Goal: Task Accomplishment & Management: Complete application form

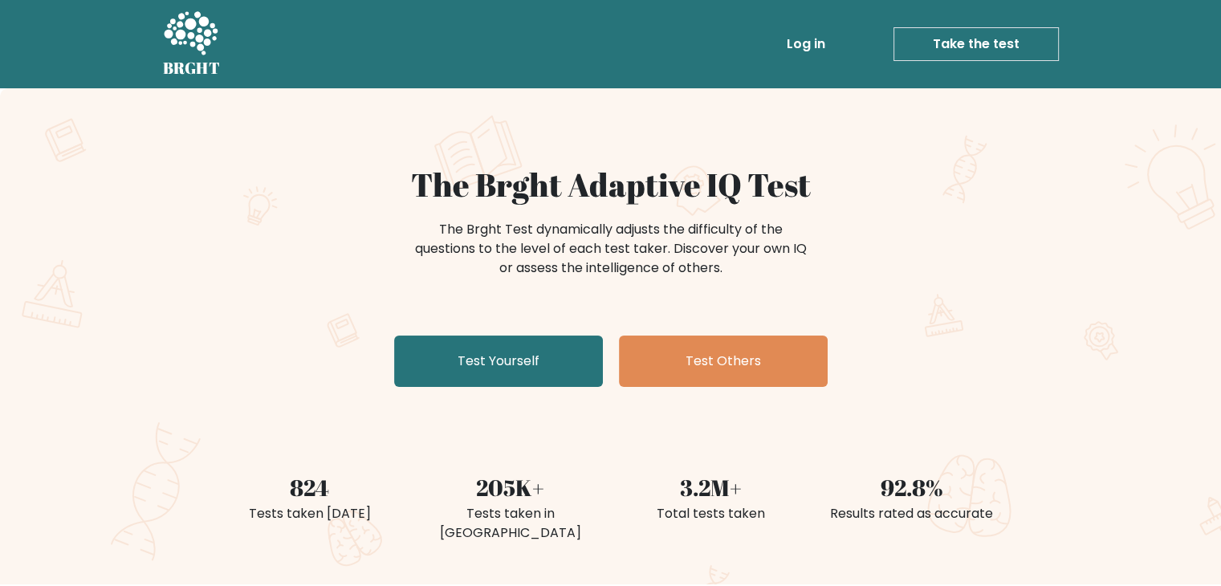
click at [987, 39] on link "Take the test" at bounding box center [975, 44] width 165 height 34
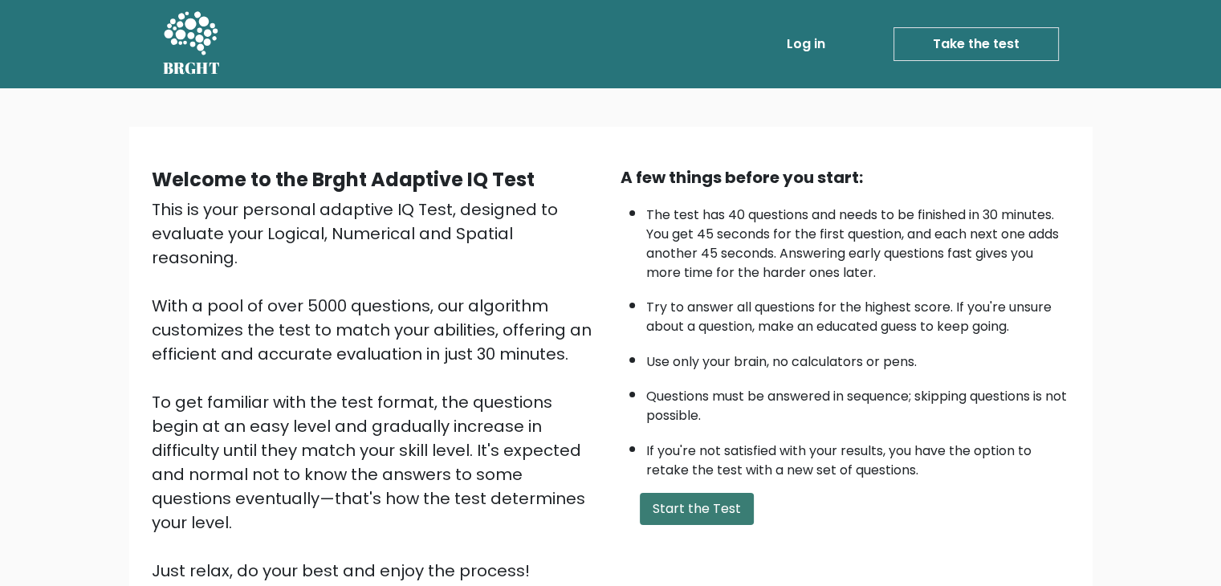
click at [685, 495] on button "Start the Test" at bounding box center [697, 509] width 114 height 32
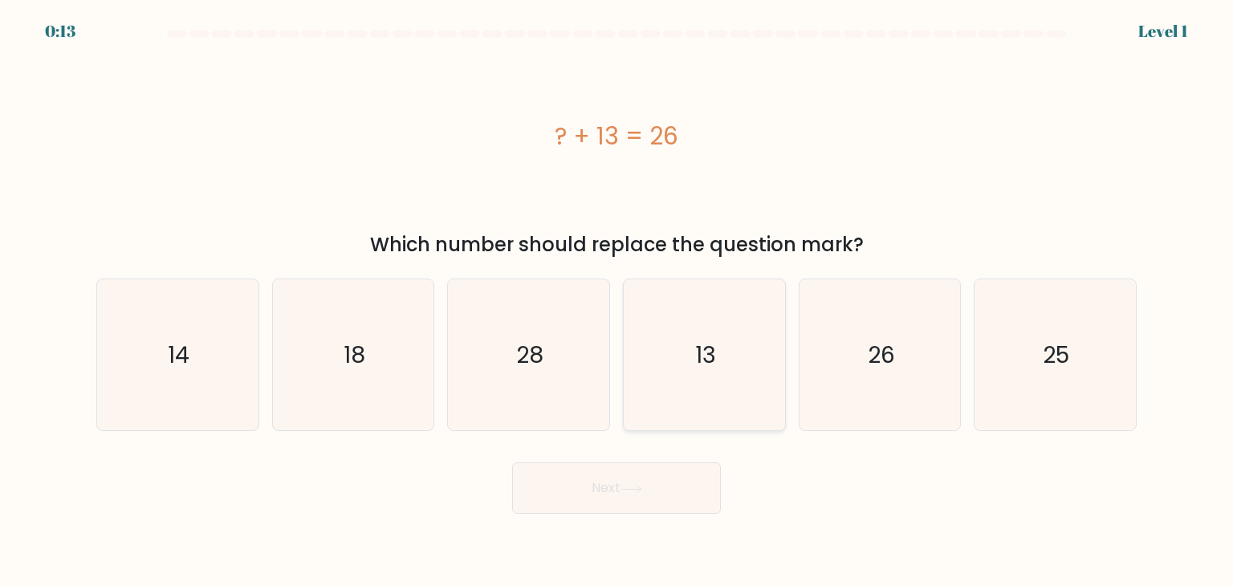
click at [652, 373] on icon "13" at bounding box center [703, 354] width 151 height 151
click at [617, 301] on input "d. 13" at bounding box center [616, 297] width 1 height 8
radio input "true"
click at [636, 485] on icon at bounding box center [631, 489] width 22 height 9
click at [628, 482] on button "Next" at bounding box center [616, 487] width 209 height 51
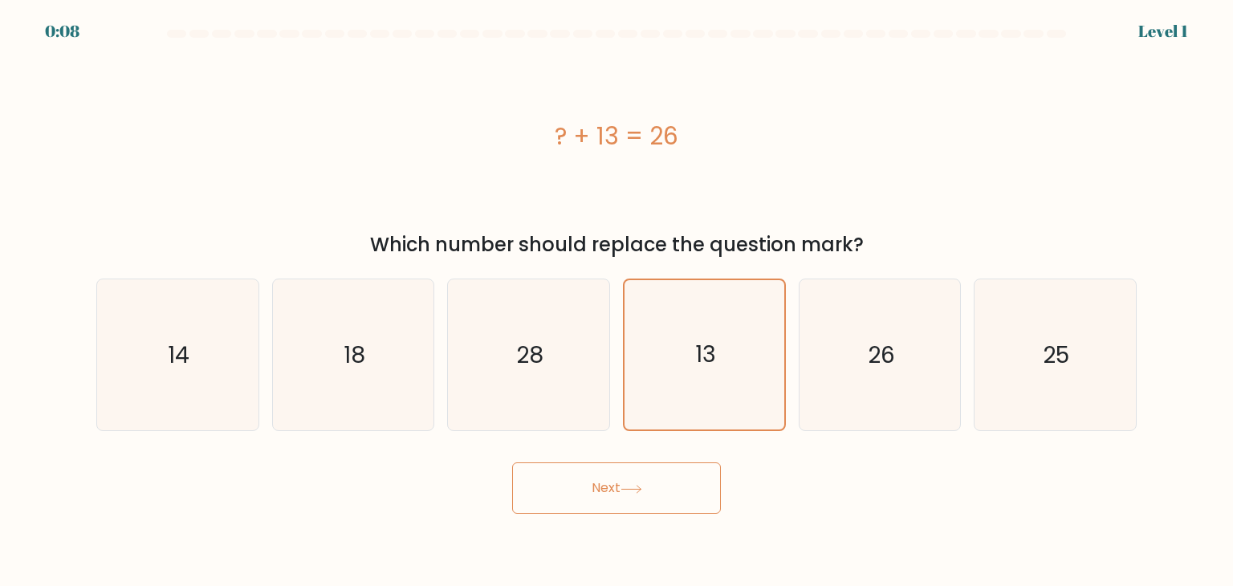
click at [647, 482] on button "Next" at bounding box center [616, 487] width 209 height 51
click at [637, 482] on button "Next" at bounding box center [616, 487] width 209 height 51
click at [605, 495] on button "Next" at bounding box center [616, 487] width 209 height 51
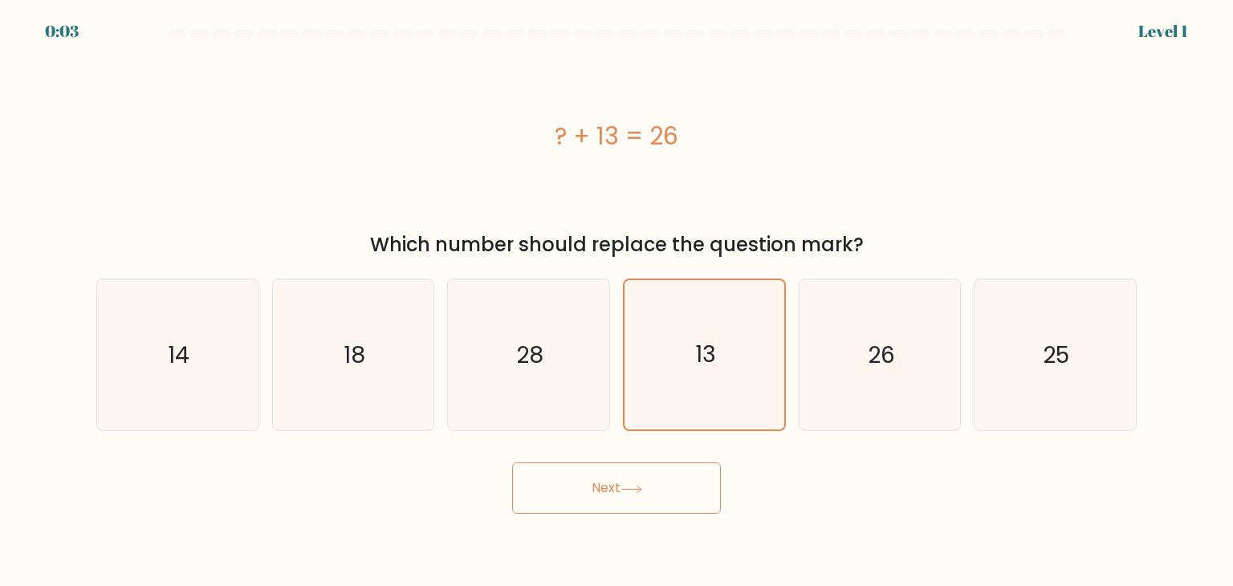
click at [630, 475] on button "Next" at bounding box center [616, 487] width 209 height 51
click at [626, 479] on button "Next" at bounding box center [616, 487] width 209 height 51
drag, startPoint x: 626, startPoint y: 479, endPoint x: 632, endPoint y: 489, distance: 11.1
click at [632, 489] on button "Next" at bounding box center [616, 487] width 209 height 51
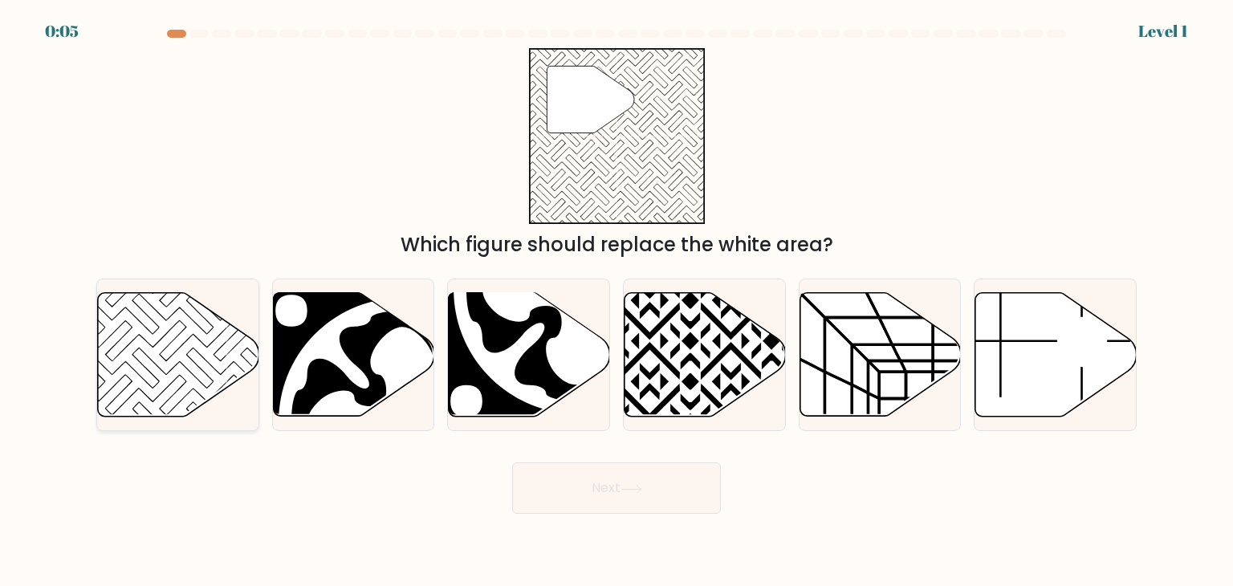
click at [218, 359] on icon at bounding box center [146, 340] width 162 height 162
click at [616, 301] on input "a." at bounding box center [616, 297] width 1 height 8
radio input "true"
click at [551, 486] on button "Next" at bounding box center [616, 487] width 209 height 51
click at [591, 482] on button "Next" at bounding box center [616, 487] width 209 height 51
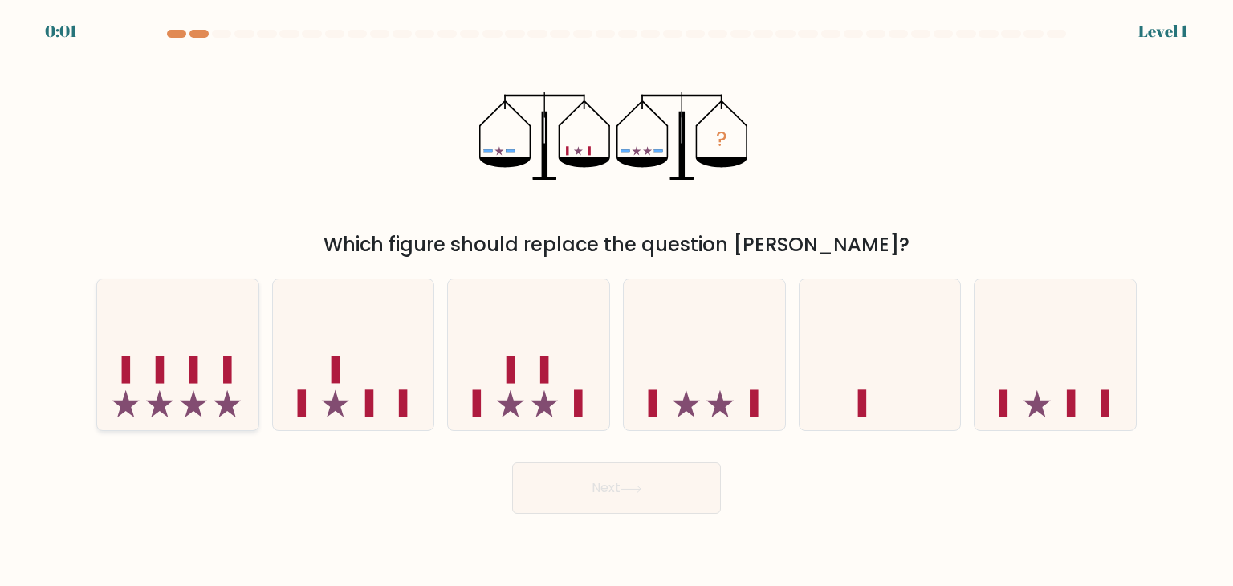
click at [261, 388] on div "a." at bounding box center [178, 354] width 176 height 152
click at [244, 389] on icon at bounding box center [177, 354] width 161 height 133
click at [616, 301] on input "a." at bounding box center [616, 297] width 1 height 8
radio input "true"
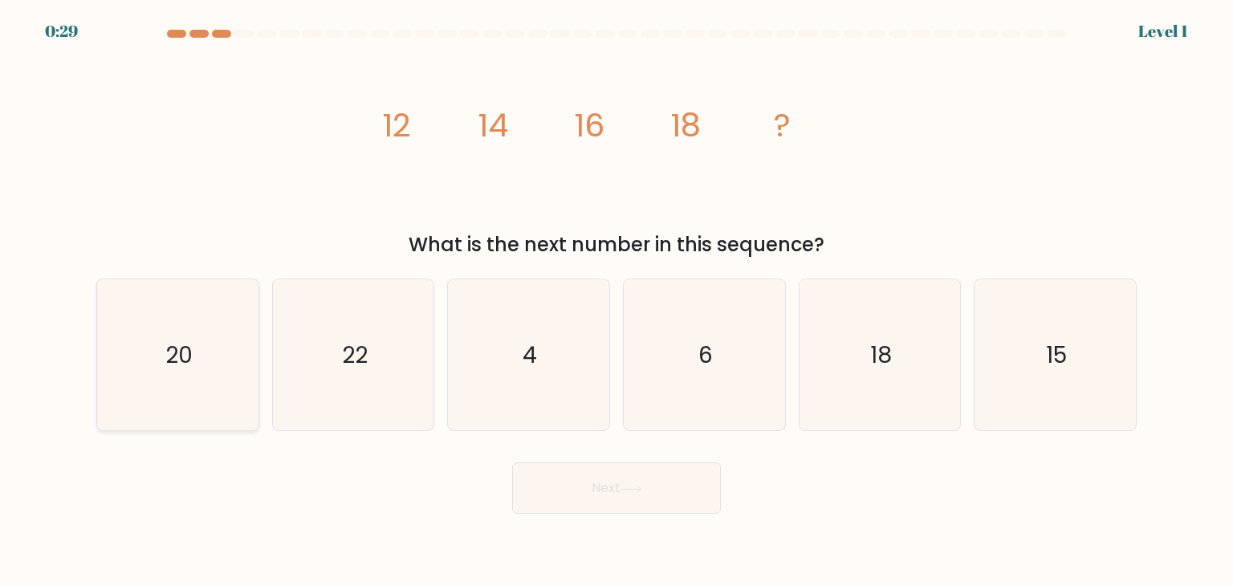
click at [165, 395] on icon "20" at bounding box center [177, 354] width 151 height 151
click at [616, 301] on input "a. 20" at bounding box center [616, 297] width 1 height 8
radio input "true"
click at [627, 496] on button "Next" at bounding box center [616, 487] width 209 height 51
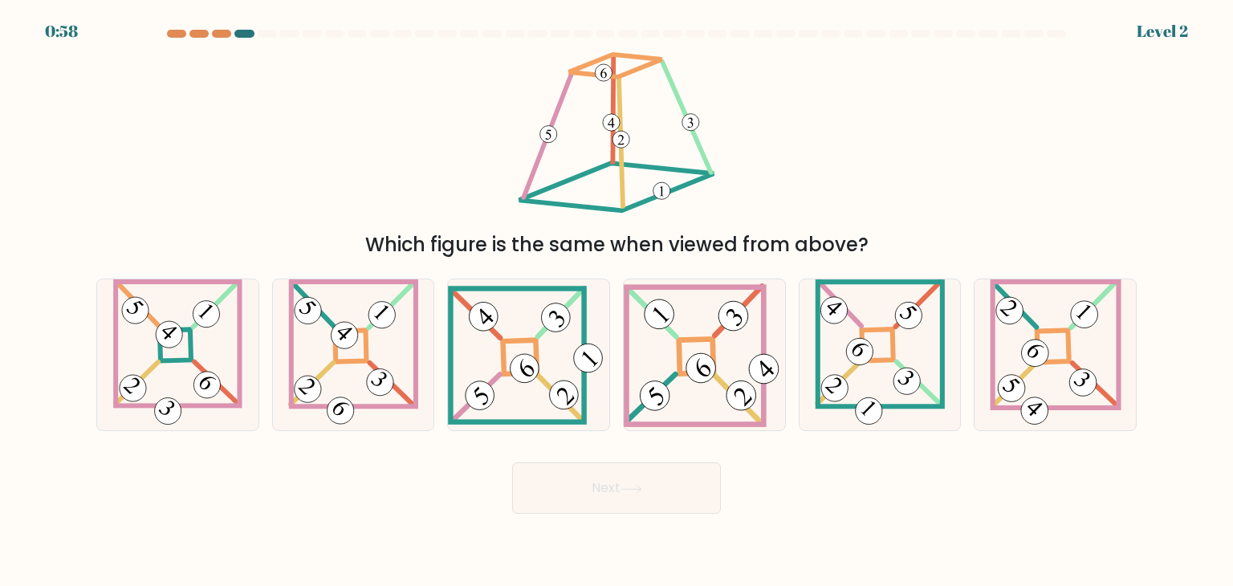
click at [624, 495] on button "Next" at bounding box center [616, 487] width 209 height 51
click at [64, 251] on form at bounding box center [616, 272] width 1233 height 484
click at [1051, 344] on icon at bounding box center [1056, 354] width 132 height 151
click at [617, 301] on input "f." at bounding box center [616, 297] width 1 height 8
radio input "true"
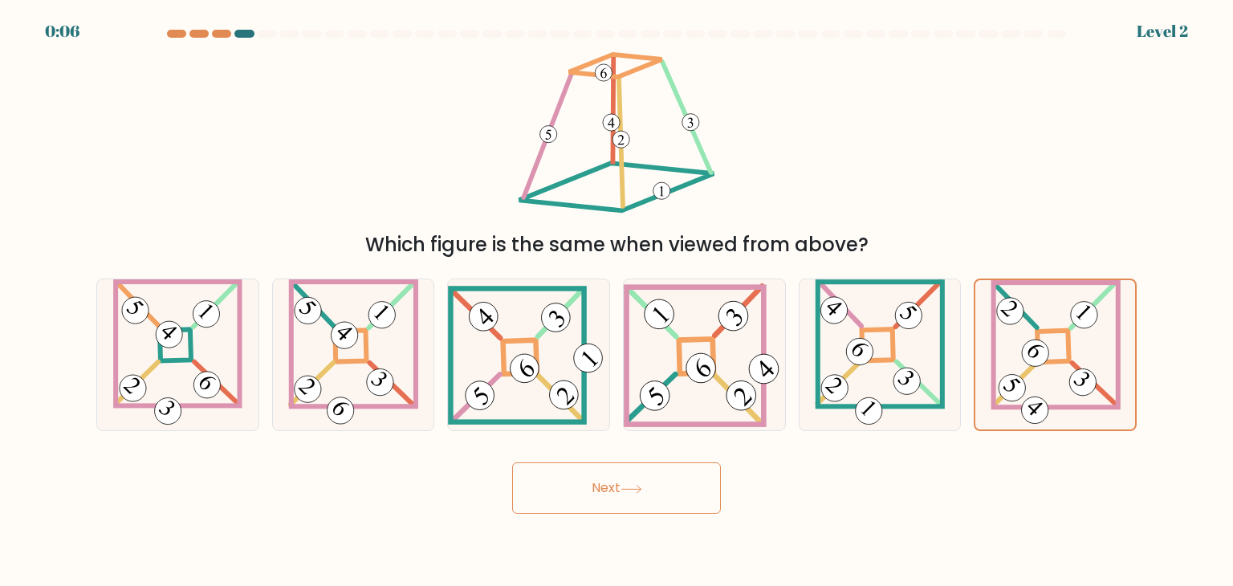
click at [634, 493] on icon at bounding box center [631, 489] width 22 height 9
click at [629, 486] on icon at bounding box center [631, 489] width 22 height 9
click at [636, 487] on icon at bounding box center [631, 489] width 22 height 9
click at [669, 463] on button "Next" at bounding box center [616, 487] width 209 height 51
click at [664, 466] on button "Next" at bounding box center [616, 487] width 209 height 51
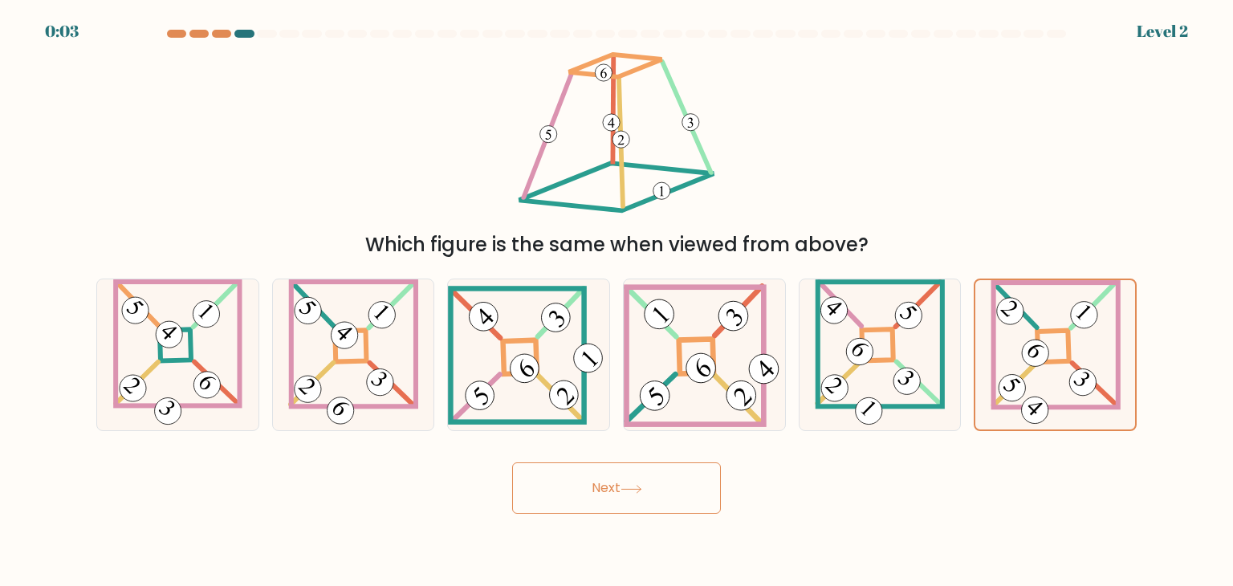
click at [668, 473] on button "Next" at bounding box center [616, 487] width 209 height 51
click at [677, 474] on button "Next" at bounding box center [616, 487] width 209 height 51
drag, startPoint x: 671, startPoint y: 486, endPoint x: 644, endPoint y: 492, distance: 28.0
click at [669, 486] on button "Next" at bounding box center [616, 487] width 209 height 51
drag, startPoint x: 644, startPoint y: 492, endPoint x: 621, endPoint y: 495, distance: 22.7
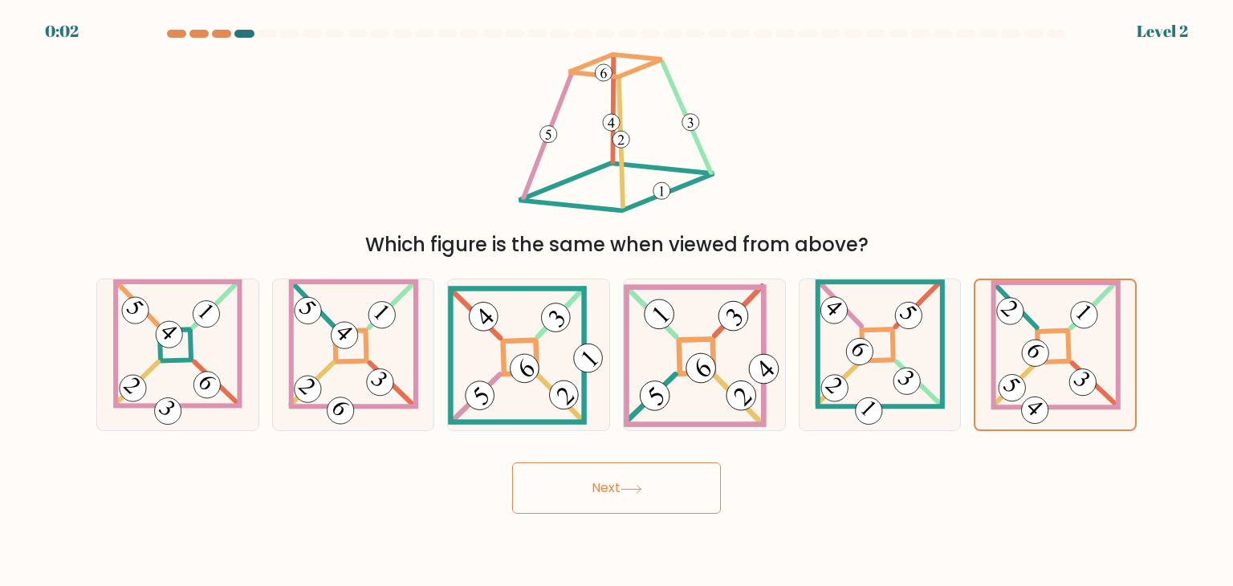
click at [638, 492] on icon at bounding box center [631, 489] width 22 height 9
drag, startPoint x: 621, startPoint y: 495, endPoint x: 600, endPoint y: 494, distance: 20.9
click at [609, 495] on button "Next" at bounding box center [616, 487] width 209 height 51
click at [600, 494] on button "Next" at bounding box center [616, 487] width 209 height 51
click at [601, 494] on button "Next" at bounding box center [616, 487] width 209 height 51
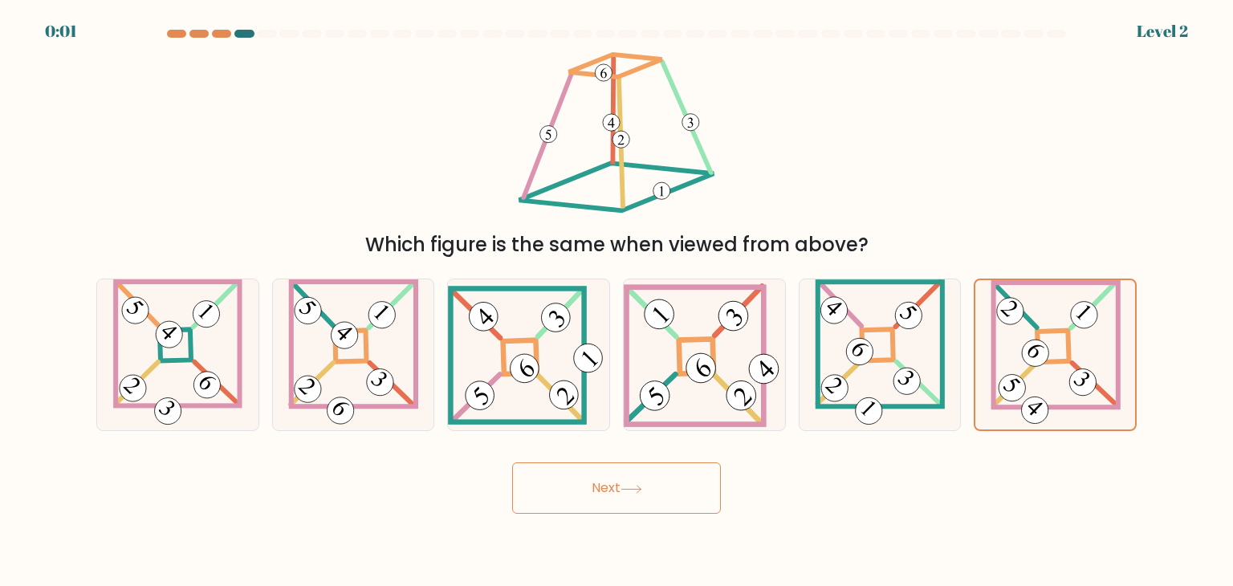
click at [615, 489] on button "Next" at bounding box center [616, 487] width 209 height 51
click at [618, 488] on button "Next" at bounding box center [616, 487] width 209 height 51
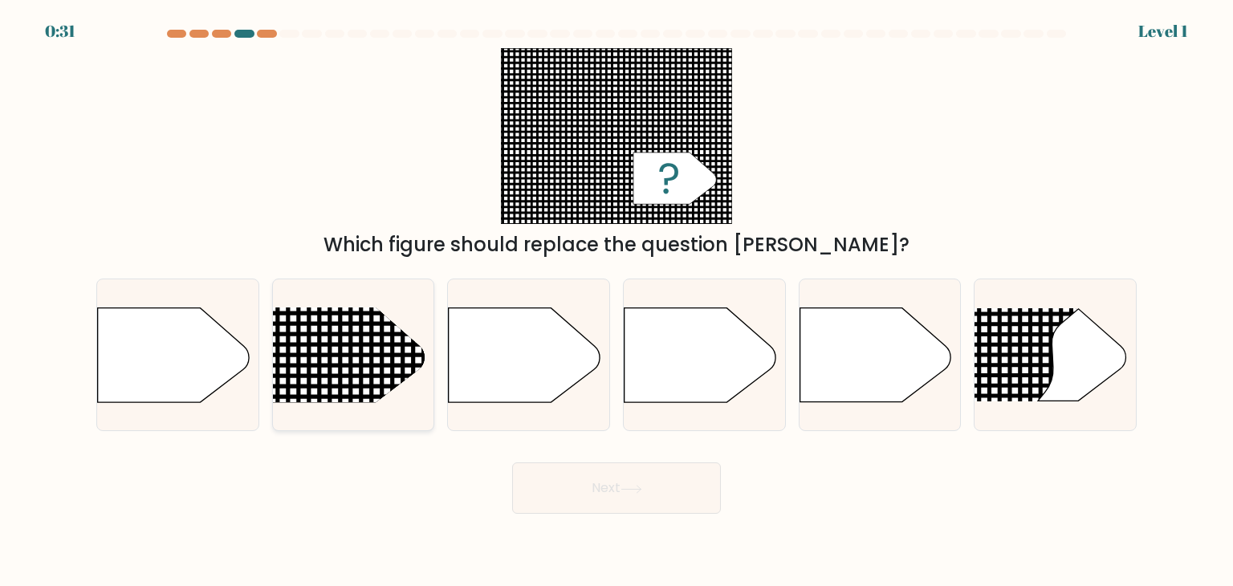
click at [368, 360] on rect at bounding box center [242, 278] width 419 height 319
click at [616, 301] on input "b." at bounding box center [616, 297] width 1 height 8
radio input "true"
click at [684, 502] on button "Next" at bounding box center [616, 487] width 209 height 51
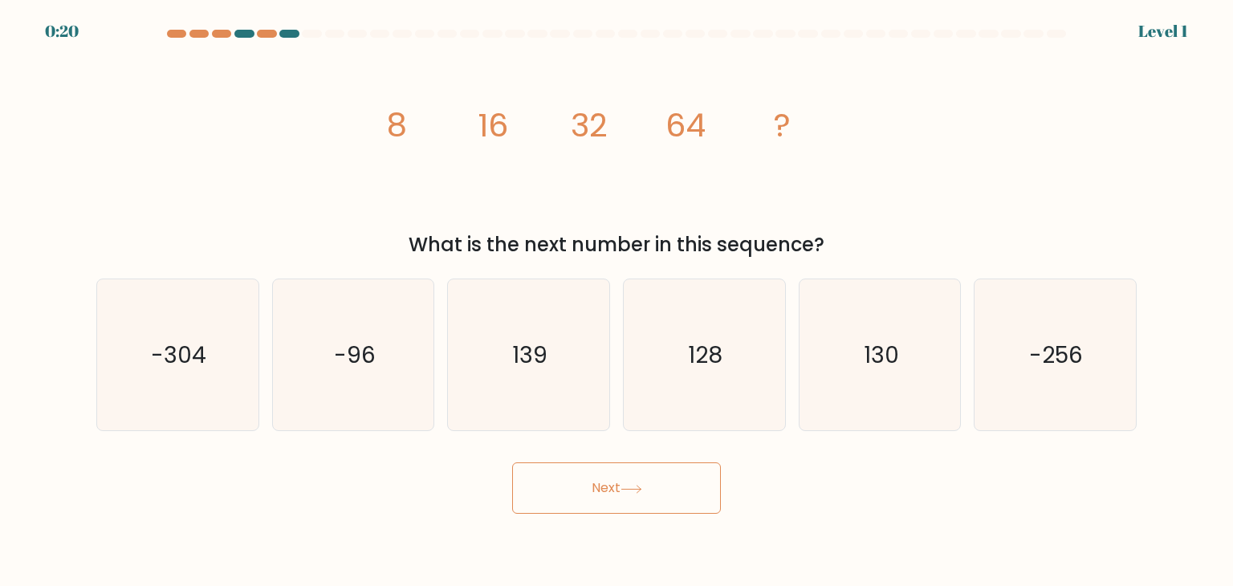
click at [632, 496] on button "Next" at bounding box center [616, 487] width 209 height 51
click at [631, 496] on button "Next" at bounding box center [616, 487] width 209 height 51
click at [465, 174] on icon "image/svg+xml 8 16 32 64 ?" at bounding box center [617, 136] width 482 height 176
click at [691, 374] on icon "128" at bounding box center [703, 354] width 151 height 151
click at [617, 301] on input "d. 128" at bounding box center [616, 297] width 1 height 8
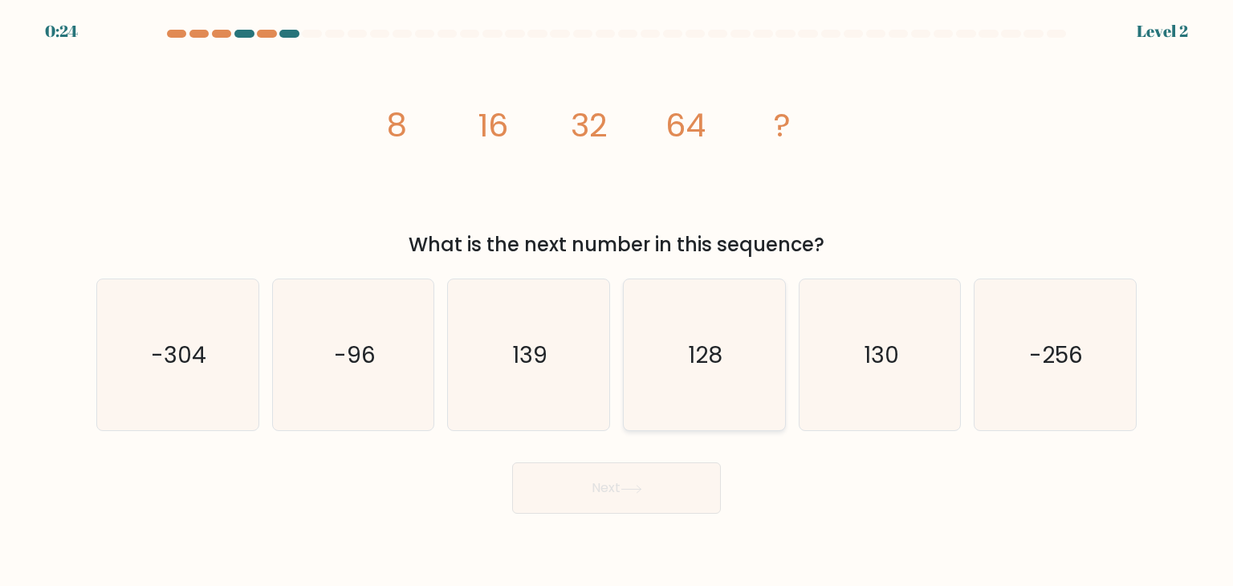
radio input "true"
click at [632, 498] on button "Next" at bounding box center [616, 487] width 209 height 51
click at [645, 502] on button "Next" at bounding box center [616, 487] width 209 height 51
click at [650, 488] on button "Next" at bounding box center [616, 487] width 209 height 51
click at [632, 479] on button "Next" at bounding box center [616, 487] width 209 height 51
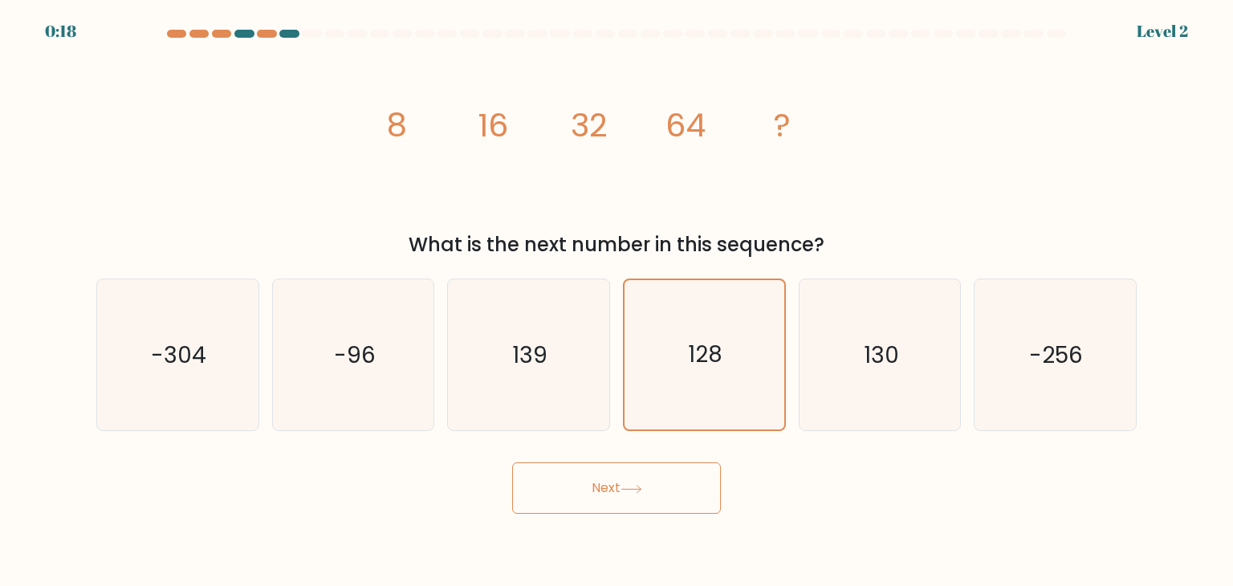
click at [600, 478] on button "Next" at bounding box center [616, 487] width 209 height 51
click at [597, 477] on button "Next" at bounding box center [616, 487] width 209 height 51
click at [580, 488] on button "Next" at bounding box center [616, 487] width 209 height 51
click at [578, 486] on button "Next" at bounding box center [616, 487] width 209 height 51
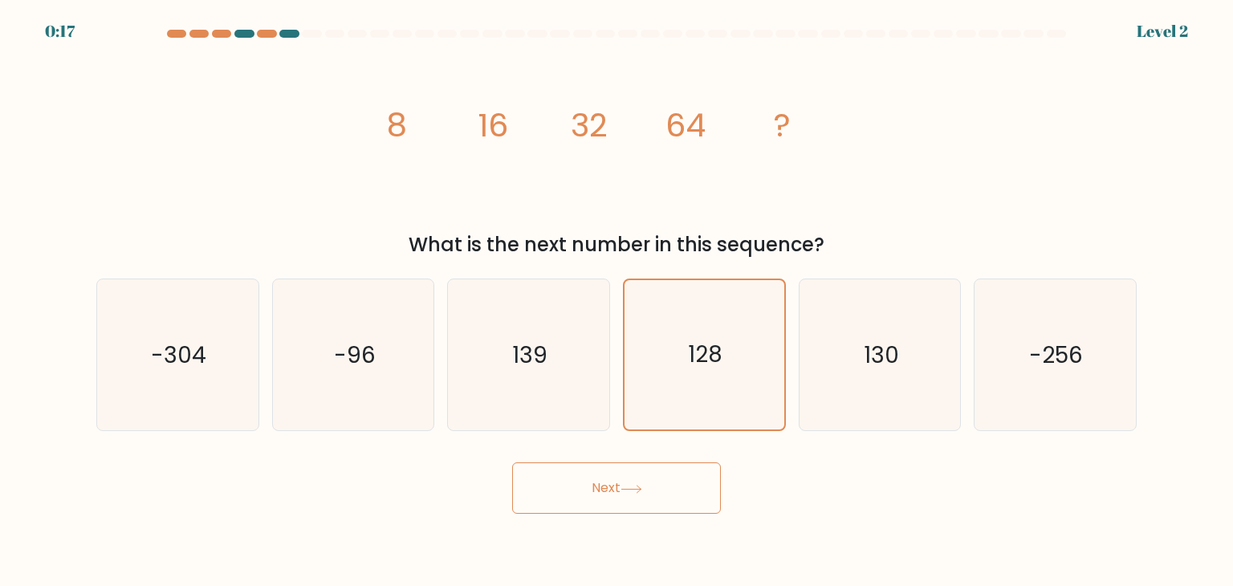
click at [650, 489] on button "Next" at bounding box center [616, 487] width 209 height 51
click at [697, 483] on button "Next" at bounding box center [616, 487] width 209 height 51
click at [695, 485] on button "Next" at bounding box center [616, 487] width 209 height 51
click at [693, 486] on button "Next" at bounding box center [616, 487] width 209 height 51
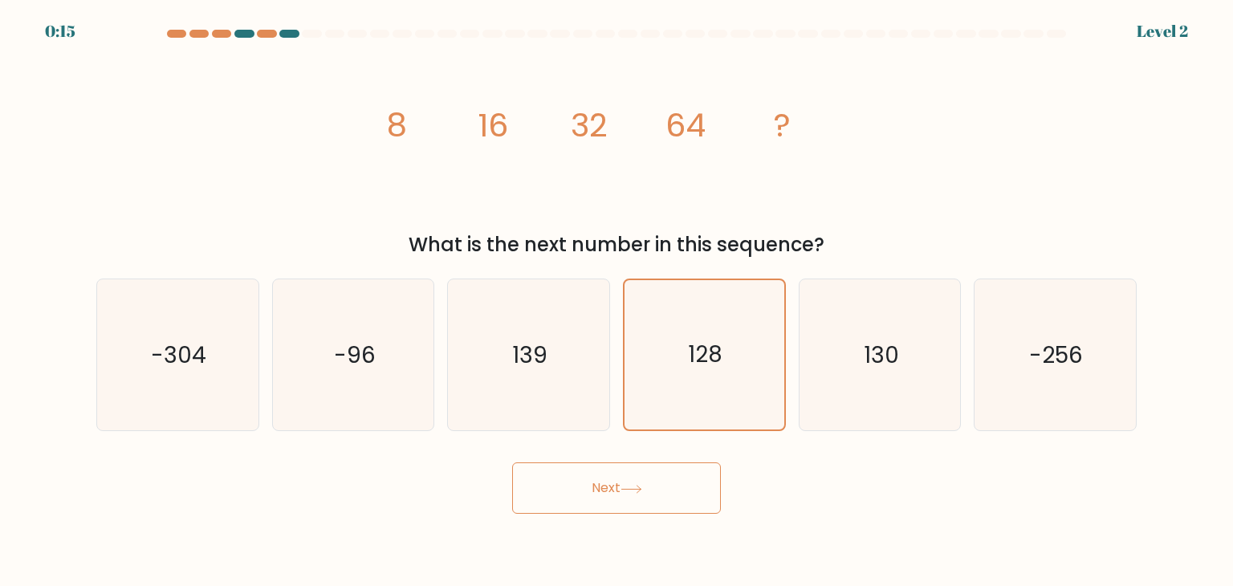
click at [674, 489] on button "Next" at bounding box center [616, 487] width 209 height 51
click at [620, 482] on button "Next" at bounding box center [616, 487] width 209 height 51
click at [624, 482] on button "Next" at bounding box center [616, 487] width 209 height 51
click at [630, 492] on button "Next" at bounding box center [616, 487] width 209 height 51
click at [632, 495] on button "Next" at bounding box center [616, 487] width 209 height 51
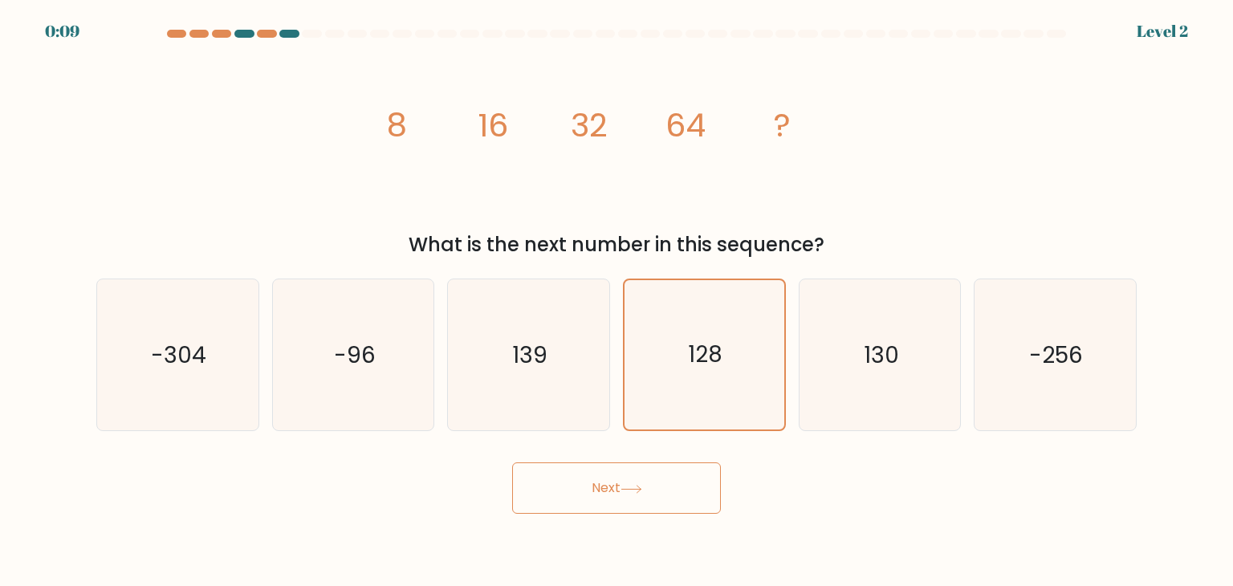
click at [660, 461] on div "Next" at bounding box center [616, 481] width 1059 height 63
click at [656, 502] on button "Next" at bounding box center [616, 487] width 209 height 51
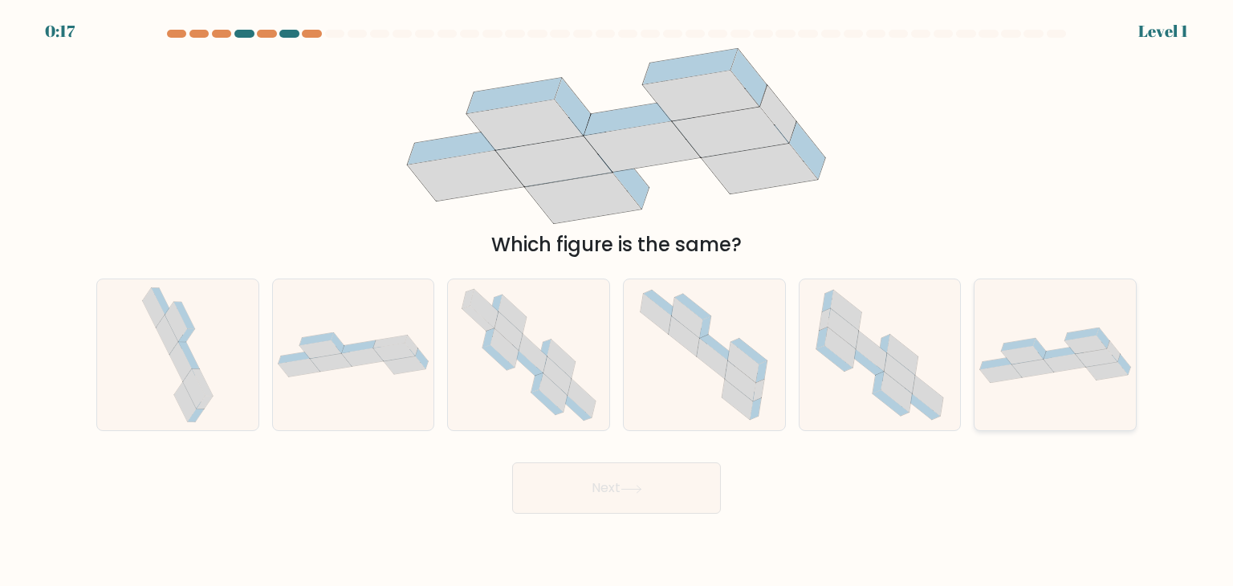
click at [1018, 371] on icon at bounding box center [1033, 368] width 42 height 18
click at [617, 301] on input "f." at bounding box center [616, 297] width 1 height 8
radio input "true"
click at [906, 376] on icon at bounding box center [899, 373] width 30 height 40
click at [617, 301] on input "e." at bounding box center [616, 297] width 1 height 8
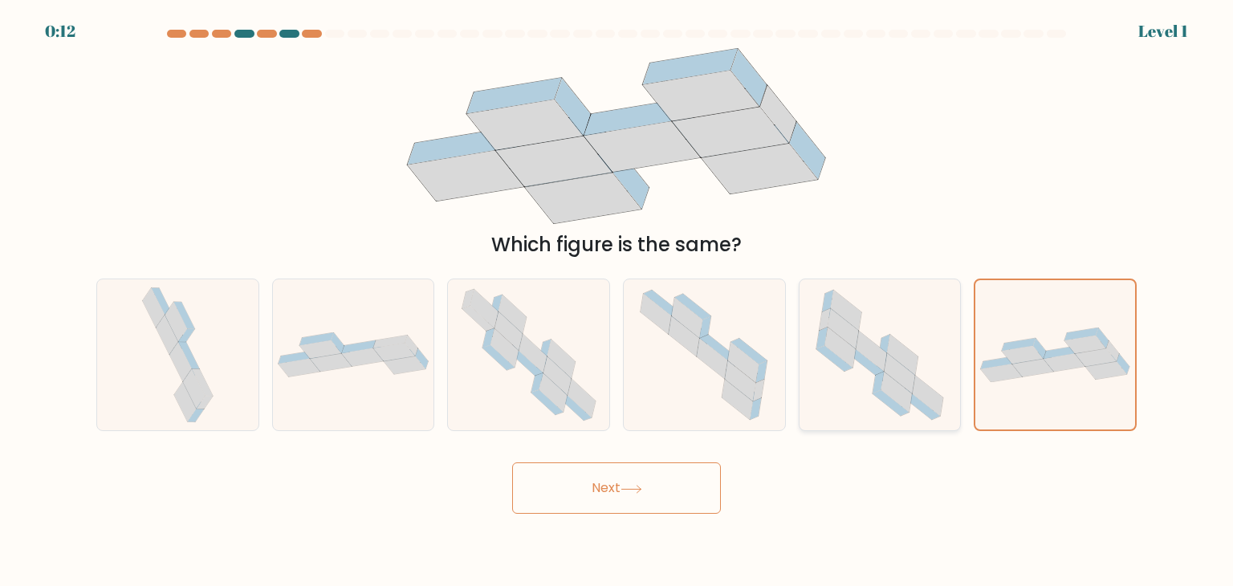
radio input "true"
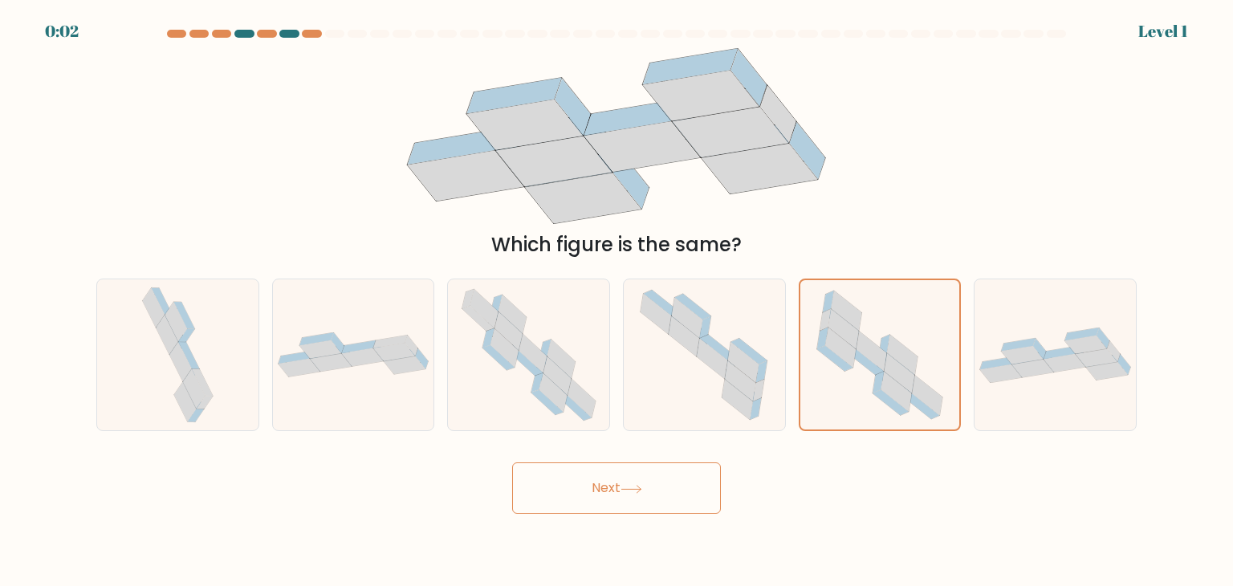
click at [639, 480] on button "Next" at bounding box center [616, 487] width 209 height 51
click at [619, 486] on button "Next" at bounding box center [616, 487] width 209 height 51
click at [616, 483] on button "Next" at bounding box center [616, 487] width 209 height 51
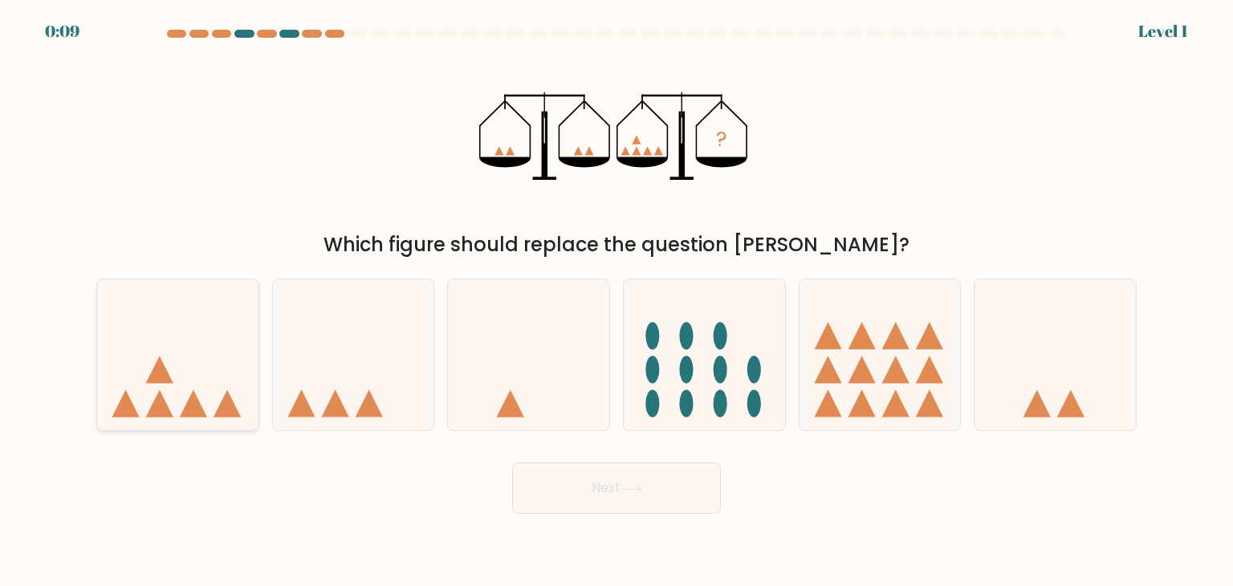
click at [205, 392] on icon at bounding box center [177, 354] width 161 height 133
click at [616, 301] on input "a." at bounding box center [616, 297] width 1 height 8
radio input "true"
click at [599, 486] on button "Next" at bounding box center [616, 487] width 209 height 51
click at [600, 485] on button "Next" at bounding box center [616, 487] width 209 height 51
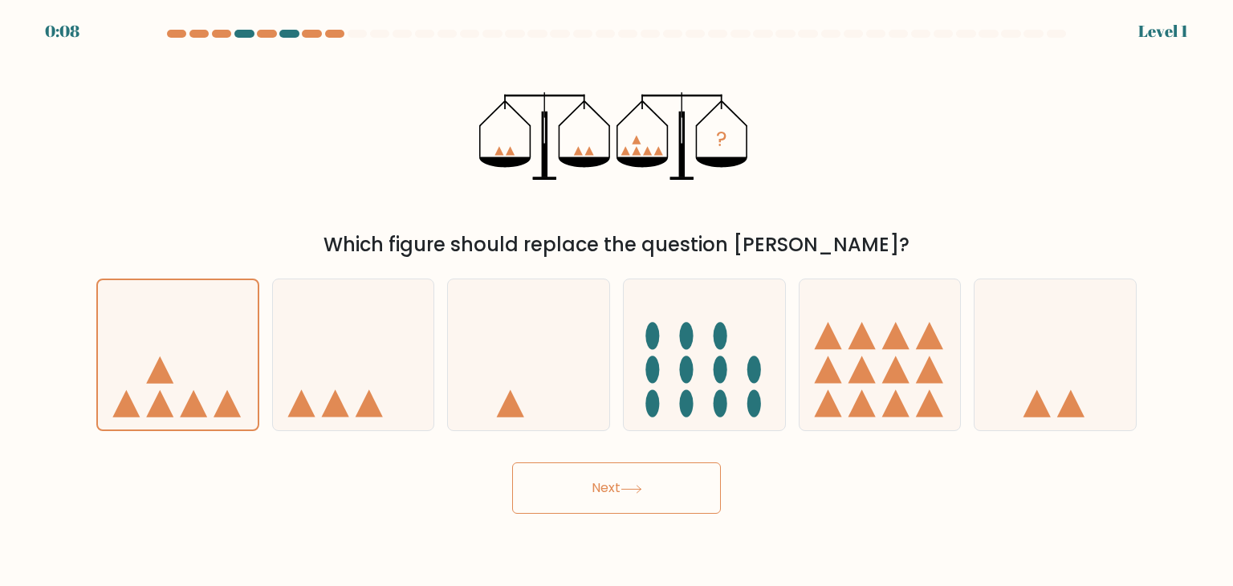
click at [671, 492] on button "Next" at bounding box center [616, 487] width 209 height 51
click at [667, 490] on button "Next" at bounding box center [616, 487] width 209 height 51
click at [664, 489] on button "Next" at bounding box center [616, 487] width 209 height 51
click at [664, 490] on button "Next" at bounding box center [616, 487] width 209 height 51
click at [662, 490] on button "Next" at bounding box center [616, 487] width 209 height 51
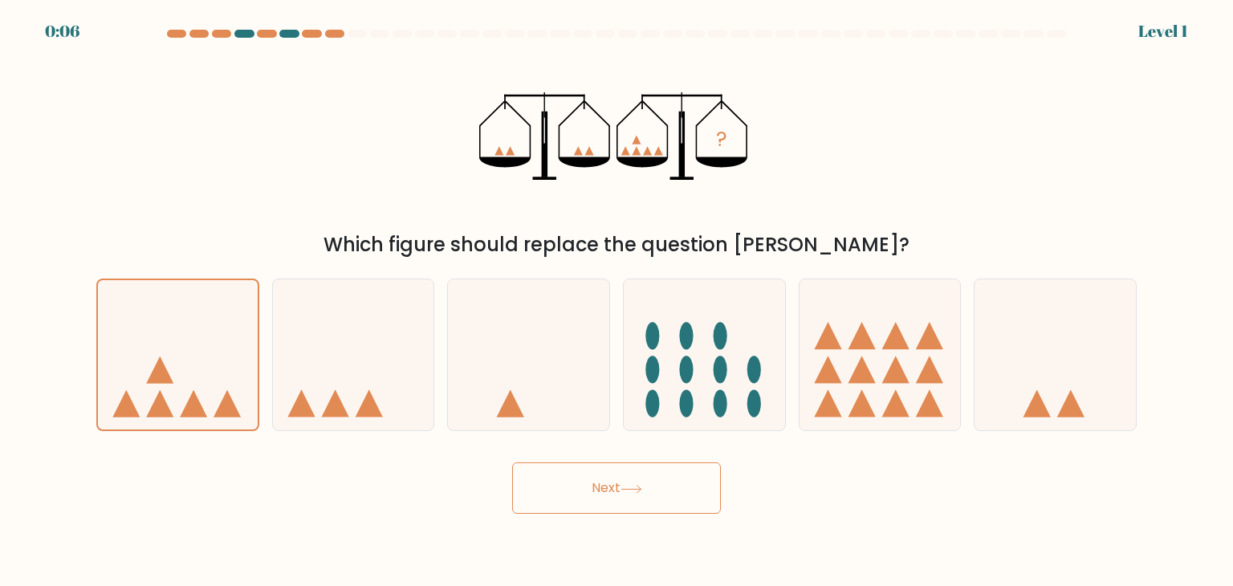
click at [663, 490] on button "Next" at bounding box center [616, 487] width 209 height 51
click at [599, 470] on button "Next" at bounding box center [616, 487] width 209 height 51
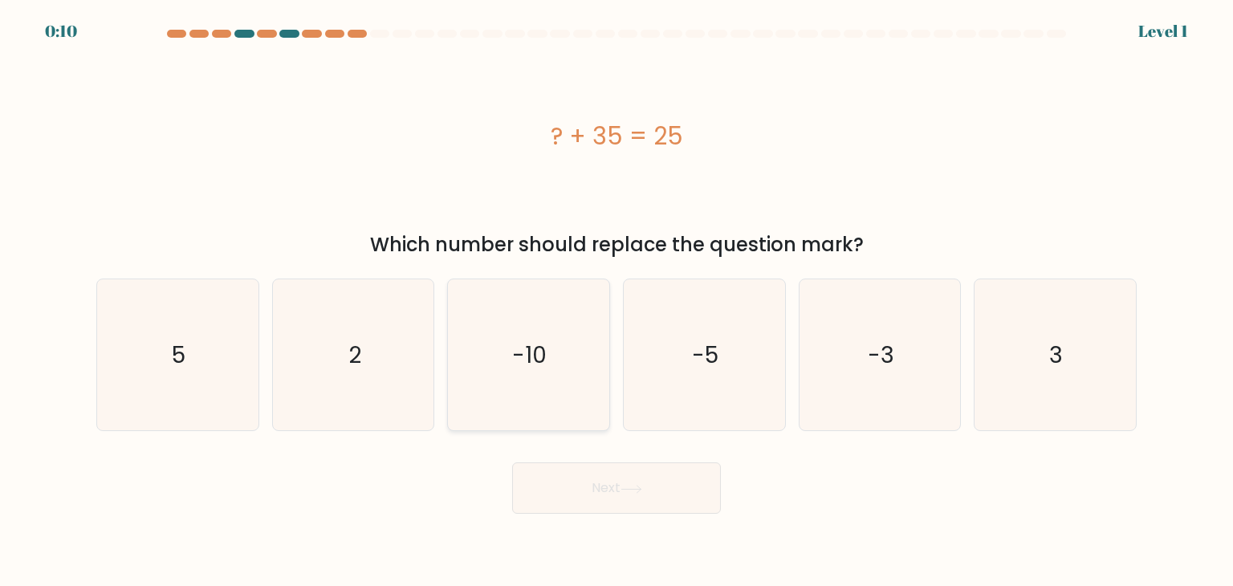
click at [526, 340] on text "-10" at bounding box center [530, 355] width 35 height 32
click at [616, 301] on input "c. -10" at bounding box center [616, 297] width 1 height 8
radio input "true"
click at [598, 480] on button "Next" at bounding box center [616, 487] width 209 height 51
click at [628, 482] on button "Next" at bounding box center [616, 487] width 209 height 51
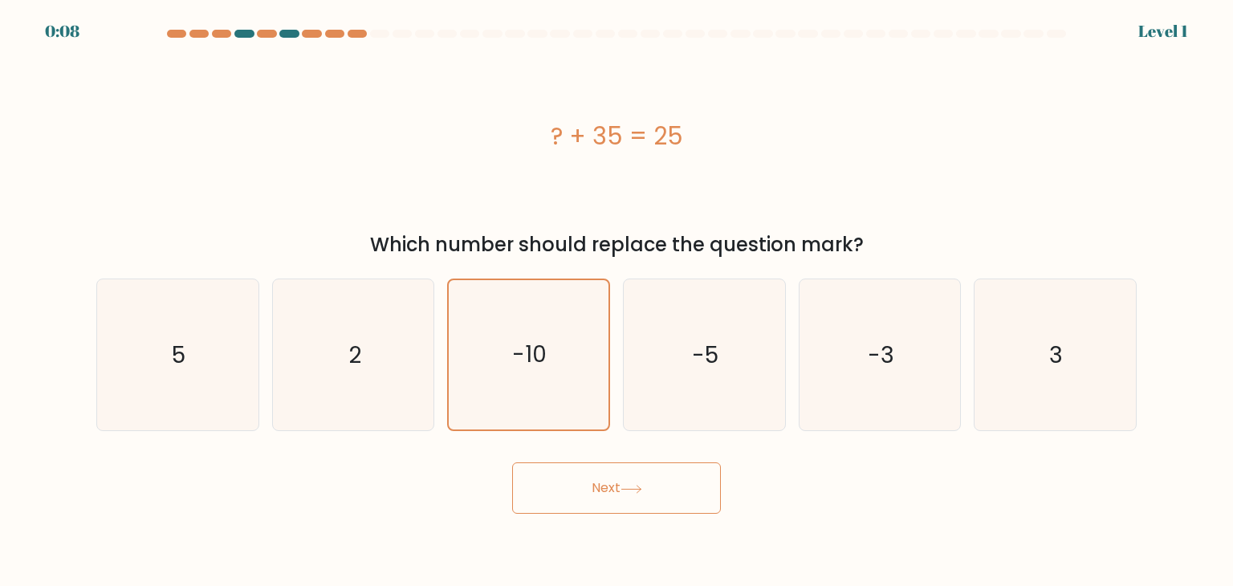
click at [626, 482] on button "Next" at bounding box center [616, 487] width 209 height 51
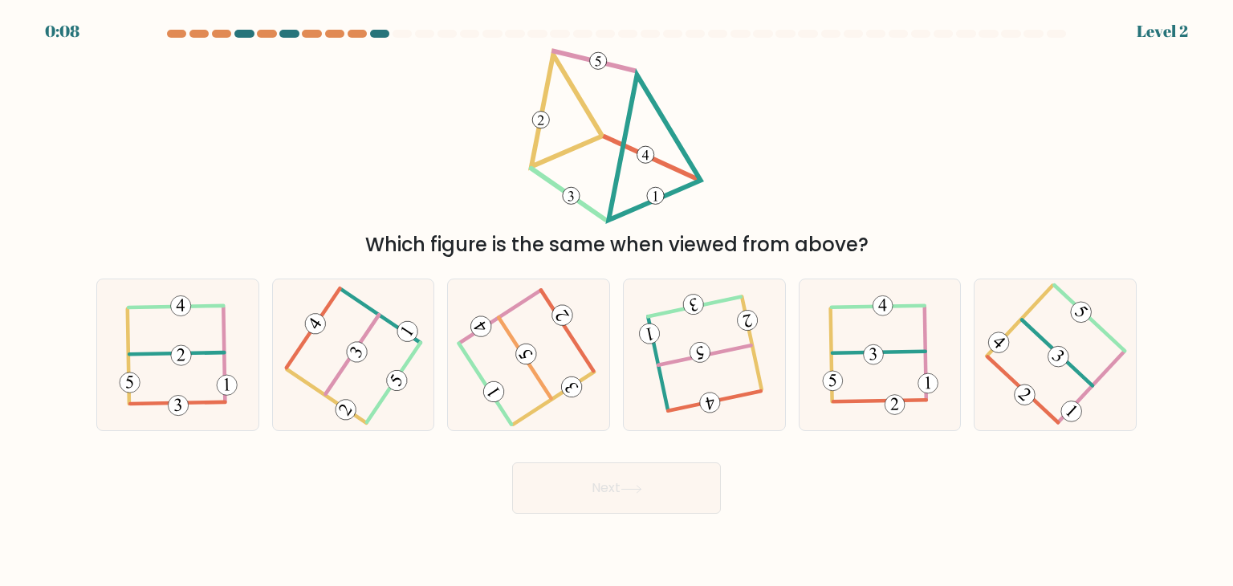
click at [629, 486] on icon at bounding box center [631, 489] width 22 height 9
click at [26, 248] on form at bounding box center [616, 272] width 1233 height 484
click at [702, 357] on 115 at bounding box center [700, 352] width 24 height 24
click at [617, 301] on input "d." at bounding box center [616, 297] width 1 height 8
radio input "true"
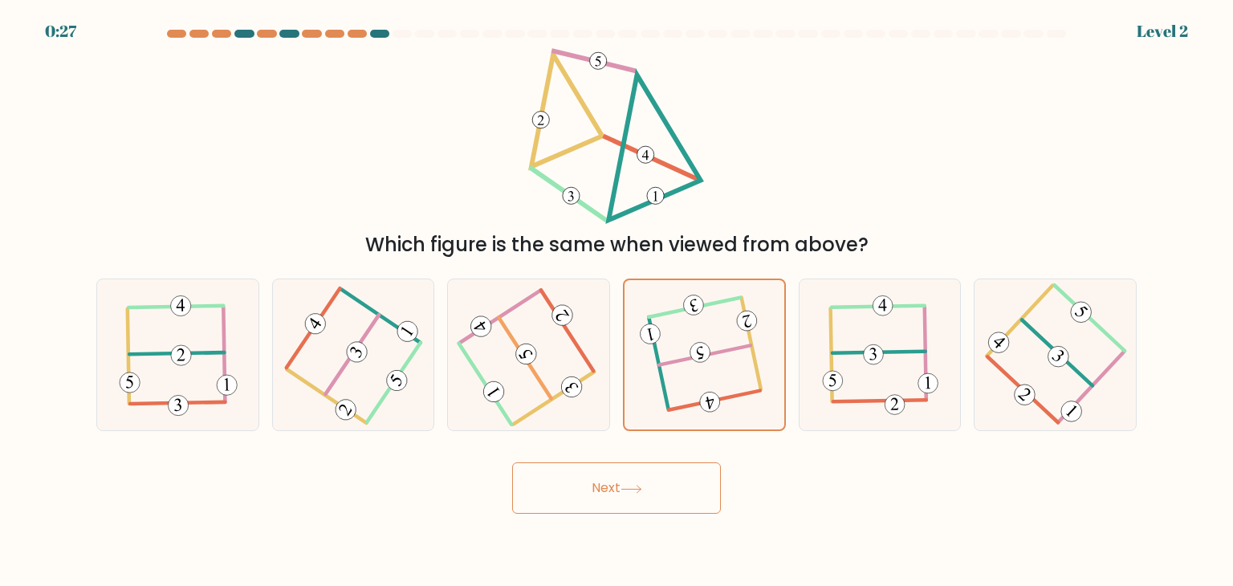
click at [620, 478] on button "Next" at bounding box center [616, 487] width 209 height 51
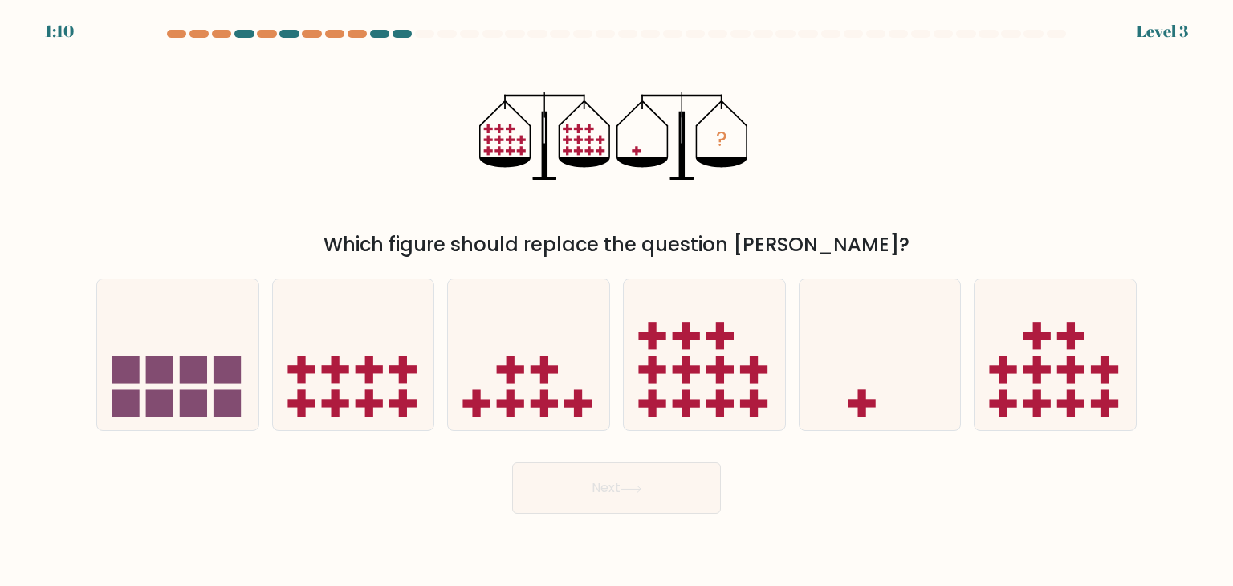
click at [624, 481] on button "Next" at bounding box center [616, 487] width 209 height 51
click at [315, 245] on div "Which figure should replace the question [PERSON_NAME]?" at bounding box center [616, 244] width 1021 height 29
click at [862, 361] on icon at bounding box center [879, 354] width 161 height 133
click at [617, 301] on input "e." at bounding box center [616, 297] width 1 height 8
radio input "true"
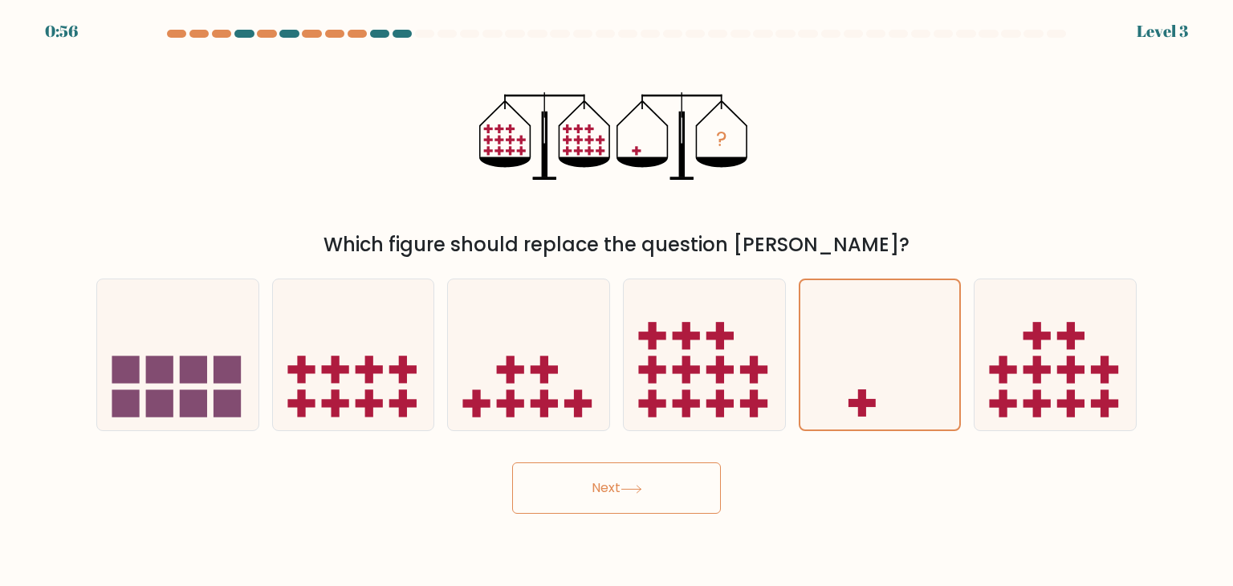
click at [681, 485] on button "Next" at bounding box center [616, 487] width 209 height 51
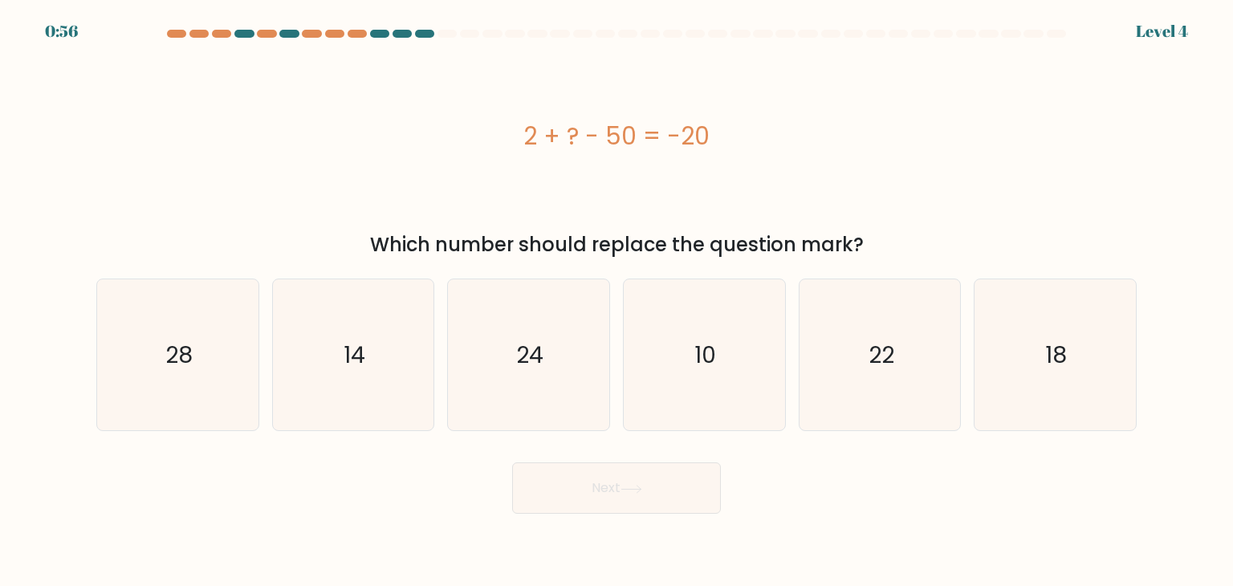
drag, startPoint x: 674, startPoint y: 485, endPoint x: 655, endPoint y: 480, distance: 19.9
click at [655, 480] on button "Next" at bounding box center [616, 487] width 209 height 51
click at [331, 211] on div "2 + ? - 50 = -20" at bounding box center [616, 136] width 1040 height 176
click at [161, 374] on icon "28" at bounding box center [177, 354] width 151 height 151
click at [616, 301] on input "a. 28" at bounding box center [616, 297] width 1 height 8
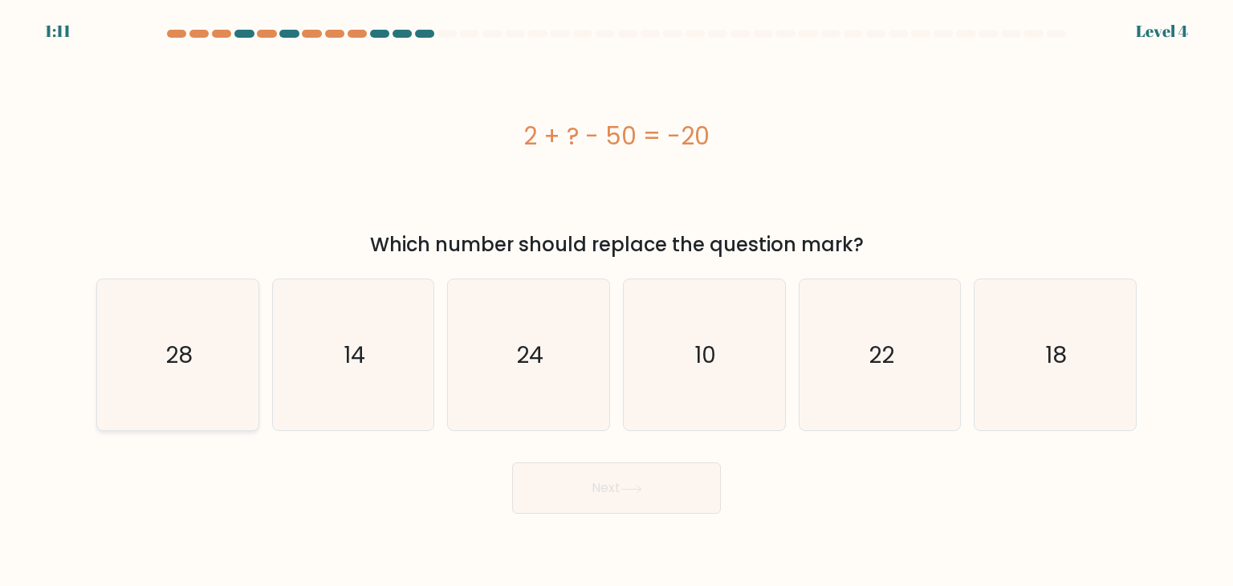
radio input "true"
click at [612, 513] on button "Next" at bounding box center [616, 487] width 209 height 51
click at [608, 489] on button "Next" at bounding box center [616, 487] width 209 height 51
click at [608, 490] on button "Next" at bounding box center [616, 487] width 209 height 51
click at [608, 492] on button "Next" at bounding box center [616, 487] width 209 height 51
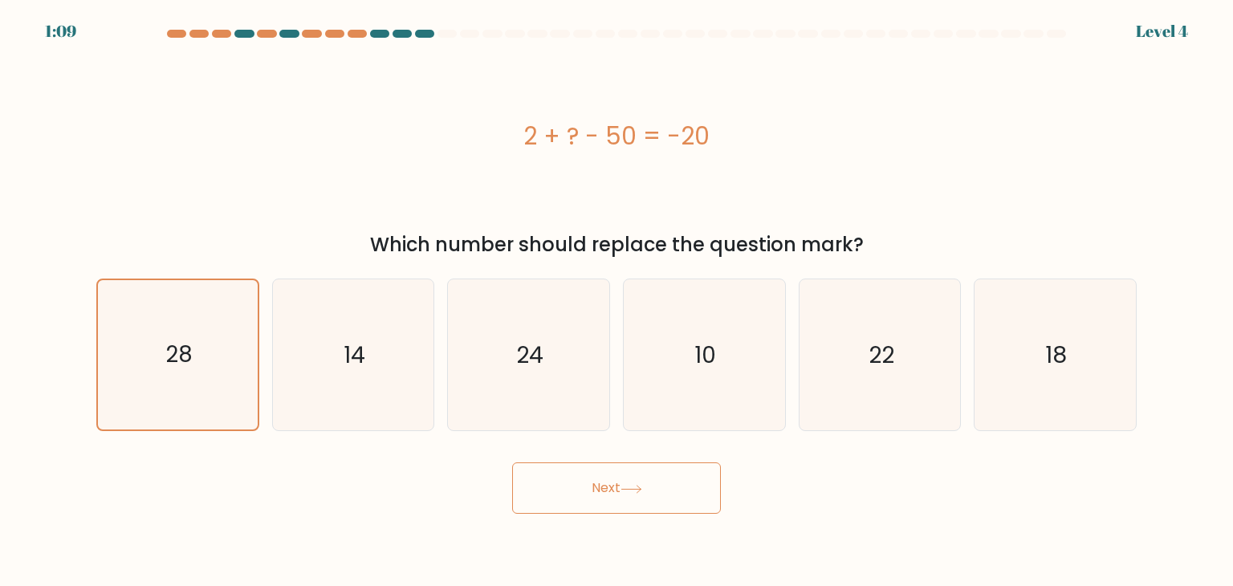
click at [620, 492] on button "Next" at bounding box center [616, 487] width 209 height 51
click at [626, 491] on icon at bounding box center [631, 489] width 22 height 9
click at [649, 496] on button "Next" at bounding box center [616, 487] width 209 height 51
click at [675, 484] on button "Next" at bounding box center [616, 487] width 209 height 51
drag, startPoint x: 674, startPoint y: 484, endPoint x: 629, endPoint y: 494, distance: 46.1
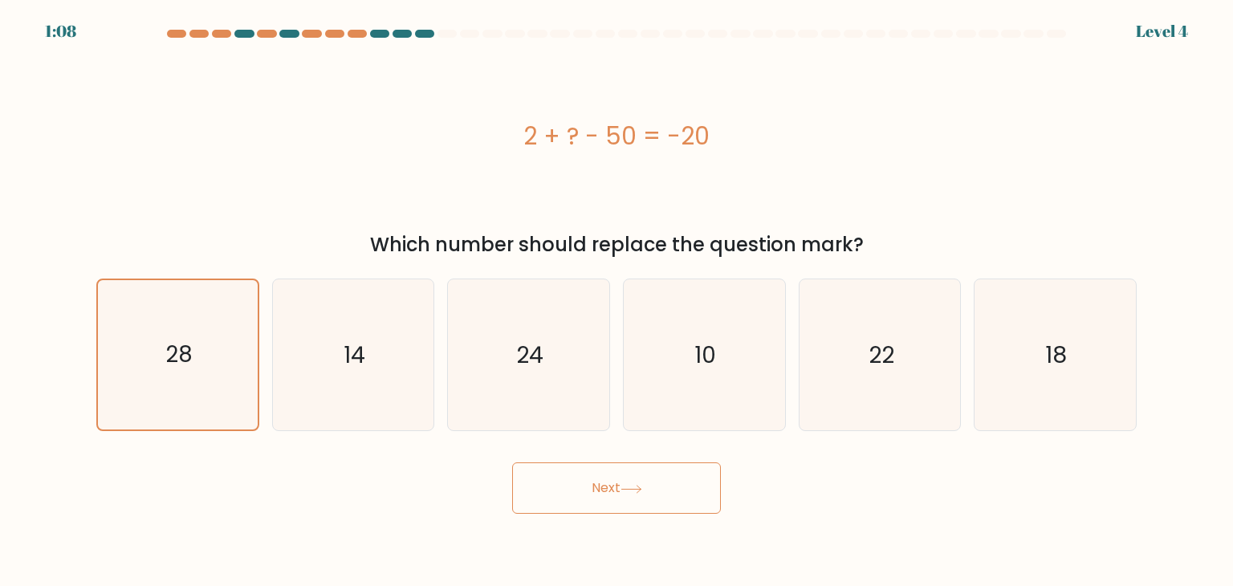
click at [644, 487] on button "Next" at bounding box center [616, 487] width 209 height 51
click at [611, 498] on button "Next" at bounding box center [616, 487] width 209 height 51
click at [612, 495] on button "Next" at bounding box center [616, 487] width 209 height 51
click at [226, 361] on icon "28" at bounding box center [177, 354] width 149 height 149
click at [616, 301] on input "a. 28" at bounding box center [616, 297] width 1 height 8
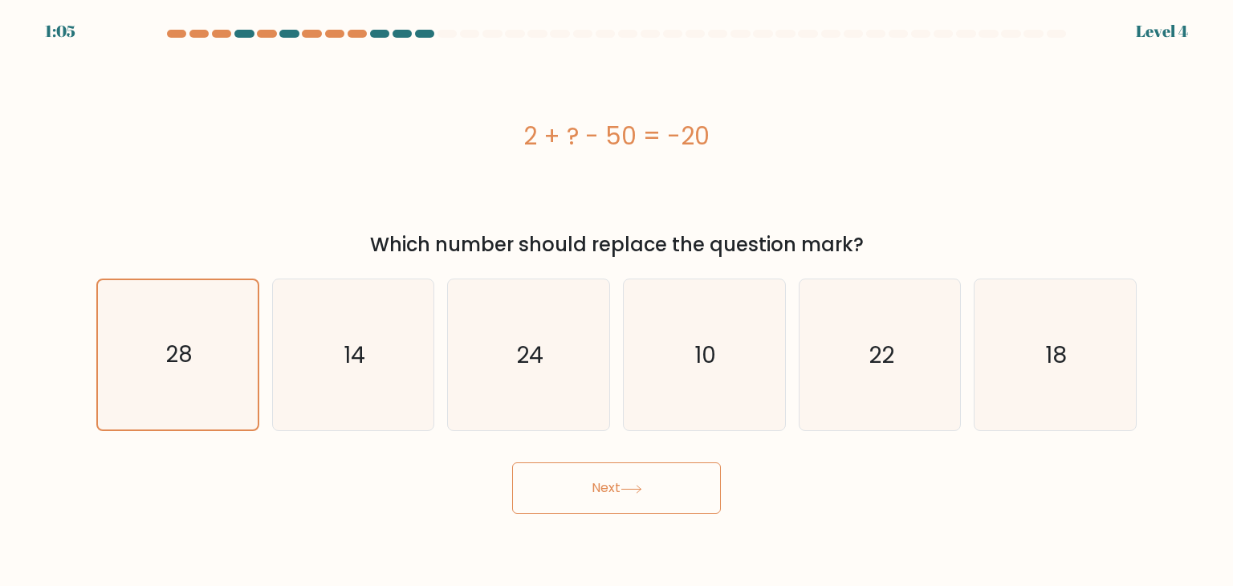
click at [546, 466] on button "Next" at bounding box center [616, 487] width 209 height 51
click at [627, 514] on body "1:05 Level 4 a." at bounding box center [616, 293] width 1233 height 586
click at [626, 505] on button "Next" at bounding box center [616, 487] width 209 height 51
drag, startPoint x: 624, startPoint y: 499, endPoint x: 620, endPoint y: 473, distance: 26.8
click at [620, 498] on button "Next" at bounding box center [616, 487] width 209 height 51
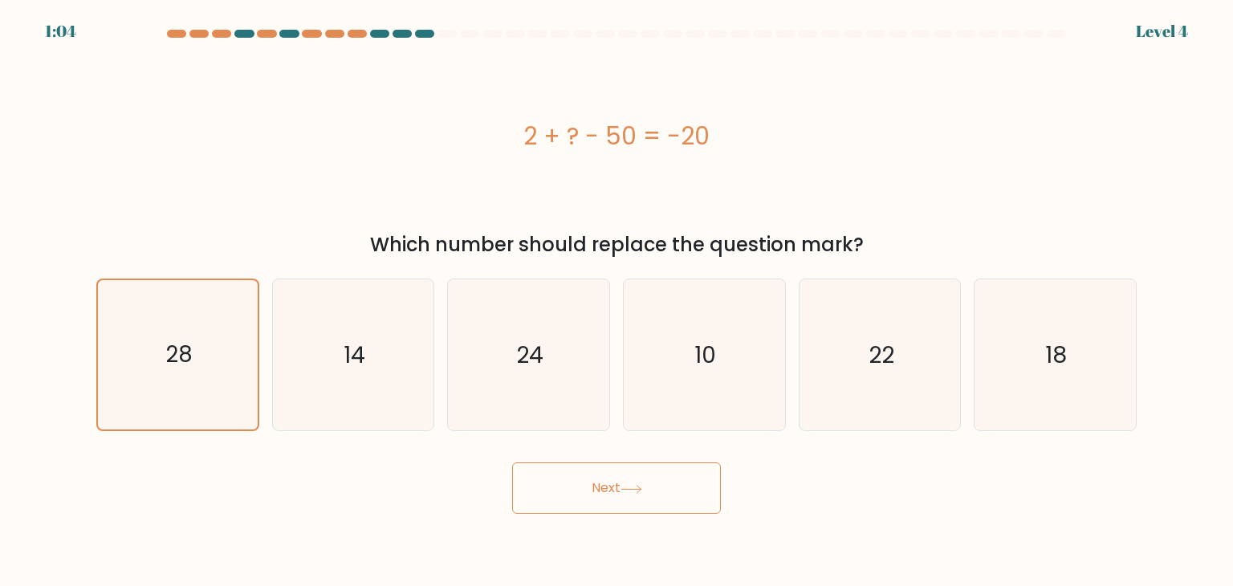
drag, startPoint x: 620, startPoint y: 473, endPoint x: 614, endPoint y: 458, distance: 15.8
click at [620, 473] on button "Next" at bounding box center [616, 487] width 209 height 51
click at [614, 459] on div "Next" at bounding box center [616, 481] width 1059 height 63
drag, startPoint x: 613, startPoint y: 459, endPoint x: 601, endPoint y: 491, distance: 34.3
click at [613, 460] on div "Next" at bounding box center [616, 481] width 1059 height 63
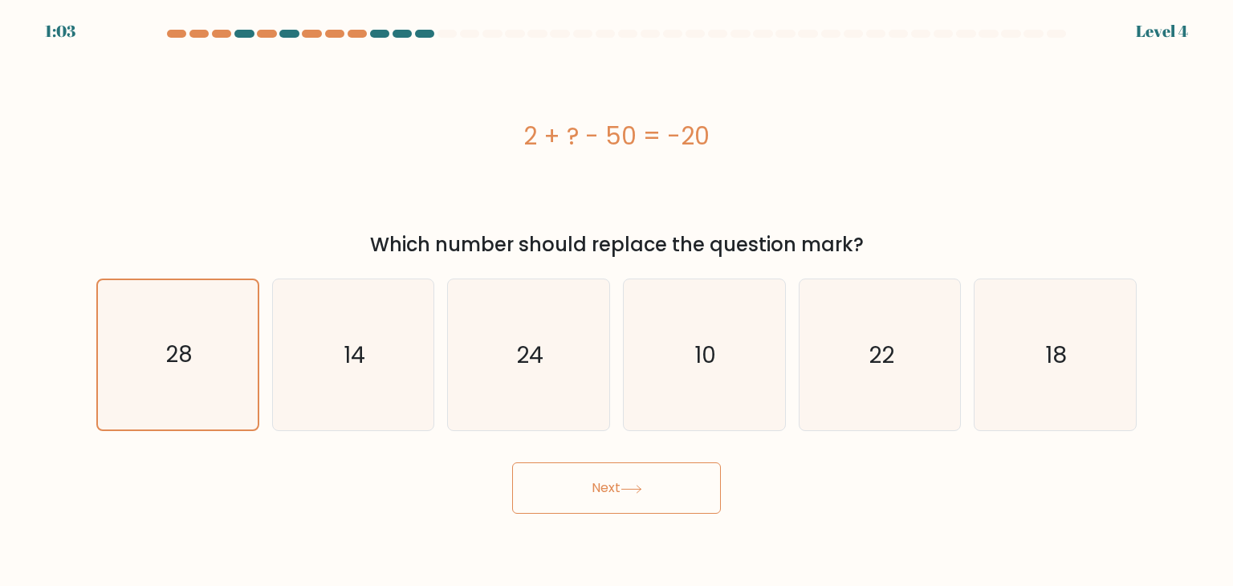
click at [601, 492] on button "Next" at bounding box center [616, 487] width 209 height 51
click at [601, 494] on button "Next" at bounding box center [616, 487] width 209 height 51
drag, startPoint x: 601, startPoint y: 494, endPoint x: 616, endPoint y: 498, distance: 15.8
click at [600, 494] on button "Next" at bounding box center [616, 487] width 209 height 51
drag, startPoint x: 620, startPoint y: 498, endPoint x: 629, endPoint y: 499, distance: 9.8
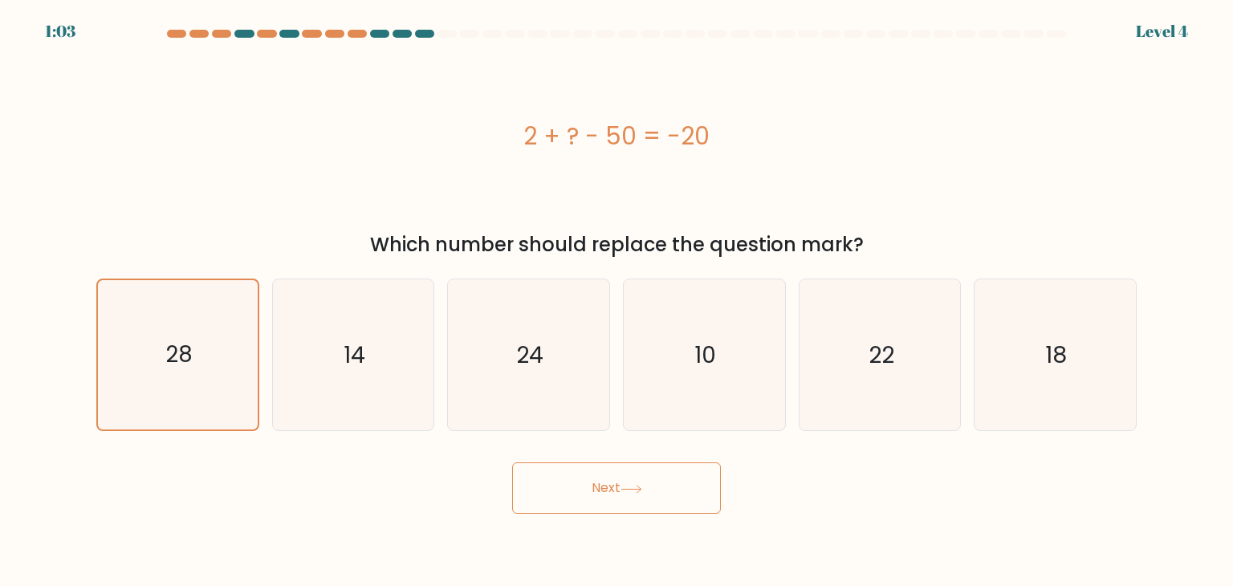
click at [620, 498] on button "Next" at bounding box center [616, 487] width 209 height 51
click at [629, 499] on button "Next" at bounding box center [616, 487] width 209 height 51
drag, startPoint x: 624, startPoint y: 499, endPoint x: 489, endPoint y: 485, distance: 136.4
click at [609, 497] on button "Next" at bounding box center [616, 487] width 209 height 51
click at [231, 403] on icon "28" at bounding box center [177, 354] width 149 height 149
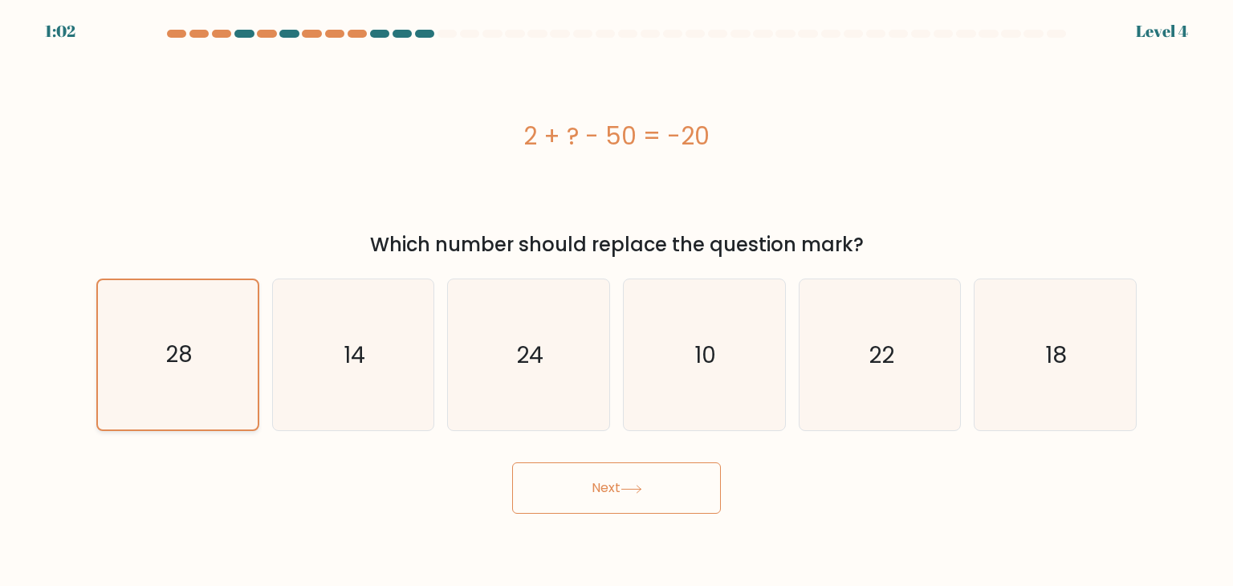
click at [616, 301] on input "a. 28" at bounding box center [616, 297] width 1 height 8
click at [326, 382] on icon "14" at bounding box center [353, 354] width 151 height 151
click at [616, 301] on input "b. 14" at bounding box center [616, 297] width 1 height 8
radio input "true"
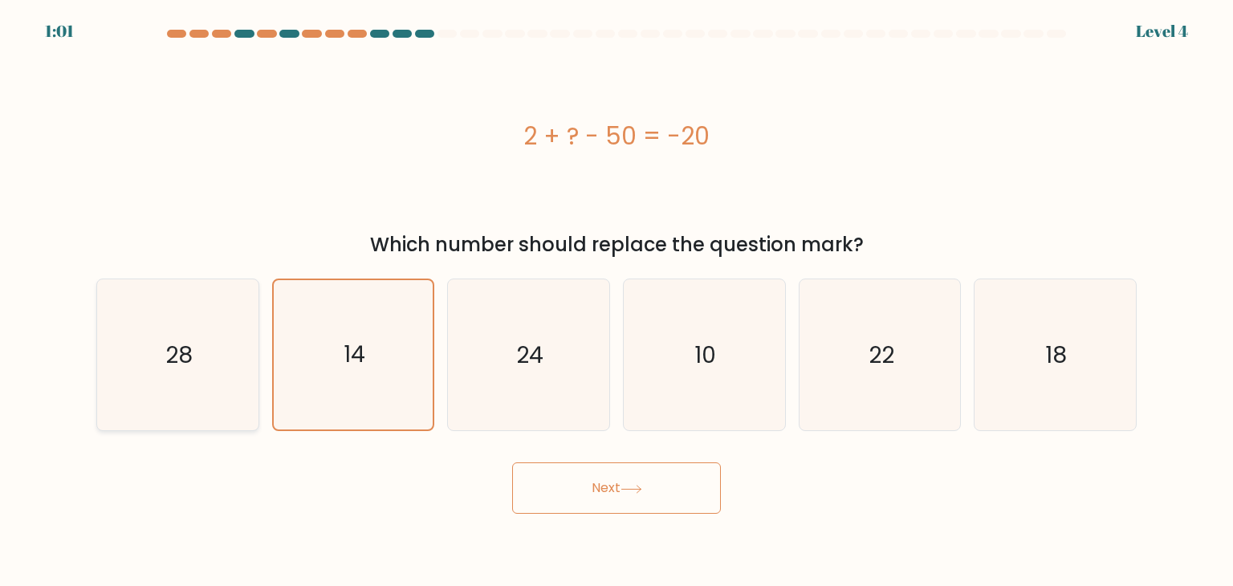
click at [226, 379] on icon "28" at bounding box center [177, 354] width 151 height 151
click at [616, 301] on input "a. 28" at bounding box center [616, 297] width 1 height 8
radio input "true"
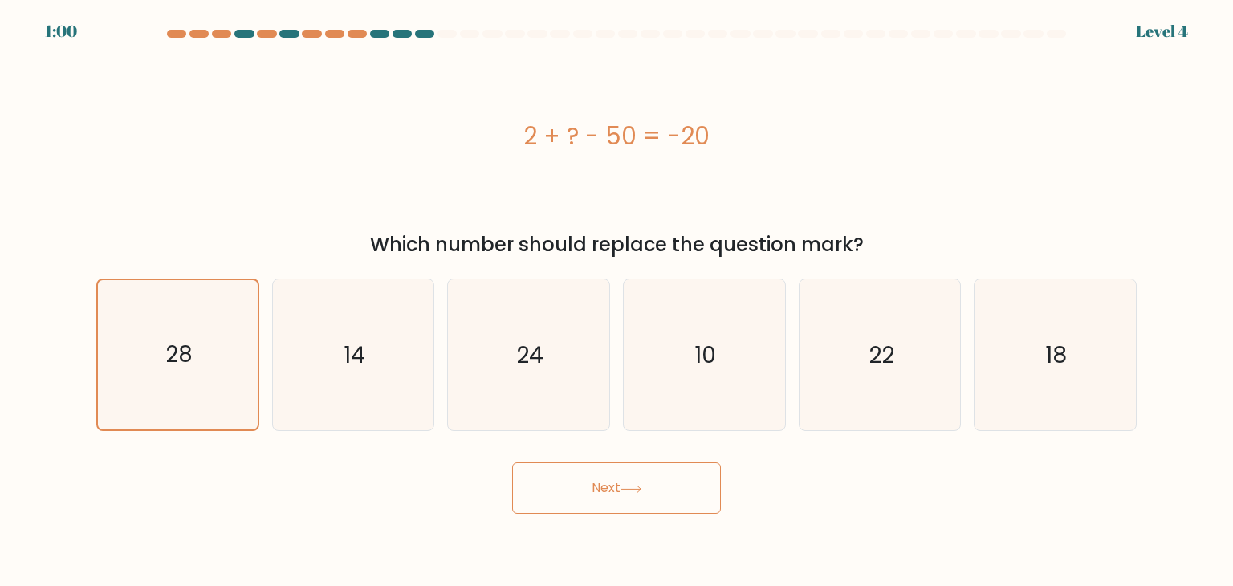
click at [597, 481] on button "Next" at bounding box center [616, 487] width 209 height 51
click at [597, 480] on button "Next" at bounding box center [616, 487] width 209 height 51
click at [596, 482] on button "Next" at bounding box center [616, 487] width 209 height 51
click at [595, 482] on button "Next" at bounding box center [616, 487] width 209 height 51
click at [512, 462] on button "Next" at bounding box center [616, 487] width 209 height 51
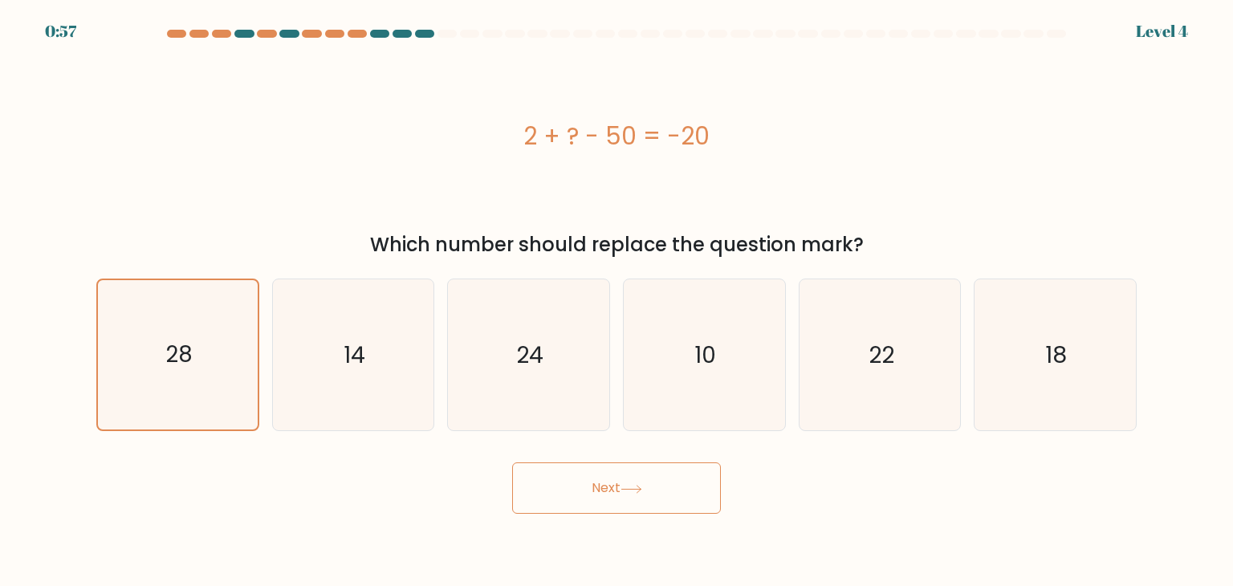
click at [596, 486] on button "Next" at bounding box center [616, 487] width 209 height 51
drag, startPoint x: 595, startPoint y: 486, endPoint x: 711, endPoint y: 514, distance: 119.7
click at [687, 506] on button "Next" at bounding box center [616, 487] width 209 height 51
click at [710, 507] on button "Next" at bounding box center [616, 487] width 209 height 51
drag, startPoint x: 703, startPoint y: 508, endPoint x: 675, endPoint y: 502, distance: 28.6
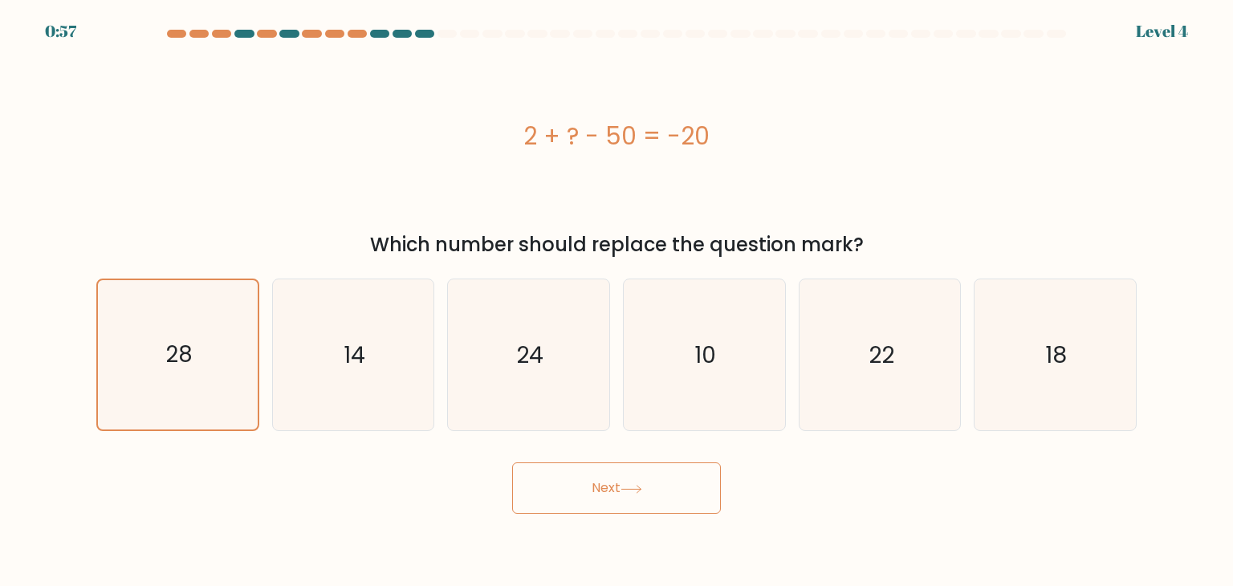
click at [691, 508] on button "Next" at bounding box center [616, 487] width 209 height 51
click at [676, 499] on button "Next" at bounding box center [616, 487] width 209 height 51
click at [674, 496] on button "Next" at bounding box center [616, 487] width 209 height 51
click at [675, 494] on button "Next" at bounding box center [616, 487] width 209 height 51
click at [677, 494] on button "Next" at bounding box center [616, 487] width 209 height 51
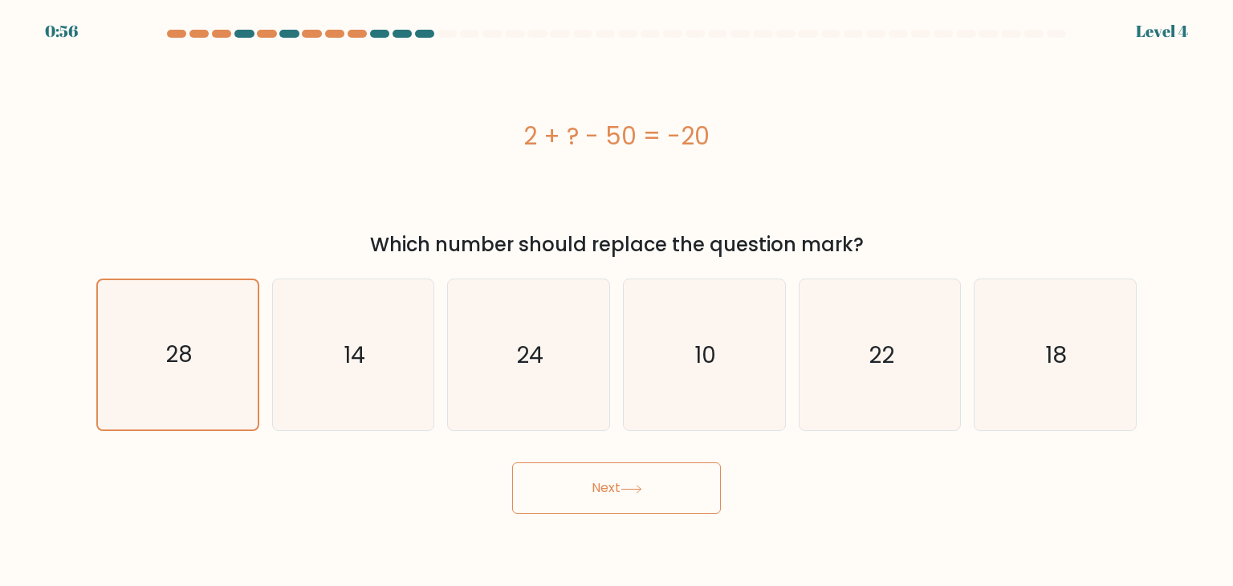
click at [684, 498] on button "Next" at bounding box center [616, 487] width 209 height 51
click at [684, 502] on button "Next" at bounding box center [616, 487] width 209 height 51
click at [684, 505] on button "Next" at bounding box center [616, 487] width 209 height 51
click at [614, 148] on div "2 + ? - 50 = -20" at bounding box center [616, 136] width 1040 height 36
drag, startPoint x: 628, startPoint y: 141, endPoint x: 613, endPoint y: 184, distance: 44.9
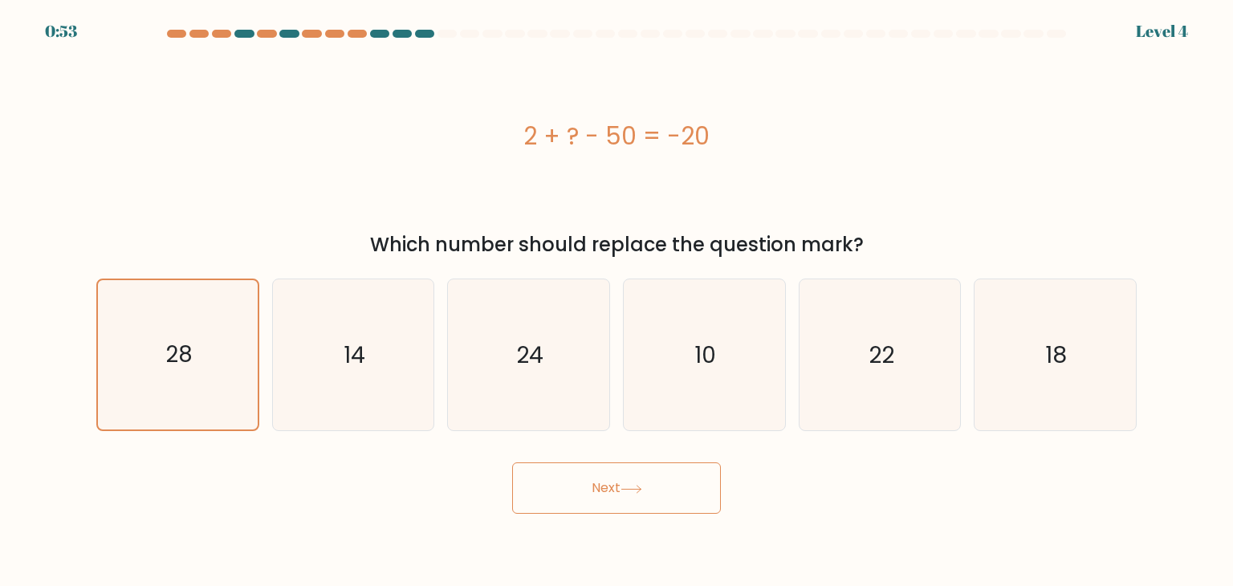
click at [625, 148] on div "2 + ? - 50 = -20" at bounding box center [616, 136] width 1040 height 36
drag, startPoint x: 636, startPoint y: 518, endPoint x: 636, endPoint y: 502, distance: 16.1
click at [639, 511] on body "0:52 Level 4 a." at bounding box center [616, 293] width 1233 height 586
click at [631, 488] on icon at bounding box center [631, 489] width 22 height 9
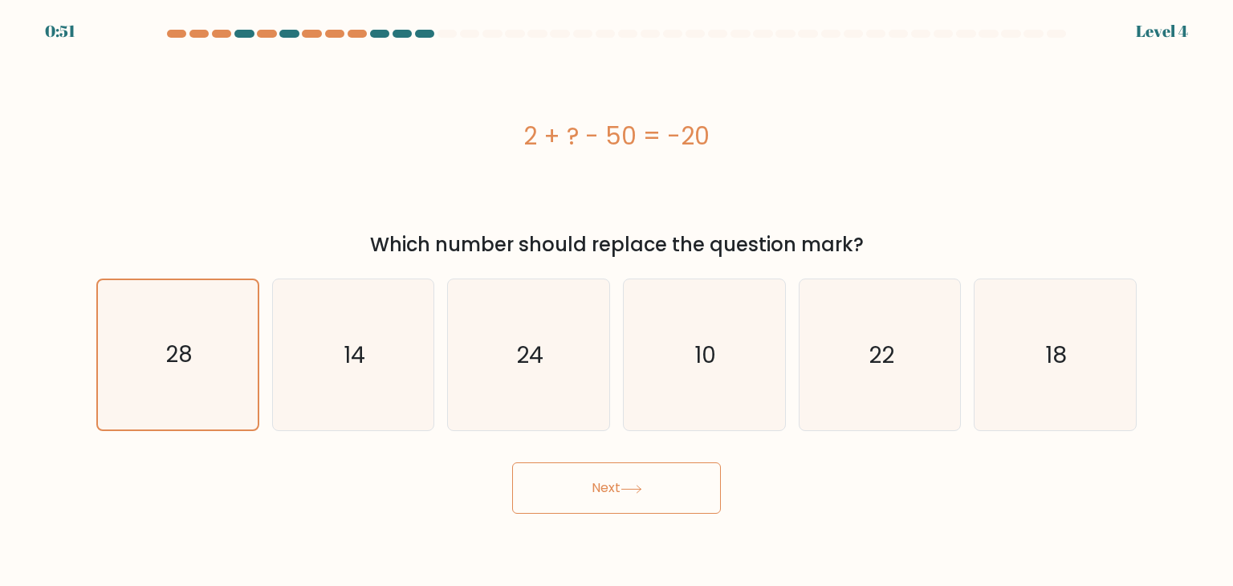
drag, startPoint x: 631, startPoint y: 488, endPoint x: 612, endPoint y: 492, distance: 19.7
click at [625, 488] on icon at bounding box center [631, 489] width 22 height 9
drag, startPoint x: 612, startPoint y: 492, endPoint x: 586, endPoint y: 492, distance: 25.7
click at [609, 489] on button "Next" at bounding box center [616, 487] width 209 height 51
click at [586, 491] on button "Next" at bounding box center [616, 487] width 209 height 51
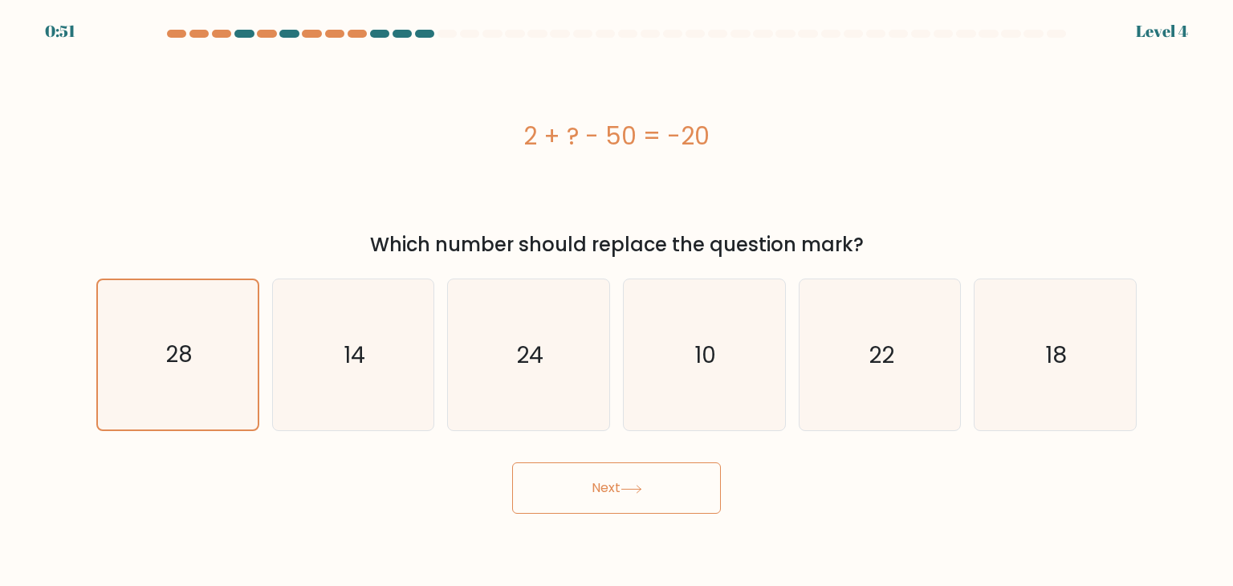
click at [583, 492] on button "Next" at bounding box center [616, 487] width 209 height 51
click at [580, 489] on button "Next" at bounding box center [616, 487] width 209 height 51
drag, startPoint x: 583, startPoint y: 479, endPoint x: 273, endPoint y: 421, distance: 315.9
click at [566, 480] on button "Next" at bounding box center [616, 487] width 209 height 51
drag, startPoint x: 246, startPoint y: 356, endPoint x: 312, endPoint y: 335, distance: 69.3
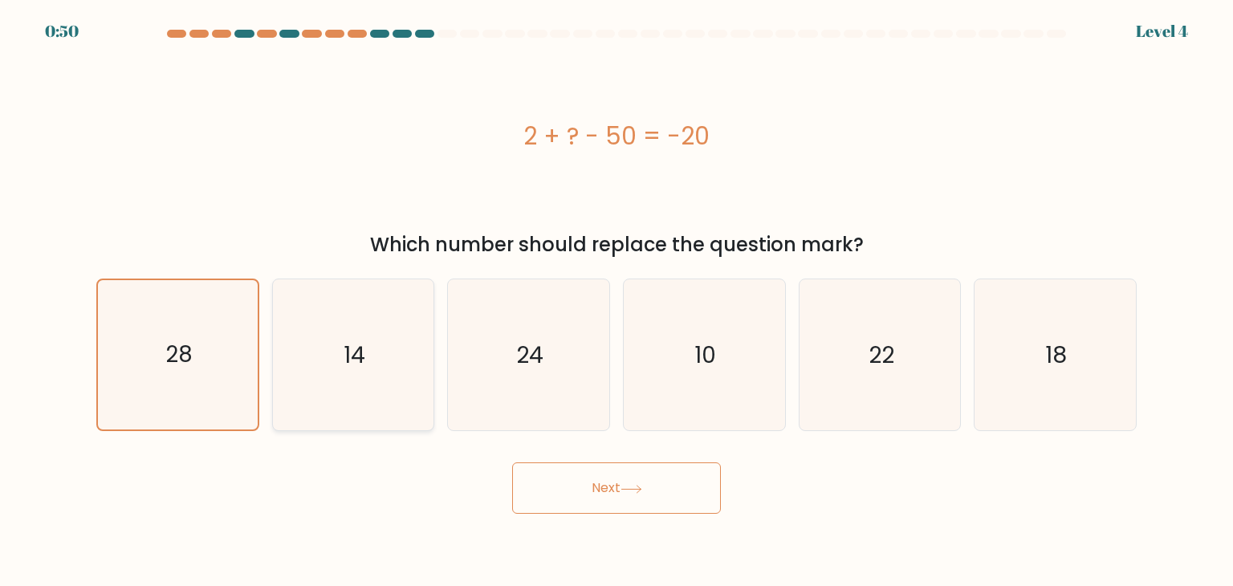
click at [267, 343] on div "a. 28 b. 14 c." at bounding box center [616, 348] width 1053 height 165
click at [312, 335] on icon "14" at bounding box center [353, 354] width 151 height 151
click at [616, 301] on input "b. 14" at bounding box center [616, 297] width 1 height 8
radio input "true"
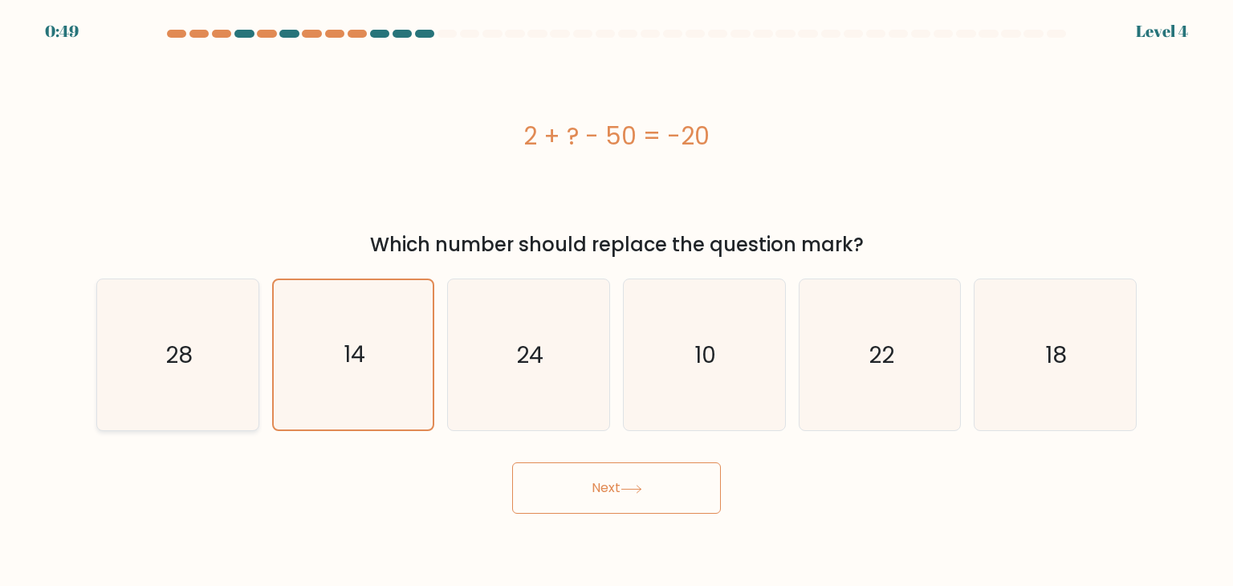
click at [225, 341] on icon "28" at bounding box center [177, 354] width 151 height 151
click at [616, 301] on input "a. 28" at bounding box center [616, 297] width 1 height 8
radio input "true"
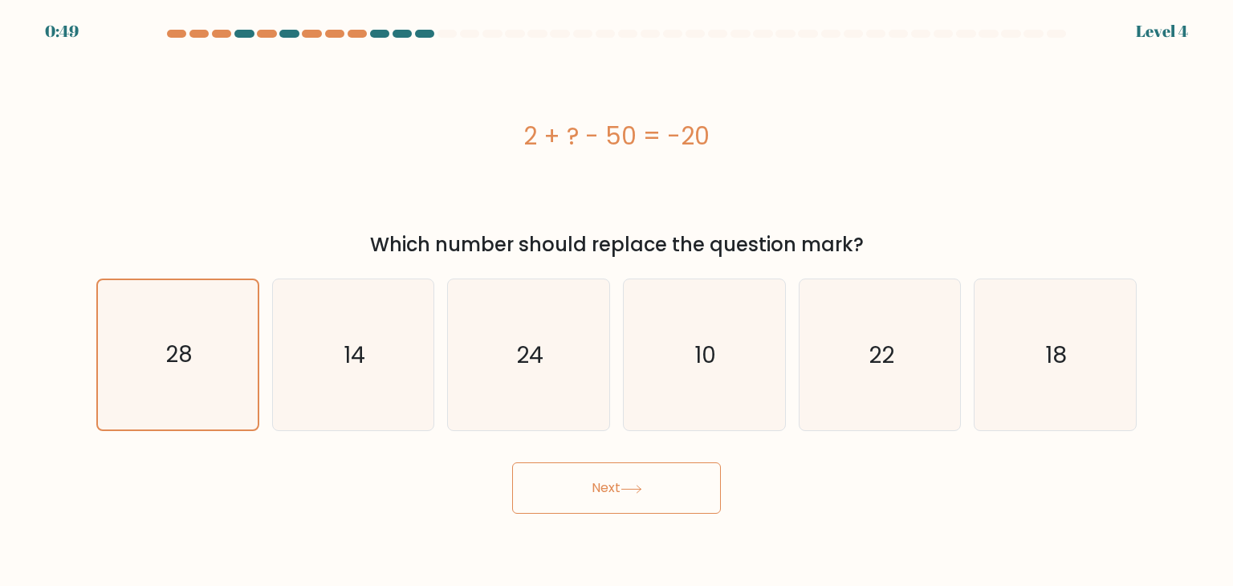
drag, startPoint x: 522, startPoint y: 482, endPoint x: 595, endPoint y: 523, distance: 84.4
click at [526, 493] on button "Next" at bounding box center [616, 487] width 209 height 51
click at [595, 523] on body "0:48 Level 4 a." at bounding box center [616, 293] width 1233 height 586
click at [608, 502] on button "Next" at bounding box center [616, 487] width 209 height 51
drag, startPoint x: 610, startPoint y: 502, endPoint x: 600, endPoint y: 505, distance: 10.2
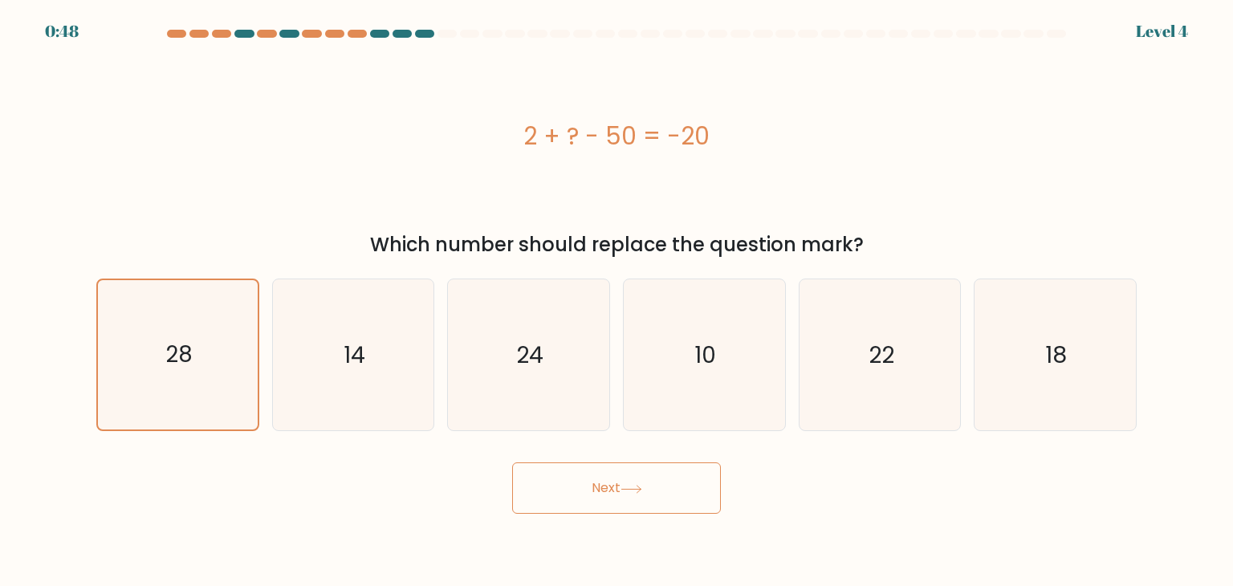
click at [608, 502] on button "Next" at bounding box center [616, 487] width 209 height 51
drag, startPoint x: 650, startPoint y: 466, endPoint x: 644, endPoint y: 484, distance: 18.5
click at [644, 484] on button "Next" at bounding box center [616, 487] width 209 height 51
click at [642, 485] on icon at bounding box center [631, 489] width 22 height 9
drag, startPoint x: 644, startPoint y: 484, endPoint x: 617, endPoint y: 495, distance: 29.5
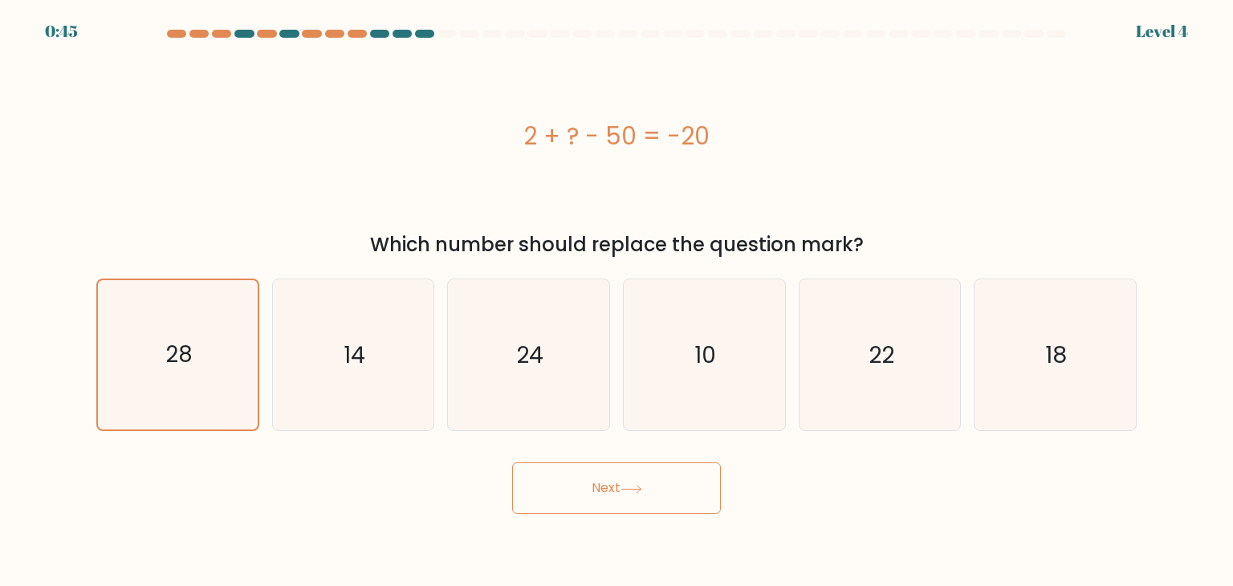
click at [617, 495] on button "Next" at bounding box center [616, 487] width 209 height 51
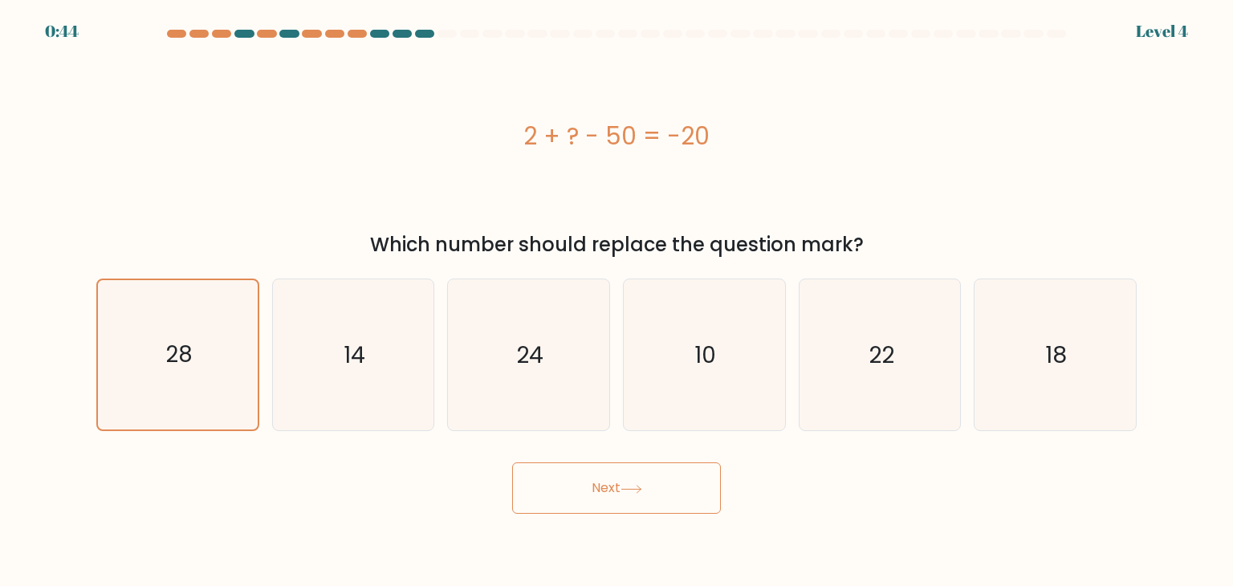
click at [617, 495] on button "Next" at bounding box center [616, 487] width 209 height 51
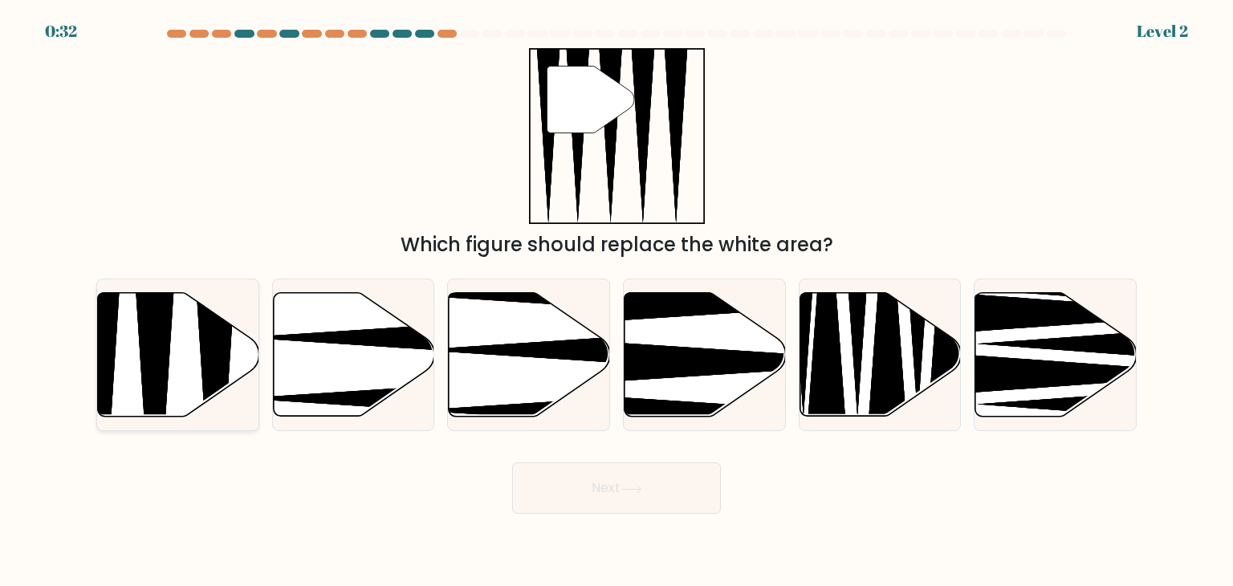
click at [173, 357] on icon at bounding box center [178, 355] width 161 height 124
click at [616, 301] on input "a." at bounding box center [616, 297] width 1 height 8
radio input "true"
drag, startPoint x: 541, startPoint y: 451, endPoint x: 555, endPoint y: 473, distance: 26.0
click at [545, 467] on div "Next" at bounding box center [616, 481] width 1059 height 63
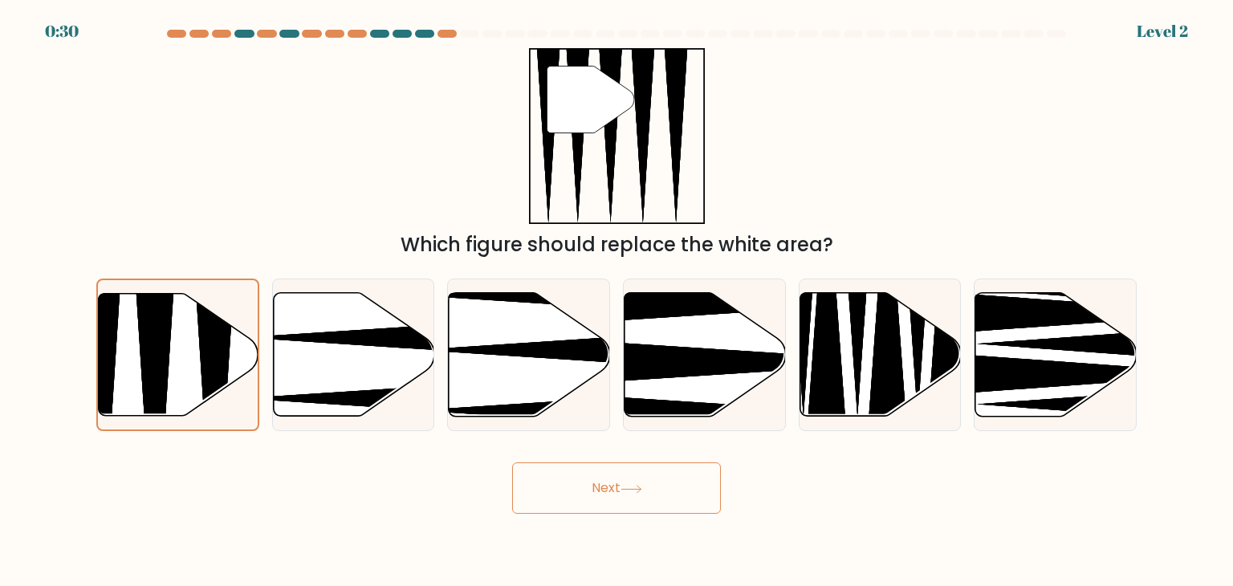
click at [591, 502] on button "Next" at bounding box center [616, 487] width 209 height 51
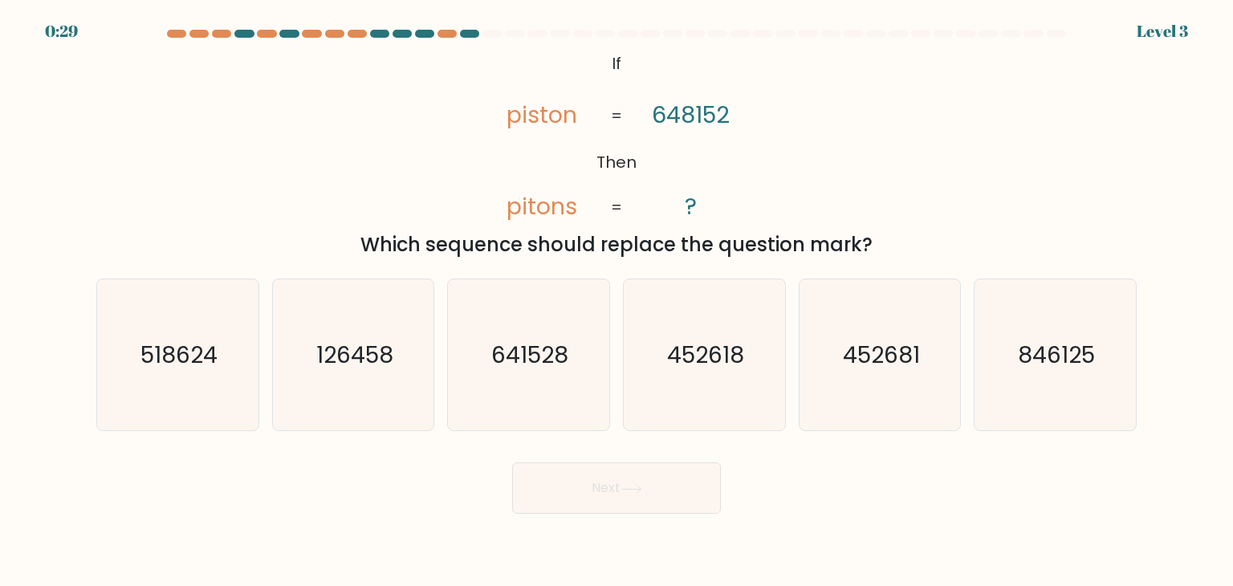
drag, startPoint x: 587, startPoint y: 498, endPoint x: 599, endPoint y: 485, distance: 18.2
click at [600, 485] on button "Next" at bounding box center [616, 487] width 209 height 51
click at [325, 161] on div "@import url('[URL][DOMAIN_NAME]); If Then piston pitons 648152 ? = = Which sequ…" at bounding box center [616, 153] width 1059 height 211
click at [553, 368] on text "641528" at bounding box center [530, 355] width 77 height 32
click at [616, 301] on input "c. 641528" at bounding box center [616, 297] width 1 height 8
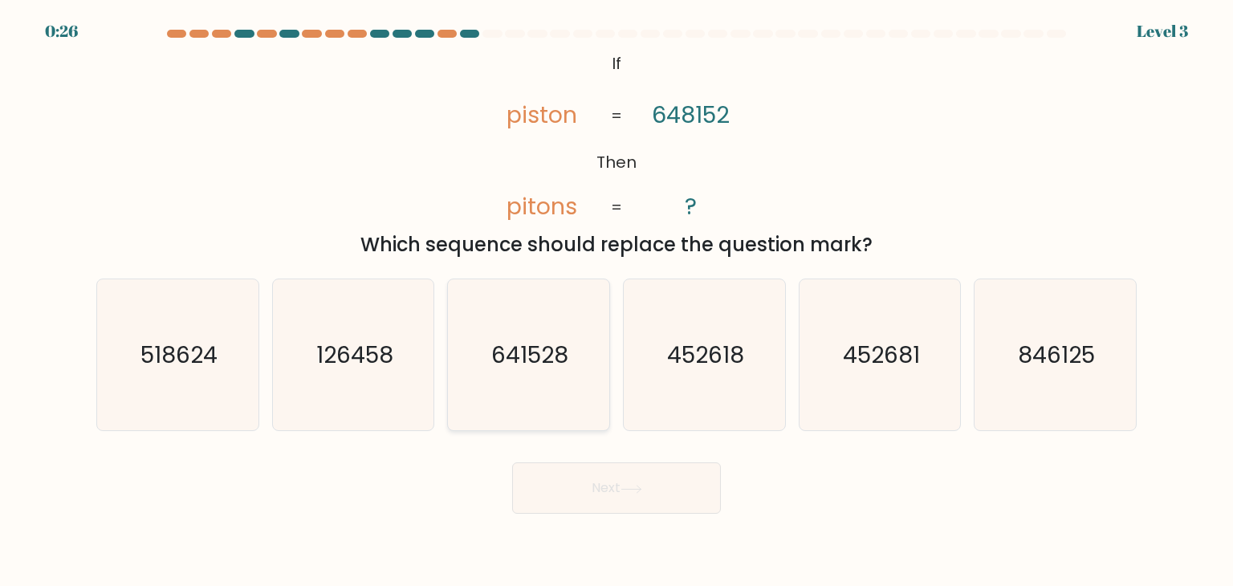
radio input "true"
click at [652, 497] on button "Next" at bounding box center [616, 487] width 209 height 51
click at [627, 482] on button "Next" at bounding box center [616, 487] width 209 height 51
click at [610, 484] on button "Next" at bounding box center [616, 487] width 209 height 51
click at [597, 477] on button "Next" at bounding box center [616, 487] width 209 height 51
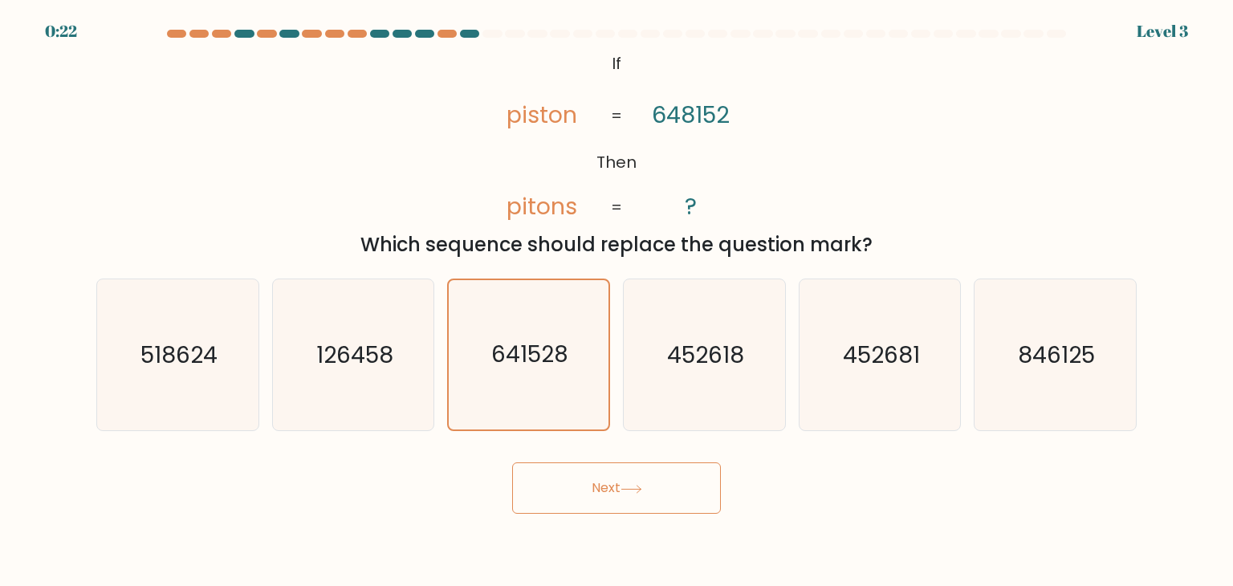
click at [597, 477] on button "Next" at bounding box center [616, 487] width 209 height 51
click at [601, 495] on button "Next" at bounding box center [616, 487] width 209 height 51
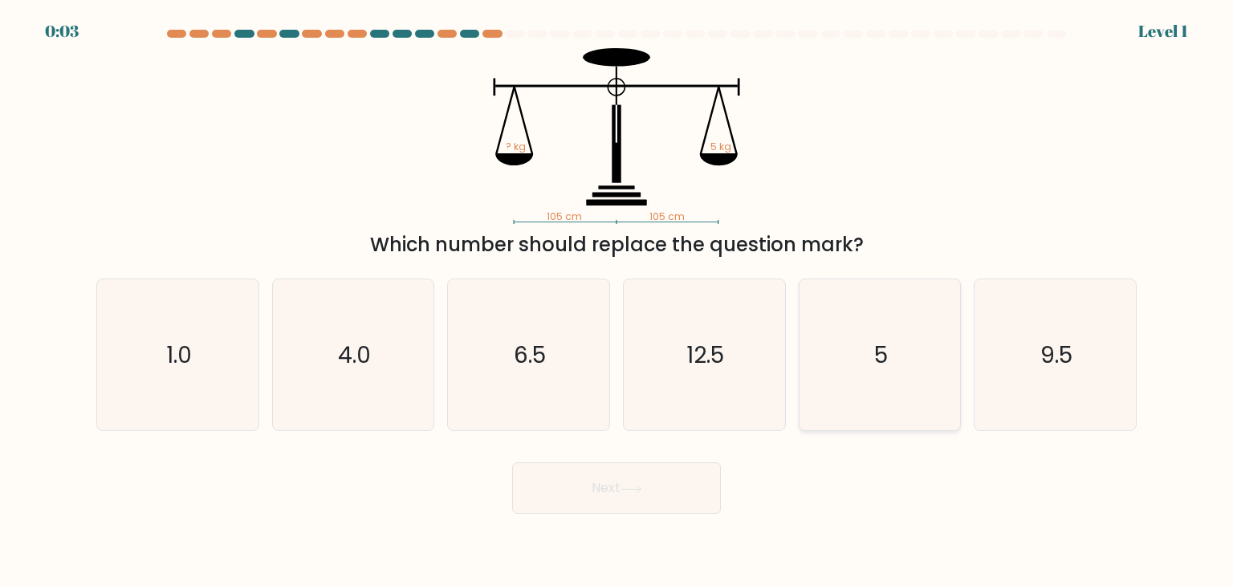
click at [876, 367] on text "5" at bounding box center [881, 355] width 14 height 32
click at [617, 301] on input "e. 5" at bounding box center [616, 297] width 1 height 8
radio input "true"
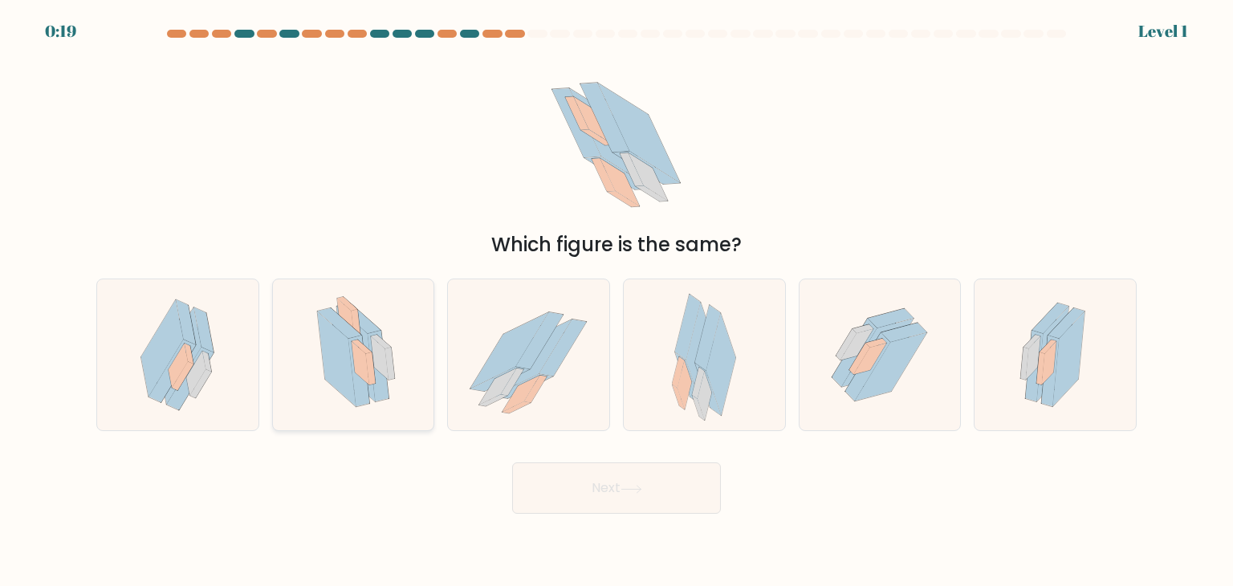
click at [364, 377] on icon at bounding box center [361, 362] width 18 height 43
click at [616, 301] on input "b." at bounding box center [616, 297] width 1 height 8
radio input "true"
click button "Next"
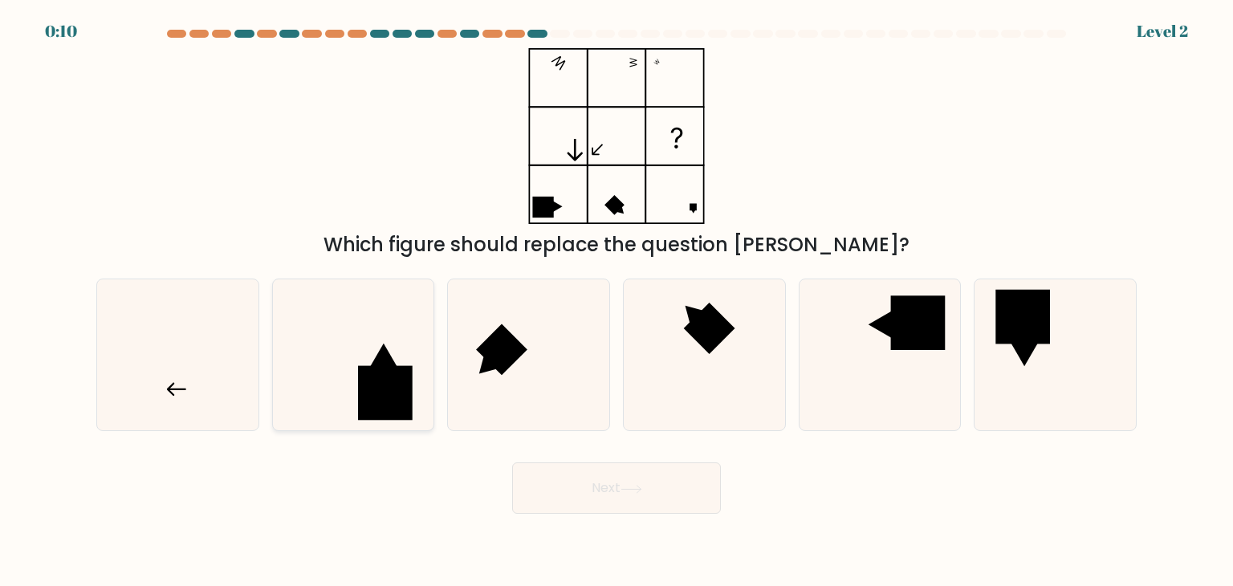
click rect
click input "b."
radio input "true"
click icon
click input "d."
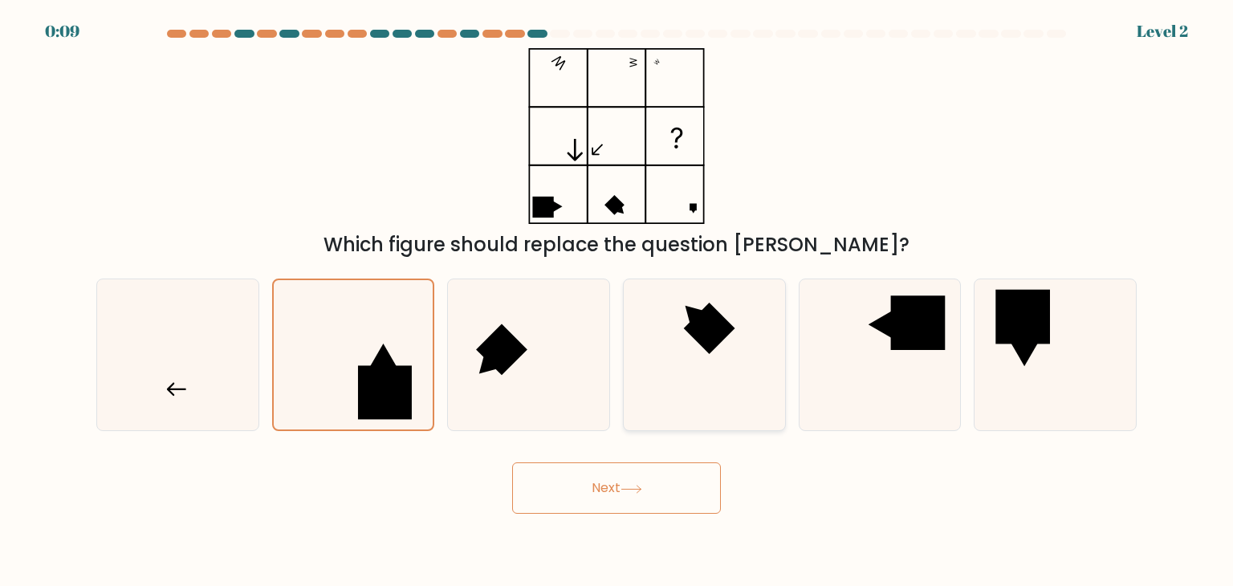
radio input "true"
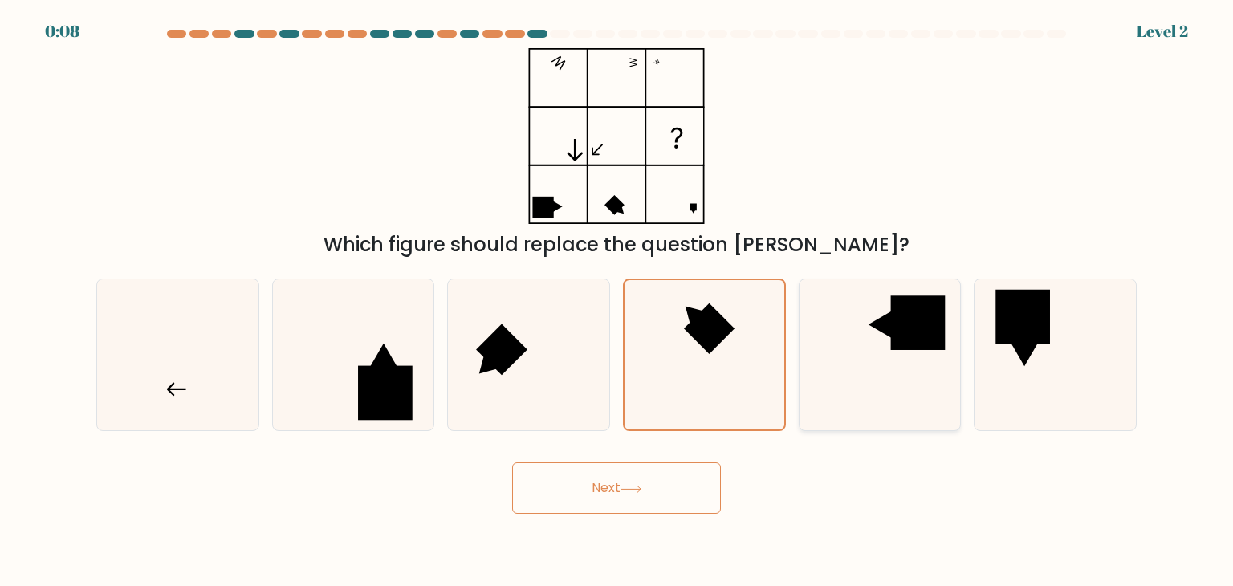
click icon
click input "e."
radio input "true"
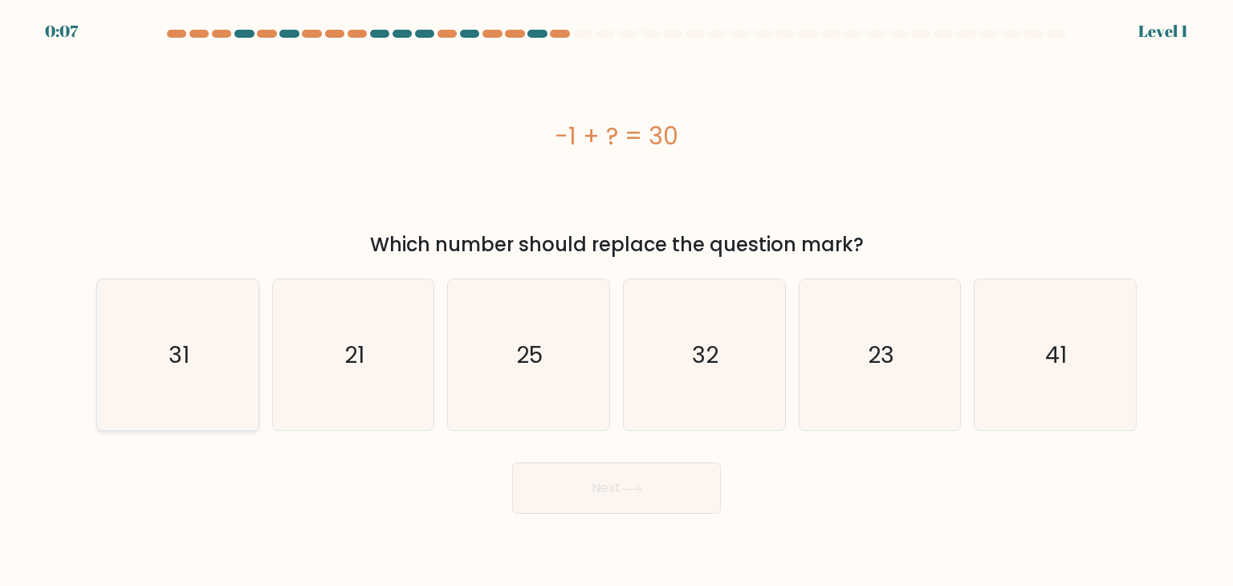
click at [212, 368] on icon "31" at bounding box center [177, 354] width 151 height 151
click at [616, 301] on input "a. 31" at bounding box center [616, 297] width 1 height 8
radio input "true"
click at [587, 482] on button "Next" at bounding box center [616, 487] width 209 height 51
click at [587, 481] on button "Next" at bounding box center [616, 487] width 209 height 51
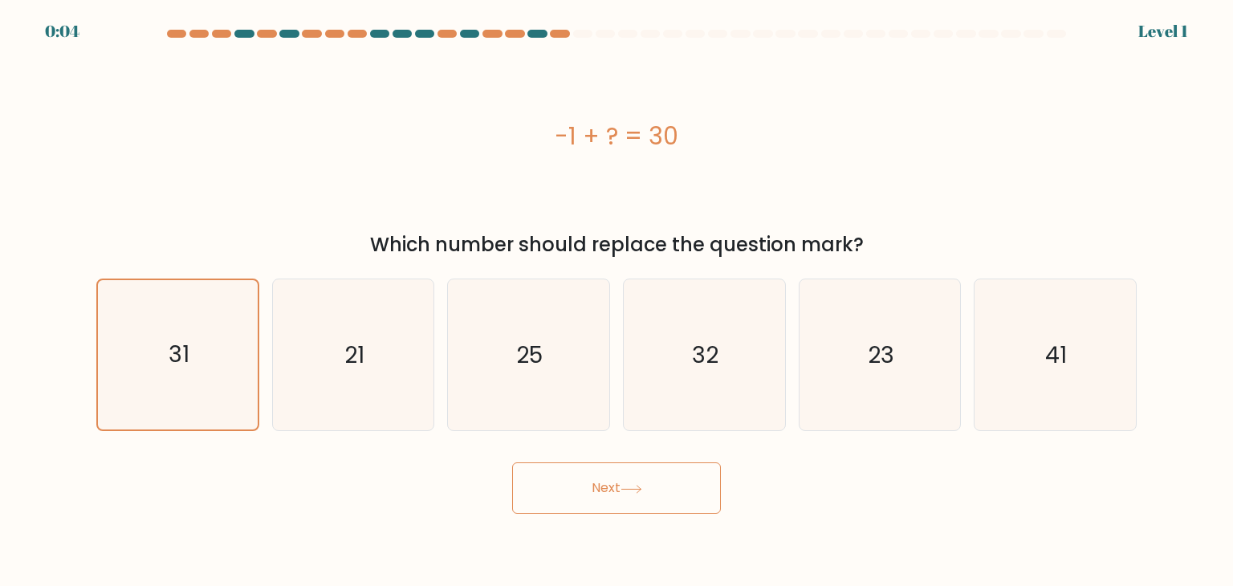
click at [630, 479] on button "Next" at bounding box center [616, 487] width 209 height 51
click at [629, 479] on button "Next" at bounding box center [616, 487] width 209 height 51
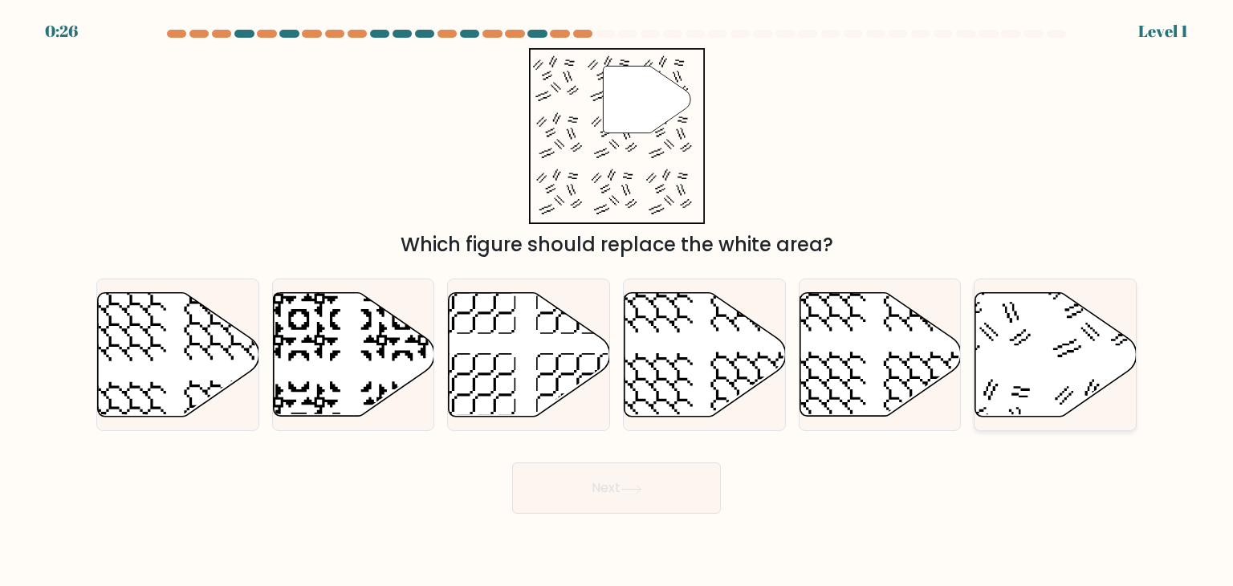
click at [1031, 368] on icon at bounding box center [1055, 355] width 161 height 124
click at [617, 301] on input "f." at bounding box center [616, 297] width 1 height 8
radio input "true"
click at [642, 495] on button "Next" at bounding box center [616, 487] width 209 height 51
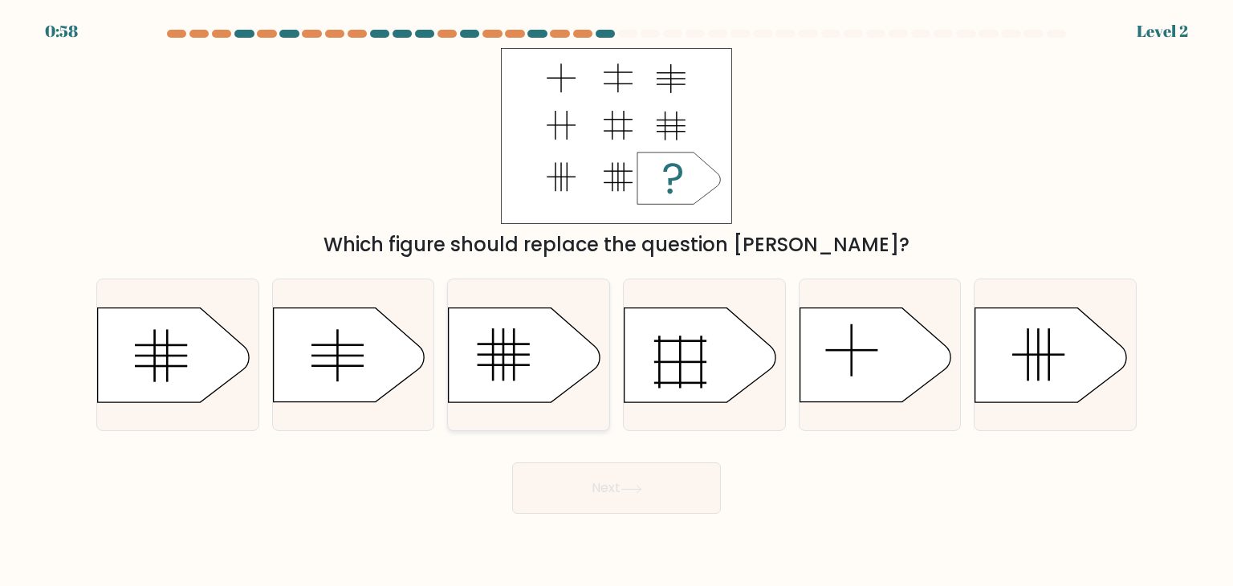
click at [522, 335] on icon at bounding box center [524, 355] width 151 height 94
click at [616, 301] on input "c." at bounding box center [616, 297] width 1 height 8
radio input "true"
click at [623, 458] on div "Next" at bounding box center [616, 481] width 1059 height 63
click at [615, 474] on button "Next" at bounding box center [616, 487] width 209 height 51
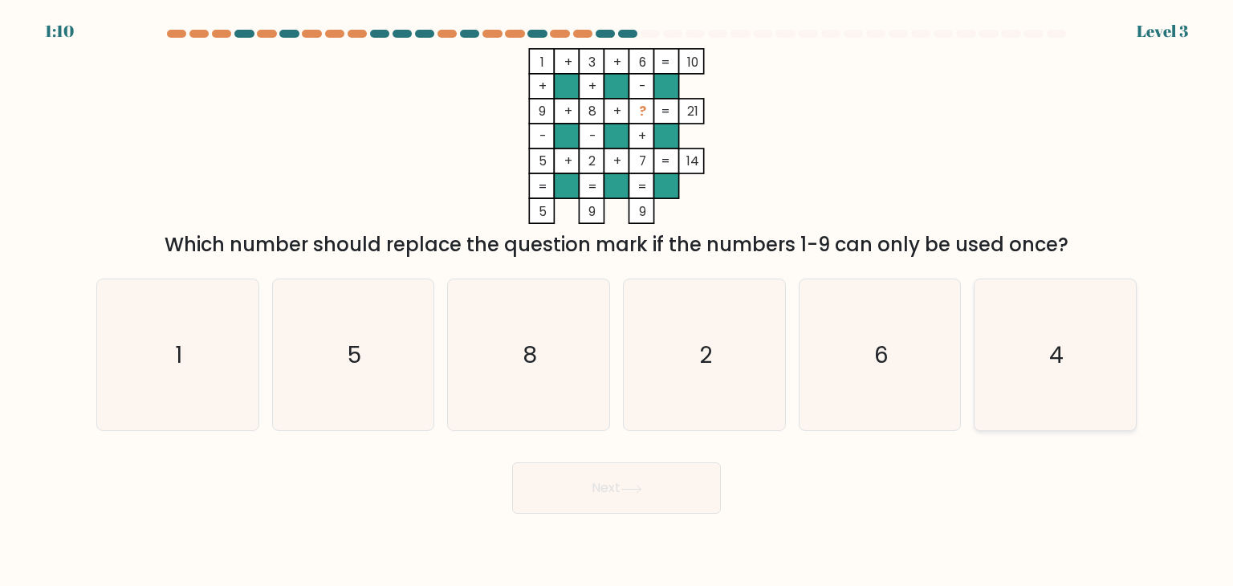
click at [1073, 344] on icon "4" at bounding box center [1054, 354] width 151 height 151
click at [617, 301] on input "f. 4" at bounding box center [616, 297] width 1 height 8
radio input "true"
click at [367, 363] on icon "5" at bounding box center [353, 354] width 151 height 151
click at [616, 301] on input "b. 5" at bounding box center [616, 297] width 1 height 8
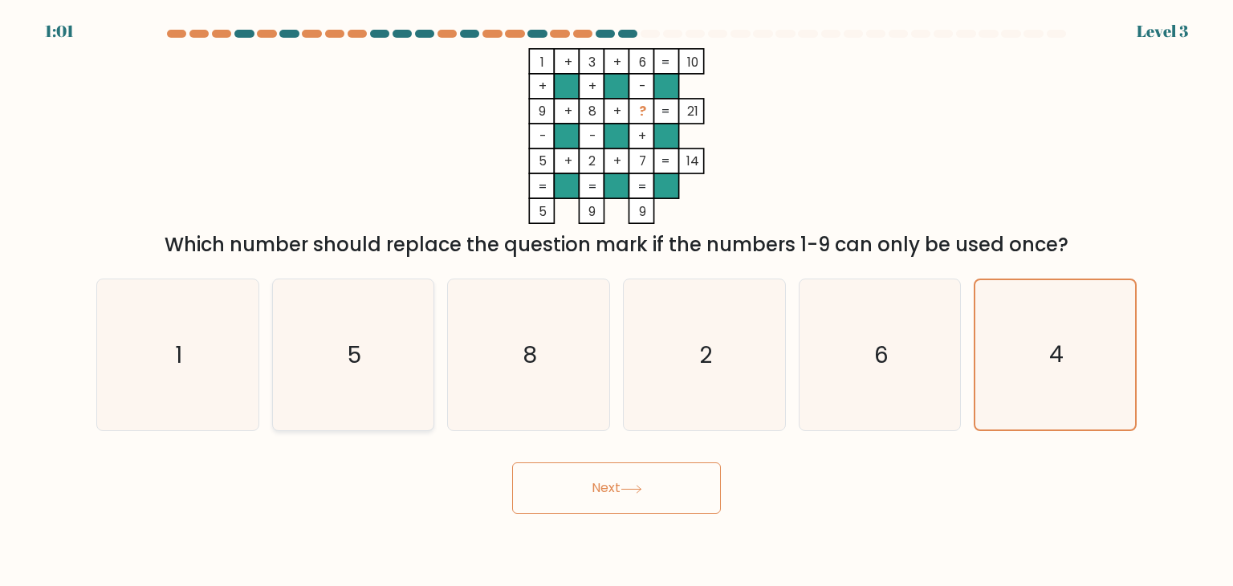
radio input "true"
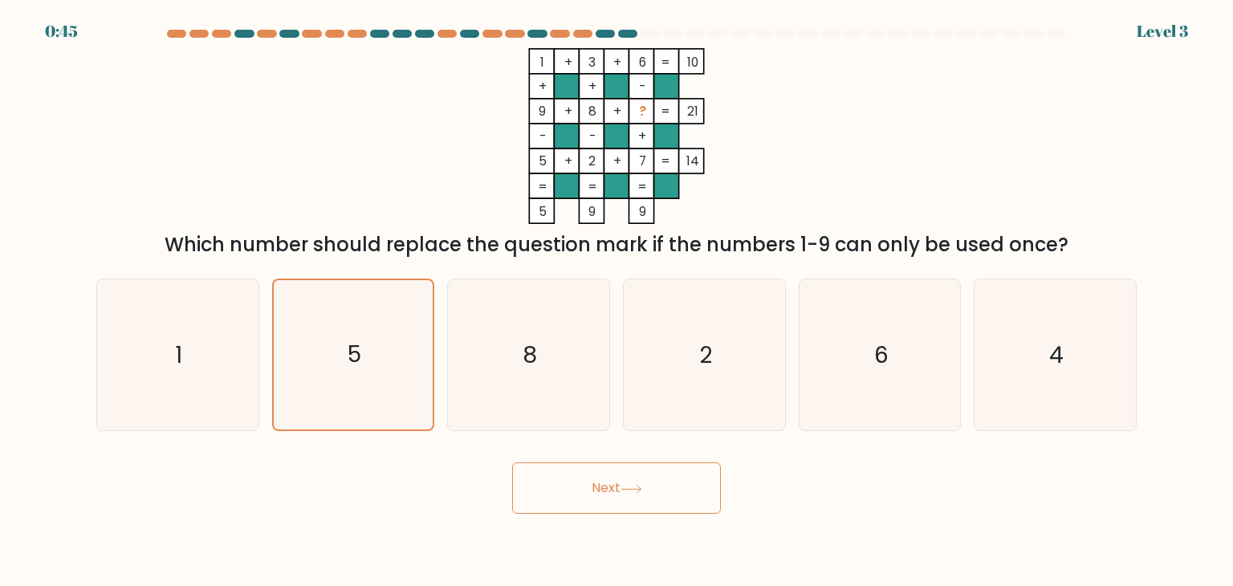
click at [624, 489] on button "Next" at bounding box center [616, 487] width 209 height 51
click at [628, 486] on icon at bounding box center [631, 489] width 22 height 9
click at [645, 478] on button "Next" at bounding box center [616, 487] width 209 height 51
drag, startPoint x: 657, startPoint y: 474, endPoint x: 626, endPoint y: 486, distance: 33.3
click at [660, 473] on button "Next" at bounding box center [616, 487] width 209 height 51
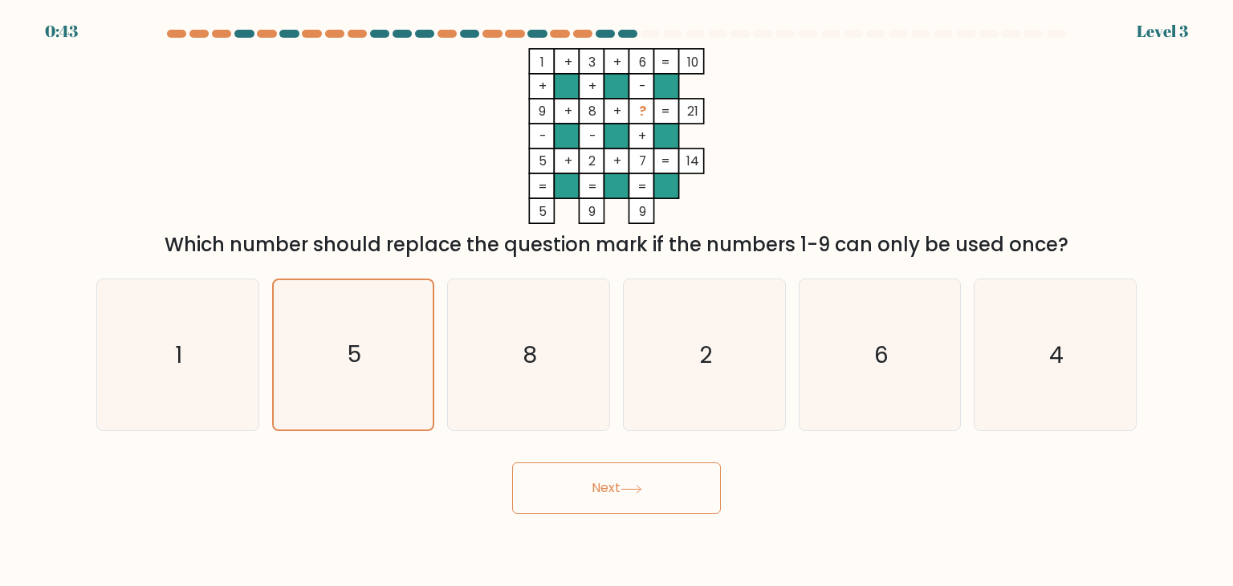
click at [629, 486] on icon at bounding box center [631, 489] width 22 height 9
click at [632, 489] on icon at bounding box center [631, 489] width 22 height 9
drag, startPoint x: 632, startPoint y: 489, endPoint x: 644, endPoint y: 498, distance: 14.3
click at [644, 498] on button "Next" at bounding box center [616, 487] width 209 height 51
click at [650, 502] on button "Next" at bounding box center [616, 487] width 209 height 51
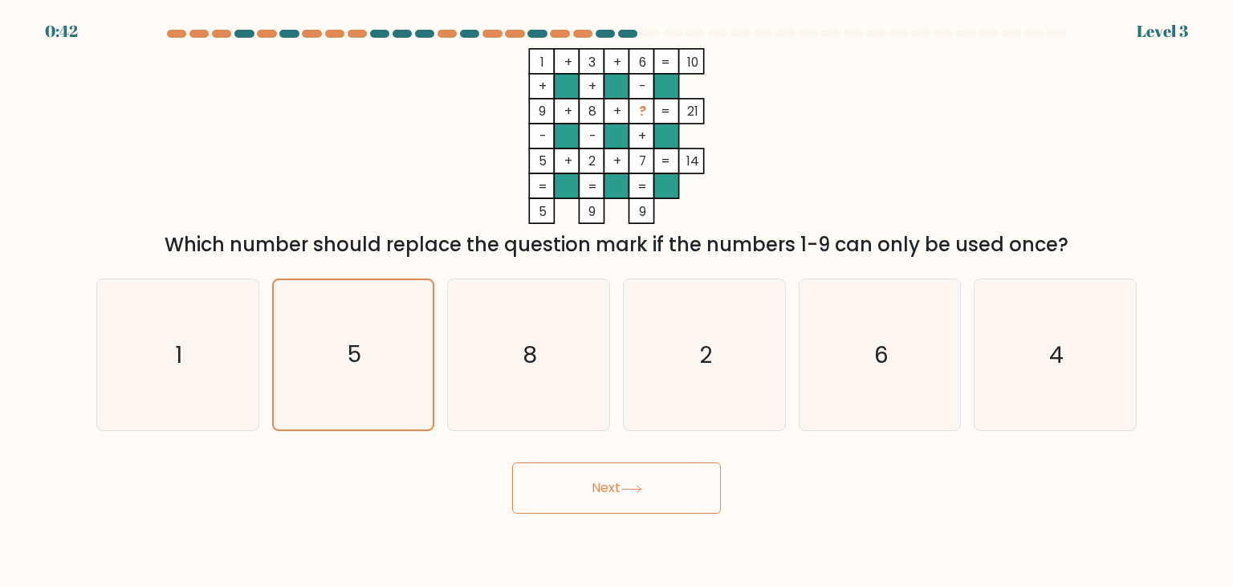
click at [655, 494] on button "Next" at bounding box center [616, 487] width 209 height 51
click at [655, 493] on button "Next" at bounding box center [616, 487] width 209 height 51
click at [652, 494] on button "Next" at bounding box center [616, 487] width 209 height 51
click at [648, 496] on button "Next" at bounding box center [616, 487] width 209 height 51
click at [640, 496] on button "Next" at bounding box center [616, 487] width 209 height 51
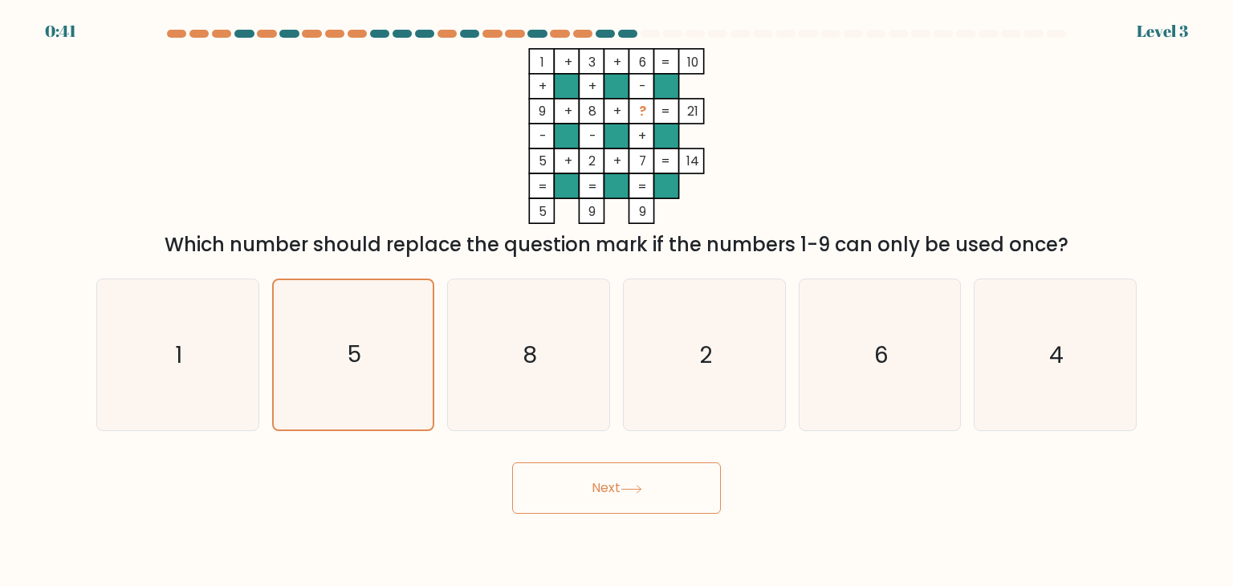
click at [640, 496] on button "Next" at bounding box center [616, 487] width 209 height 51
click at [642, 496] on button "Next" at bounding box center [616, 487] width 209 height 51
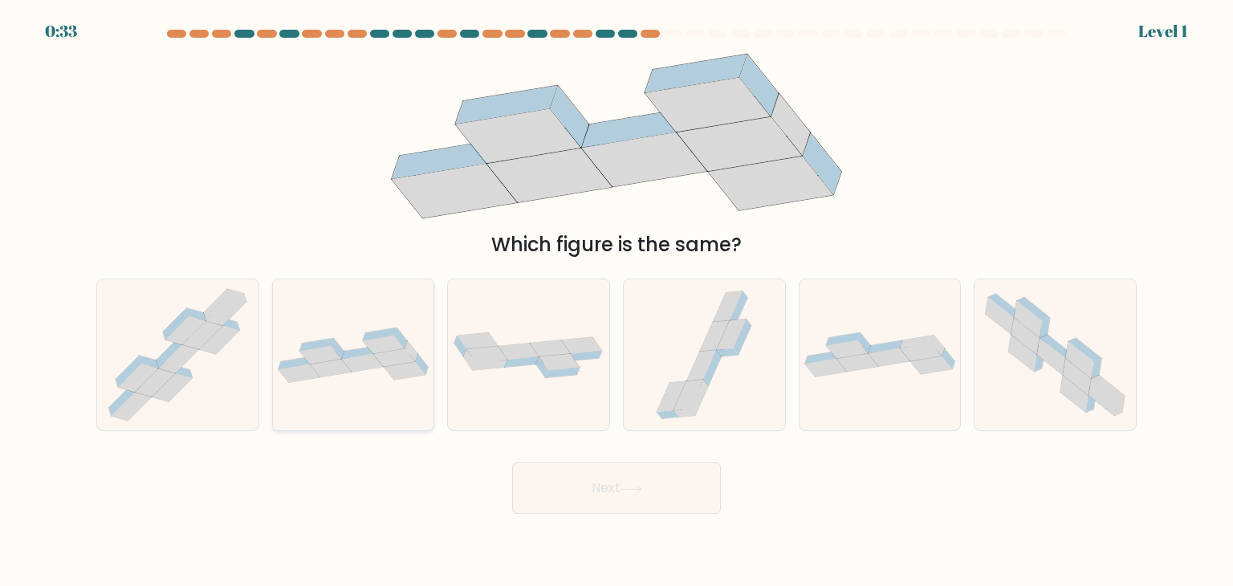
click at [354, 377] on icon at bounding box center [353, 354] width 161 height 55
click at [616, 301] on input "b." at bounding box center [616, 297] width 1 height 8
radio input "true"
click at [603, 505] on button "Next" at bounding box center [616, 487] width 209 height 51
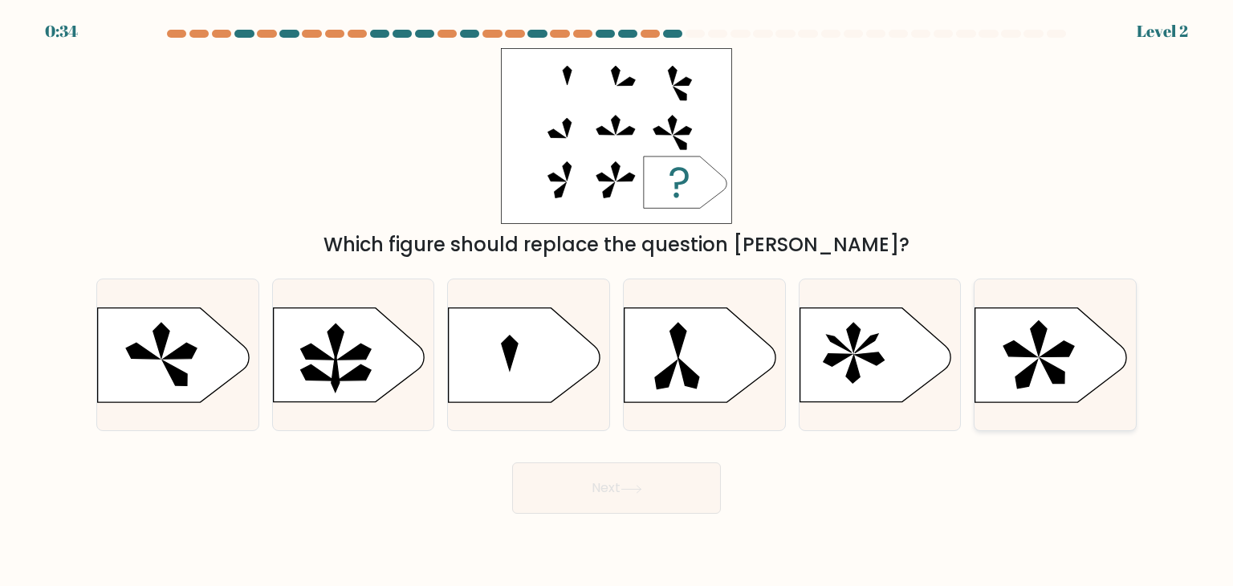
click at [1035, 372] on icon at bounding box center [1050, 355] width 151 height 94
click at [617, 301] on input "f." at bounding box center [616, 297] width 1 height 8
radio input "true"
drag, startPoint x: 116, startPoint y: 308, endPoint x: 0, endPoint y: 299, distance: 116.8
click at [116, 308] on icon at bounding box center [173, 355] width 151 height 94
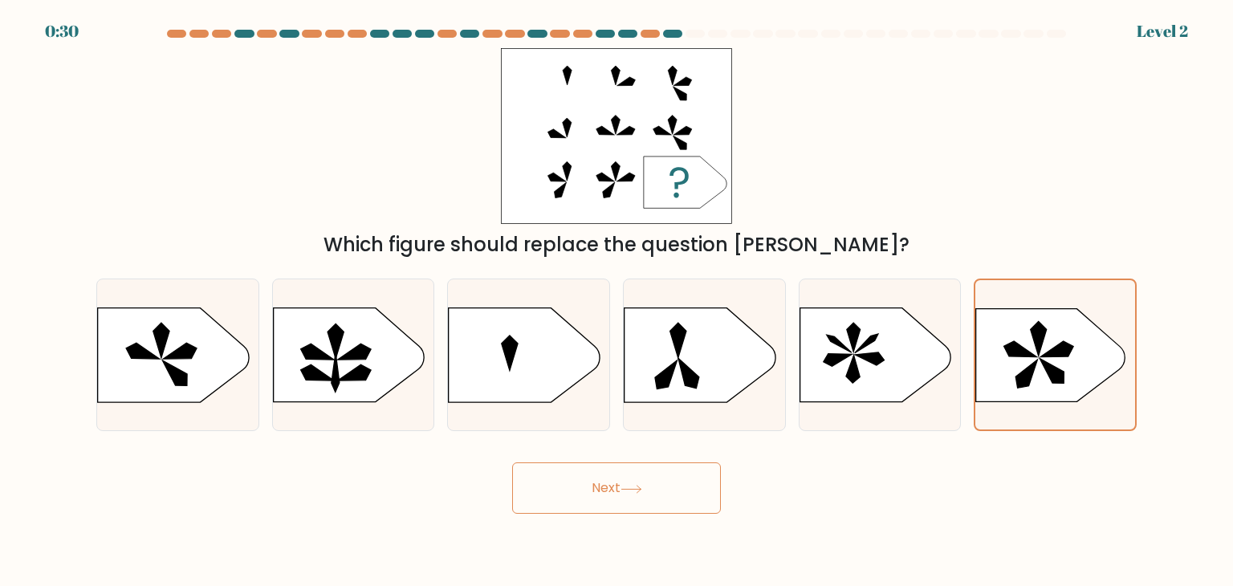
click at [616, 301] on input "a." at bounding box center [616, 297] width 1 height 8
radio input "true"
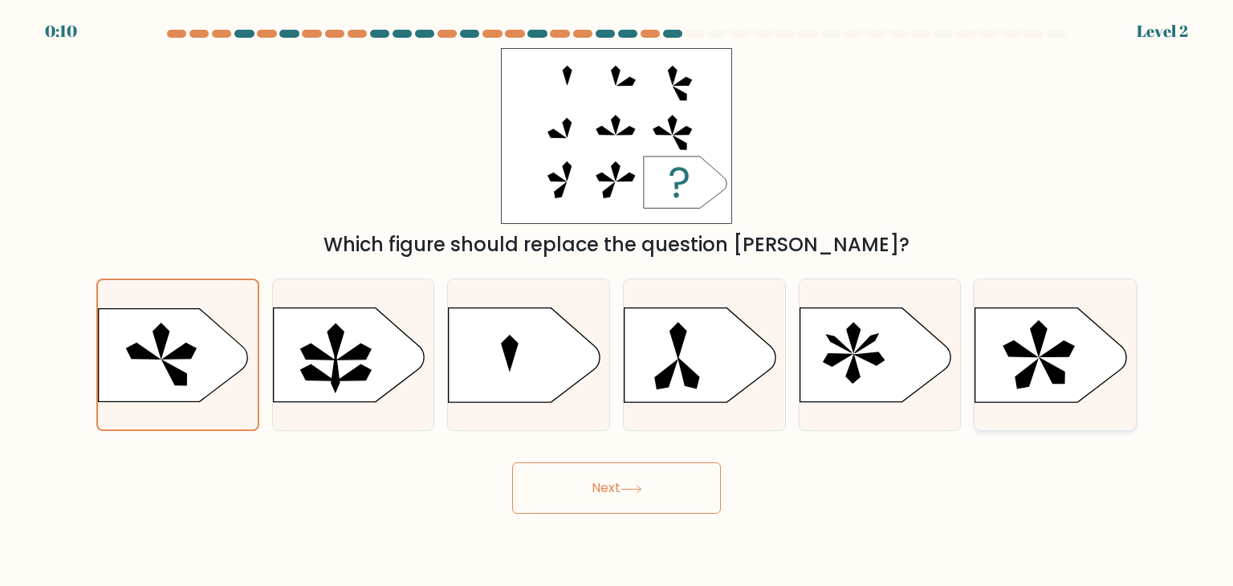
click at [1038, 369] on icon at bounding box center [1050, 355] width 151 height 94
click at [617, 301] on input "f." at bounding box center [616, 297] width 1 height 8
radio input "true"
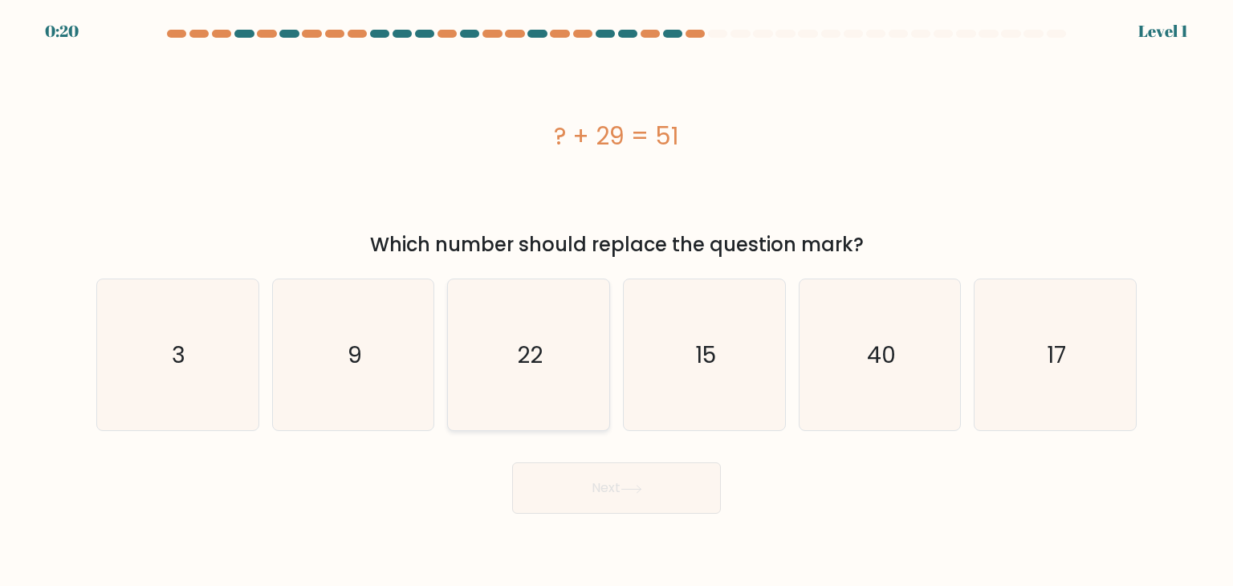
click at [510, 350] on icon "22" at bounding box center [528, 354] width 151 height 151
click at [616, 301] on input "c. 22" at bounding box center [616, 297] width 1 height 8
radio input "true"
click at [621, 490] on button "Next" at bounding box center [616, 487] width 209 height 51
click at [620, 488] on button "Next" at bounding box center [616, 487] width 209 height 51
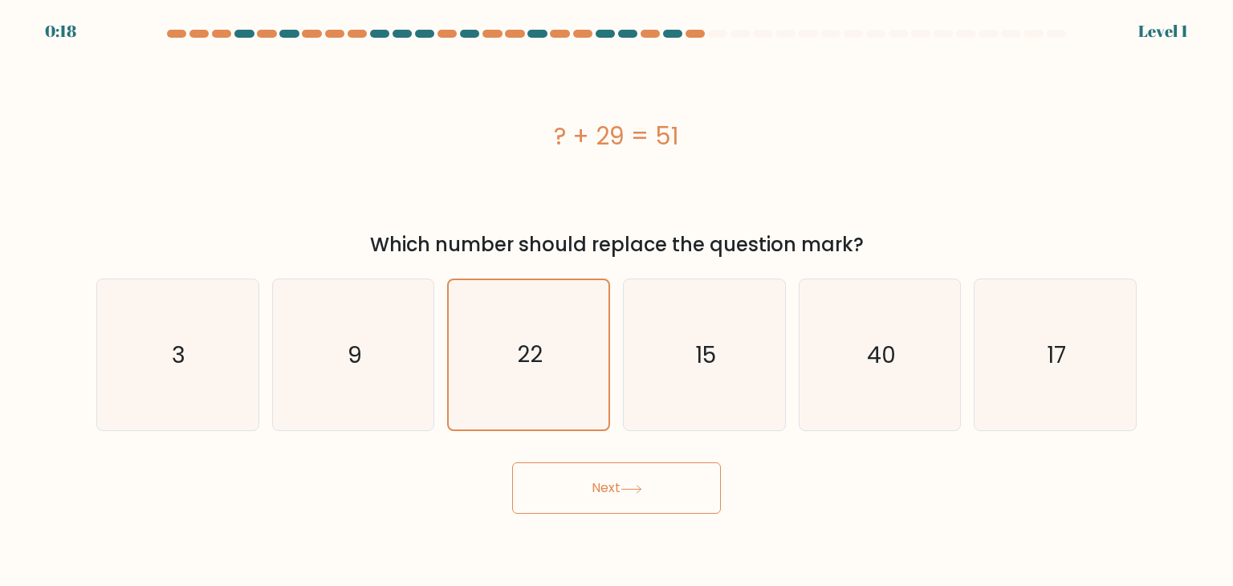
click at [605, 479] on button "Next" at bounding box center [616, 487] width 209 height 51
click at [607, 479] on button "Next" at bounding box center [616, 487] width 209 height 51
drag, startPoint x: 607, startPoint y: 479, endPoint x: 650, endPoint y: 482, distance: 43.5
click at [619, 482] on button "Next" at bounding box center [616, 487] width 209 height 51
click at [650, 482] on button "Next" at bounding box center [616, 487] width 209 height 51
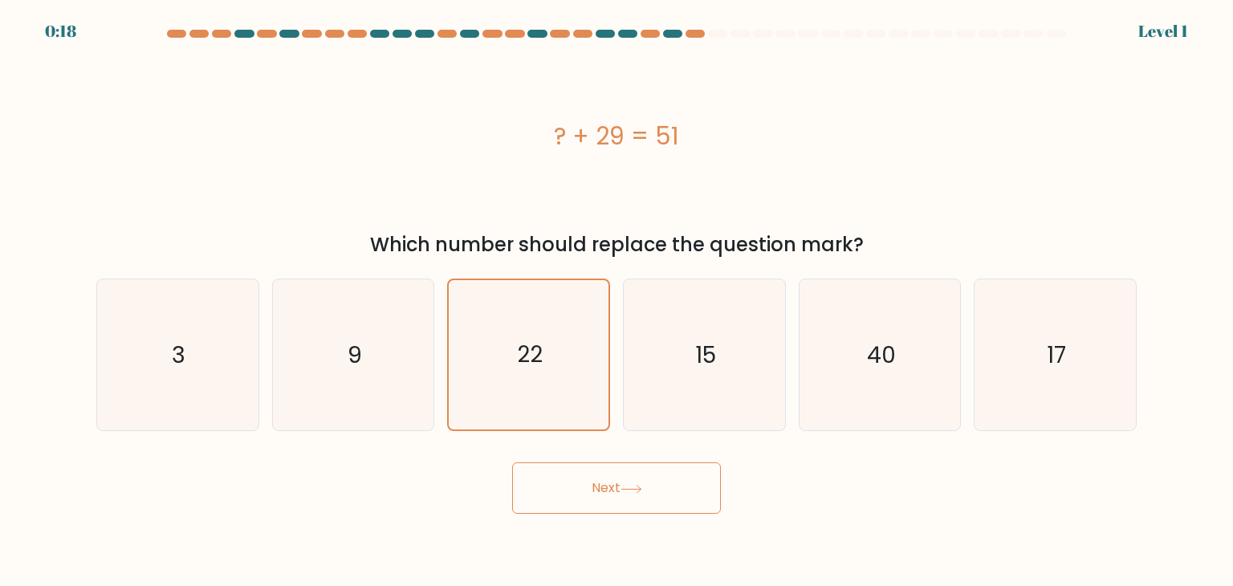
drag, startPoint x: 649, startPoint y: 484, endPoint x: 624, endPoint y: 484, distance: 24.9
click at [648, 484] on button "Next" at bounding box center [616, 487] width 209 height 51
click at [625, 485] on icon at bounding box center [631, 489] width 22 height 9
click at [624, 486] on icon at bounding box center [631, 489] width 22 height 9
click at [620, 479] on button "Next" at bounding box center [616, 487] width 209 height 51
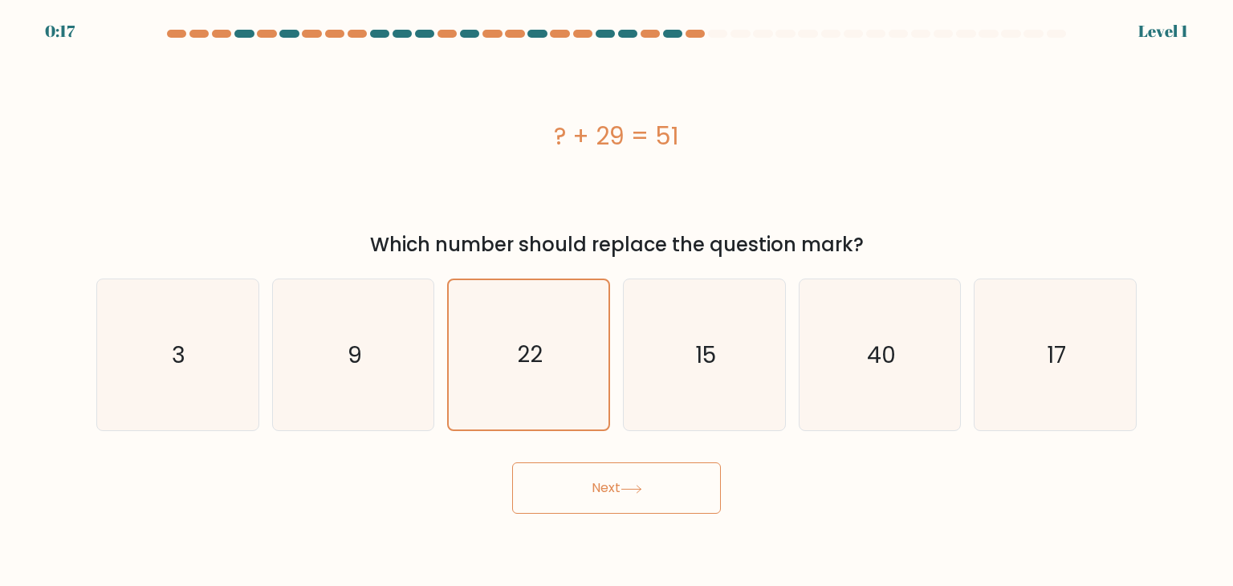
click at [622, 478] on button "Next" at bounding box center [616, 487] width 209 height 51
click at [621, 477] on button "Next" at bounding box center [616, 487] width 209 height 51
click at [629, 498] on button "Next" at bounding box center [616, 487] width 209 height 51
click at [628, 495] on button "Next" at bounding box center [616, 487] width 209 height 51
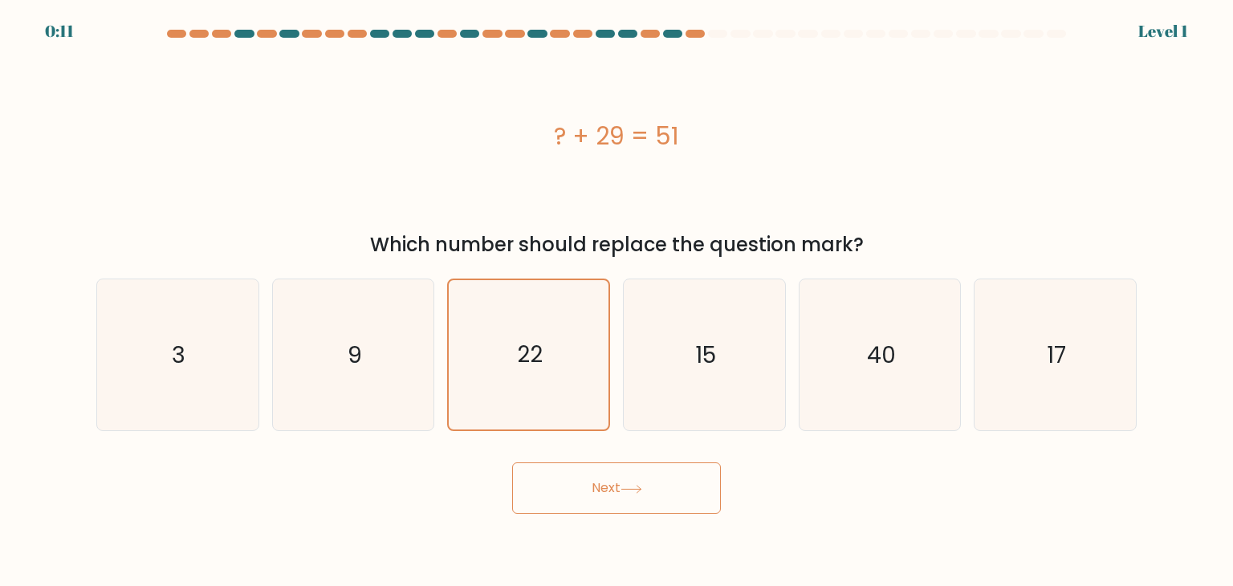
click at [621, 453] on div "Next" at bounding box center [616, 481] width 1059 height 63
click at [620, 474] on button "Next" at bounding box center [616, 487] width 209 height 51
click at [620, 472] on button "Next" at bounding box center [616, 487] width 209 height 51
drag, startPoint x: 658, startPoint y: 403, endPoint x: 641, endPoint y: 428, distance: 30.0
click at [657, 403] on icon "15" at bounding box center [703, 354] width 151 height 151
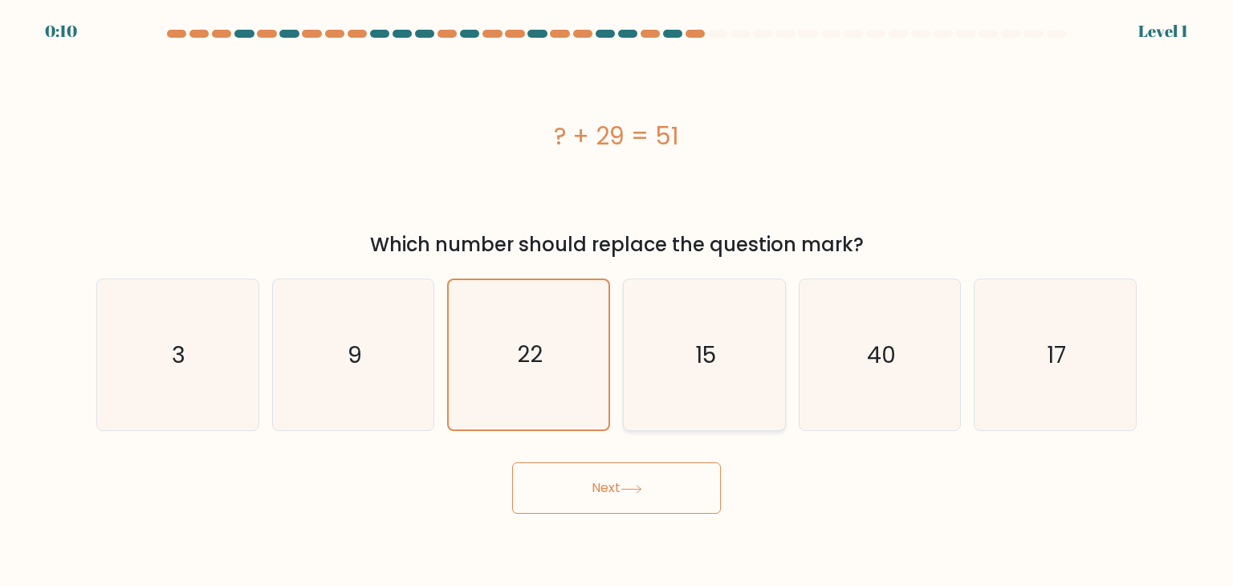
click at [617, 301] on input "d. 15" at bounding box center [616, 297] width 1 height 8
radio input "true"
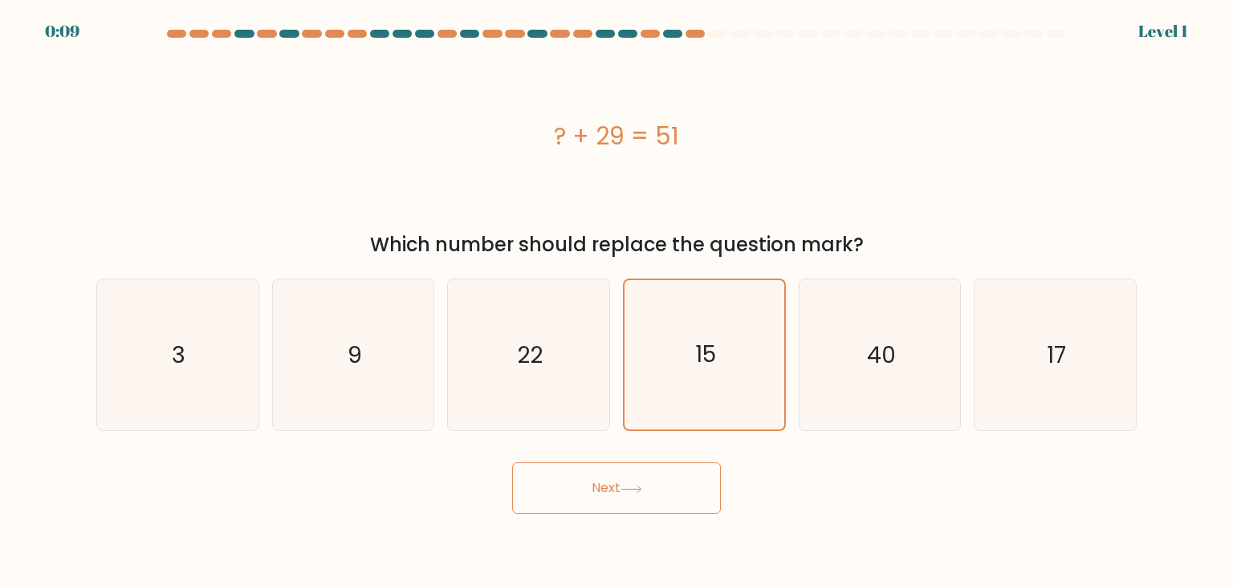
click at [625, 495] on button "Next" at bounding box center [616, 487] width 209 height 51
click at [575, 370] on icon "22" at bounding box center [528, 354] width 151 height 151
click at [616, 301] on input "c. 22" at bounding box center [616, 297] width 1 height 8
radio input "true"
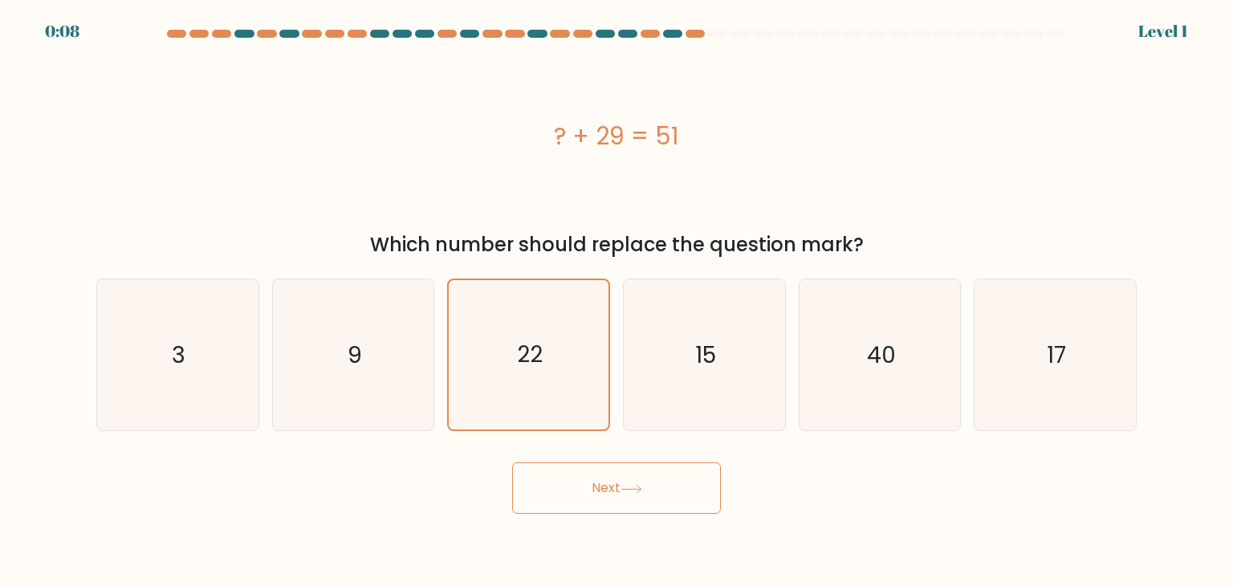
click at [622, 491] on button "Next" at bounding box center [616, 487] width 209 height 51
click at [632, 487] on icon at bounding box center [631, 489] width 22 height 9
click at [634, 487] on icon at bounding box center [631, 489] width 22 height 9
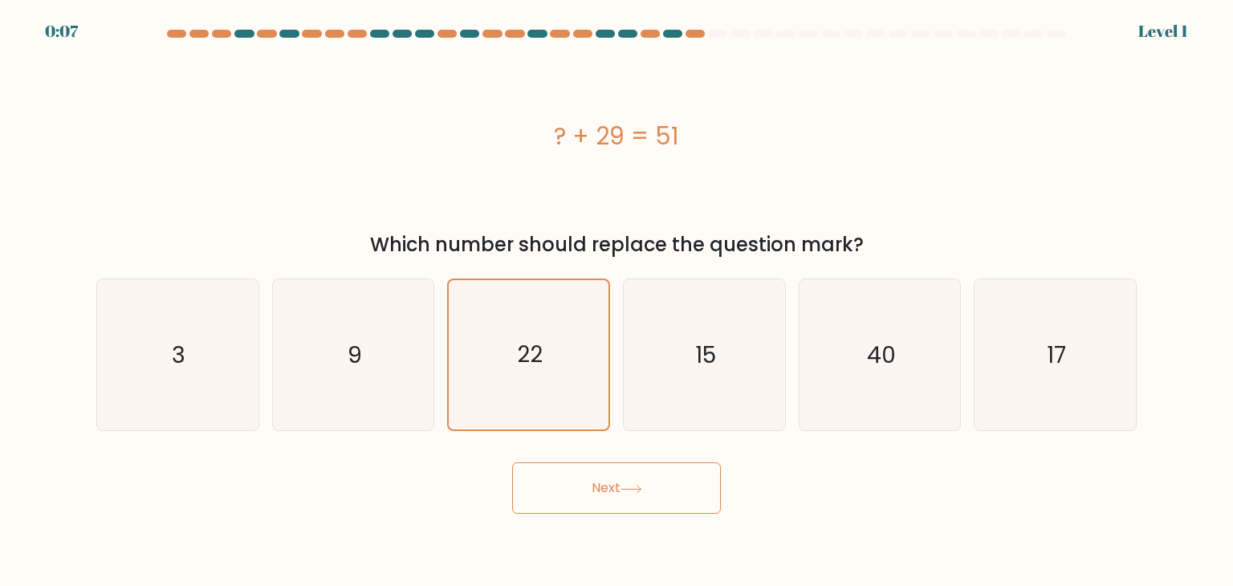
click at [634, 486] on icon at bounding box center [631, 489] width 22 height 9
click at [632, 486] on icon at bounding box center [631, 489] width 22 height 9
drag, startPoint x: 629, startPoint y: 484, endPoint x: 619, endPoint y: 473, distance: 15.3
click at [620, 476] on button "Next" at bounding box center [616, 487] width 209 height 51
click at [620, 473] on button "Next" at bounding box center [616, 487] width 209 height 51
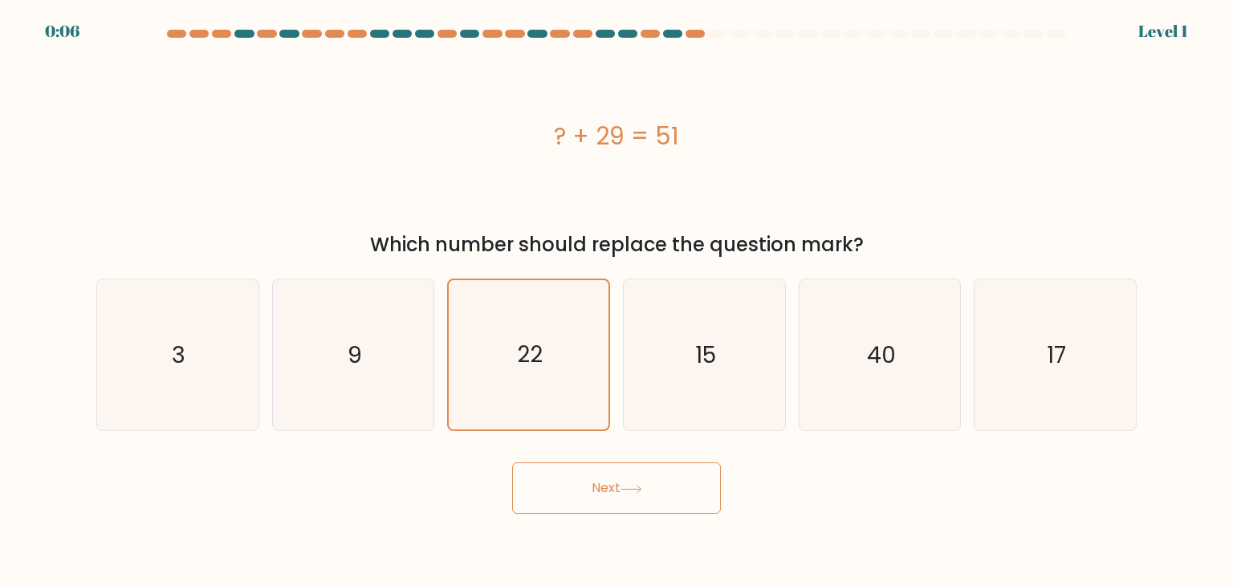
click at [620, 473] on button "Next" at bounding box center [616, 487] width 209 height 51
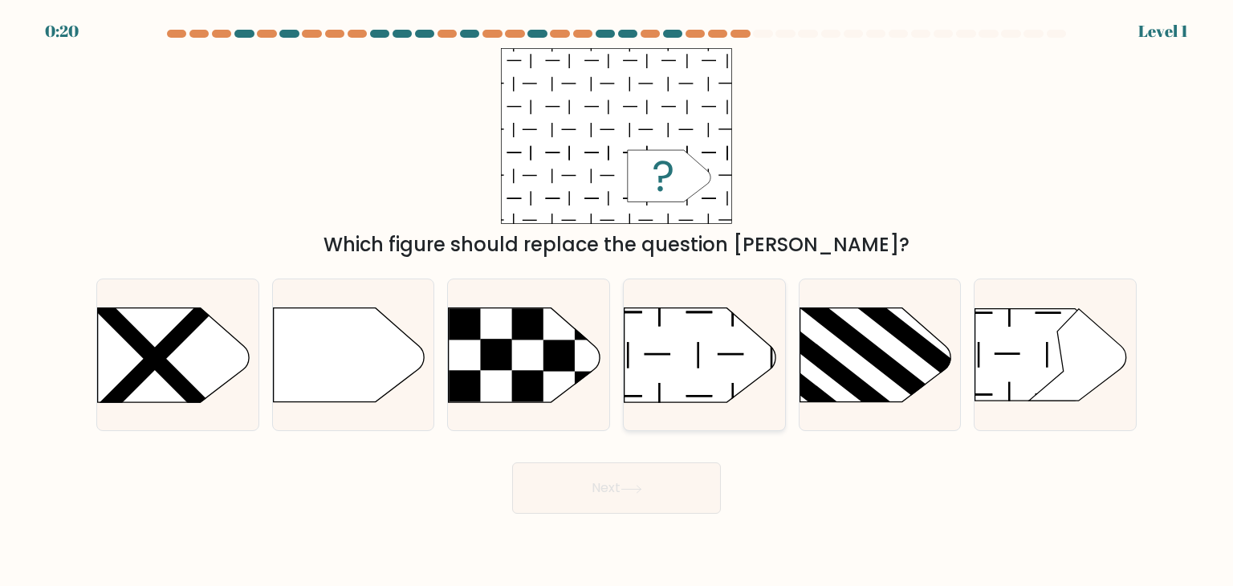
click at [704, 360] on icon at bounding box center [699, 355] width 151 height 94
click at [617, 301] on input "d." at bounding box center [616, 297] width 1 height 8
radio input "true"
click at [653, 521] on body "0:19 Level 1 a." at bounding box center [616, 293] width 1233 height 586
click at [616, 482] on button "Next" at bounding box center [616, 487] width 209 height 51
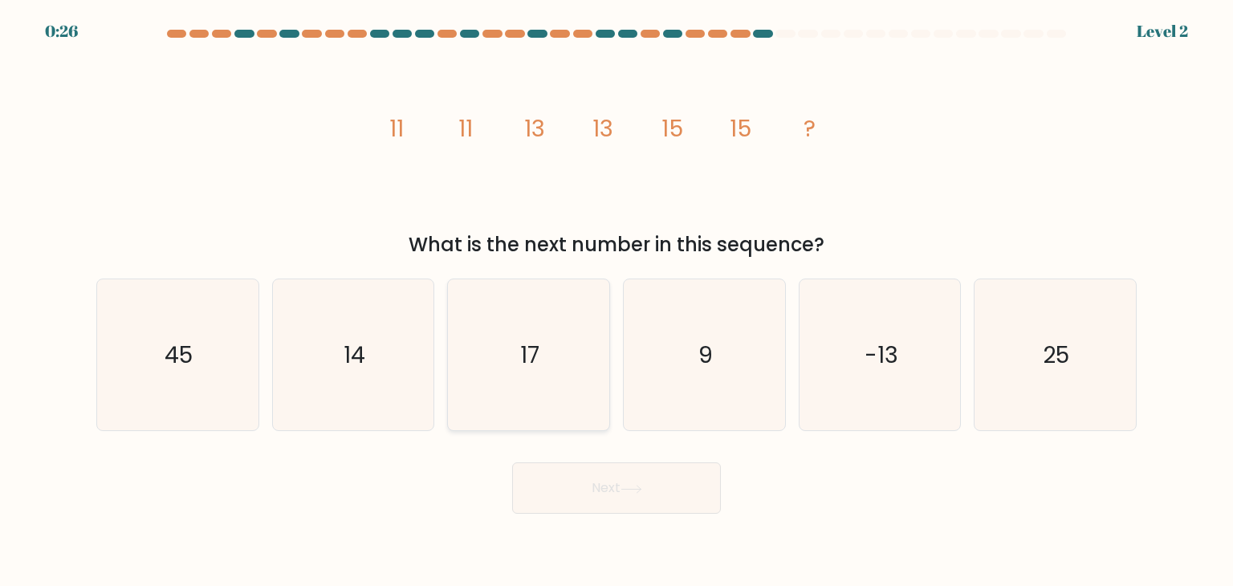
click at [501, 320] on icon "17" at bounding box center [528, 354] width 151 height 151
click at [616, 301] on input "c. 17" at bounding box center [616, 297] width 1 height 8
radio input "true"
drag, startPoint x: 642, startPoint y: 556, endPoint x: 624, endPoint y: 499, distance: 59.7
click at [635, 533] on body "0:25 Level 2" at bounding box center [616, 293] width 1233 height 586
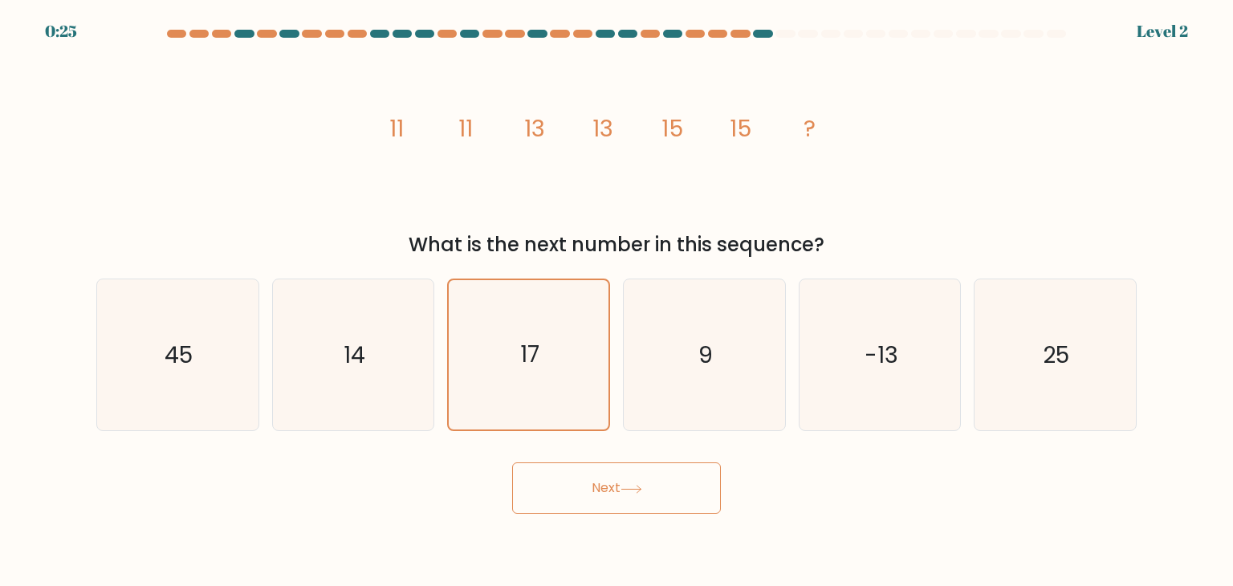
click at [617, 479] on button "Next" at bounding box center [616, 487] width 209 height 51
click at [616, 480] on button "Next" at bounding box center [616, 487] width 209 height 51
click at [635, 485] on icon at bounding box center [631, 489] width 22 height 9
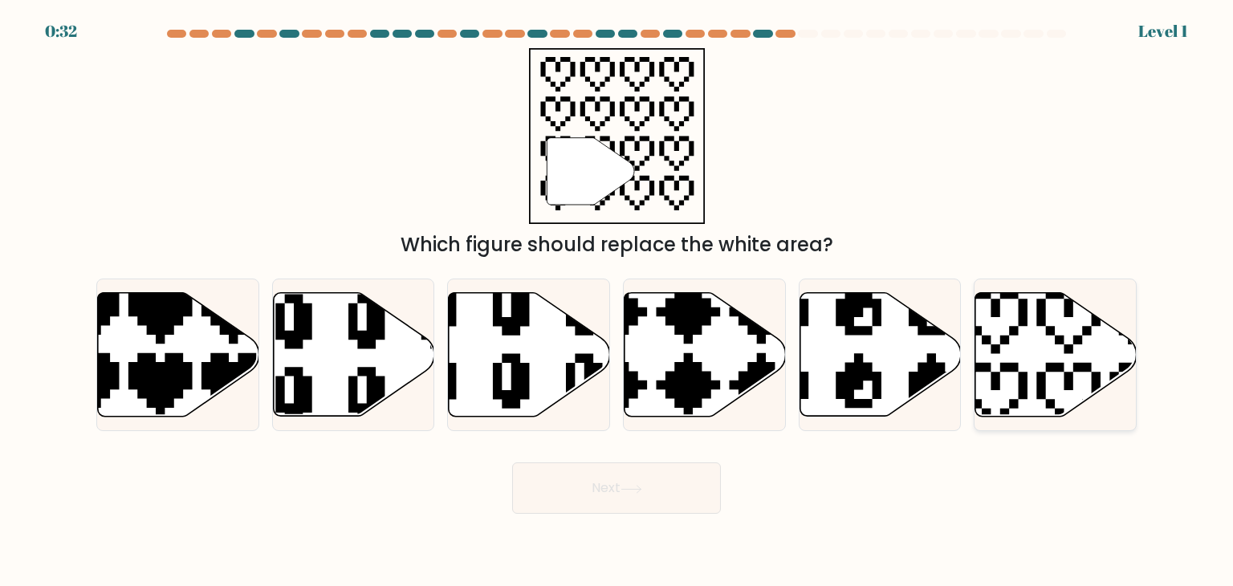
click at [1050, 347] on icon at bounding box center [1055, 355] width 161 height 124
click at [617, 301] on input "f." at bounding box center [616, 297] width 1 height 8
radio input "true"
click at [609, 496] on button "Next" at bounding box center [616, 487] width 209 height 51
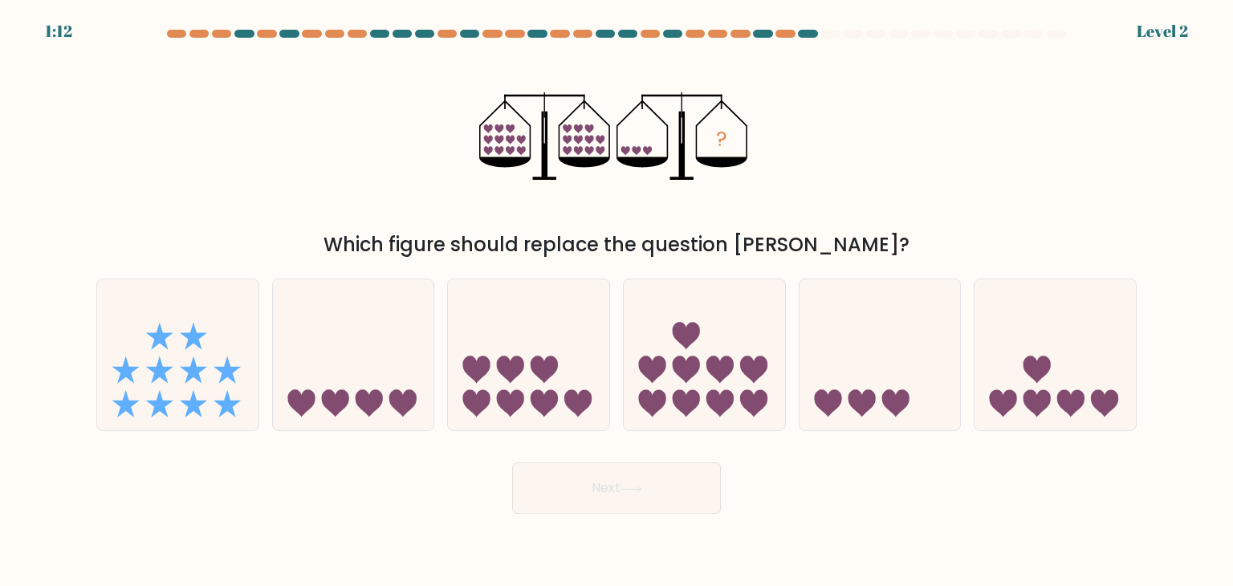
click at [613, 490] on button "Next" at bounding box center [616, 487] width 209 height 51
click at [338, 184] on div "? Which figure should replace the question mark?" at bounding box center [616, 153] width 1059 height 211
click at [862, 360] on icon at bounding box center [879, 354] width 161 height 133
click at [617, 301] on input "e." at bounding box center [616, 297] width 1 height 8
radio input "true"
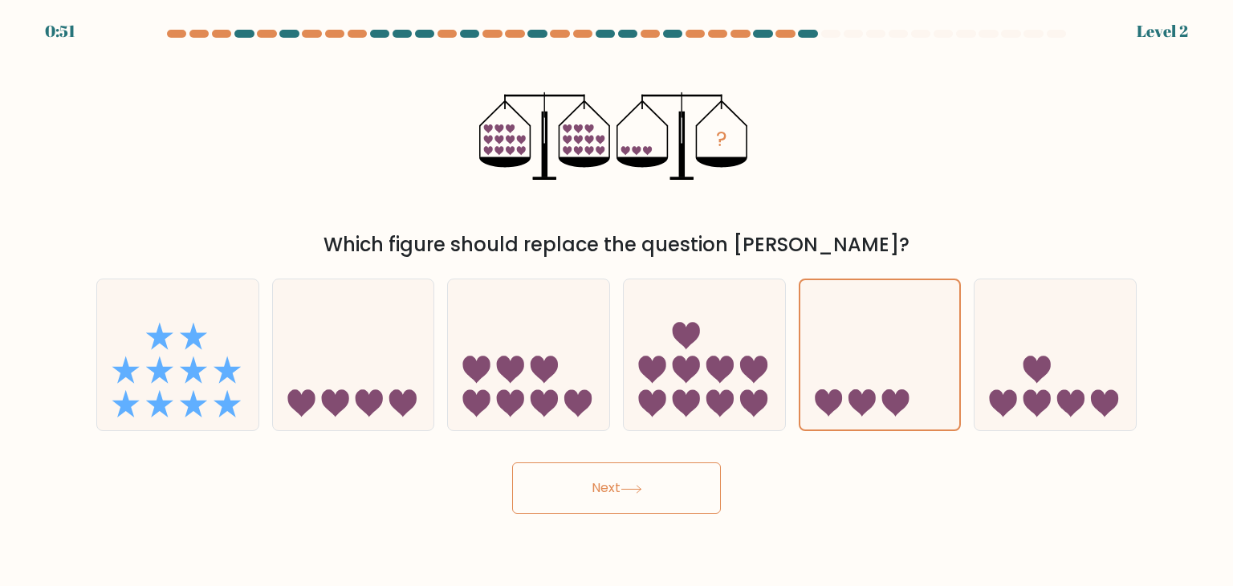
click at [595, 480] on button "Next" at bounding box center [616, 487] width 209 height 51
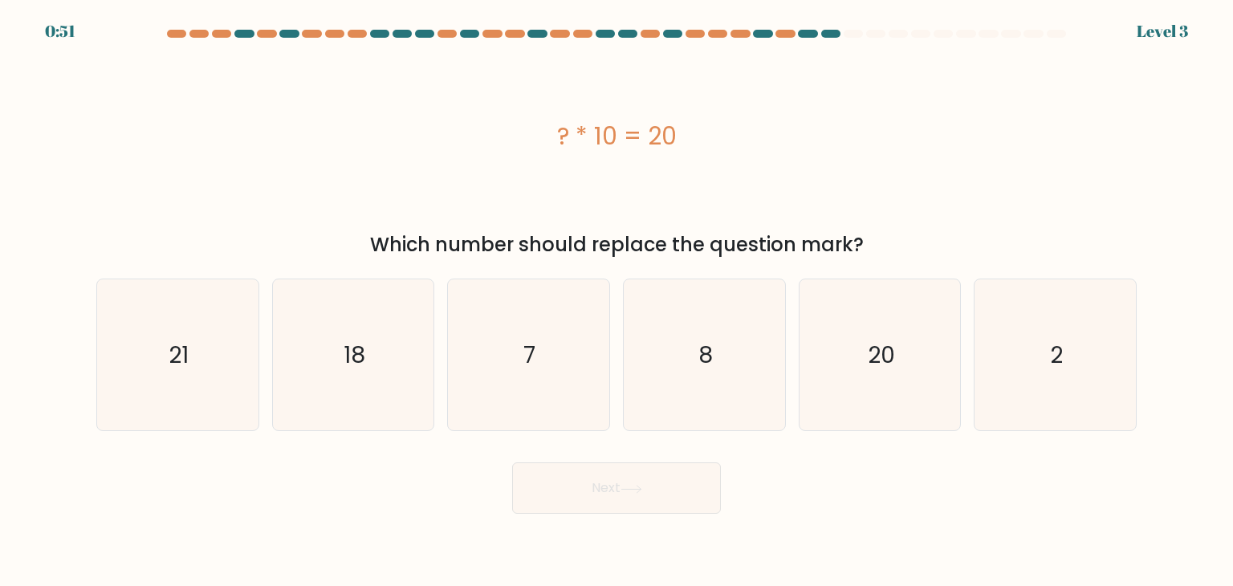
click at [595, 478] on button "Next" at bounding box center [616, 487] width 209 height 51
click at [339, 507] on div "Next" at bounding box center [616, 481] width 1059 height 63
click at [1043, 396] on icon "2" at bounding box center [1054, 354] width 151 height 151
click at [617, 301] on input "f. 2" at bounding box center [616, 297] width 1 height 8
radio input "true"
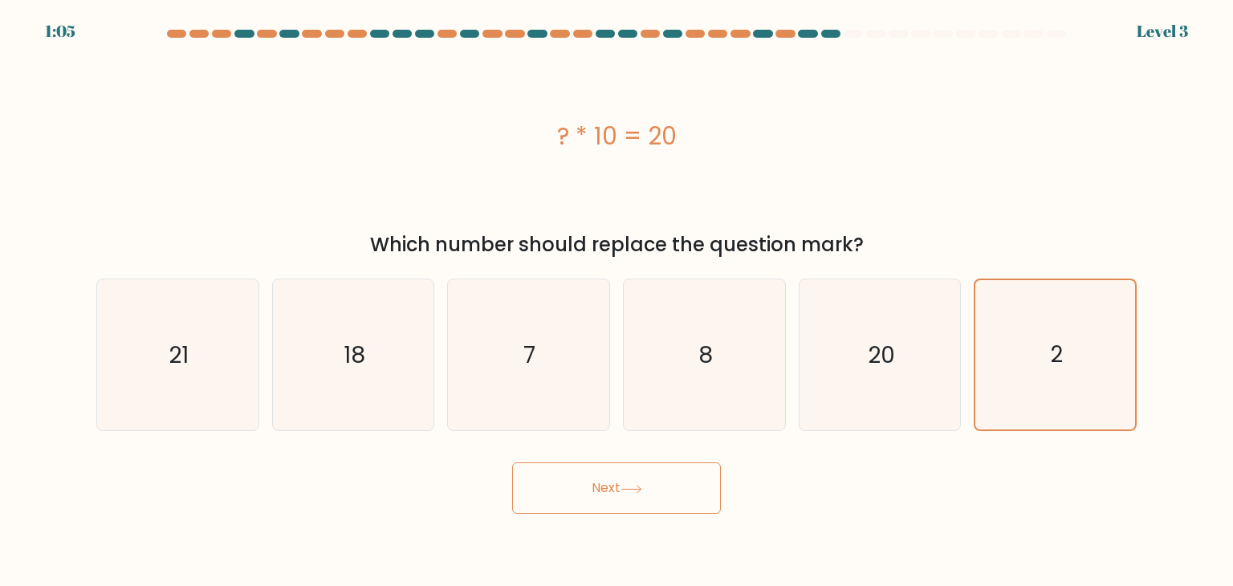
click at [608, 497] on button "Next" at bounding box center [616, 487] width 209 height 51
click at [627, 489] on icon at bounding box center [631, 489] width 22 height 9
click at [628, 489] on icon at bounding box center [631, 489] width 22 height 9
click at [629, 489] on icon at bounding box center [630, 488] width 19 height 7
drag, startPoint x: 628, startPoint y: 485, endPoint x: 510, endPoint y: 425, distance: 132.1
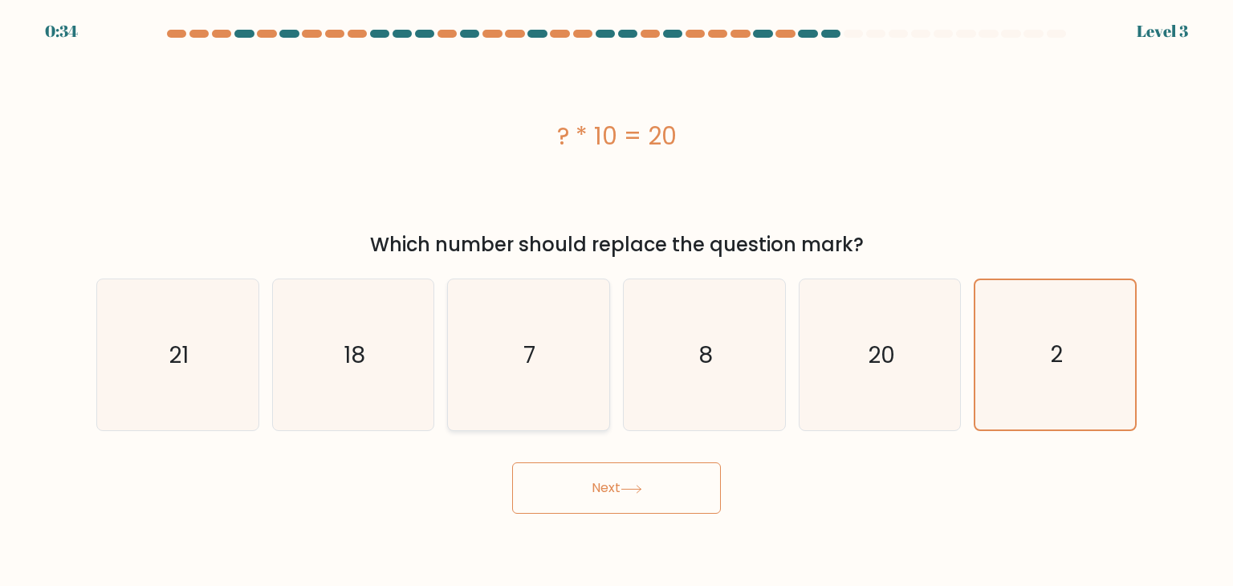
click at [561, 449] on form "a. 7" at bounding box center [616, 272] width 1233 height 484
drag, startPoint x: 514, startPoint y: 425, endPoint x: 527, endPoint y: 439, distance: 19.3
click at [515, 425] on icon "7" at bounding box center [528, 354] width 151 height 151
click at [616, 301] on input "c. 7" at bounding box center [616, 297] width 1 height 8
radio input "true"
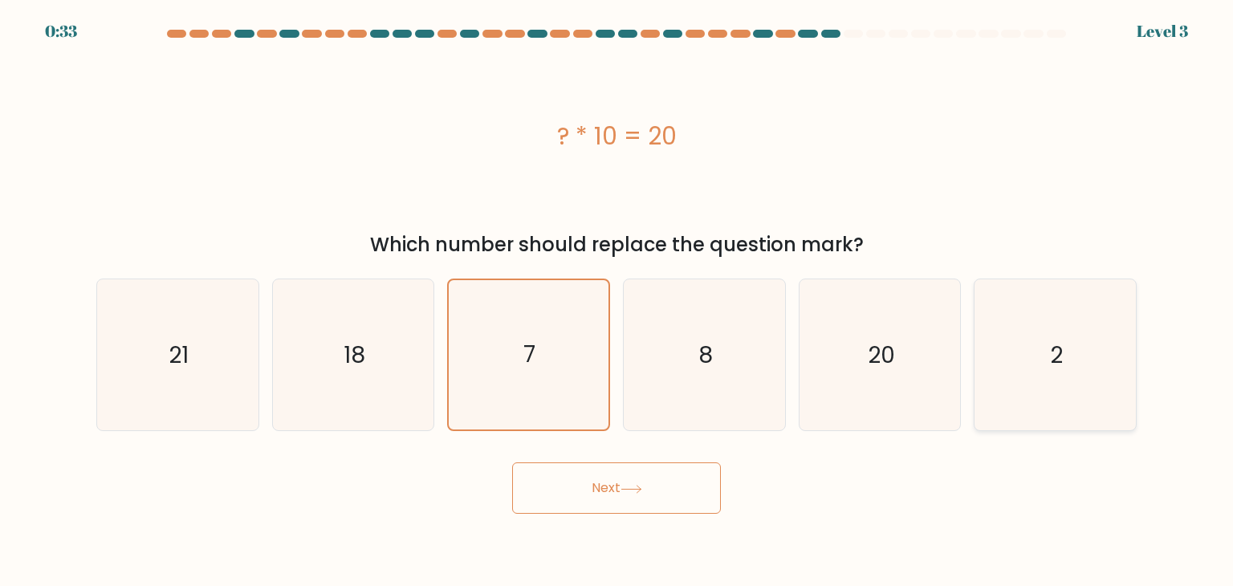
click at [1043, 346] on icon "2" at bounding box center [1054, 354] width 151 height 151
click at [617, 301] on input "f. 2" at bounding box center [616, 297] width 1 height 8
radio input "true"
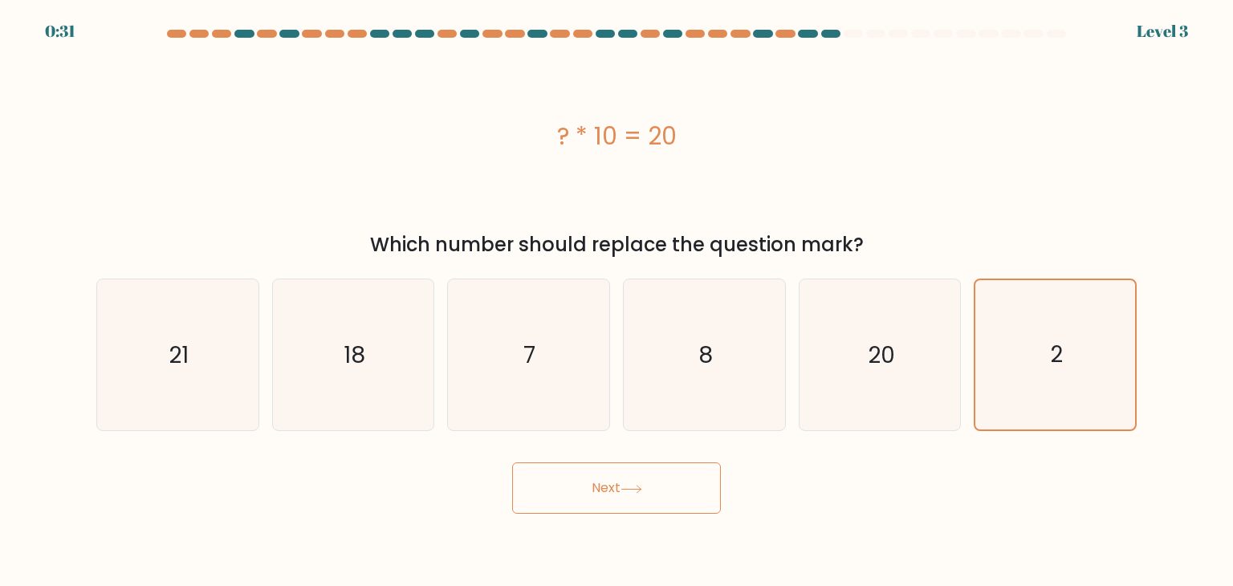
click at [645, 510] on button "Next" at bounding box center [616, 487] width 209 height 51
click at [643, 506] on button "Next" at bounding box center [616, 487] width 209 height 51
click at [640, 499] on button "Next" at bounding box center [616, 487] width 209 height 51
click at [652, 486] on button "Next" at bounding box center [616, 487] width 209 height 51
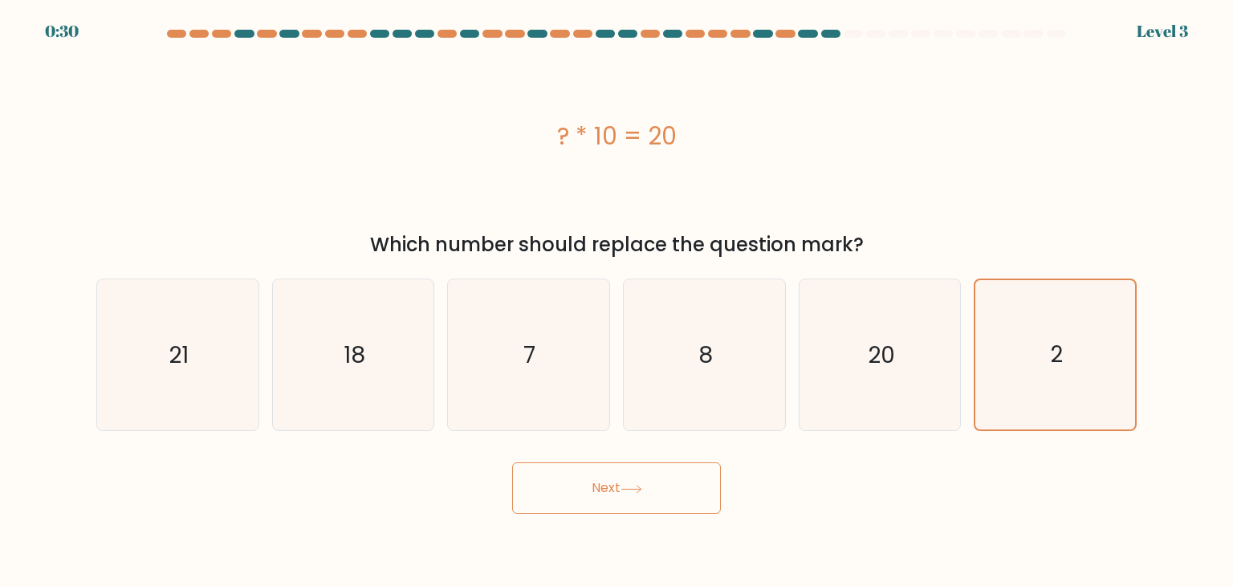
click at [652, 487] on button "Next" at bounding box center [616, 487] width 209 height 51
drag, startPoint x: 646, startPoint y: 482, endPoint x: 758, endPoint y: 509, distance: 114.8
click at [646, 482] on button "Next" at bounding box center [616, 487] width 209 height 51
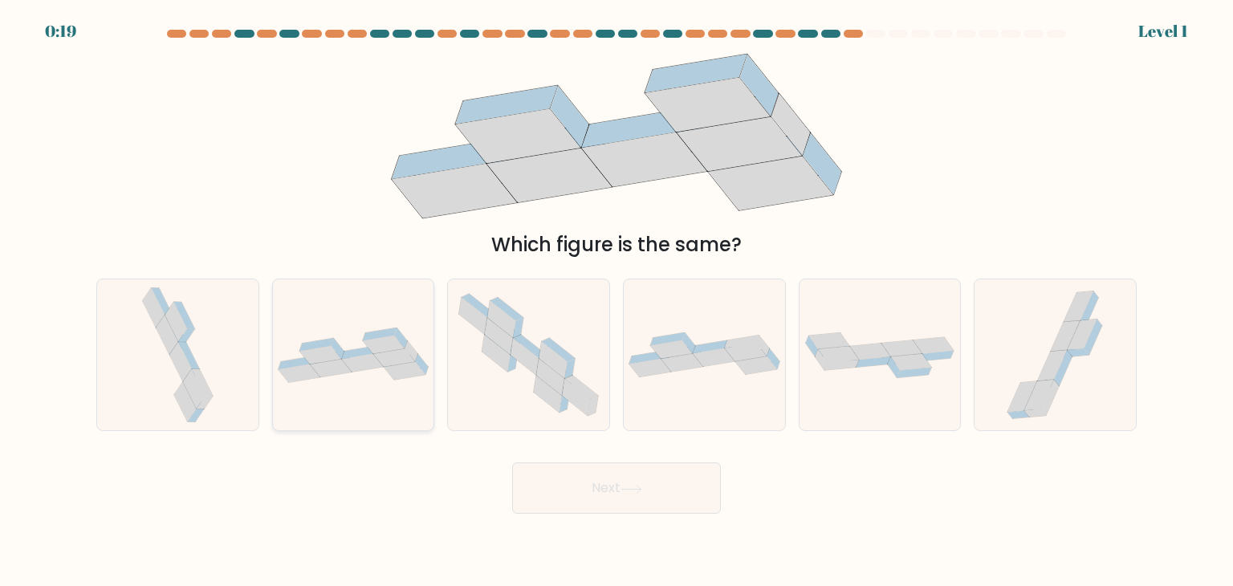
click at [392, 349] on icon at bounding box center [353, 354] width 161 height 55
click at [616, 301] on input "b." at bounding box center [616, 297] width 1 height 8
radio input "true"
click at [636, 501] on button "Next" at bounding box center [616, 487] width 209 height 51
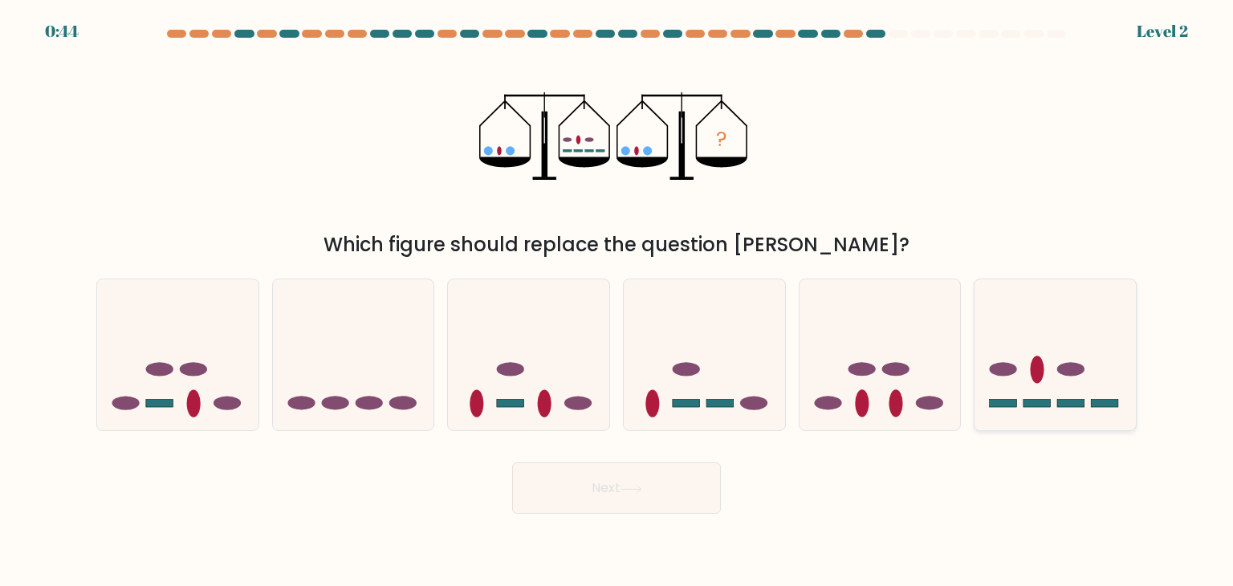
click at [1040, 364] on ellipse at bounding box center [1037, 369] width 14 height 27
click at [617, 301] on input "f." at bounding box center [616, 297] width 1 height 8
radio input "true"
click at [674, 486] on button "Next" at bounding box center [616, 487] width 209 height 51
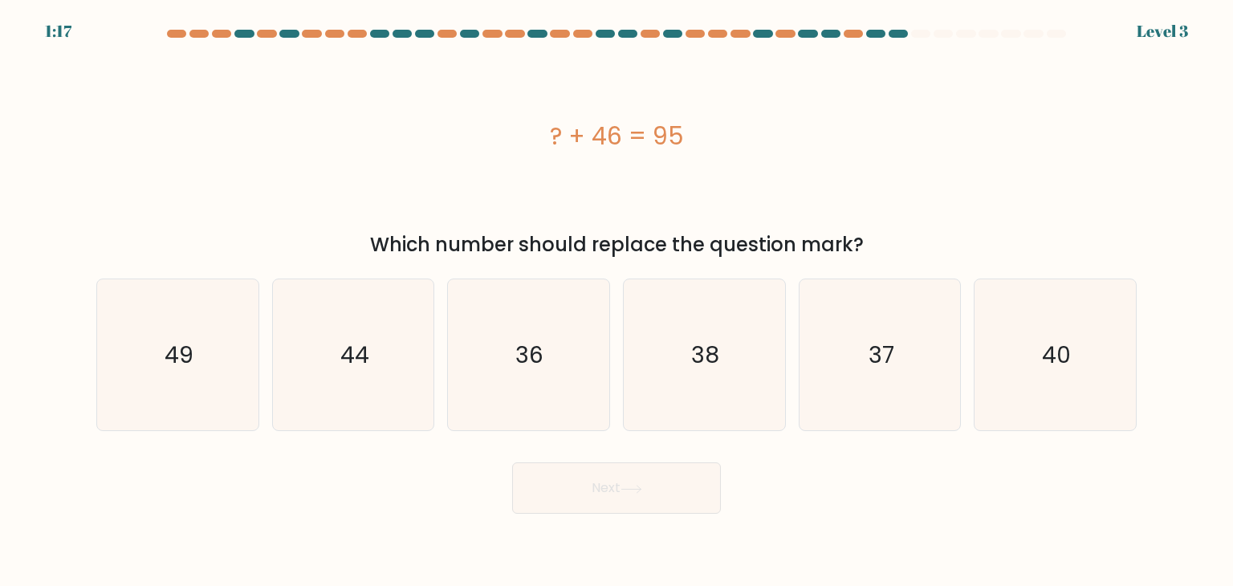
click at [250, 445] on form "a." at bounding box center [616, 272] width 1233 height 484
click at [197, 393] on icon "49" at bounding box center [177, 354] width 151 height 151
click at [616, 301] on input "a. 49" at bounding box center [616, 297] width 1 height 8
radio input "true"
click at [646, 498] on button "Next" at bounding box center [616, 487] width 209 height 51
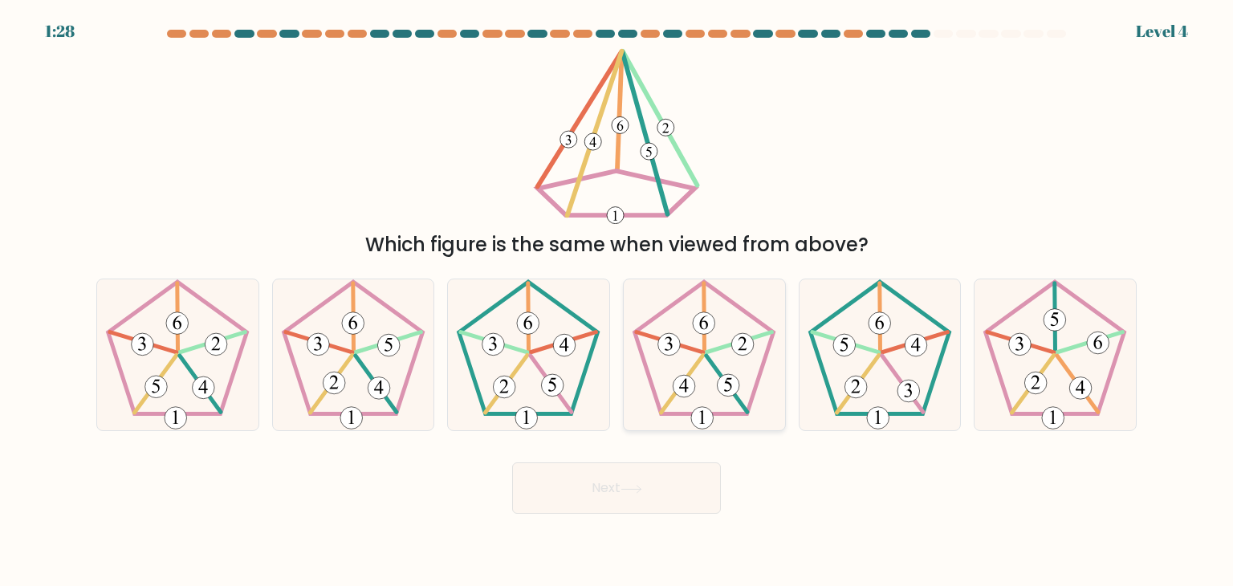
click at [724, 376] on 274 at bounding box center [728, 385] width 22 height 22
click at [617, 301] on input "d." at bounding box center [616, 297] width 1 height 8
radio input "true"
click at [606, 492] on button "Next" at bounding box center [616, 487] width 209 height 51
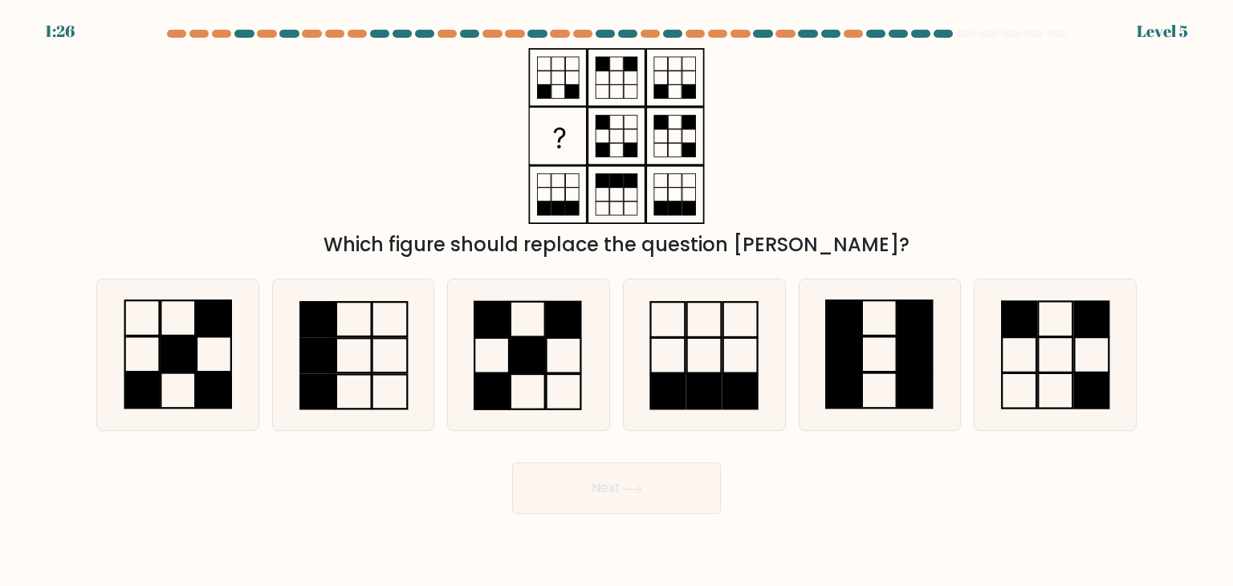
click at [608, 492] on button "Next" at bounding box center [616, 487] width 209 height 51
click at [0, 449] on form at bounding box center [616, 272] width 1233 height 484
click at [510, 341] on rect at bounding box center [527, 355] width 35 height 35
click at [616, 301] on input "c." at bounding box center [616, 297] width 1 height 8
radio input "true"
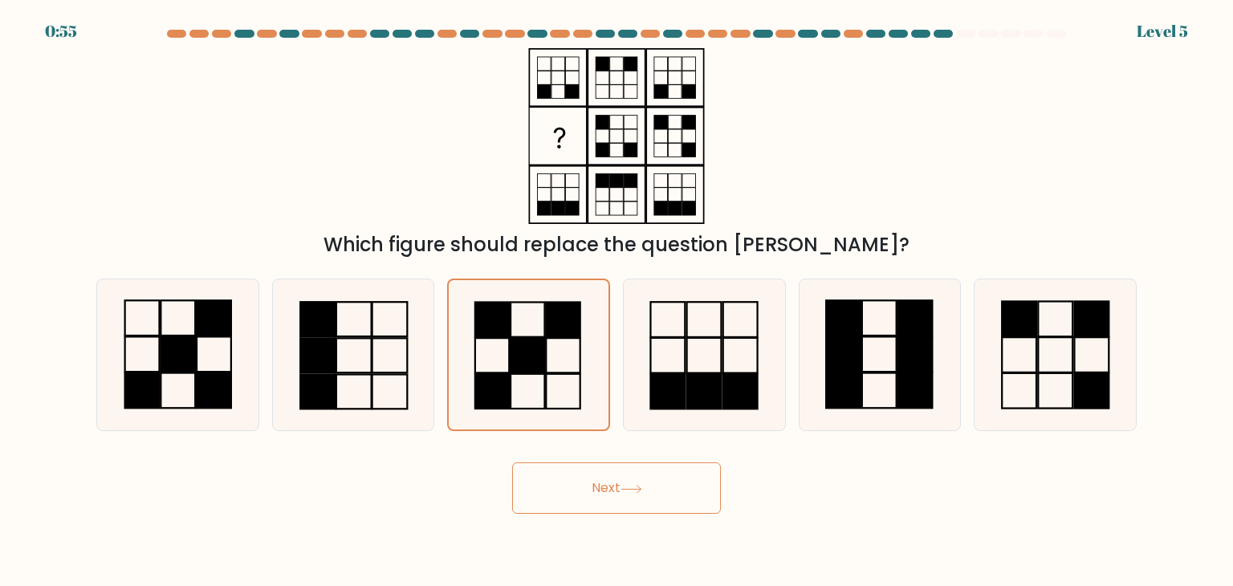
click at [586, 492] on button "Next" at bounding box center [616, 487] width 209 height 51
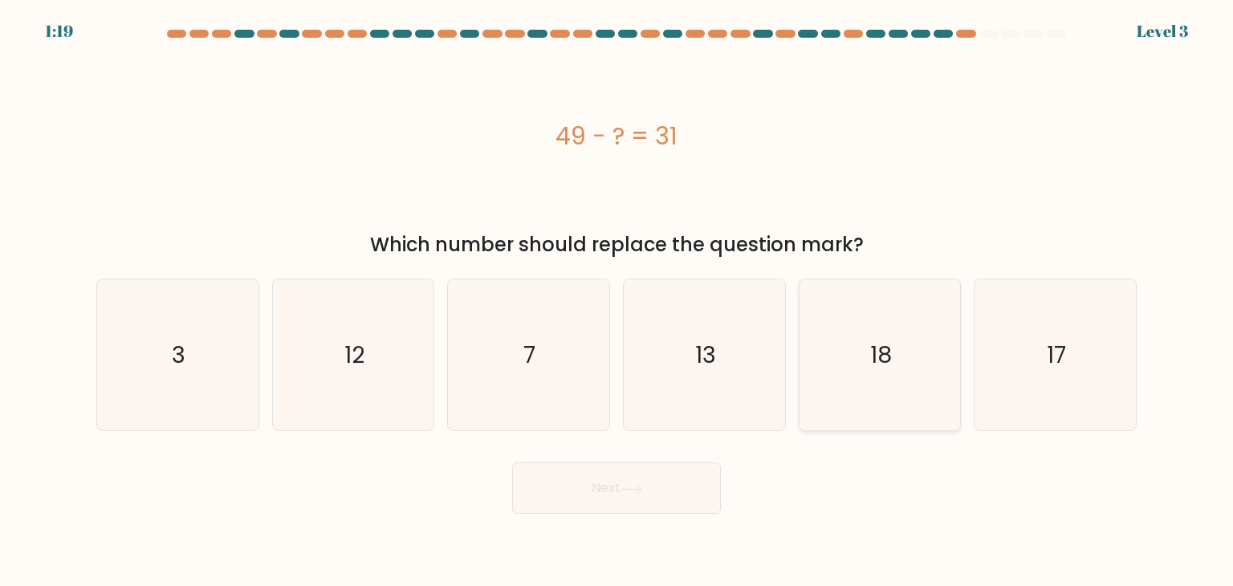
click at [864, 333] on icon "18" at bounding box center [879, 354] width 151 height 151
click at [617, 301] on input "e. 18" at bounding box center [616, 297] width 1 height 8
radio input "true"
click at [617, 486] on button "Next" at bounding box center [616, 487] width 209 height 51
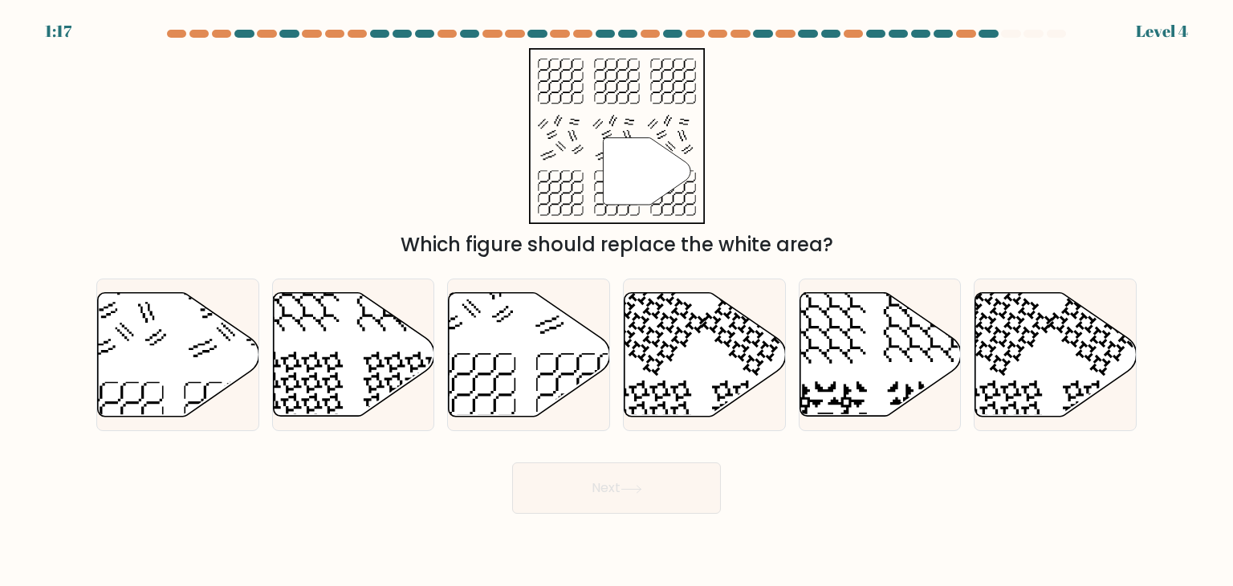
click at [626, 496] on button "Next" at bounding box center [616, 487] width 209 height 51
click at [234, 182] on div "" Which figure should replace the white area?" at bounding box center [616, 153] width 1059 height 211
click at [165, 371] on icon at bounding box center [178, 355] width 161 height 124
click at [616, 301] on input "a." at bounding box center [616, 297] width 1 height 8
radio input "true"
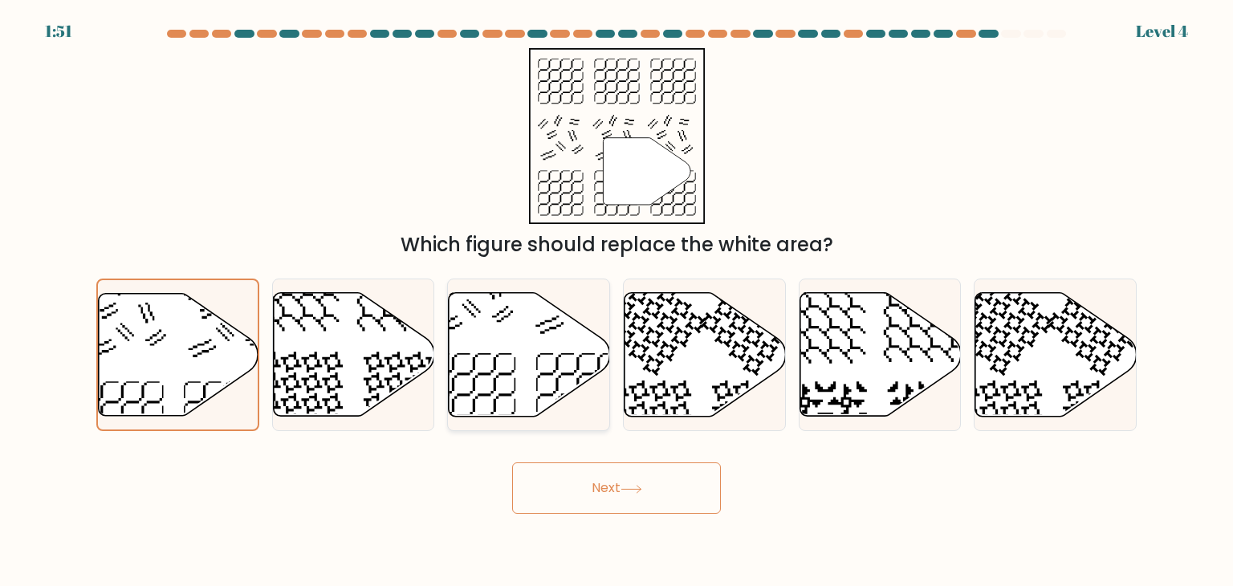
click at [551, 356] on icon at bounding box center [529, 355] width 161 height 124
click at [616, 301] on input "c." at bounding box center [616, 297] width 1 height 8
radio input "true"
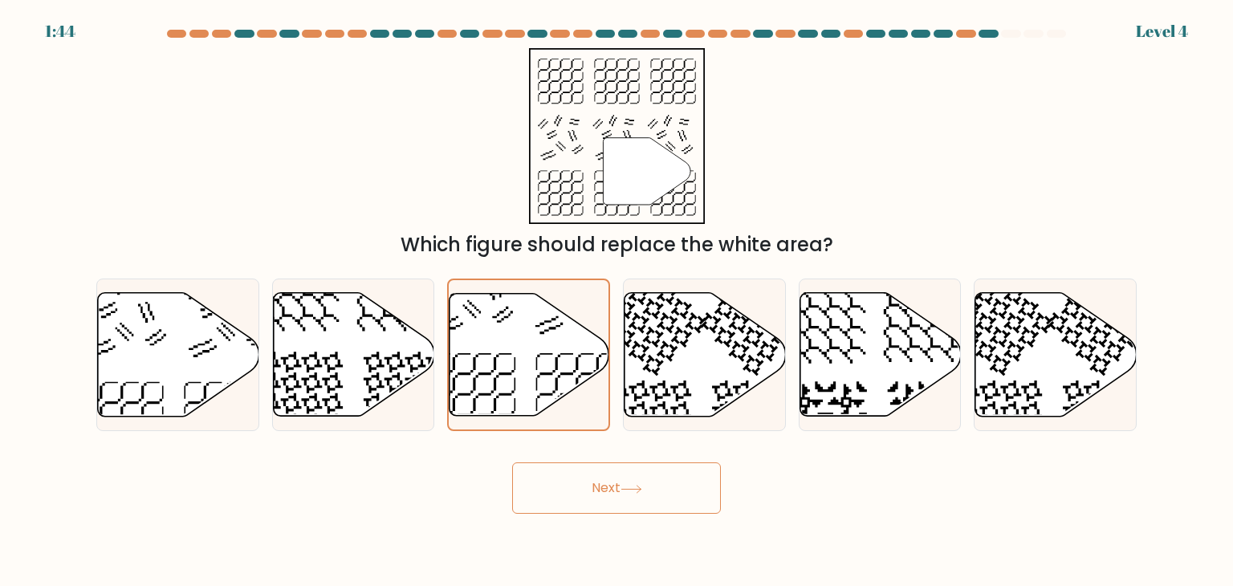
click at [624, 494] on button "Next" at bounding box center [616, 487] width 209 height 51
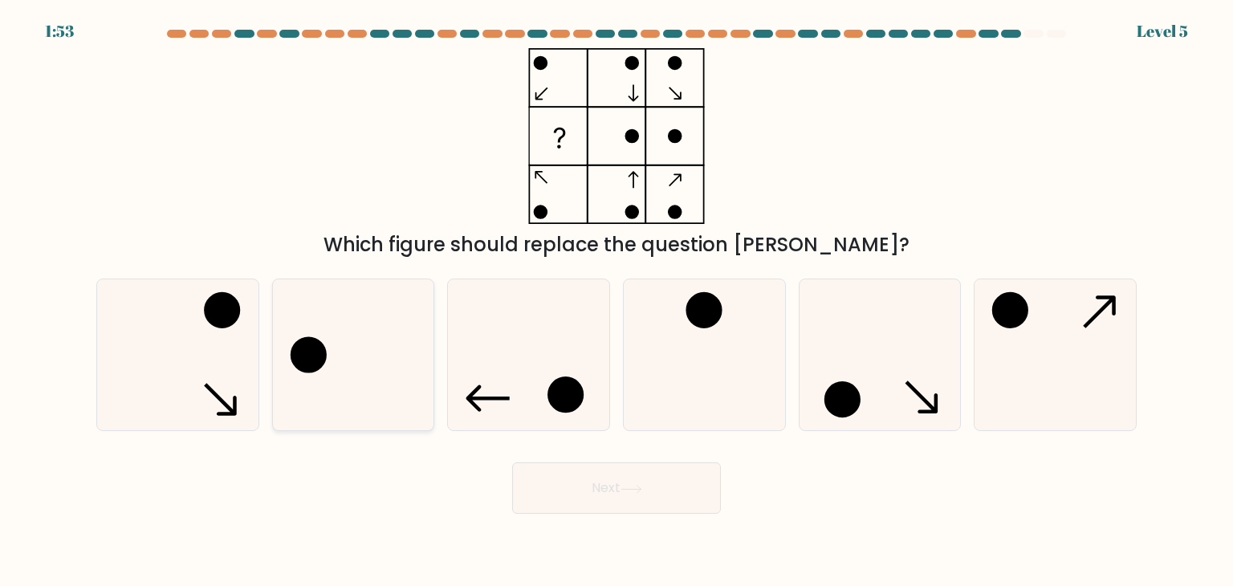
click at [348, 342] on icon at bounding box center [353, 354] width 151 height 151
click at [616, 301] on input "b." at bounding box center [616, 297] width 1 height 8
radio input "true"
click at [620, 473] on button "Next" at bounding box center [616, 487] width 209 height 51
click at [642, 489] on icon at bounding box center [631, 489] width 22 height 9
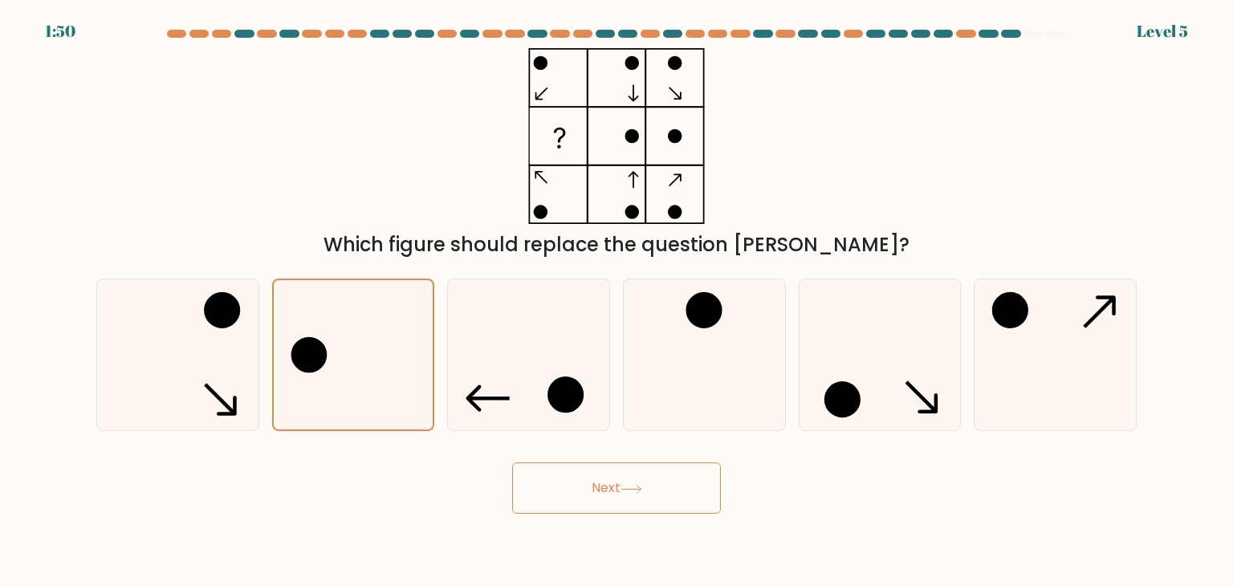
click at [646, 489] on button "Next" at bounding box center [616, 487] width 209 height 51
click at [288, 344] on icon at bounding box center [352, 354] width 149 height 149
click at [616, 301] on input "b." at bounding box center [616, 297] width 1 height 8
click at [612, 497] on button "Next" at bounding box center [616, 487] width 209 height 51
click at [616, 497] on button "Next" at bounding box center [616, 487] width 209 height 51
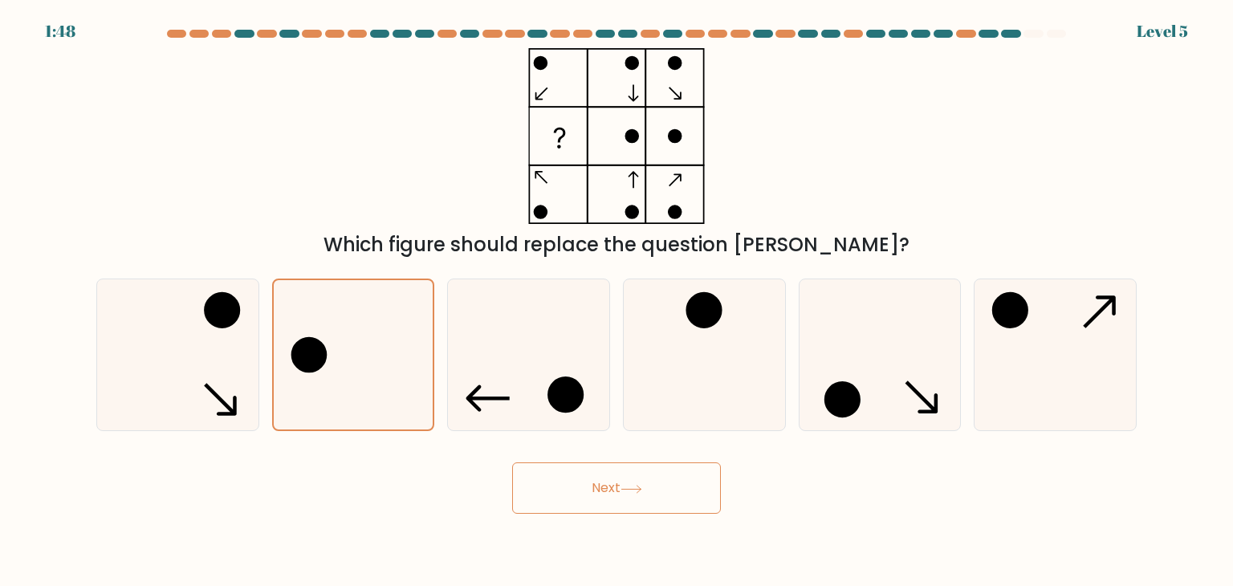
click at [624, 492] on icon at bounding box center [631, 489] width 22 height 9
click at [669, 482] on button "Next" at bounding box center [616, 487] width 209 height 51
click at [646, 473] on button "Next" at bounding box center [616, 487] width 209 height 51
click at [482, 369] on icon at bounding box center [528, 354] width 151 height 151
click at [616, 301] on input "c." at bounding box center [616, 297] width 1 height 8
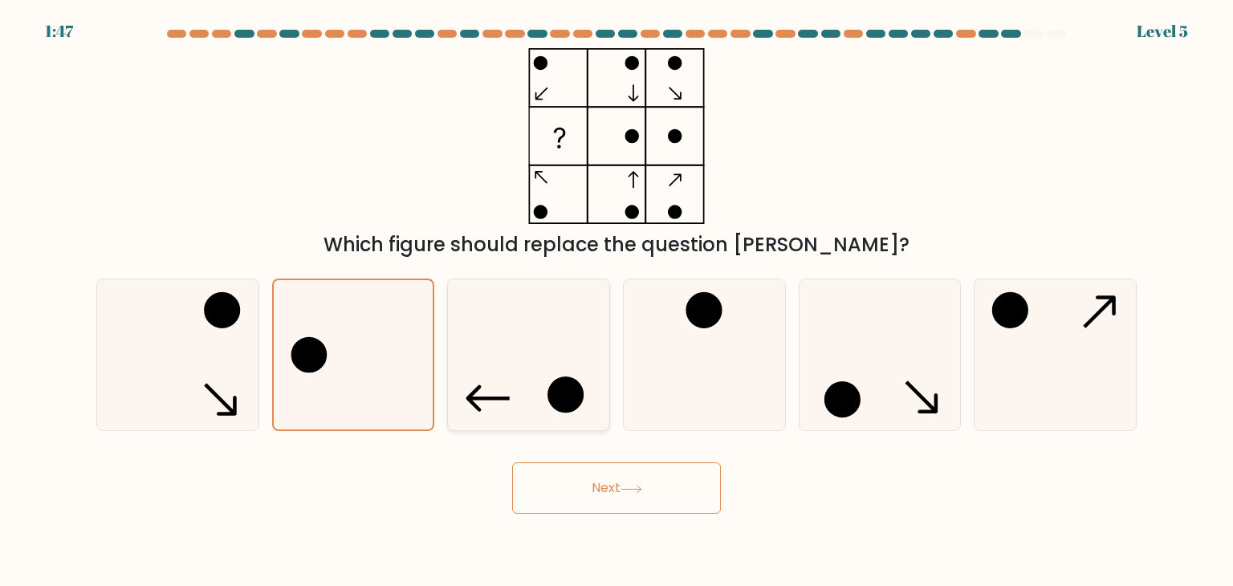
radio input "true"
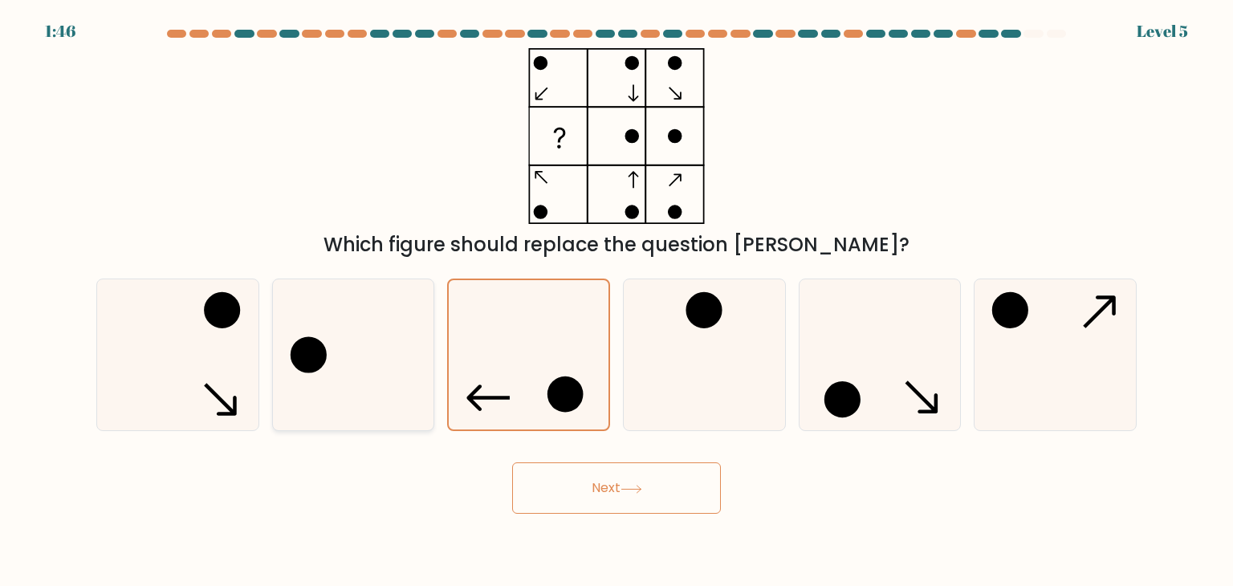
click at [391, 363] on icon at bounding box center [353, 354] width 151 height 151
click at [616, 301] on input "b." at bounding box center [616, 297] width 1 height 8
radio input "true"
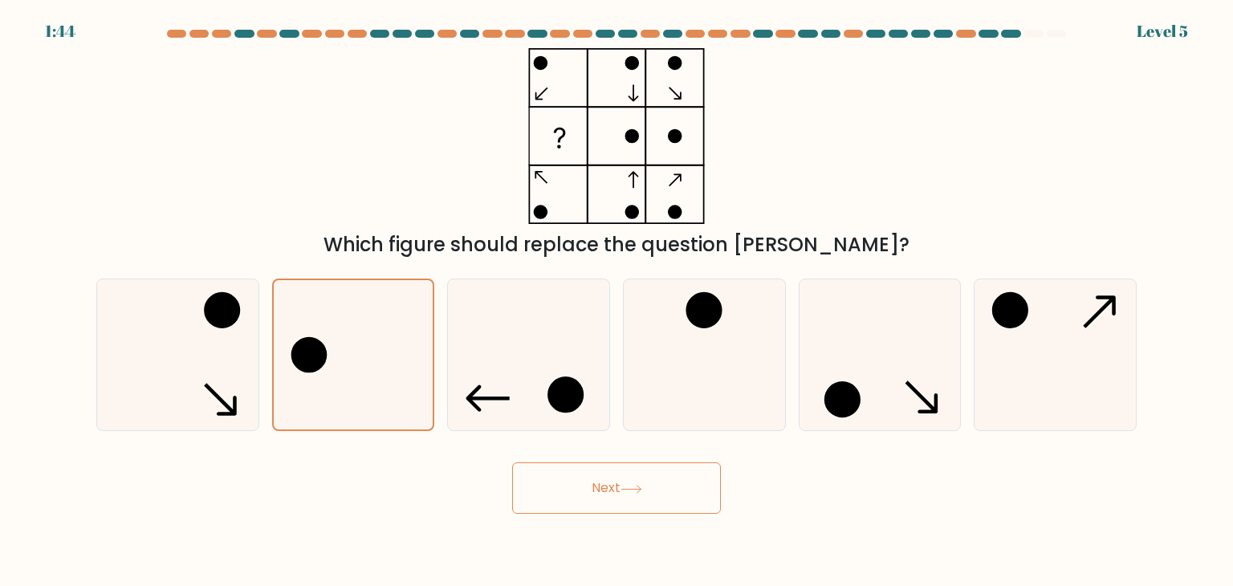
click at [654, 492] on button "Next" at bounding box center [616, 487] width 209 height 51
click at [360, 327] on icon at bounding box center [352, 354] width 149 height 149
click at [616, 301] on input "b." at bounding box center [616, 297] width 1 height 8
click at [332, 376] on icon at bounding box center [352, 354] width 149 height 149
click at [616, 301] on input "b." at bounding box center [616, 297] width 1 height 8
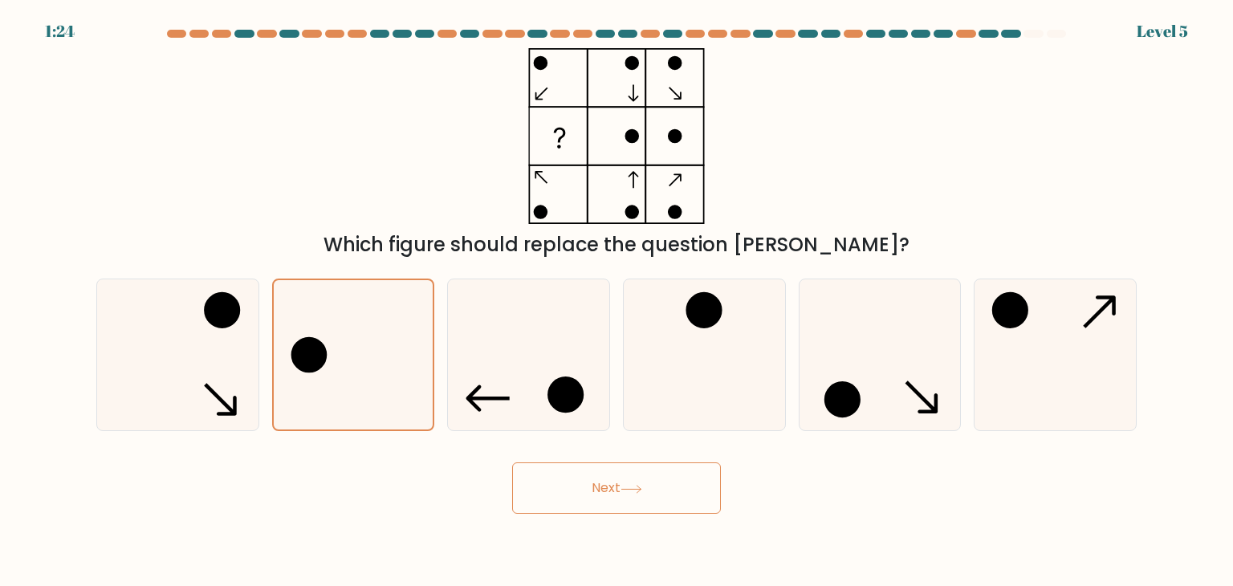
click at [607, 460] on div "Next" at bounding box center [616, 481] width 1059 height 63
click at [608, 473] on button "Next" at bounding box center [616, 487] width 209 height 51
click at [612, 484] on button "Next" at bounding box center [616, 487] width 209 height 51
click at [612, 483] on button "Next" at bounding box center [616, 487] width 209 height 51
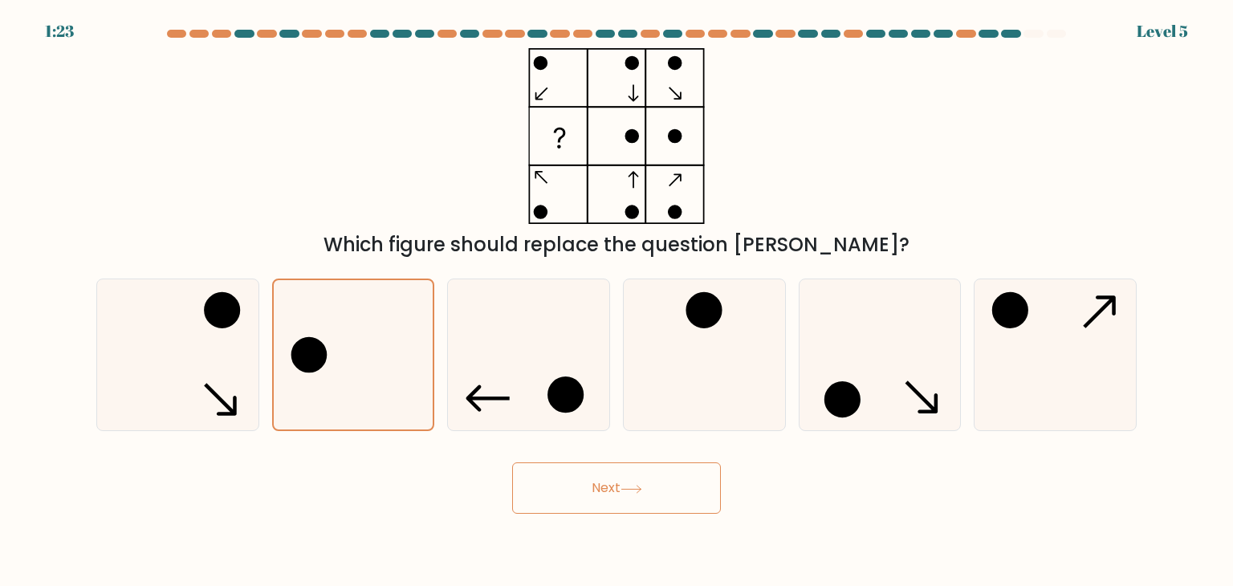
click at [613, 483] on button "Next" at bounding box center [616, 487] width 209 height 51
click at [615, 498] on button "Next" at bounding box center [616, 487] width 209 height 51
click at [628, 513] on body "1:22 Level 5" at bounding box center [616, 293] width 1233 height 586
click at [673, 361] on icon at bounding box center [703, 354] width 151 height 151
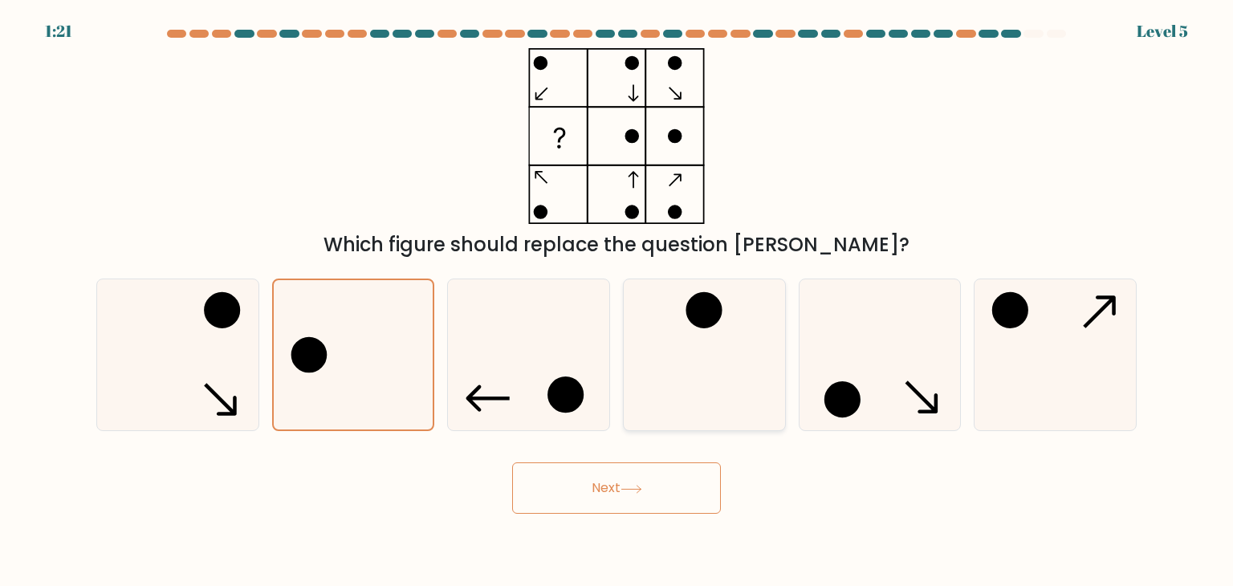
click at [617, 301] on input "d." at bounding box center [616, 297] width 1 height 8
radio input "true"
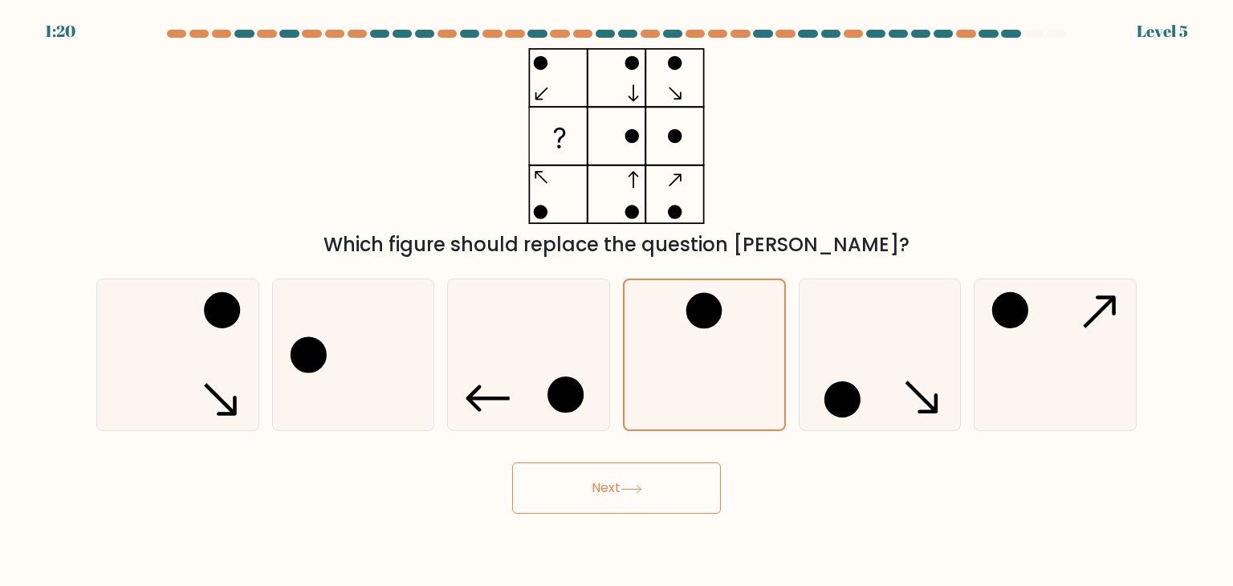
click at [615, 503] on button "Next" at bounding box center [616, 487] width 209 height 51
click at [308, 322] on icon at bounding box center [353, 354] width 151 height 151
click at [616, 301] on input "b." at bounding box center [616, 297] width 1 height 8
radio input "true"
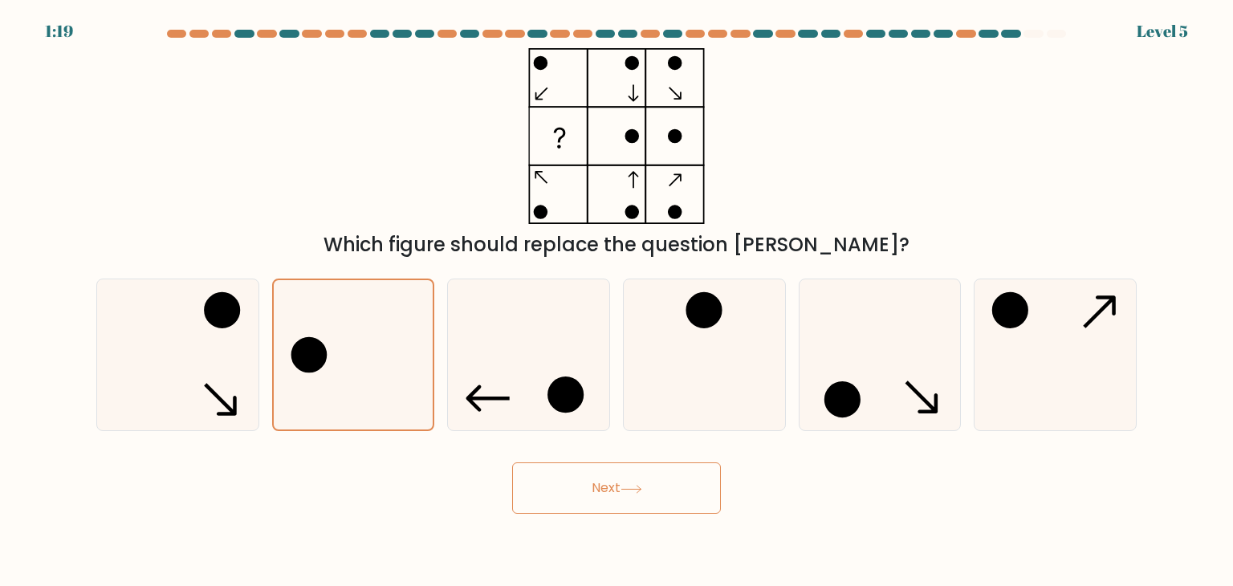
click at [591, 458] on div "Next" at bounding box center [616, 481] width 1059 height 63
click at [604, 479] on button "Next" at bounding box center [616, 487] width 209 height 51
click at [607, 483] on button "Next" at bounding box center [616, 487] width 209 height 51
click at [609, 488] on button "Next" at bounding box center [616, 487] width 209 height 51
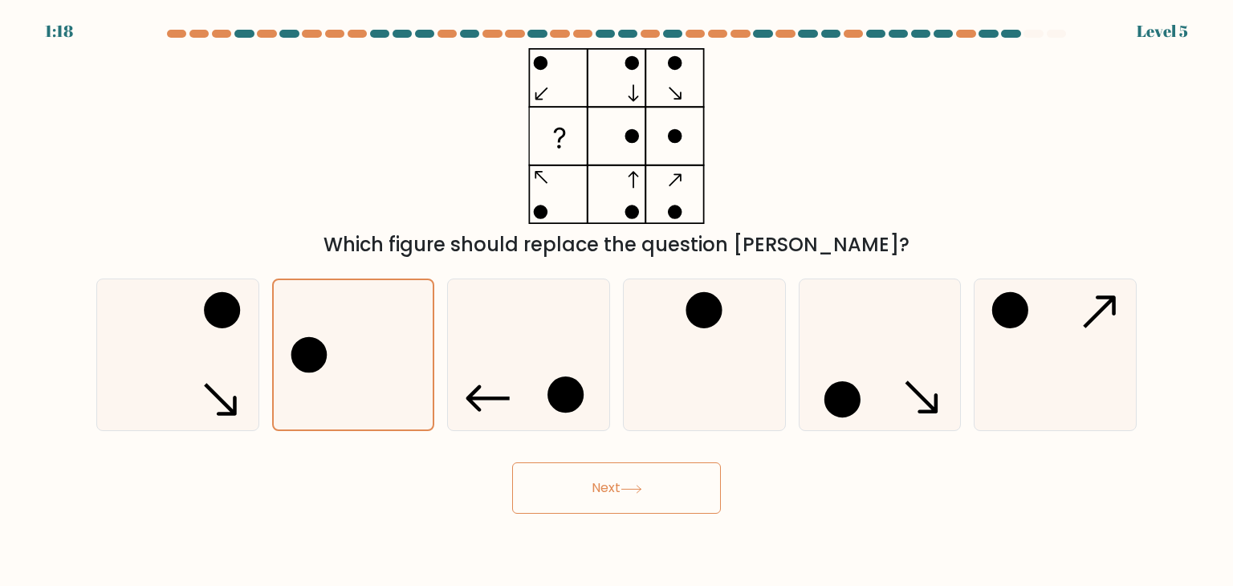
click at [610, 488] on button "Next" at bounding box center [616, 487] width 209 height 51
click at [611, 487] on button "Next" at bounding box center [616, 487] width 209 height 51
click at [611, 484] on button "Next" at bounding box center [616, 487] width 209 height 51
click at [612, 482] on button "Next" at bounding box center [616, 487] width 209 height 51
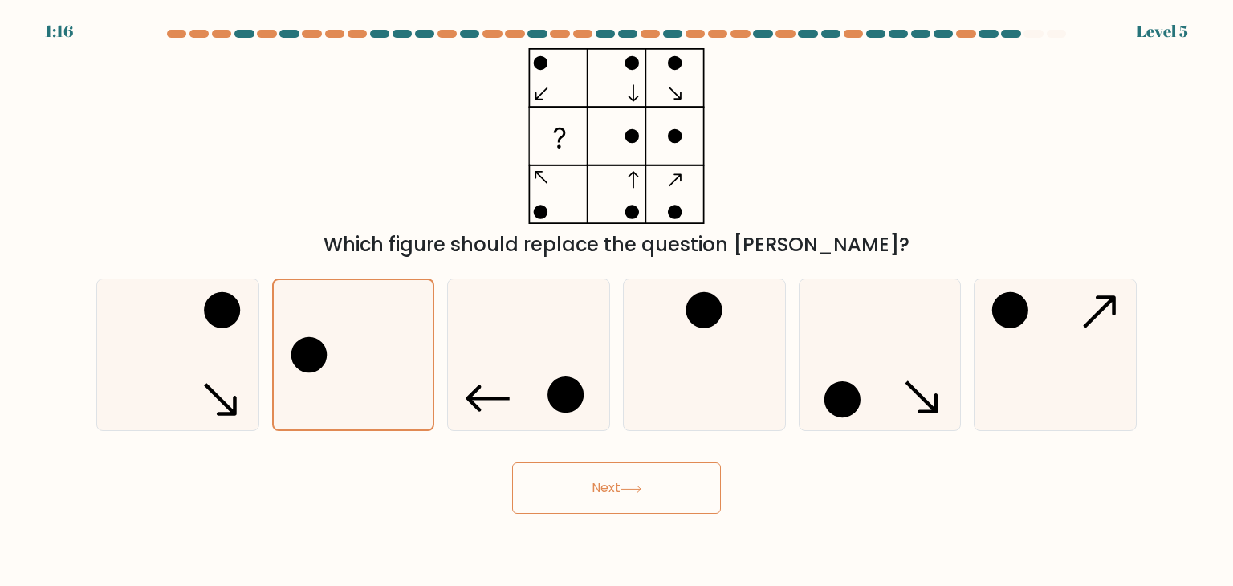
click at [613, 486] on button "Next" at bounding box center [616, 487] width 209 height 51
click at [613, 485] on button "Next" at bounding box center [616, 487] width 209 height 51
drag, startPoint x: 613, startPoint y: 484, endPoint x: 620, endPoint y: 502, distance: 19.1
click at [613, 485] on button "Next" at bounding box center [616, 487] width 209 height 51
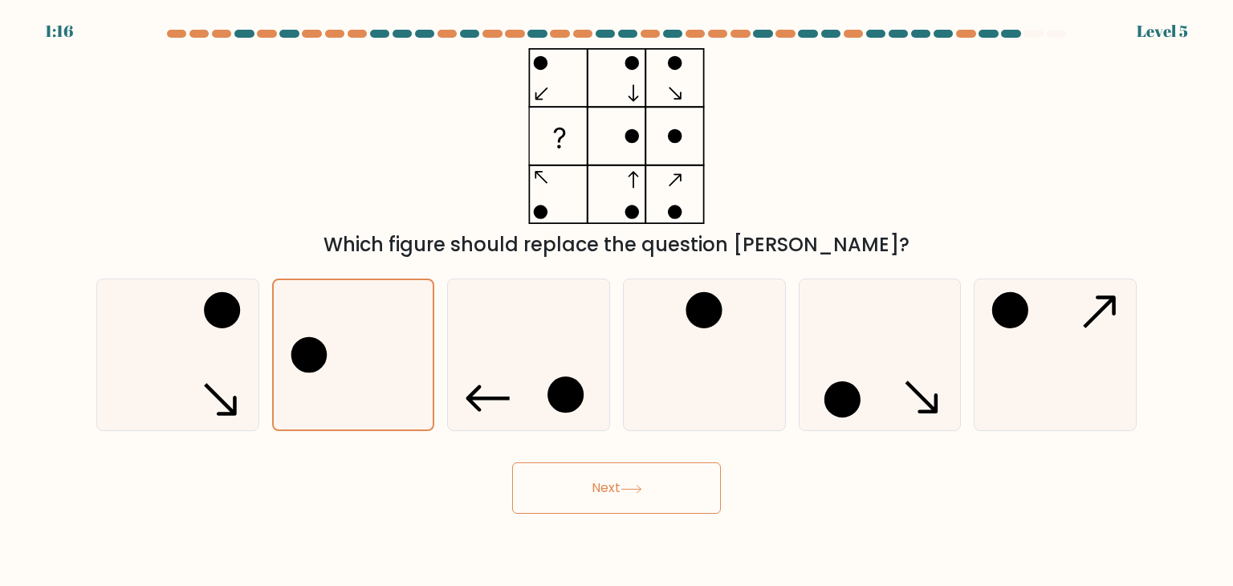
click at [626, 500] on button "Next" at bounding box center [616, 487] width 209 height 51
drag, startPoint x: 626, startPoint y: 500, endPoint x: 644, endPoint y: 489, distance: 20.9
click at [639, 494] on button "Next" at bounding box center [616, 487] width 209 height 51
click at [642, 486] on icon at bounding box center [631, 489] width 22 height 9
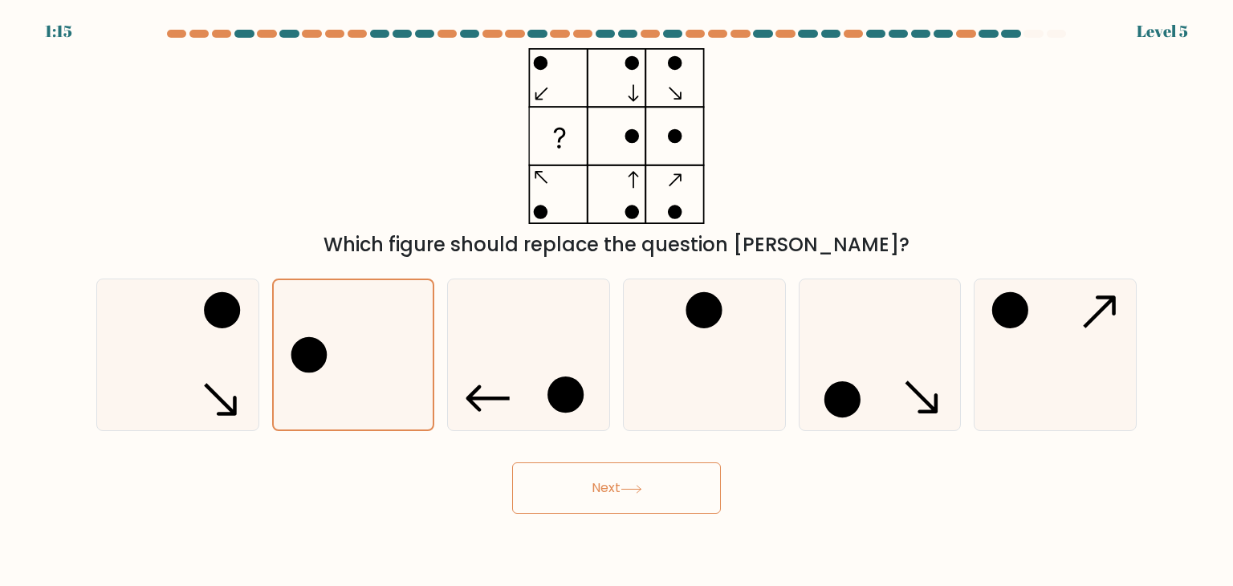
click at [642, 486] on icon at bounding box center [631, 489] width 22 height 9
click at [642, 488] on icon at bounding box center [631, 489] width 22 height 9
click at [646, 498] on button "Next" at bounding box center [616, 487] width 209 height 51
click at [647, 500] on button "Next" at bounding box center [616, 487] width 209 height 51
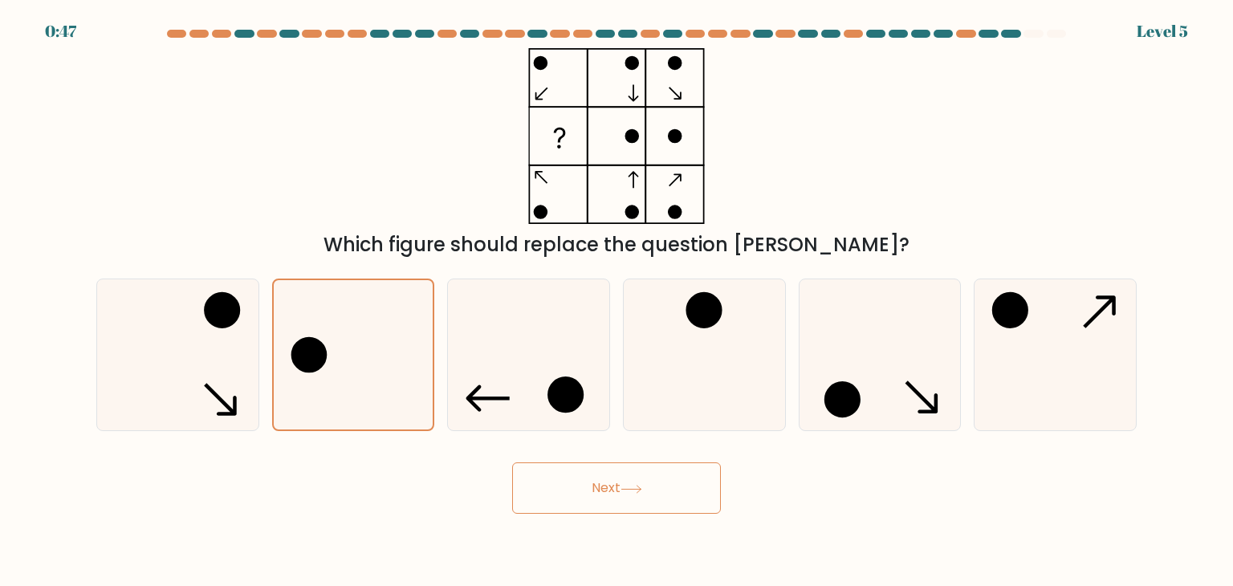
click at [645, 502] on button "Next" at bounding box center [616, 487] width 209 height 51
click at [645, 499] on button "Next" at bounding box center [616, 487] width 209 height 51
click at [646, 498] on button "Next" at bounding box center [616, 487] width 209 height 51
drag, startPoint x: 647, startPoint y: 502, endPoint x: 640, endPoint y: 478, distance: 25.1
click at [641, 487] on button "Next" at bounding box center [616, 487] width 209 height 51
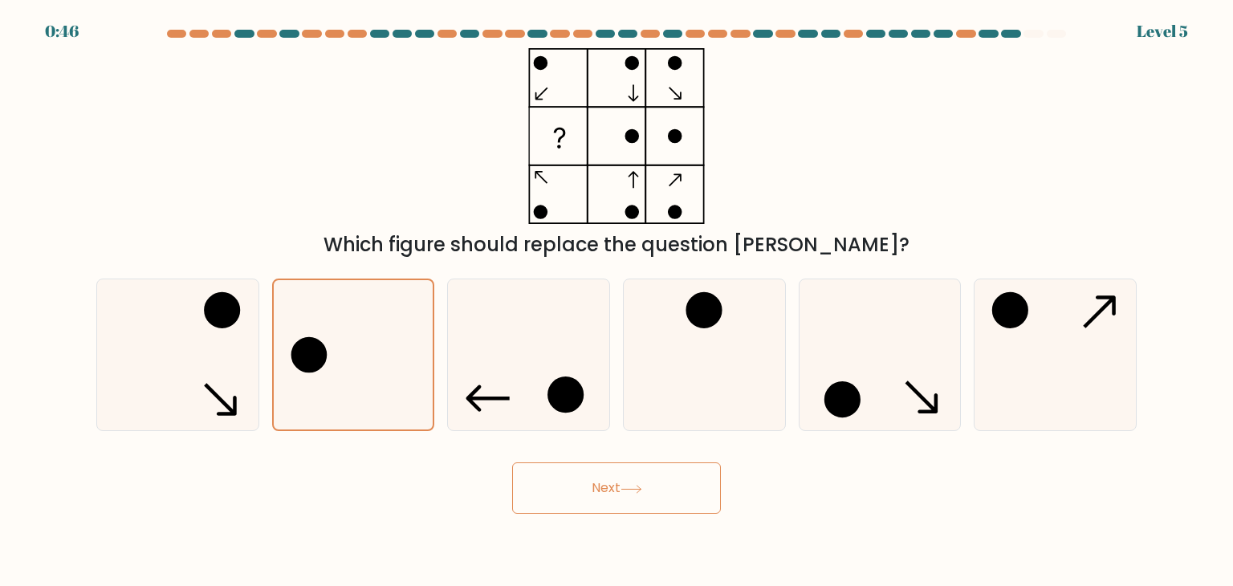
drag, startPoint x: 639, startPoint y: 490, endPoint x: 624, endPoint y: 460, distance: 33.0
click at [629, 475] on button "Next" at bounding box center [616, 487] width 209 height 51
click at [627, 466] on button "Next" at bounding box center [616, 487] width 209 height 51
click at [626, 470] on button "Next" at bounding box center [616, 487] width 209 height 51
click at [626, 492] on icon at bounding box center [631, 489] width 22 height 9
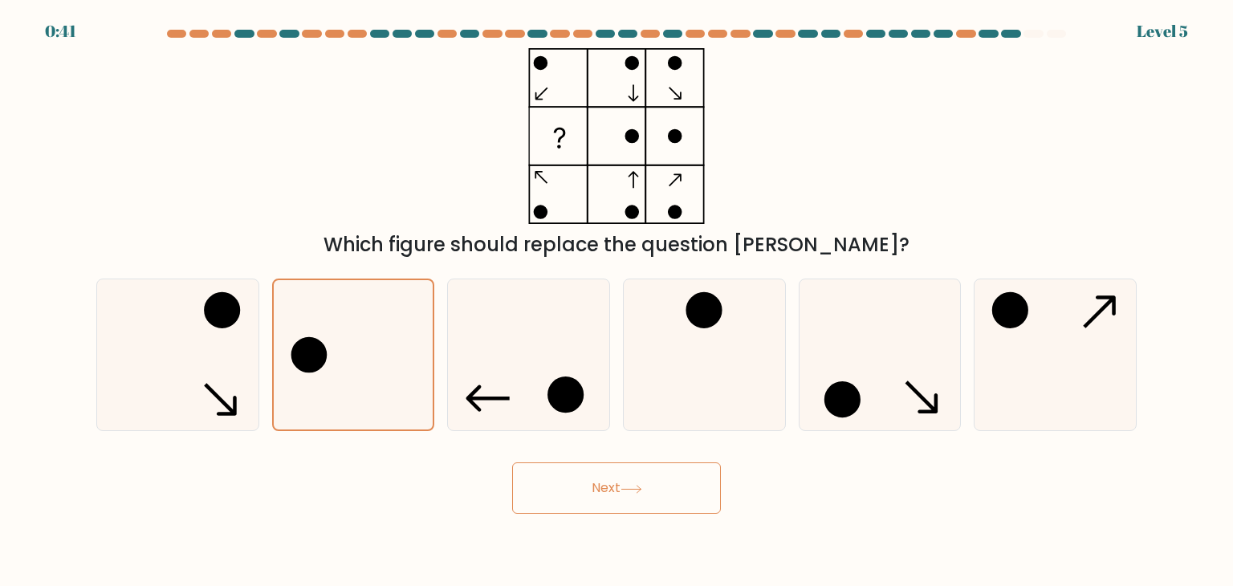
click at [644, 526] on body "0:41 Level 5" at bounding box center [616, 293] width 1233 height 586
click at [628, 496] on button "Next" at bounding box center [616, 487] width 209 height 51
click at [626, 496] on button "Next" at bounding box center [616, 487] width 209 height 51
click at [624, 495] on button "Next" at bounding box center [616, 487] width 209 height 51
click at [623, 495] on button "Next" at bounding box center [616, 487] width 209 height 51
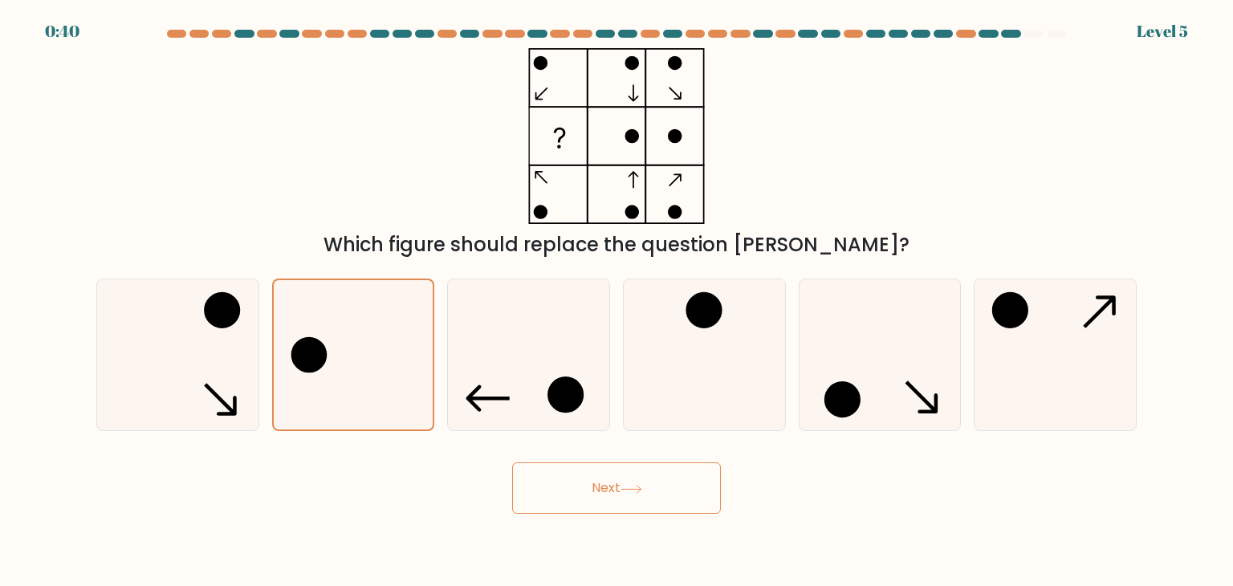
click at [622, 495] on button "Next" at bounding box center [616, 487] width 209 height 51
click at [602, 490] on button "Next" at bounding box center [616, 487] width 209 height 51
click at [611, 494] on button "Next" at bounding box center [616, 487] width 209 height 51
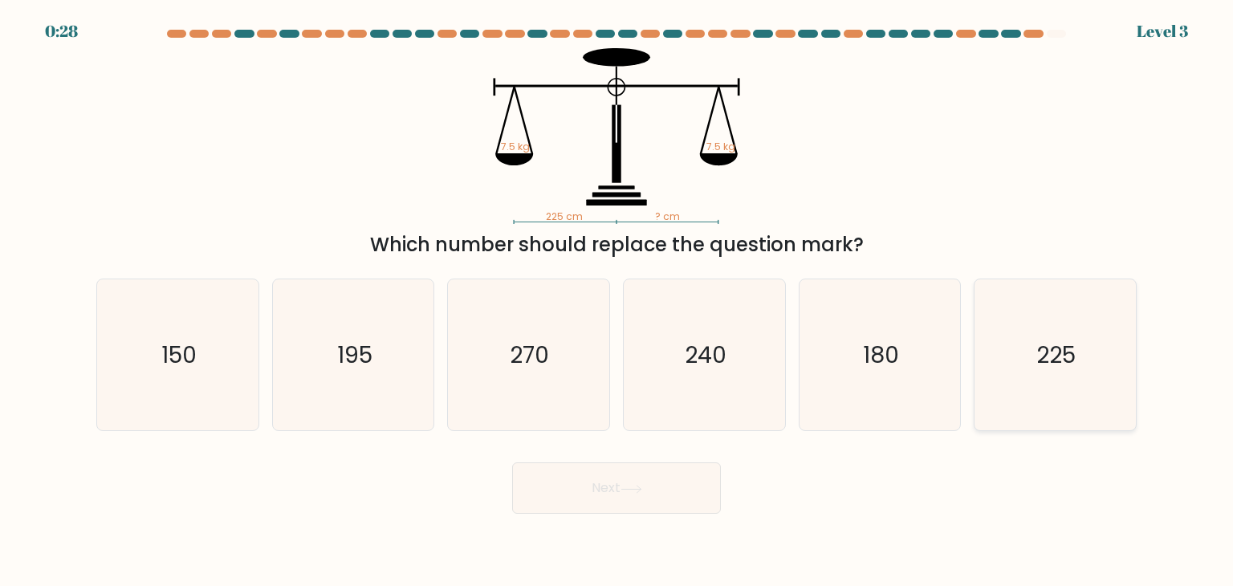
click at [1059, 368] on text "225" at bounding box center [1056, 355] width 39 height 32
click at [617, 301] on input "f. 225" at bounding box center [616, 297] width 1 height 8
radio input "true"
click at [604, 508] on button "Next" at bounding box center [616, 487] width 209 height 51
click at [628, 474] on button "Next" at bounding box center [616, 487] width 209 height 51
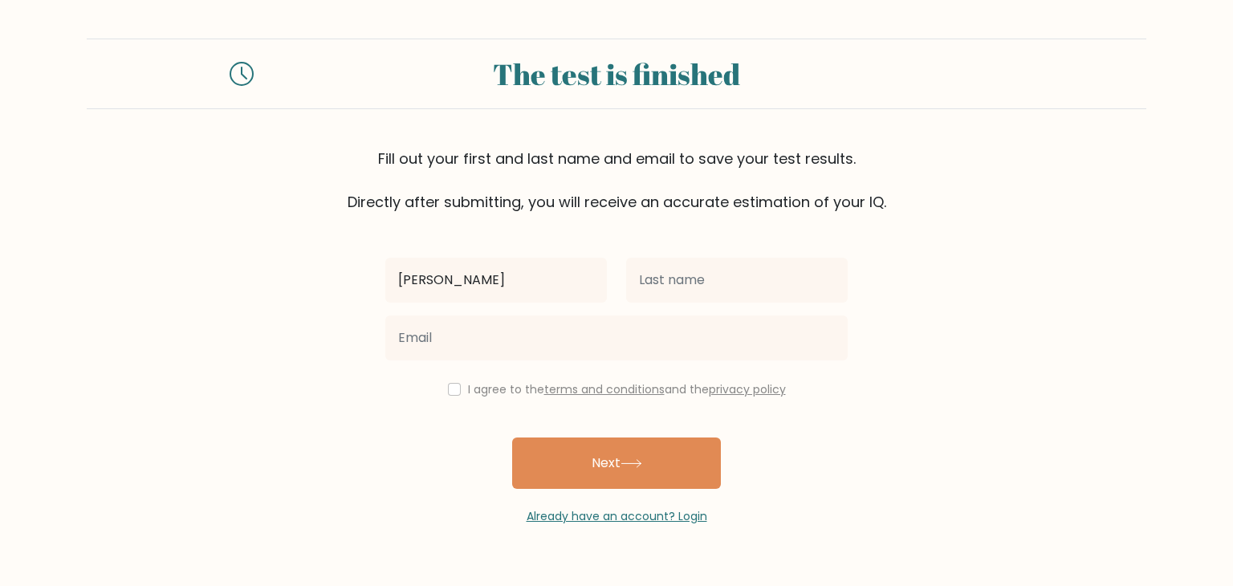
type input "[PERSON_NAME]"
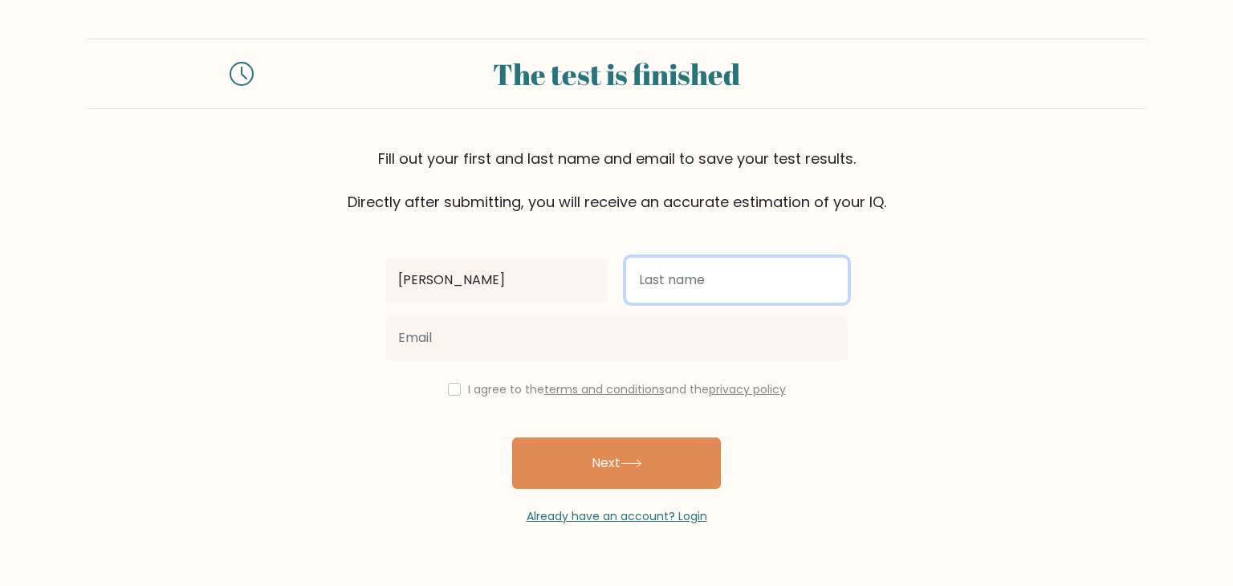
click at [717, 267] on input "text" at bounding box center [736, 280] width 221 height 45
type input "[PERSON_NAME]"
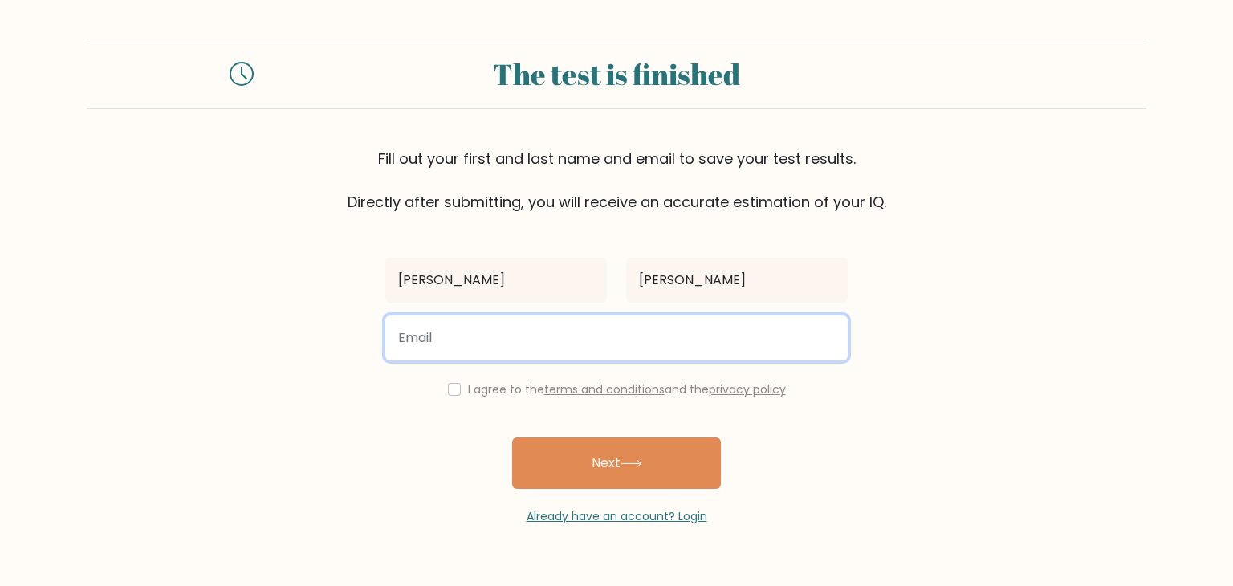
click at [562, 354] on input "email" at bounding box center [616, 337] width 462 height 45
type input "[EMAIL_ADDRESS][DOMAIN_NAME]"
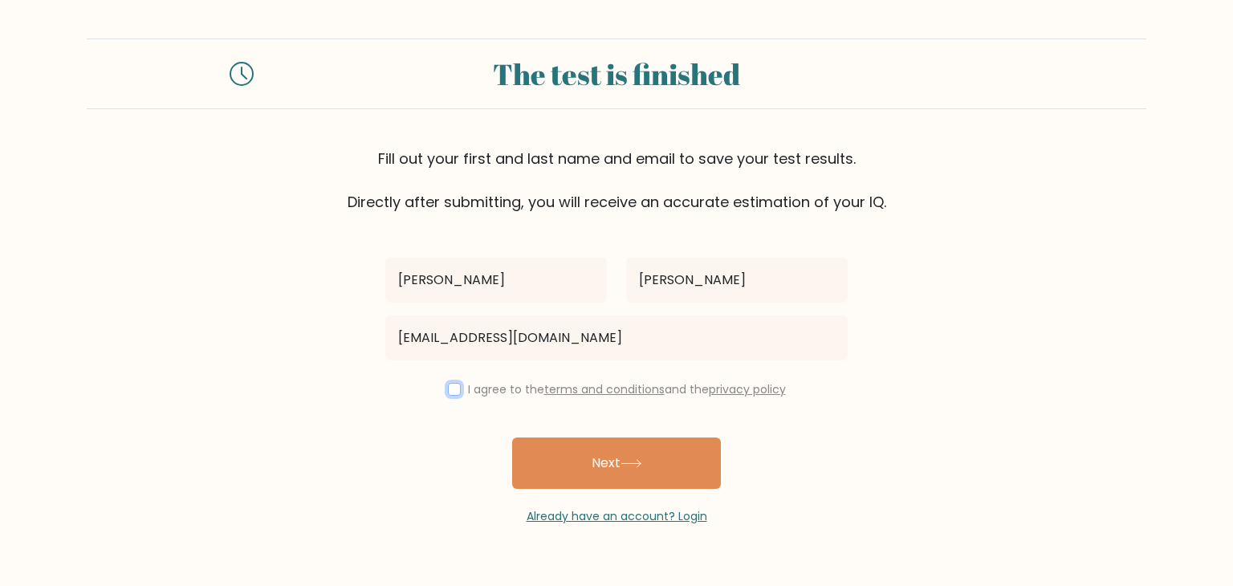
click at [449, 387] on input "checkbox" at bounding box center [454, 389] width 13 height 13
checkbox input "true"
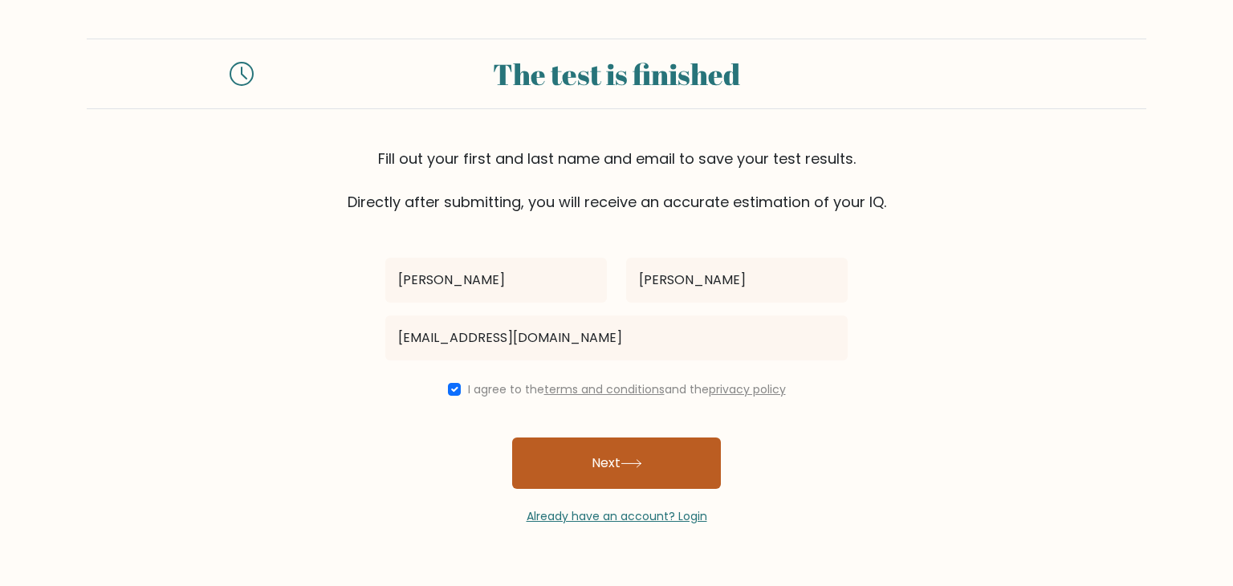
click at [613, 456] on button "Next" at bounding box center [616, 462] width 209 height 51
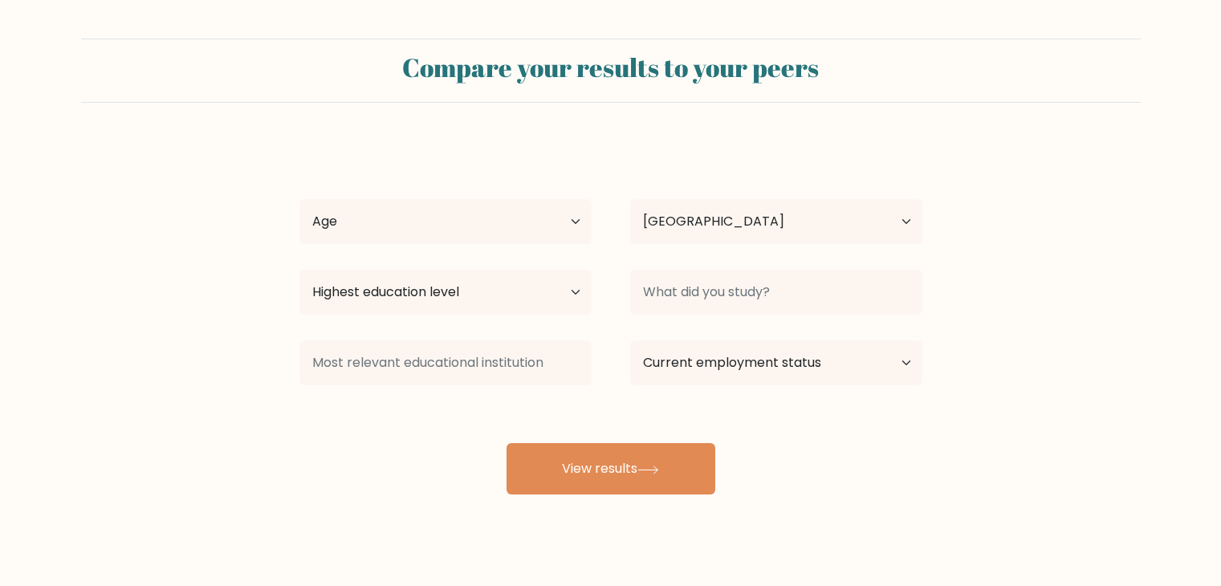
select select "JP"
click at [547, 229] on select "Age Under [DEMOGRAPHIC_DATA] [DEMOGRAPHIC_DATA] [DEMOGRAPHIC_DATA] [DEMOGRAPHIC…" at bounding box center [445, 221] width 292 height 45
select select "18_24"
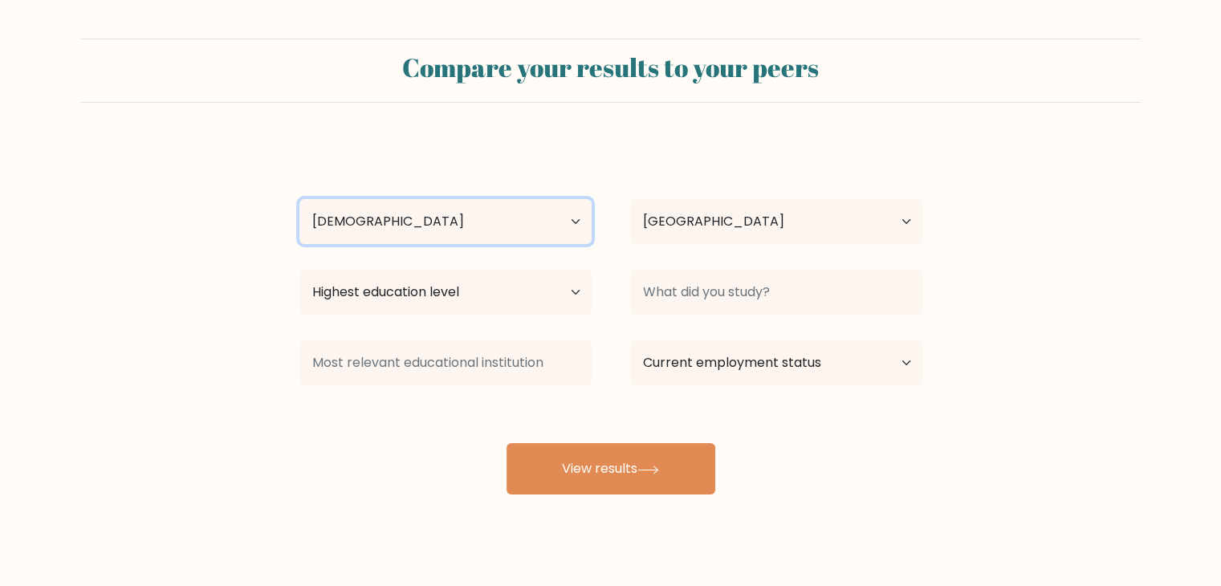
click at [299, 199] on select "Age Under [DEMOGRAPHIC_DATA] [DEMOGRAPHIC_DATA] [DEMOGRAPHIC_DATA] [DEMOGRAPHIC…" at bounding box center [445, 221] width 292 height 45
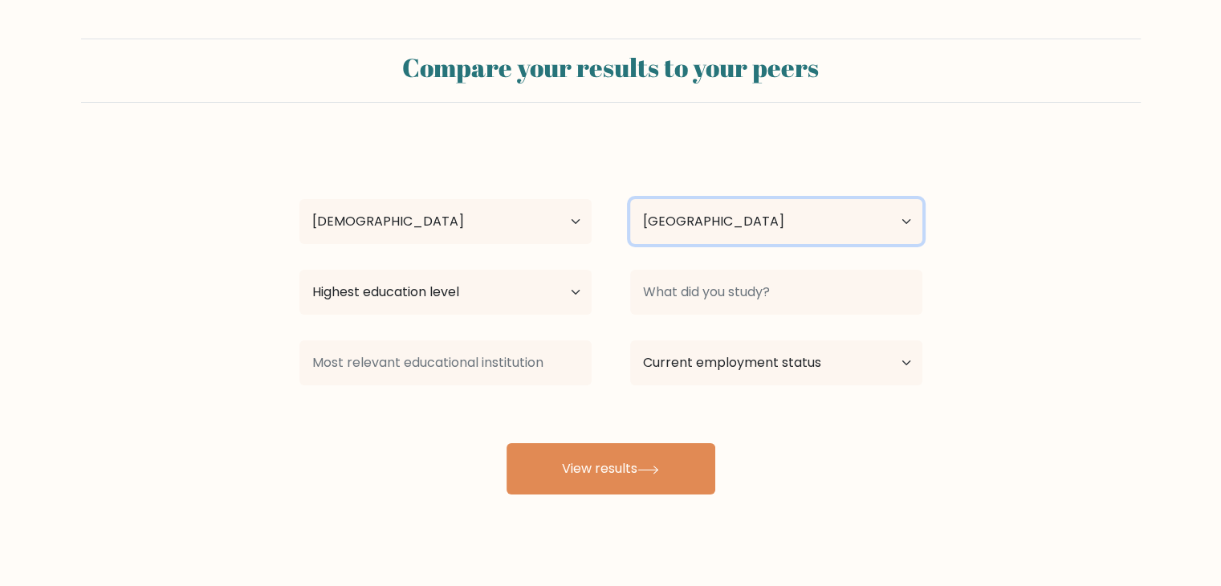
click at [674, 228] on select "Country [GEOGRAPHIC_DATA] [GEOGRAPHIC_DATA] [GEOGRAPHIC_DATA] [US_STATE] [GEOGR…" at bounding box center [776, 221] width 292 height 45
select select "PH"
click at [630, 199] on select "Country [GEOGRAPHIC_DATA] [GEOGRAPHIC_DATA] [GEOGRAPHIC_DATA] [US_STATE] [GEOGR…" at bounding box center [776, 221] width 292 height 45
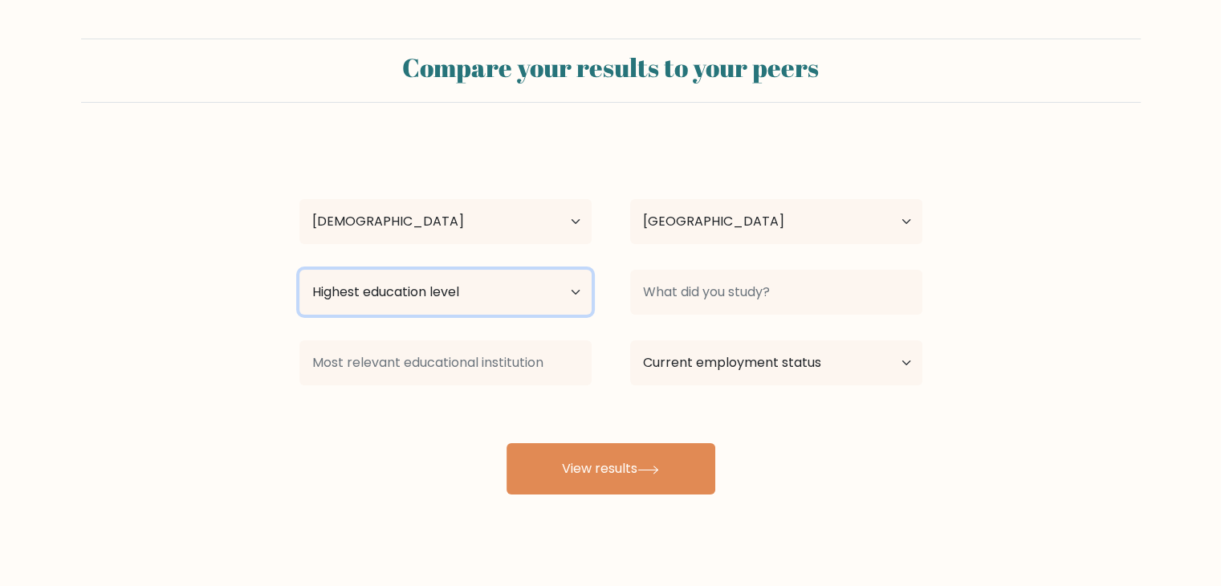
click at [443, 283] on select "Highest education level No schooling Primary Lower Secondary Upper Secondary Oc…" at bounding box center [445, 292] width 292 height 45
select select "upper_secondary"
click at [299, 270] on select "Highest education level No schooling Primary Lower Secondary Upper Secondary Oc…" at bounding box center [445, 292] width 292 height 45
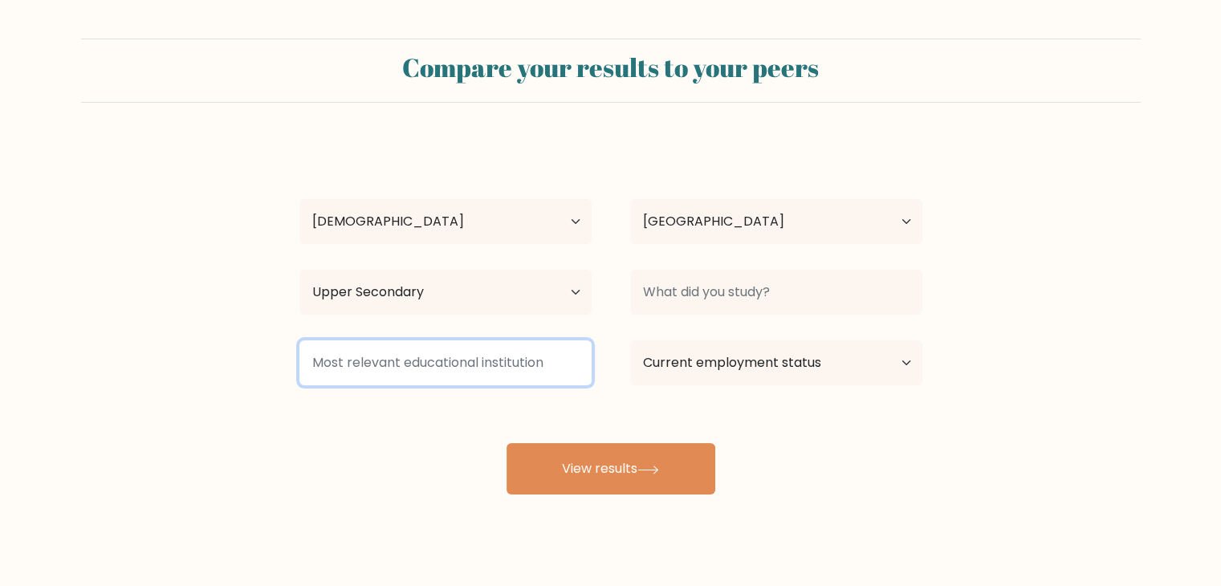
click at [513, 374] on input at bounding box center [445, 362] width 292 height 45
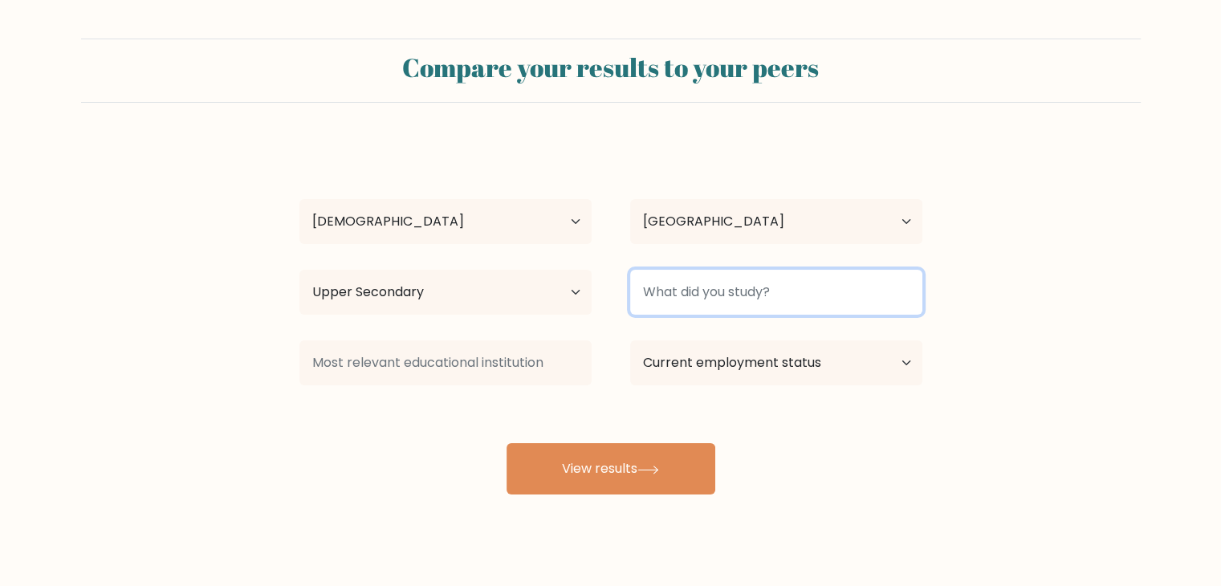
click at [690, 301] on input at bounding box center [776, 292] width 292 height 45
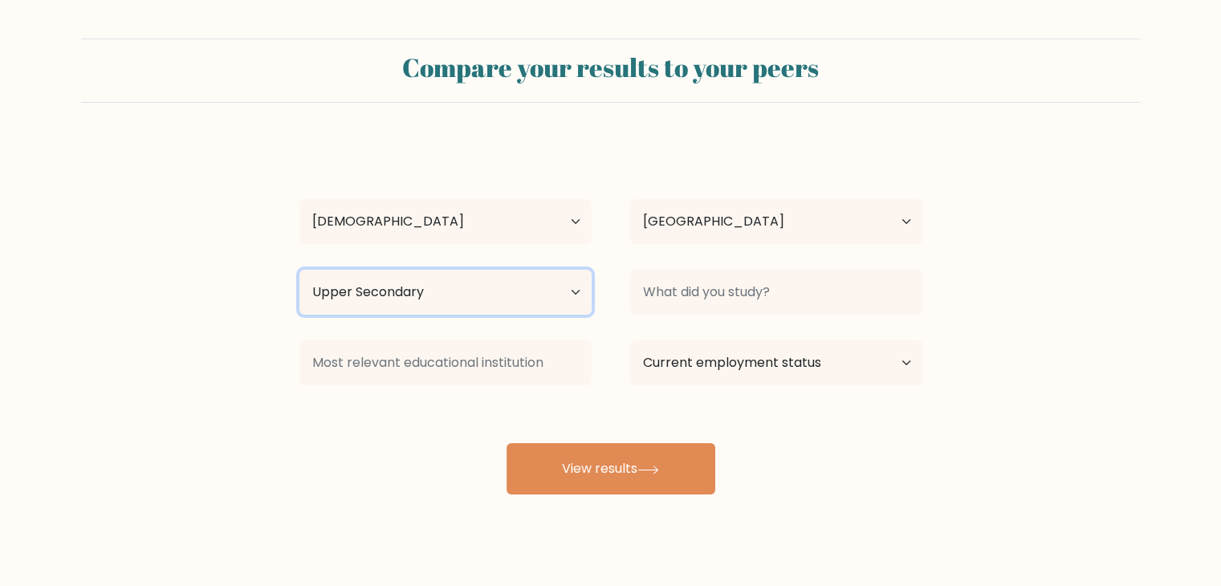
click at [560, 291] on select "Highest education level No schooling Primary Lower Secondary Upper Secondary Oc…" at bounding box center [445, 292] width 292 height 45
click at [236, 343] on form "Compare your results to your peers [PERSON_NAME] Age Under [DEMOGRAPHIC_DATA] […" at bounding box center [610, 267] width 1221 height 456
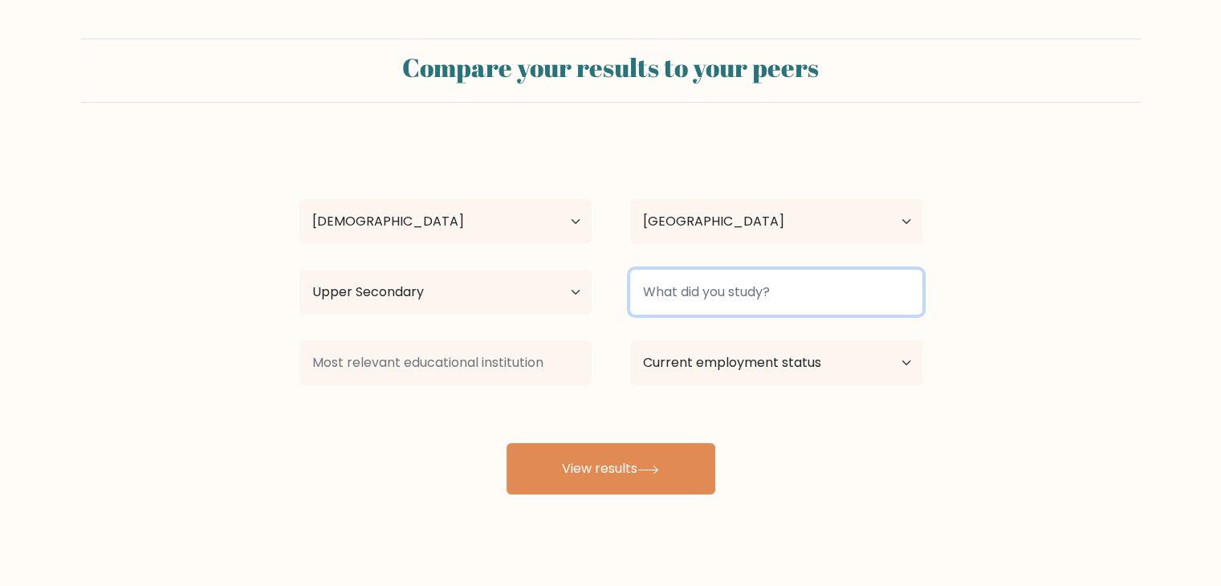
click at [685, 298] on input at bounding box center [776, 292] width 292 height 45
type input "Accountancy, Business and Management"
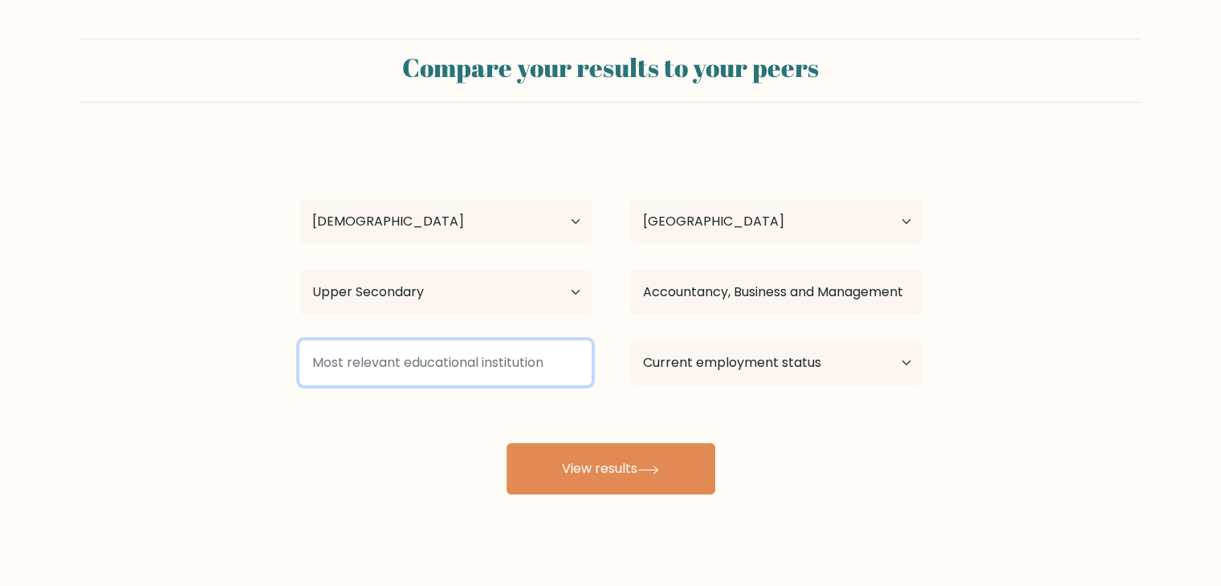
click at [430, 356] on input at bounding box center [445, 362] width 292 height 45
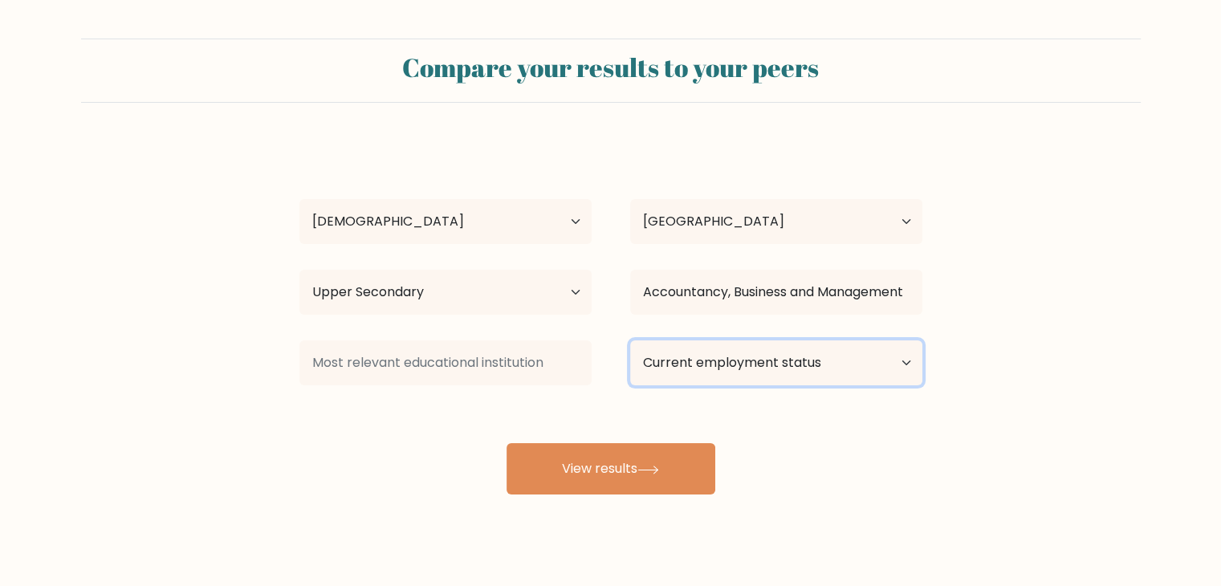
click at [661, 364] on select "Current employment status Employed Student Retired Other / prefer not to answer" at bounding box center [776, 362] width 292 height 45
select select "employed"
click at [630, 340] on select "Current employment status Employed Student Retired Other / prefer not to answer" at bounding box center [776, 362] width 292 height 45
click at [738, 360] on select "Current employment status Employed Student Retired Other / prefer not to answer" at bounding box center [776, 362] width 292 height 45
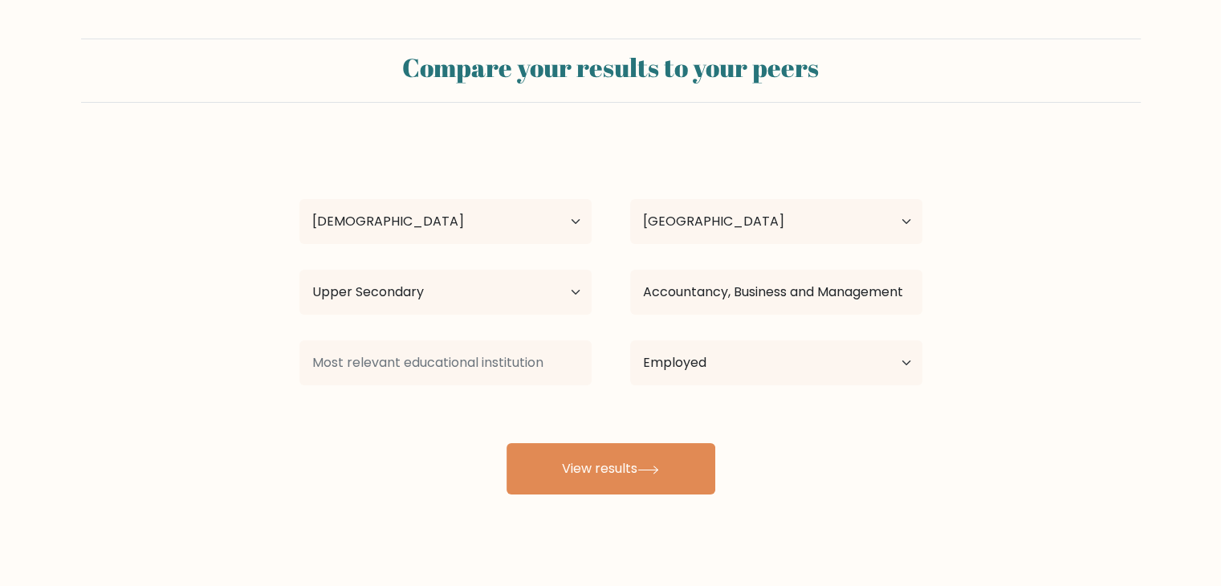
click at [318, 433] on div "Jeremiah Reyes Age Under 18 years old 18-24 years old 25-34 years old 35-44 yea…" at bounding box center [611, 317] width 642 height 353
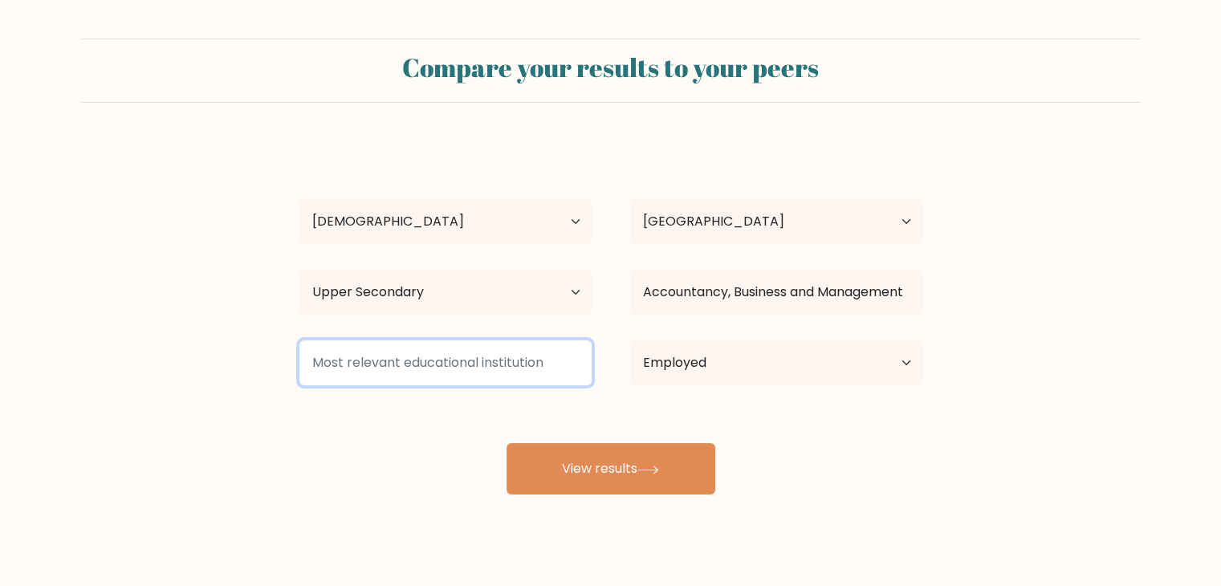
click at [356, 347] on input at bounding box center [445, 362] width 292 height 45
type input "C"
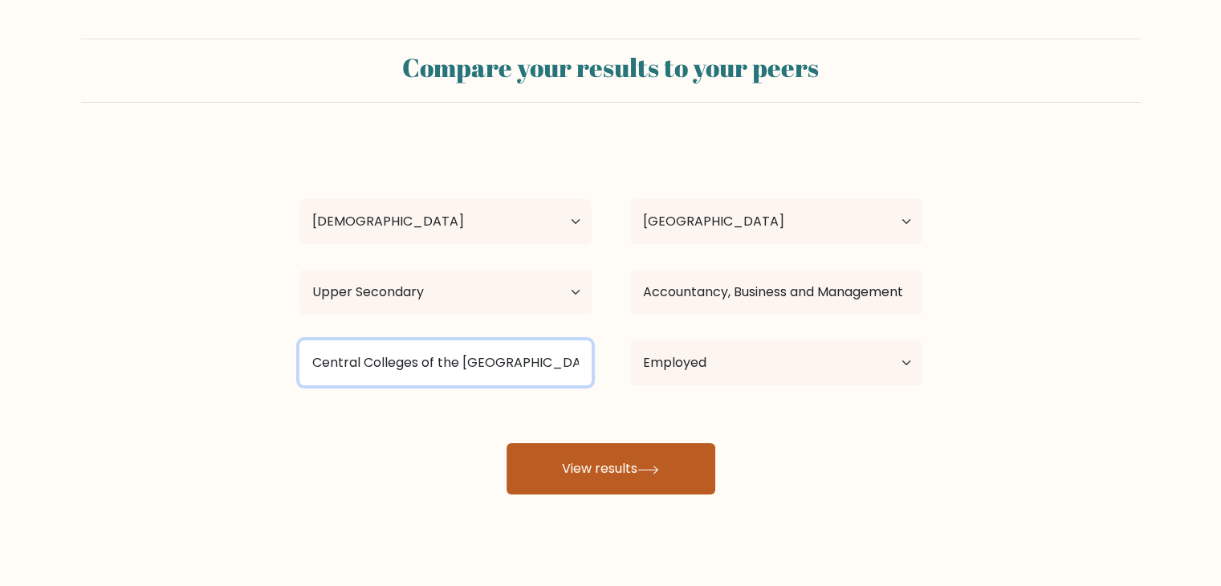
type input "Central Colleges of the Philippines"
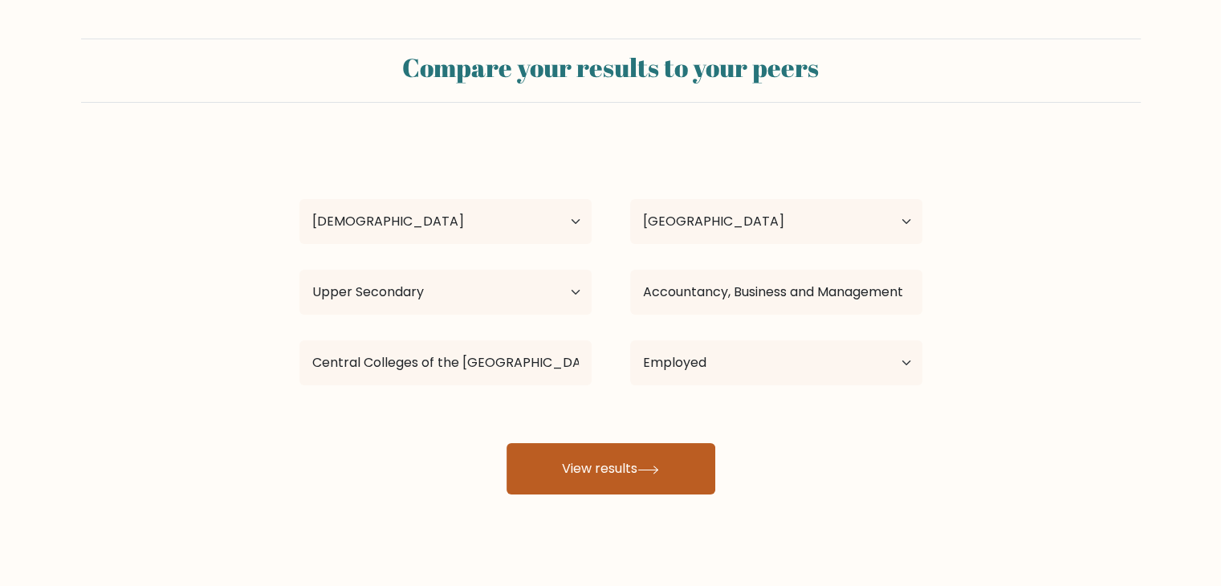
click at [667, 469] on button "View results" at bounding box center [610, 468] width 209 height 51
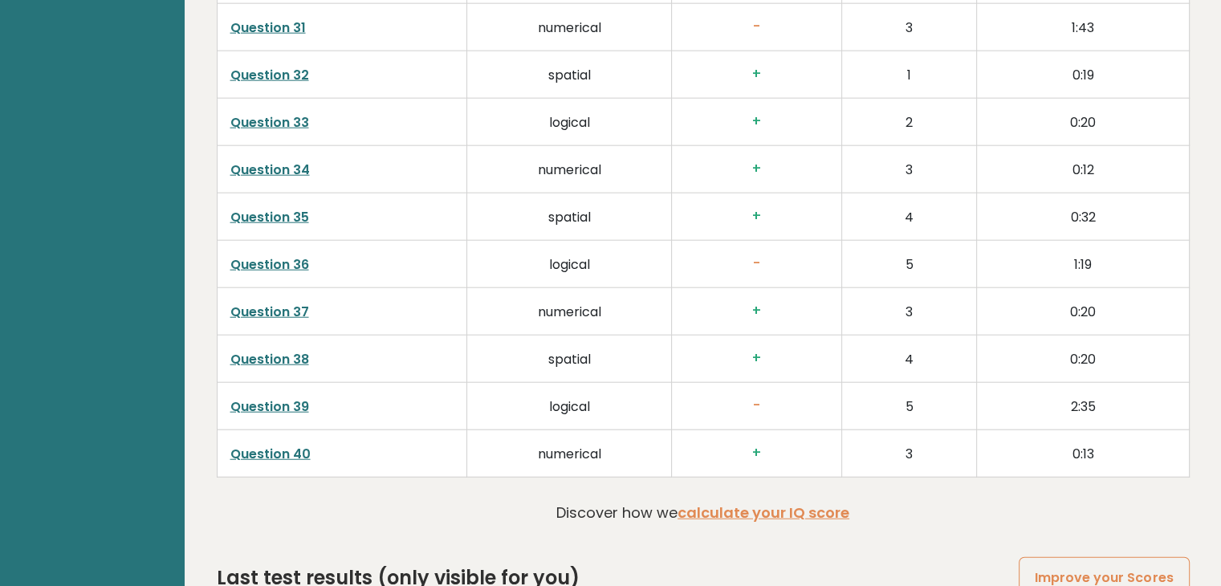
scroll to position [4099, 0]
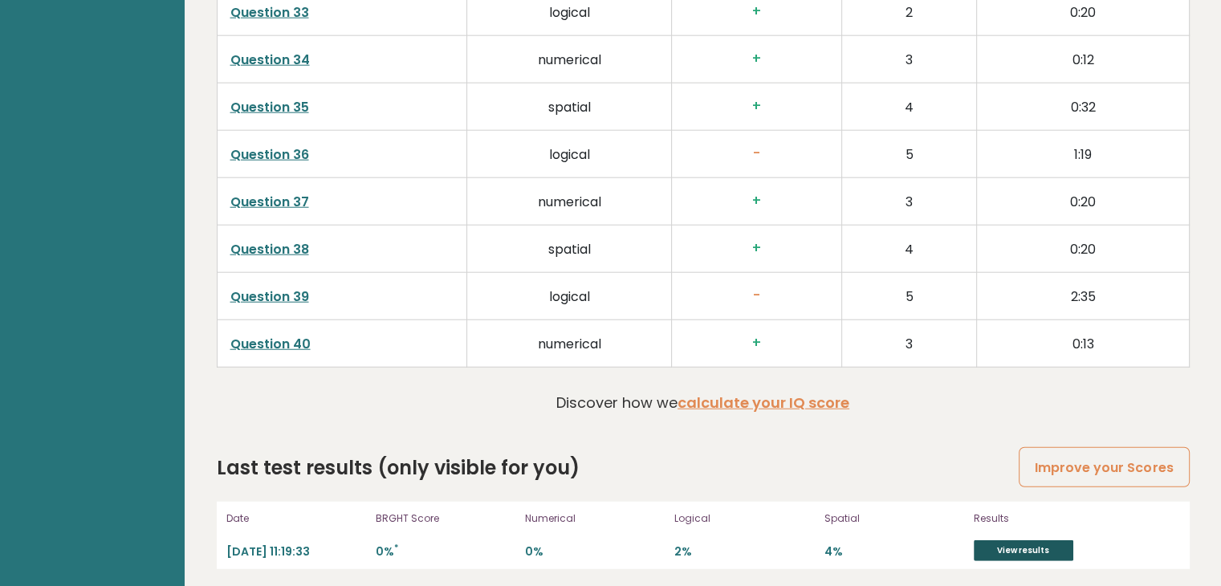
click at [1016, 540] on link "View results" at bounding box center [1023, 550] width 100 height 21
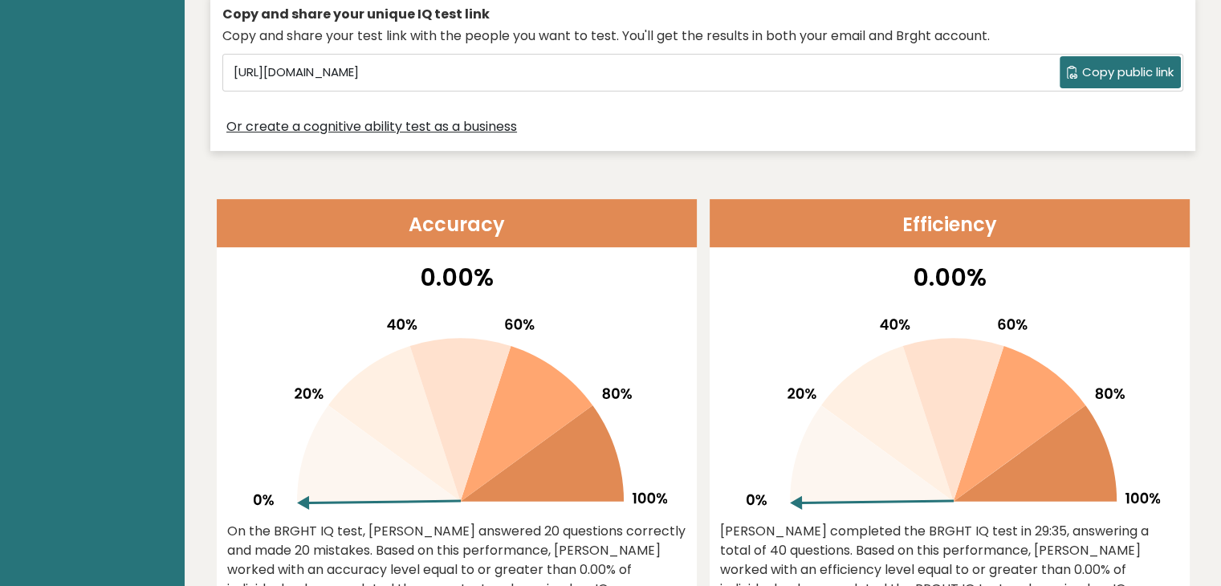
scroll to position [0, 0]
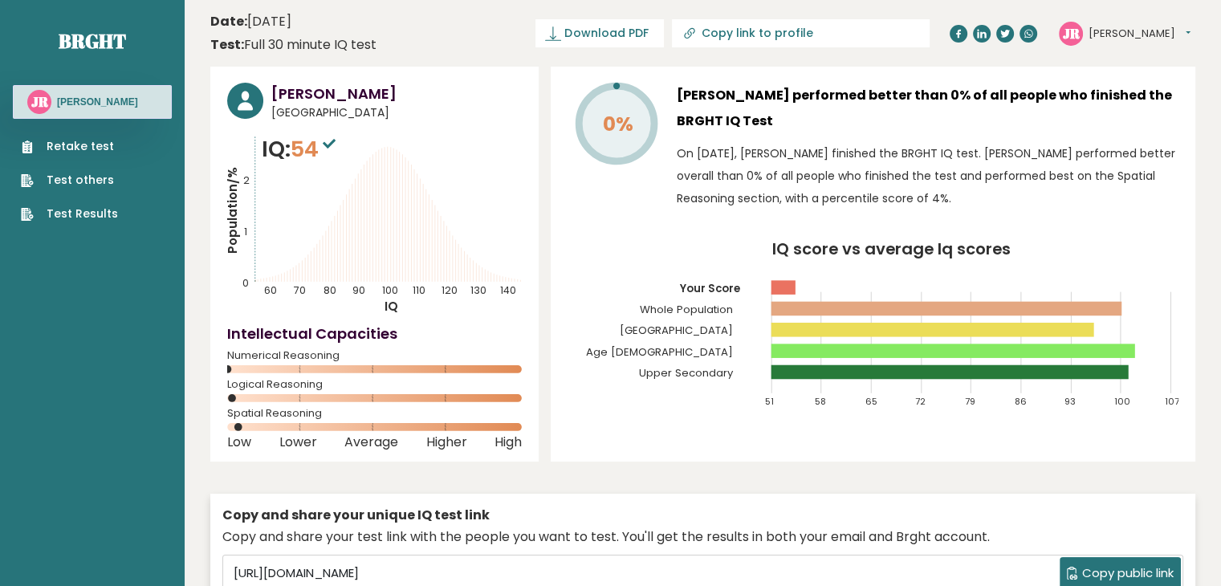
click at [1138, 36] on button "[PERSON_NAME]" at bounding box center [1139, 34] width 102 height 16
click at [511, 46] on header "Date: [DATE] Test: Full 30 minute IQ test Download PDF Downloading... Downloadi…" at bounding box center [702, 33] width 985 height 51
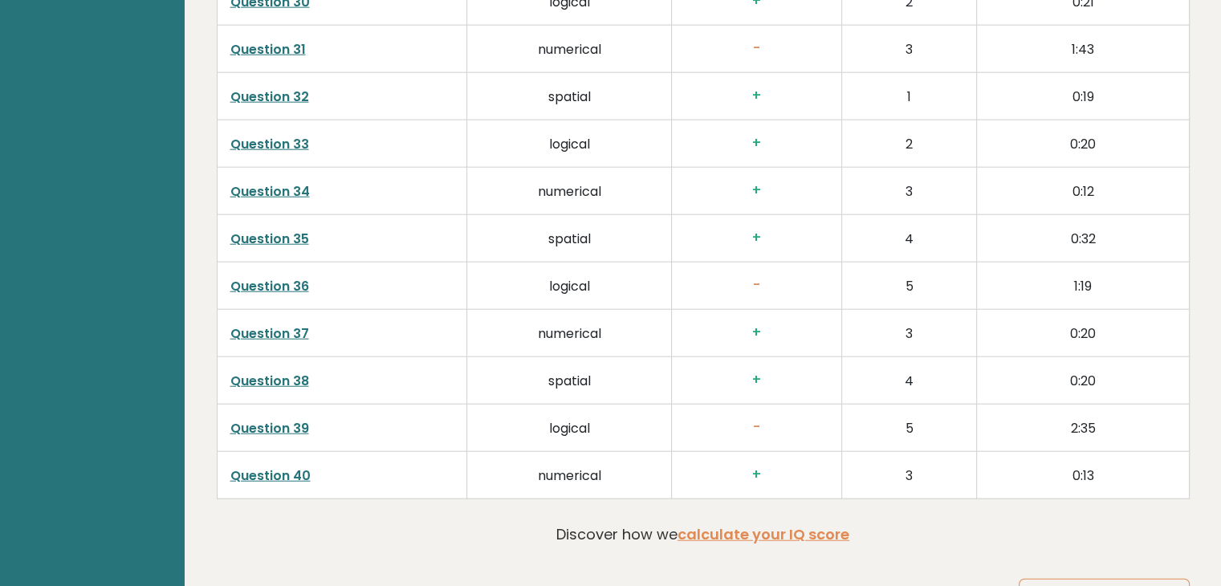
scroll to position [4099, 0]
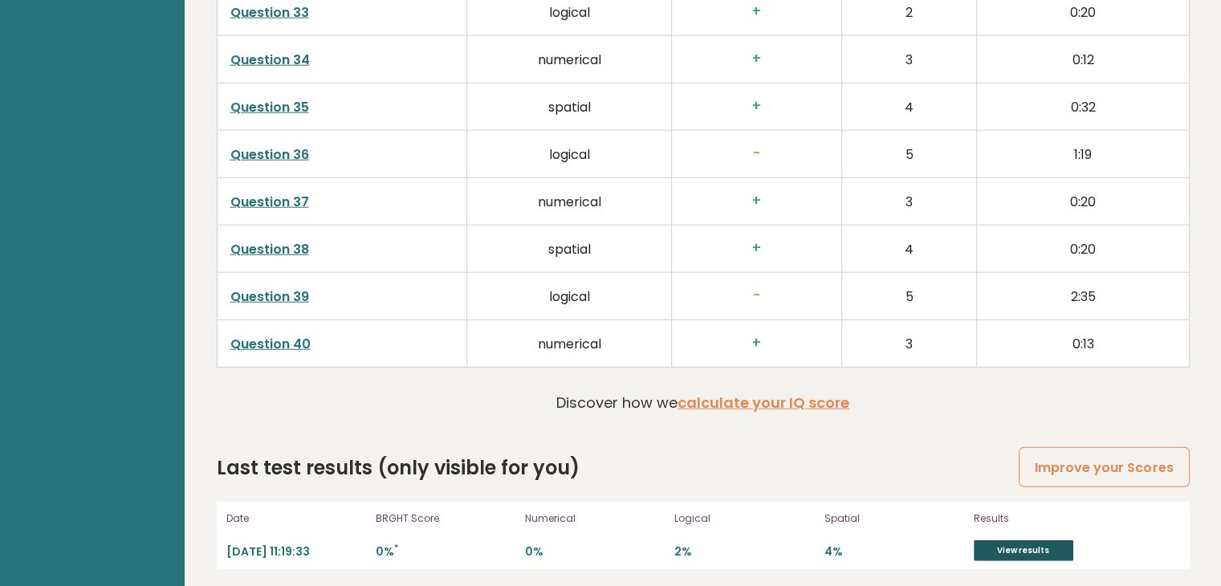
click at [1036, 543] on link "View results" at bounding box center [1023, 550] width 100 height 21
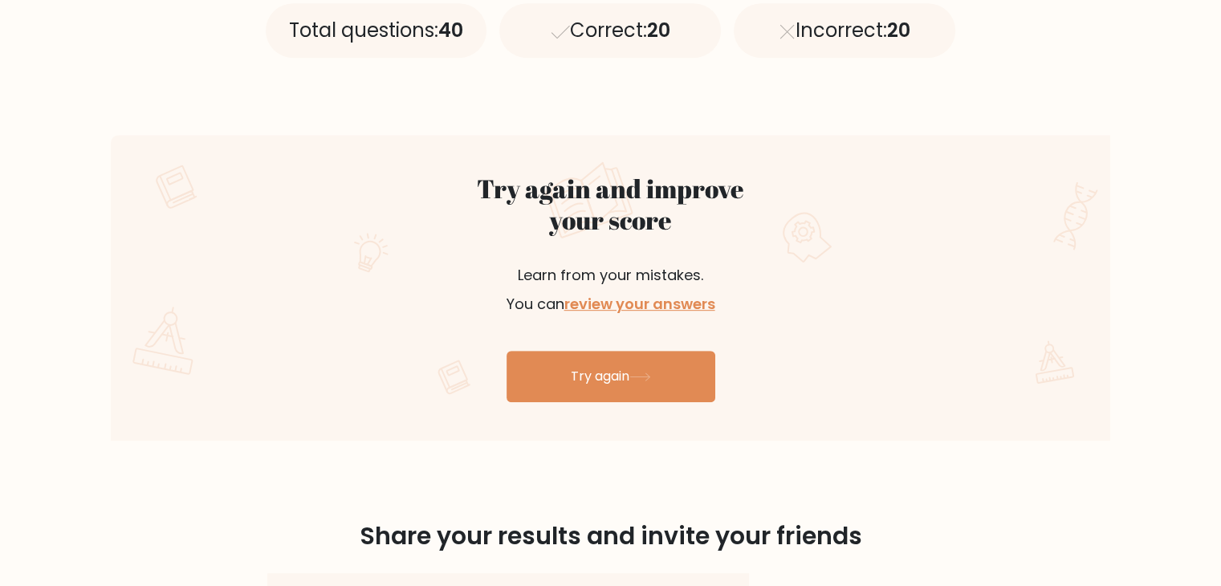
scroll to position [661, 0]
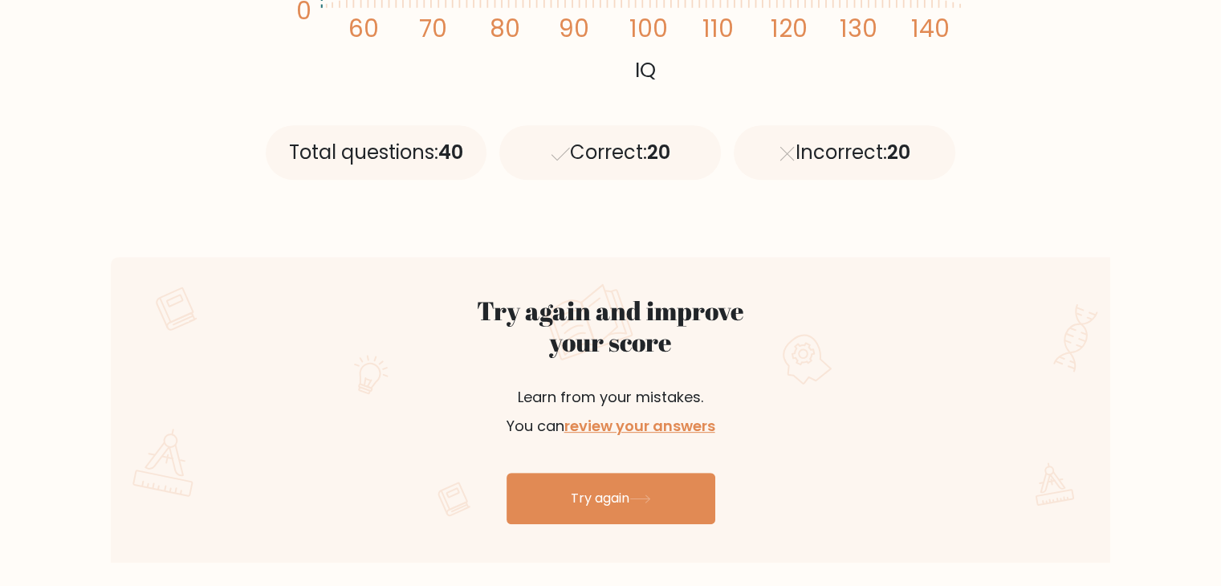
click at [894, 158] on span "20" at bounding box center [897, 152] width 23 height 26
click at [666, 424] on link "review your answers" at bounding box center [639, 426] width 151 height 20
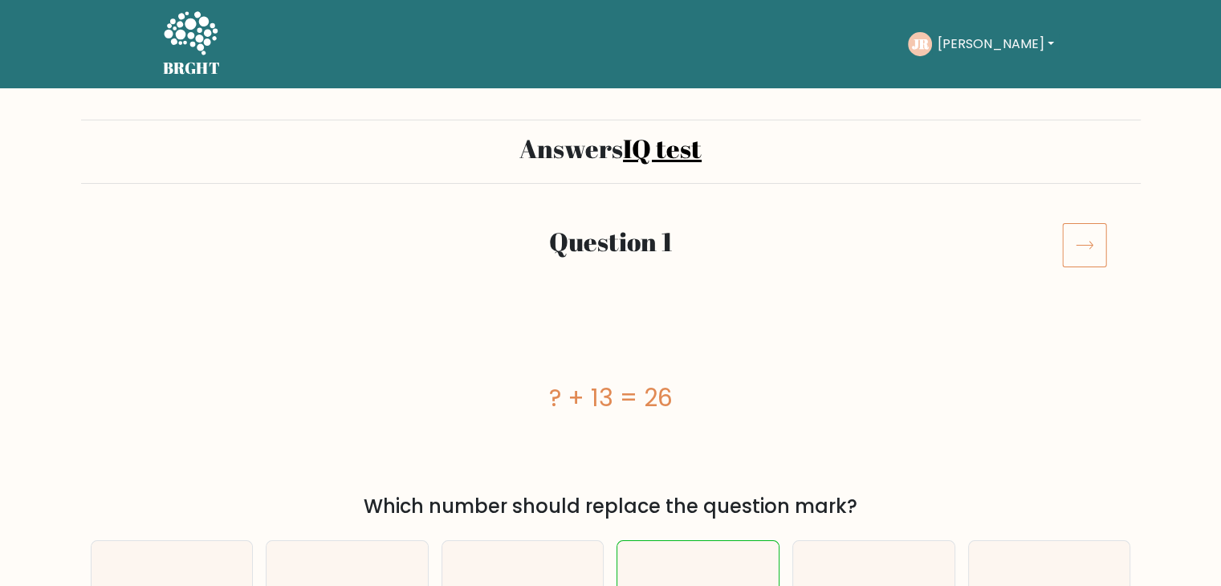
click at [1094, 248] on icon at bounding box center [1084, 244] width 45 height 45
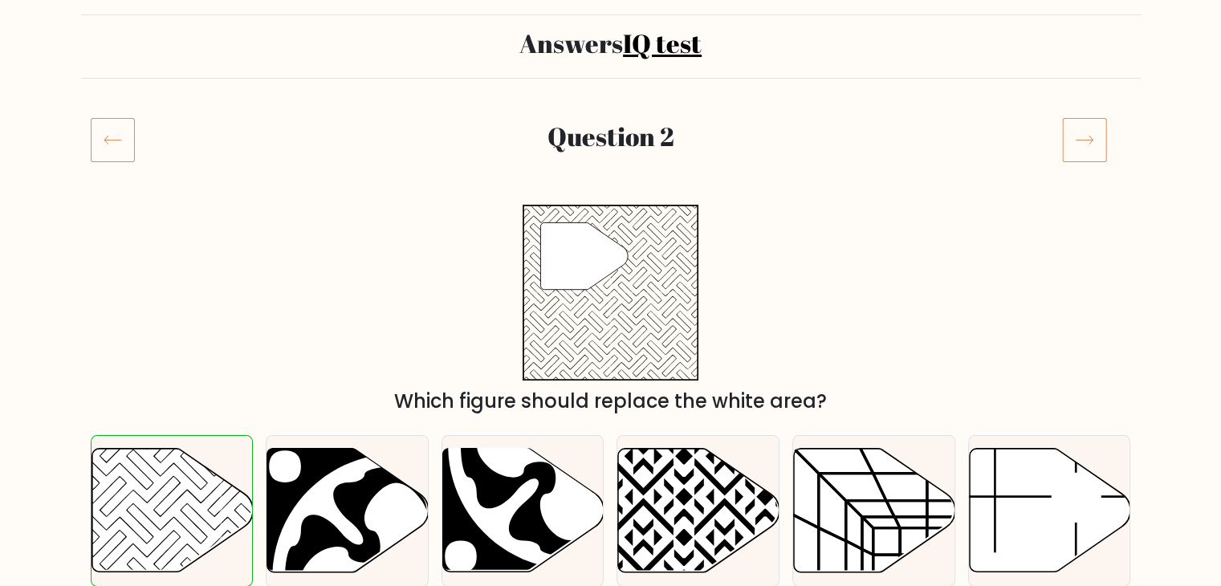
scroll to position [93, 0]
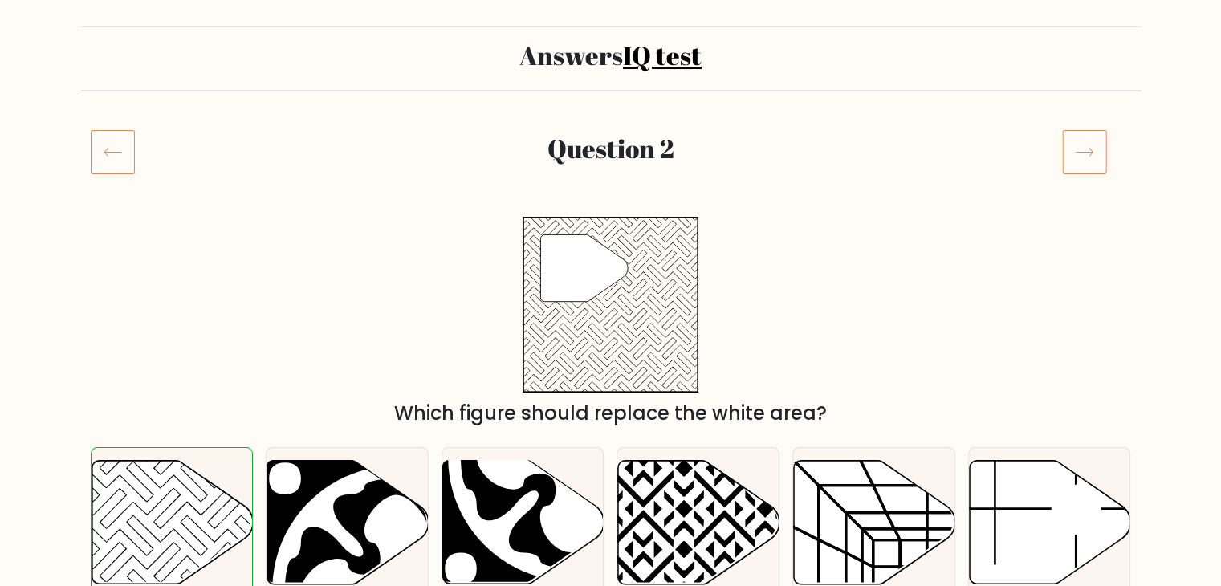
click at [1090, 158] on icon at bounding box center [1084, 151] width 45 height 45
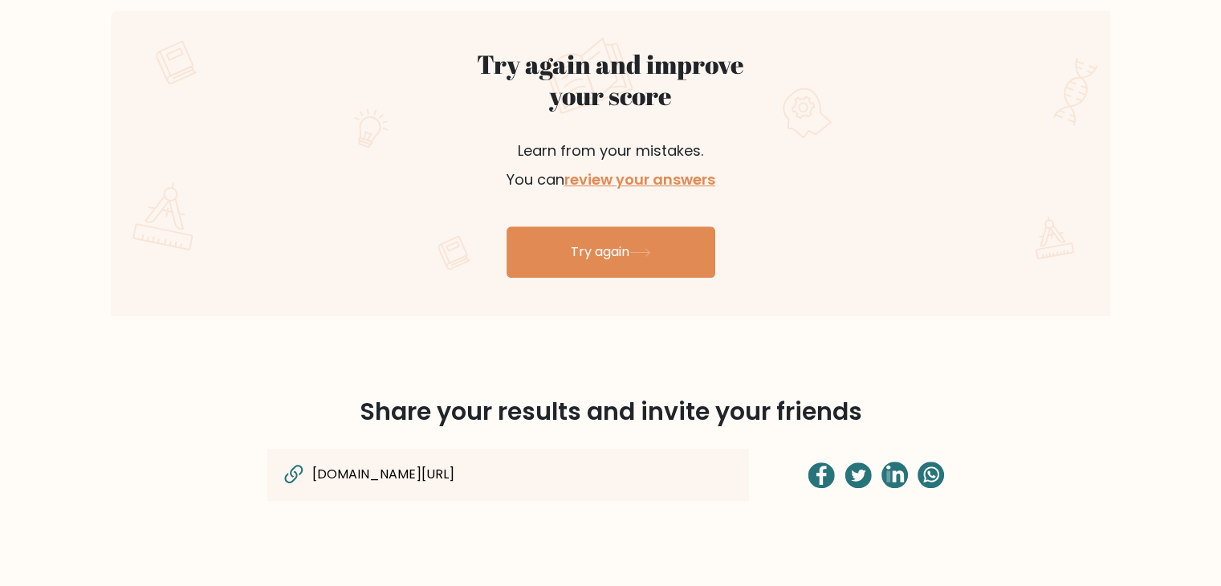
scroll to position [902, 0]
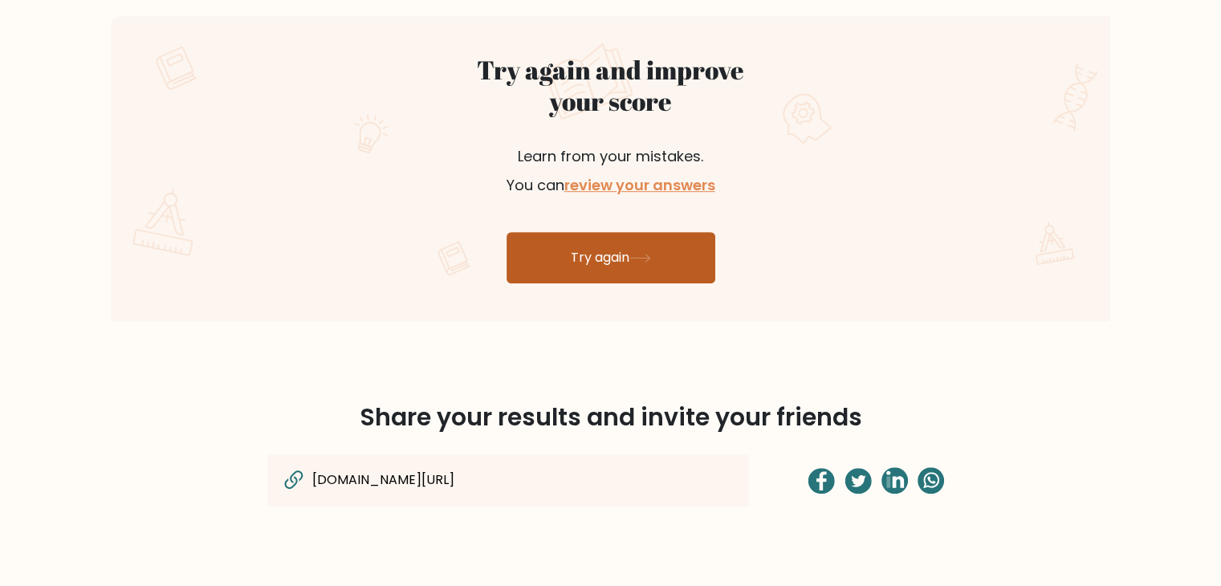
click at [625, 250] on link "Try again" at bounding box center [610, 257] width 209 height 51
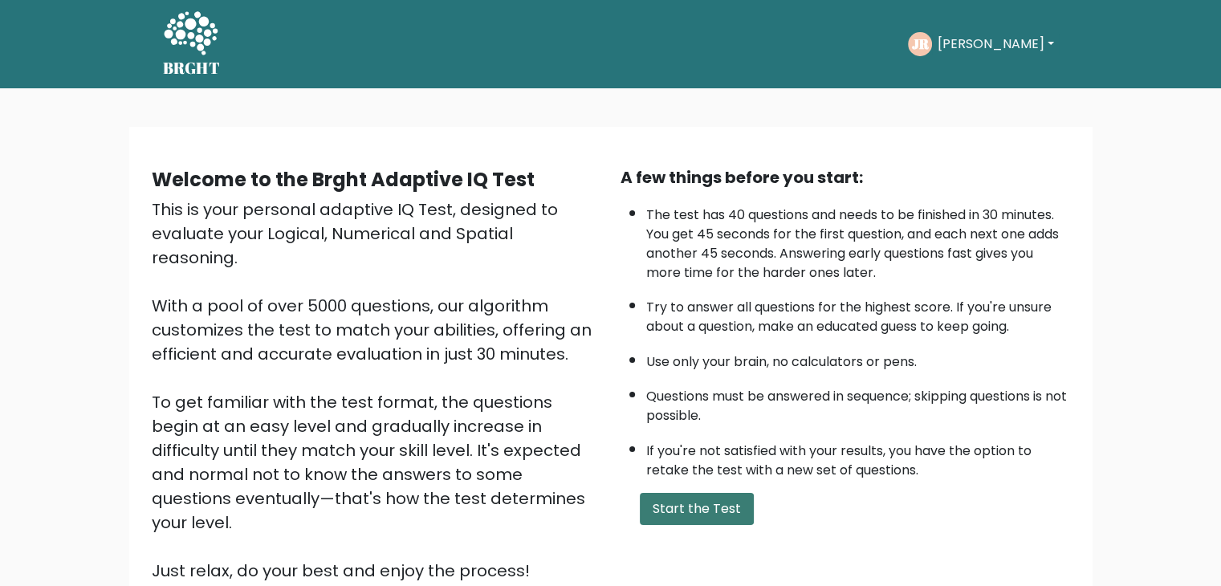
click at [709, 511] on button "Start the Test" at bounding box center [697, 509] width 114 height 32
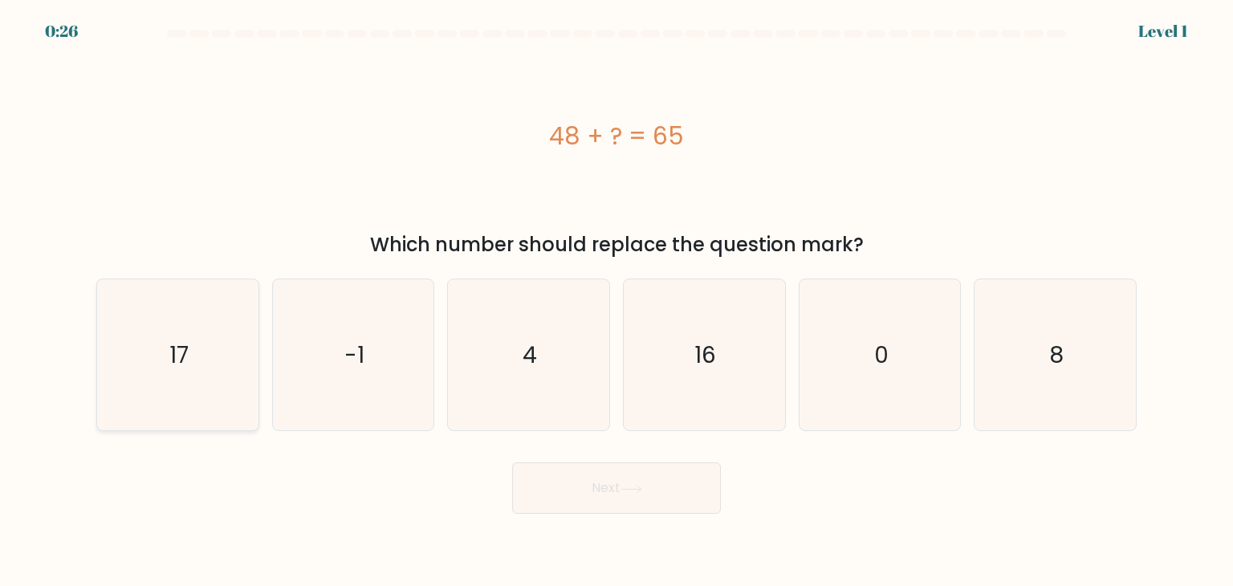
click at [193, 381] on icon "17" at bounding box center [177, 354] width 151 height 151
click at [616, 301] on input "a. 17" at bounding box center [616, 297] width 1 height 8
radio input "true"
click at [640, 495] on button "Next" at bounding box center [616, 487] width 209 height 51
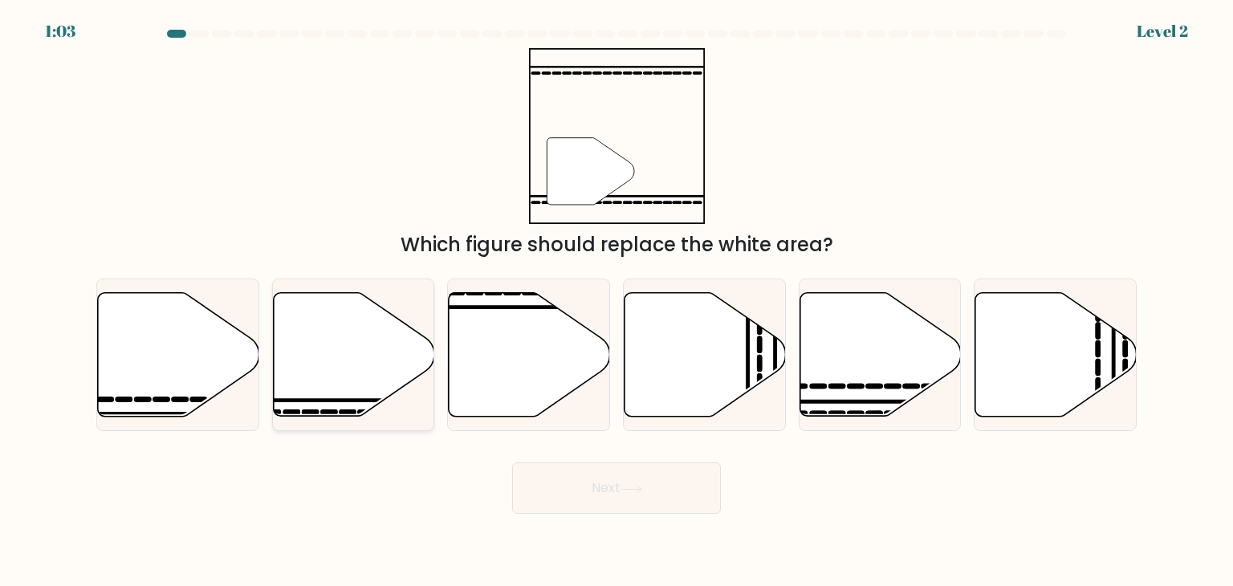
click at [318, 369] on icon at bounding box center [353, 355] width 161 height 124
click at [616, 301] on input "b." at bounding box center [616, 297] width 1 height 8
radio input "true"
click at [576, 481] on button "Next" at bounding box center [616, 487] width 209 height 51
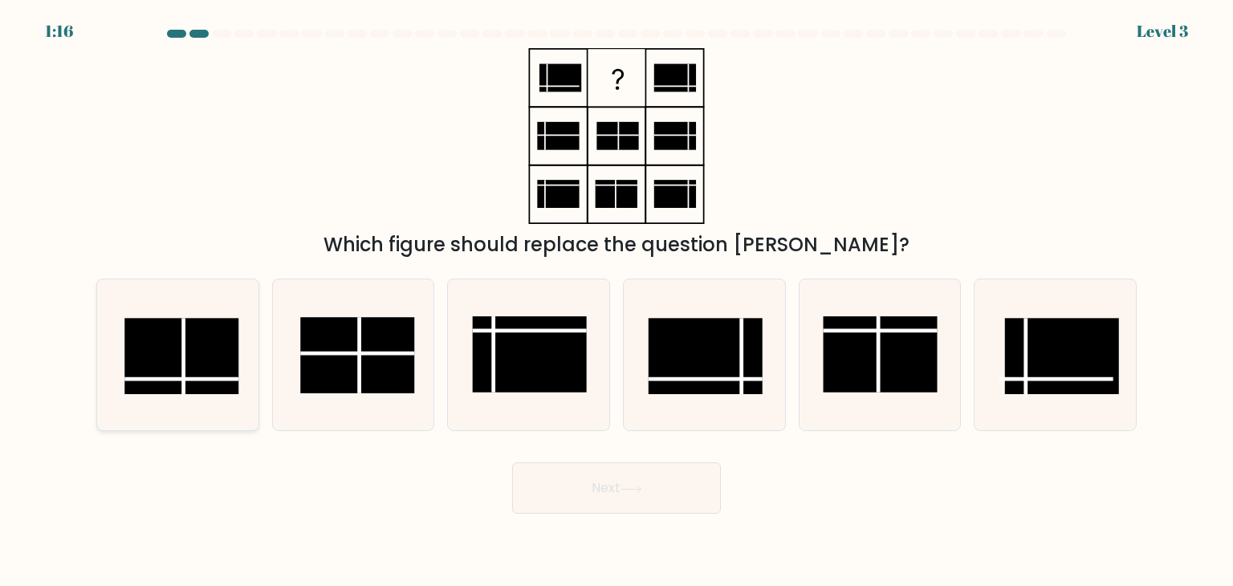
click at [206, 376] on rect at bounding box center [181, 356] width 114 height 76
click at [616, 301] on input "a." at bounding box center [616, 297] width 1 height 8
radio input "true"
click at [621, 483] on button "Next" at bounding box center [616, 487] width 209 height 51
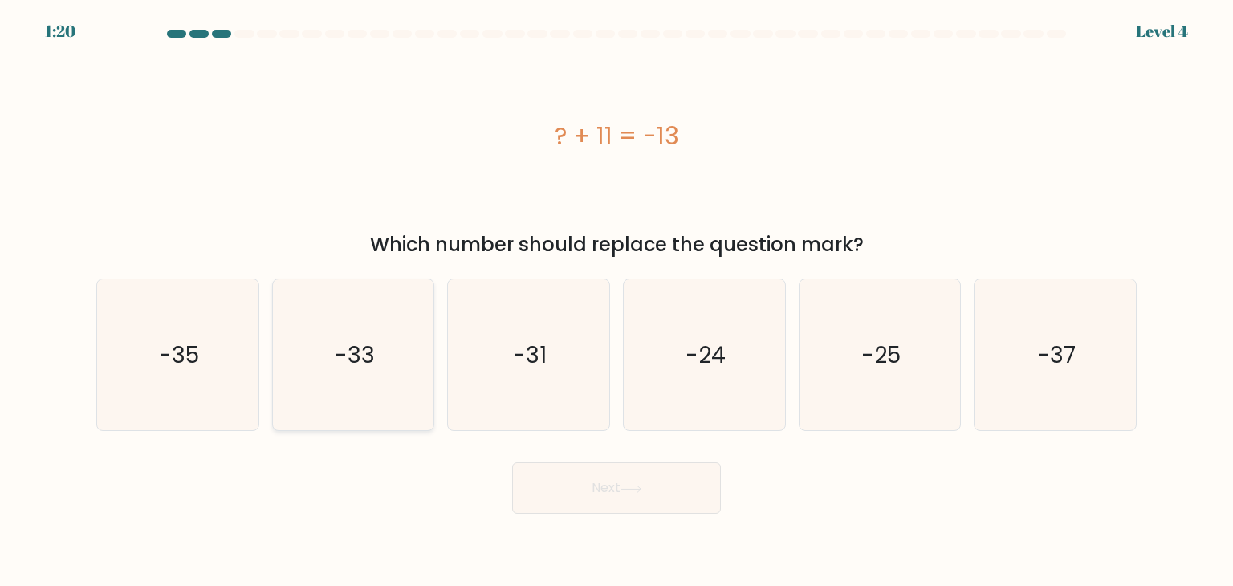
click at [347, 370] on icon "-33" at bounding box center [353, 354] width 151 height 151
click at [616, 301] on input "b. -33" at bounding box center [616, 297] width 1 height 8
radio input "true"
click at [717, 364] on text "-24" at bounding box center [705, 355] width 40 height 32
click at [617, 301] on input "d. -24" at bounding box center [616, 297] width 1 height 8
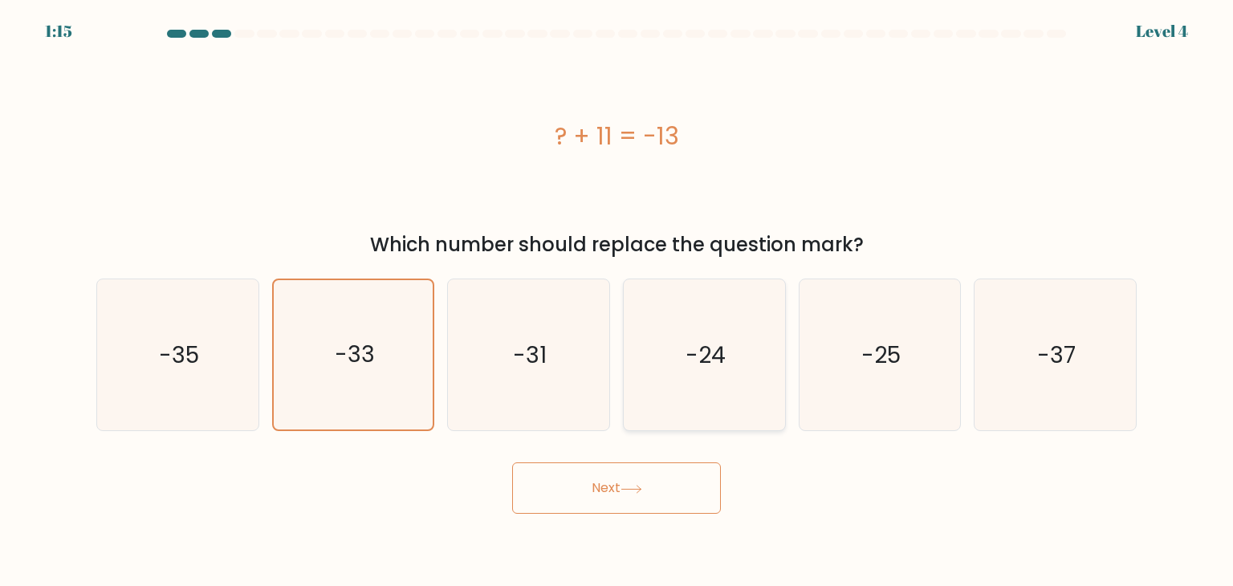
radio input "true"
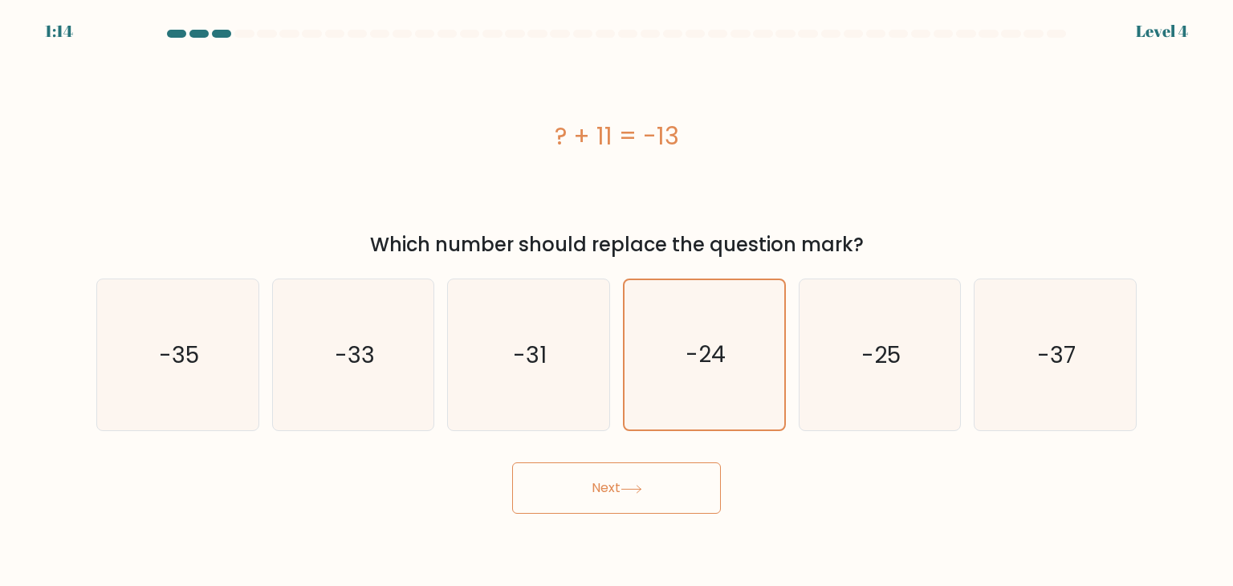
click at [636, 486] on icon at bounding box center [631, 489] width 22 height 9
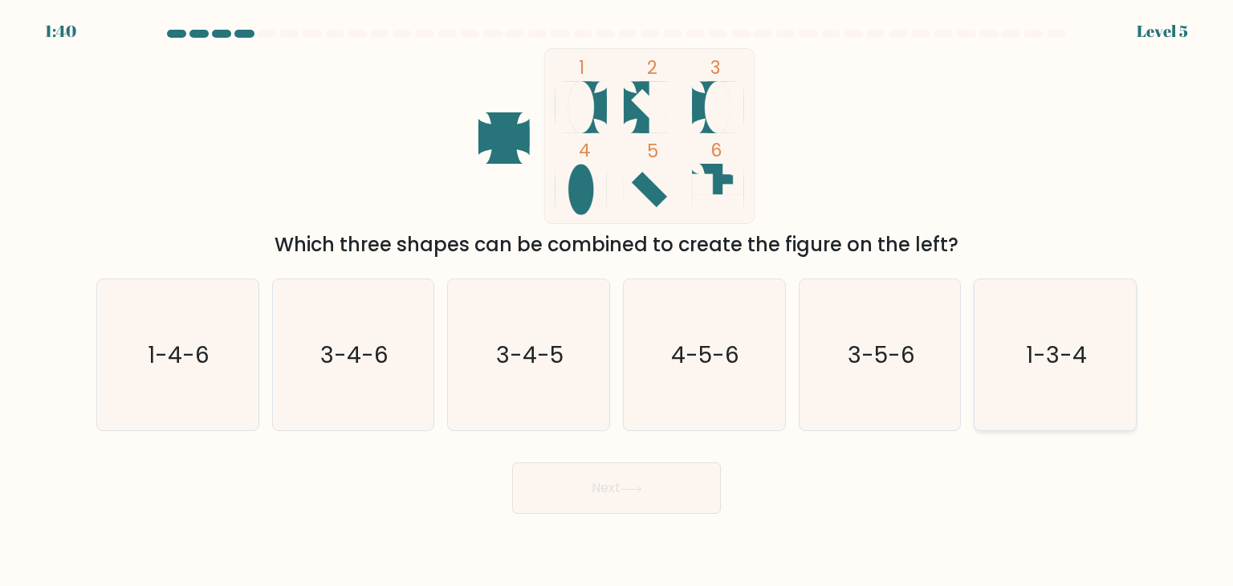
click at [1067, 376] on icon "1-3-4" at bounding box center [1054, 354] width 151 height 151
click at [617, 301] on input "f. 1-3-4" at bounding box center [616, 297] width 1 height 8
radio input "true"
click at [624, 498] on button "Next" at bounding box center [616, 487] width 209 height 51
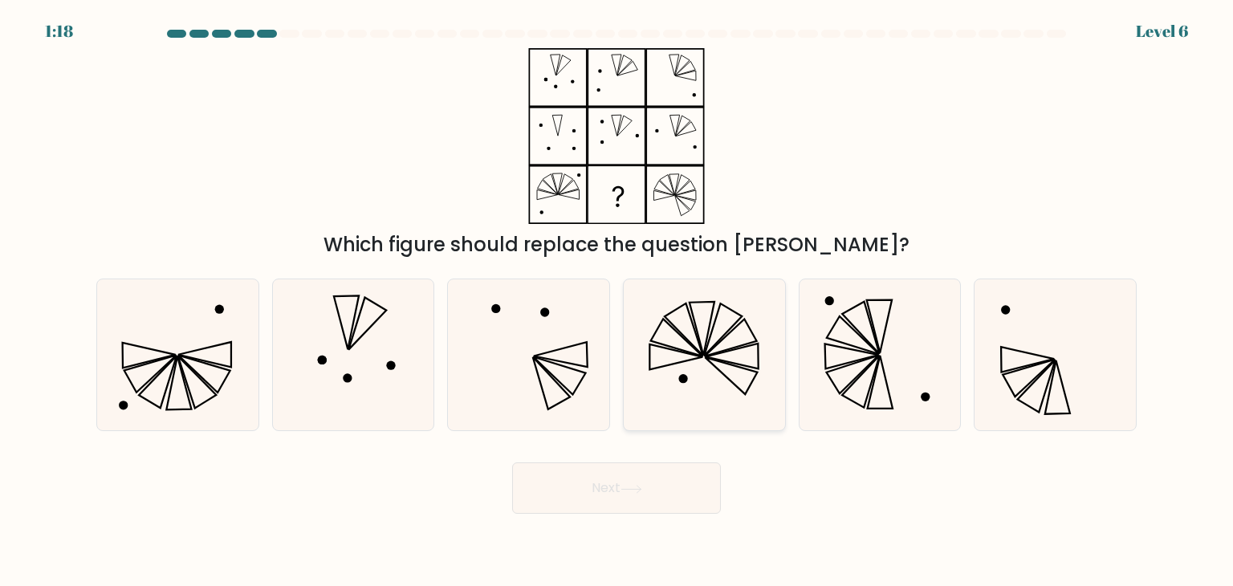
click at [744, 353] on icon at bounding box center [703, 354] width 151 height 151
click at [617, 301] on input "d." at bounding box center [616, 297] width 1 height 8
radio input "true"
click at [612, 506] on button "Next" at bounding box center [616, 487] width 209 height 51
click at [633, 492] on button "Next" at bounding box center [616, 487] width 209 height 51
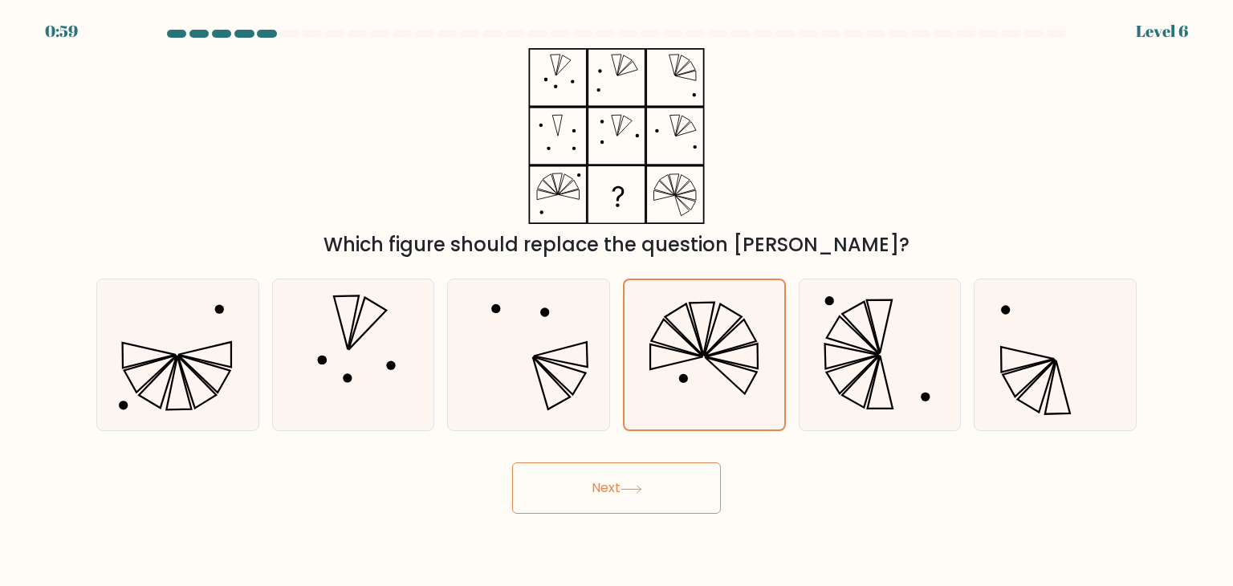
click at [634, 490] on icon at bounding box center [631, 489] width 22 height 9
click at [630, 474] on button "Next" at bounding box center [616, 487] width 209 height 51
drag, startPoint x: 631, startPoint y: 476, endPoint x: 655, endPoint y: 462, distance: 27.7
click at [632, 476] on button "Next" at bounding box center [616, 487] width 209 height 51
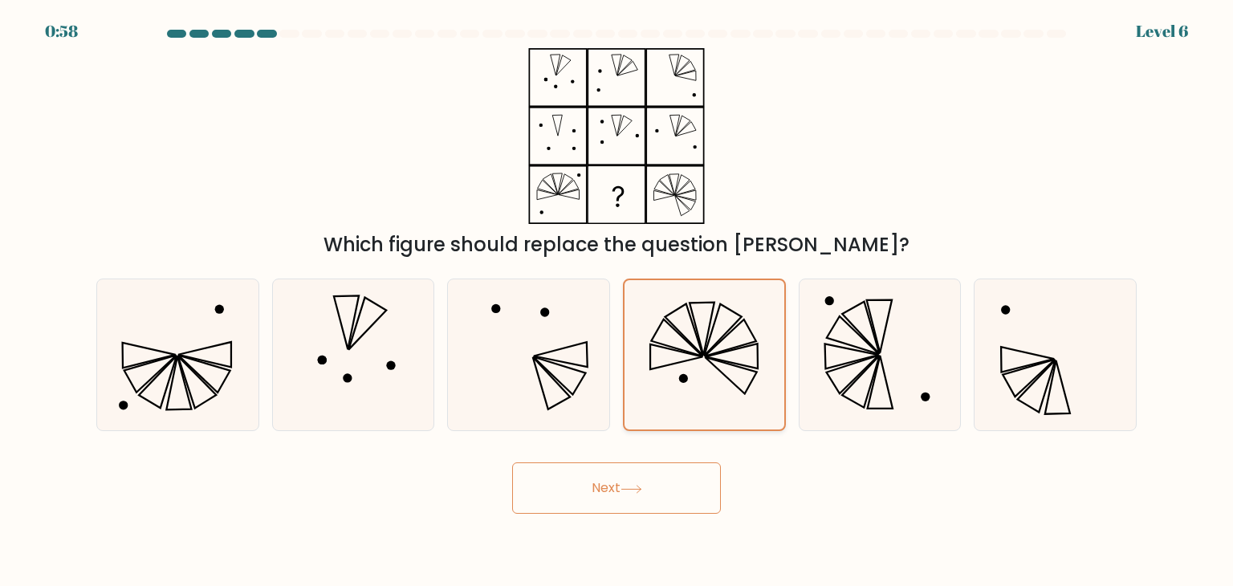
click at [700, 392] on icon at bounding box center [703, 354] width 149 height 149
click at [617, 301] on input "d." at bounding box center [616, 297] width 1 height 8
drag, startPoint x: 648, startPoint y: 460, endPoint x: 615, endPoint y: 499, distance: 51.8
click at [648, 460] on div "Next" at bounding box center [616, 481] width 1059 height 63
click at [615, 498] on button "Next" at bounding box center [616, 487] width 209 height 51
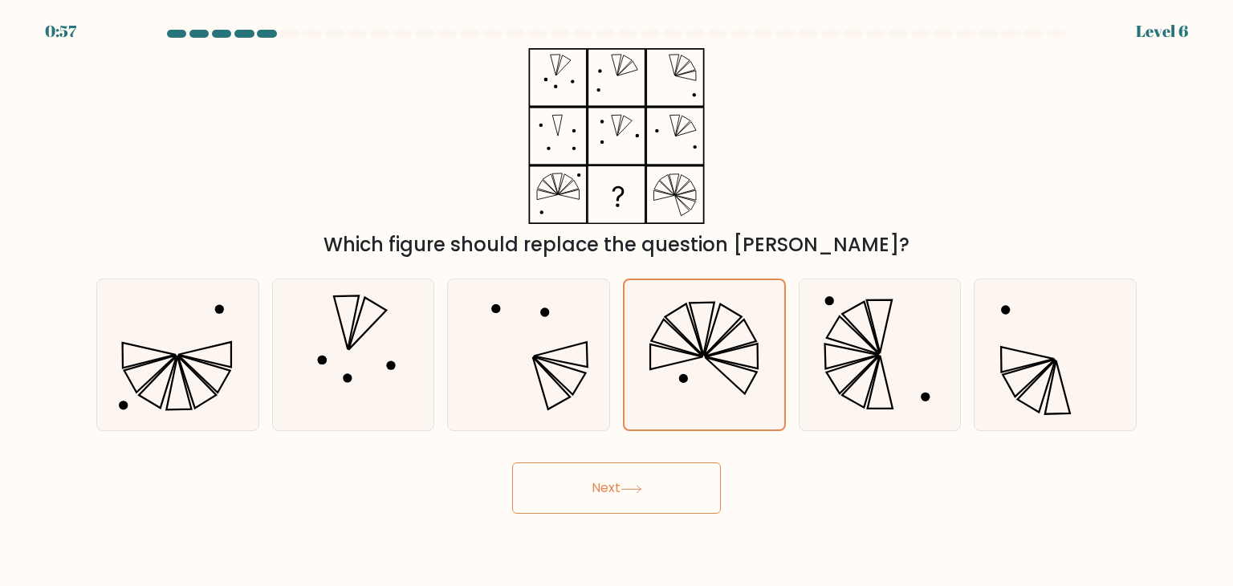
click at [614, 498] on button "Next" at bounding box center [616, 487] width 209 height 51
click at [613, 498] on button "Next" at bounding box center [616, 487] width 209 height 51
drag, startPoint x: 612, startPoint y: 498, endPoint x: 605, endPoint y: 466, distance: 32.9
click at [612, 497] on button "Next" at bounding box center [616, 487] width 209 height 51
drag, startPoint x: 671, startPoint y: 323, endPoint x: 630, endPoint y: 339, distance: 44.0
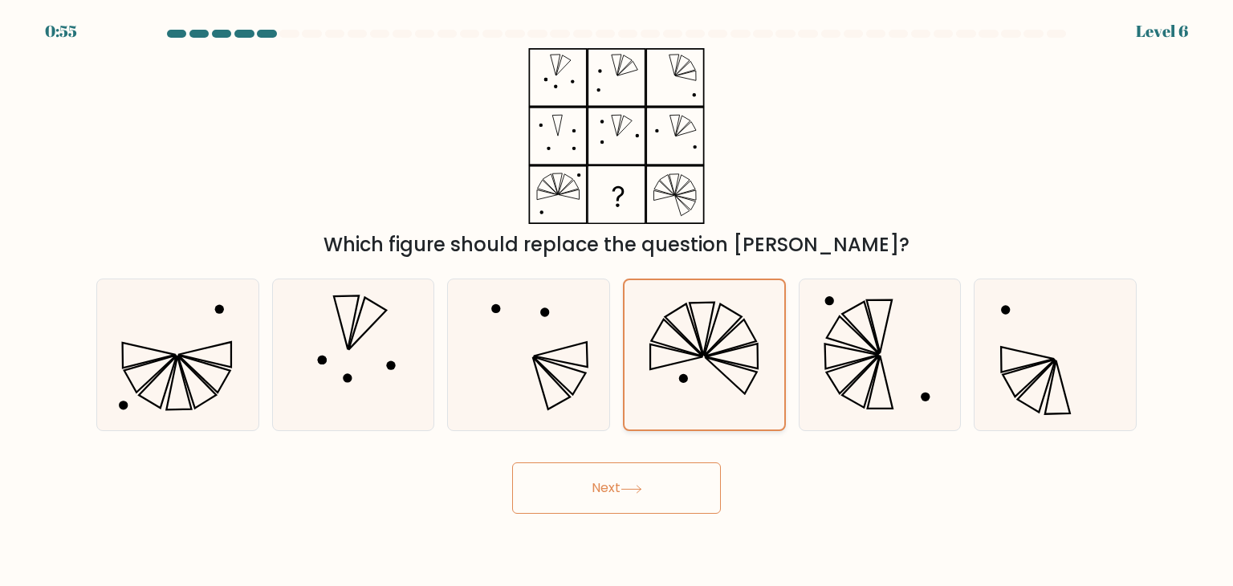
click at [670, 323] on icon at bounding box center [703, 354] width 149 height 149
click at [617, 301] on input "d." at bounding box center [616, 297] width 1 height 8
click at [594, 351] on icon at bounding box center [528, 354] width 151 height 151
click at [616, 301] on input "c." at bounding box center [616, 297] width 1 height 8
radio input "true"
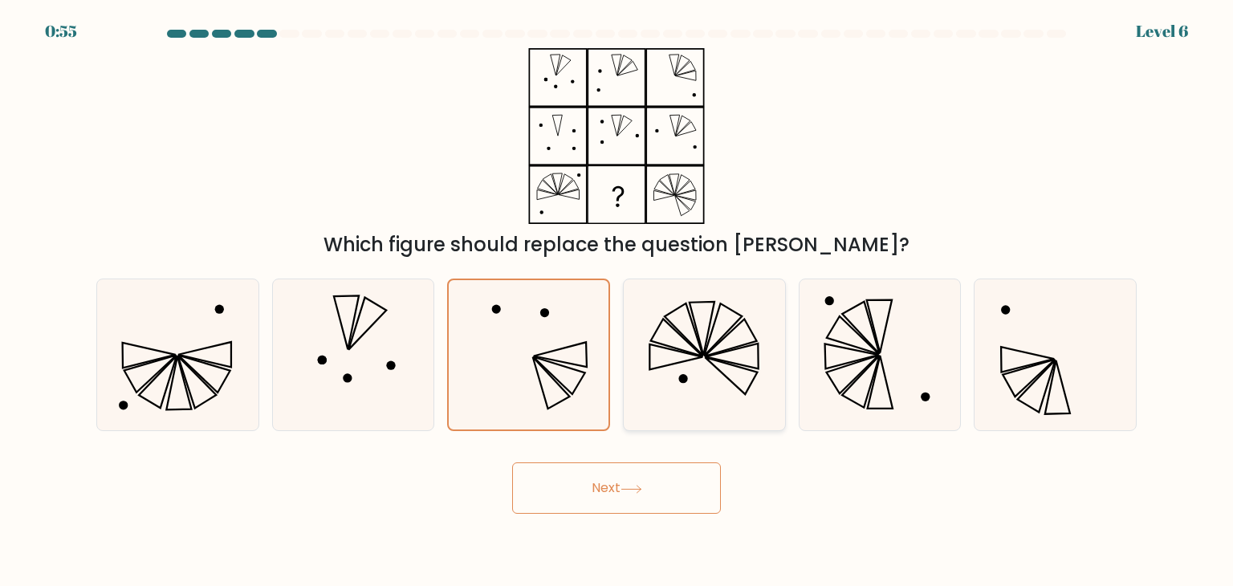
drag, startPoint x: 664, startPoint y: 345, endPoint x: 627, endPoint y: 402, distance: 67.9
click at [664, 345] on icon at bounding box center [677, 338] width 52 height 38
click at [617, 301] on input "d." at bounding box center [616, 297] width 1 height 8
radio input "true"
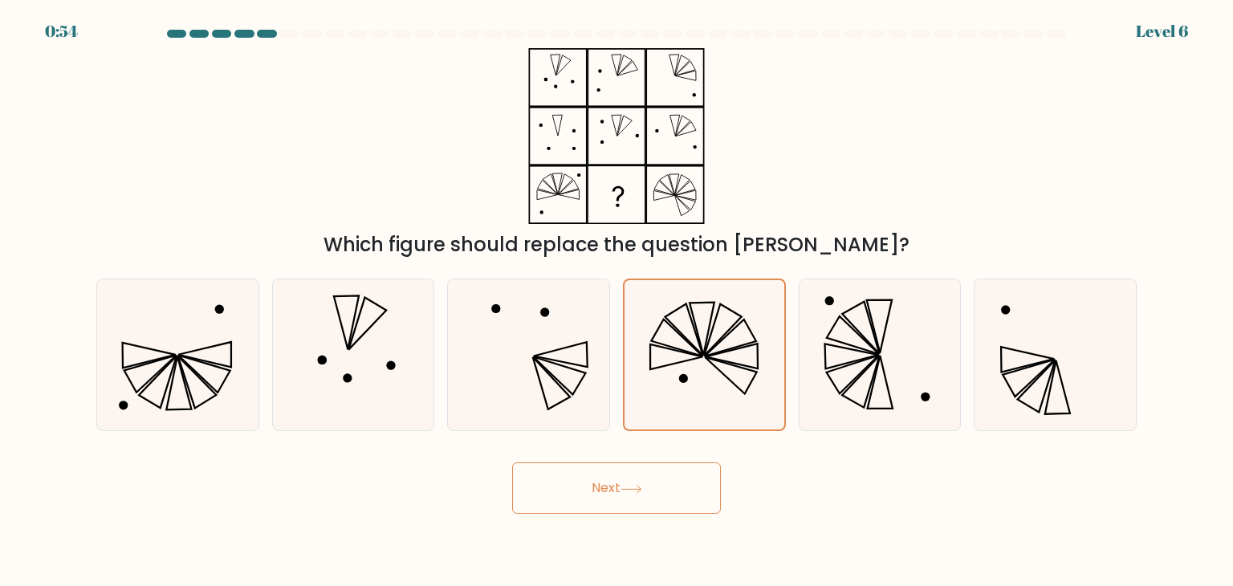
drag, startPoint x: 599, startPoint y: 465, endPoint x: 610, endPoint y: 473, distance: 13.2
click at [600, 466] on button "Next" at bounding box center [616, 487] width 209 height 51
click at [612, 473] on button "Next" at bounding box center [616, 487] width 209 height 51
click at [614, 481] on button "Next" at bounding box center [616, 487] width 209 height 51
click at [614, 485] on button "Next" at bounding box center [616, 487] width 209 height 51
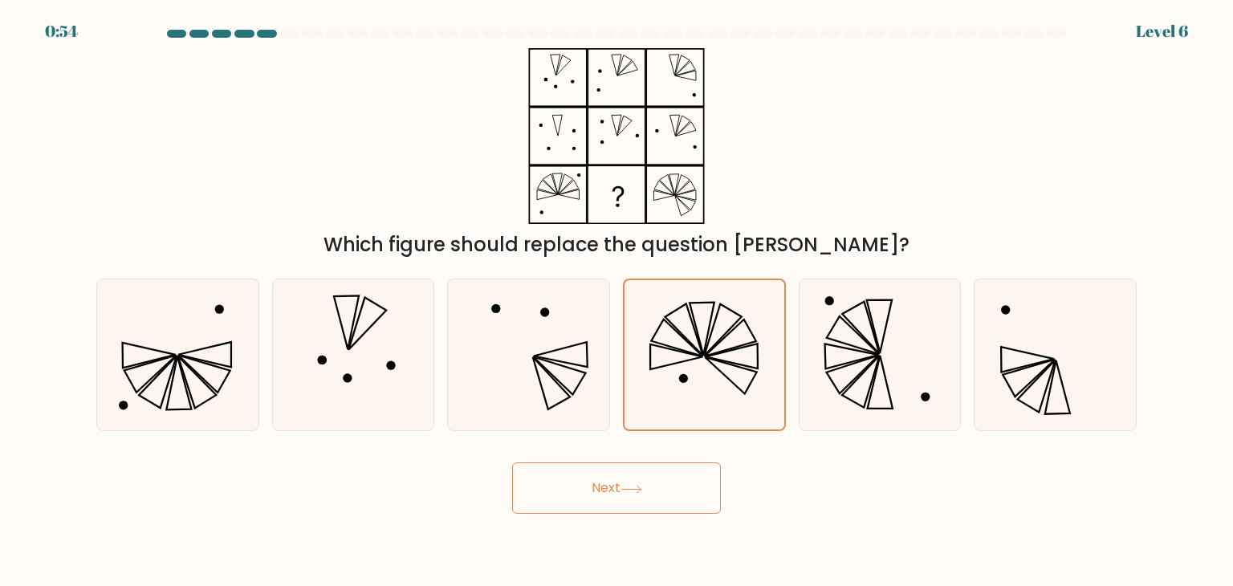
click at [613, 486] on button "Next" at bounding box center [616, 487] width 209 height 51
click at [612, 491] on button "Next" at bounding box center [616, 487] width 209 height 51
click at [612, 492] on button "Next" at bounding box center [616, 487] width 209 height 51
click at [613, 493] on button "Next" at bounding box center [616, 487] width 209 height 51
click at [612, 494] on button "Next" at bounding box center [616, 487] width 209 height 51
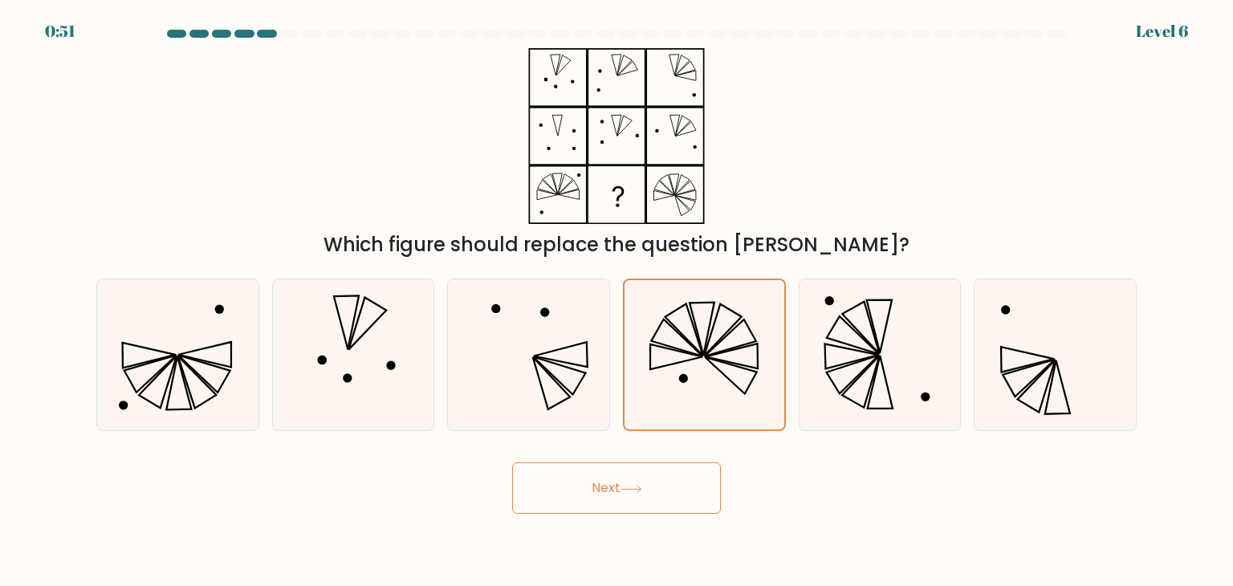
drag, startPoint x: 663, startPoint y: 216, endPoint x: 751, endPoint y: 150, distance: 110.1
click at [751, 150] on div "Which figure should replace the question [PERSON_NAME]?" at bounding box center [616, 153] width 1059 height 211
click at [694, 177] on icon at bounding box center [616, 136] width 201 height 176
click at [698, 323] on icon at bounding box center [703, 354] width 149 height 149
click at [617, 301] on input "d." at bounding box center [616, 297] width 1 height 8
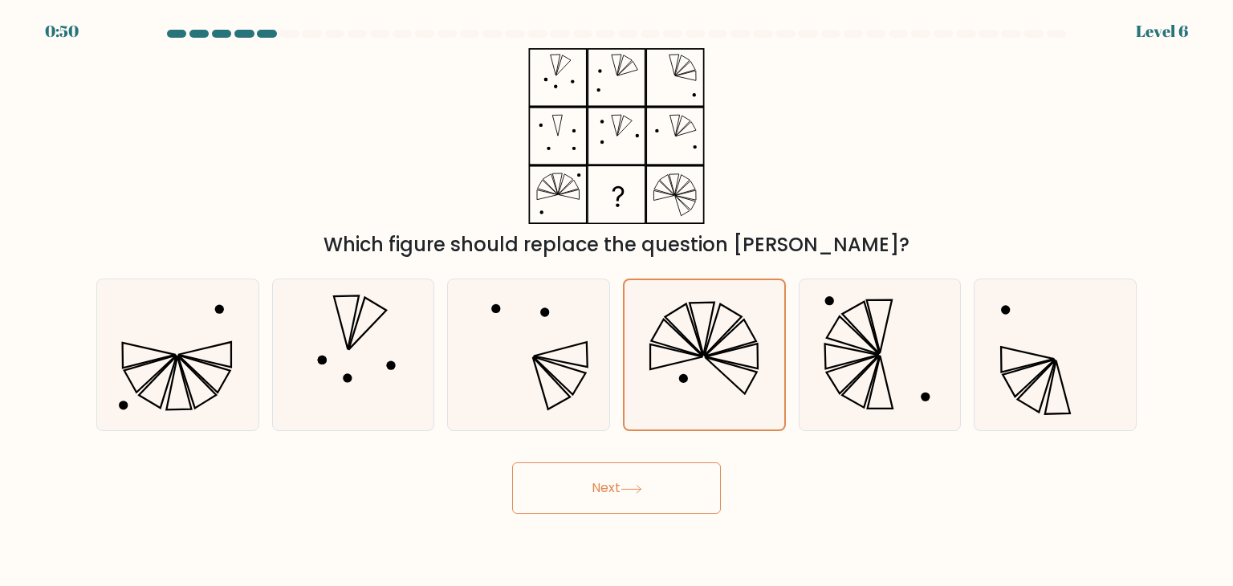
click at [626, 489] on icon at bounding box center [631, 489] width 22 height 9
click at [628, 486] on icon at bounding box center [631, 489] width 22 height 9
click at [635, 490] on icon at bounding box center [631, 489] width 22 height 9
click at [633, 492] on icon at bounding box center [631, 489] width 22 height 9
drag, startPoint x: 943, startPoint y: 337, endPoint x: 843, endPoint y: 345, distance: 100.6
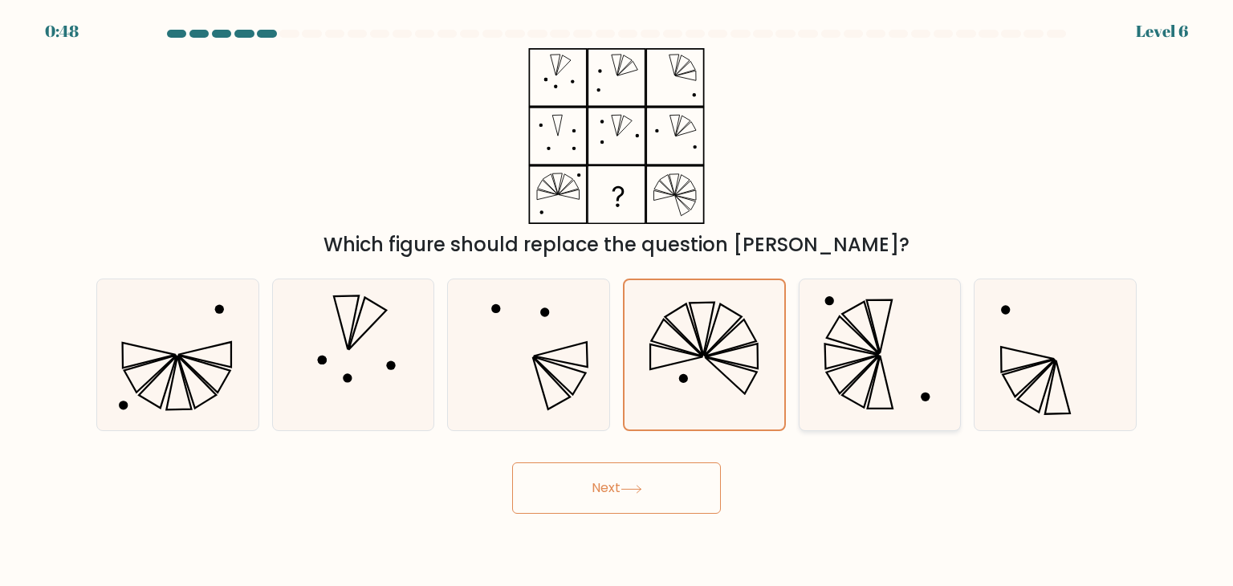
click at [941, 337] on icon at bounding box center [879, 354] width 151 height 151
click at [617, 301] on input "e." at bounding box center [616, 297] width 1 height 8
radio input "true"
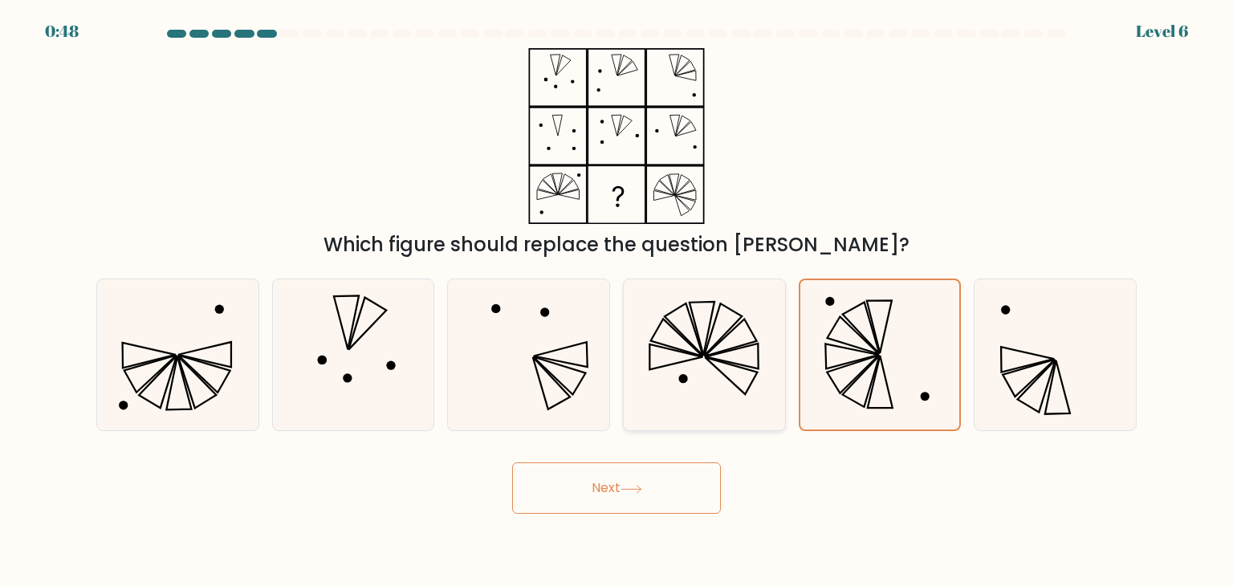
click at [762, 354] on icon at bounding box center [703, 354] width 151 height 151
click at [617, 301] on input "d." at bounding box center [616, 297] width 1 height 8
radio input "true"
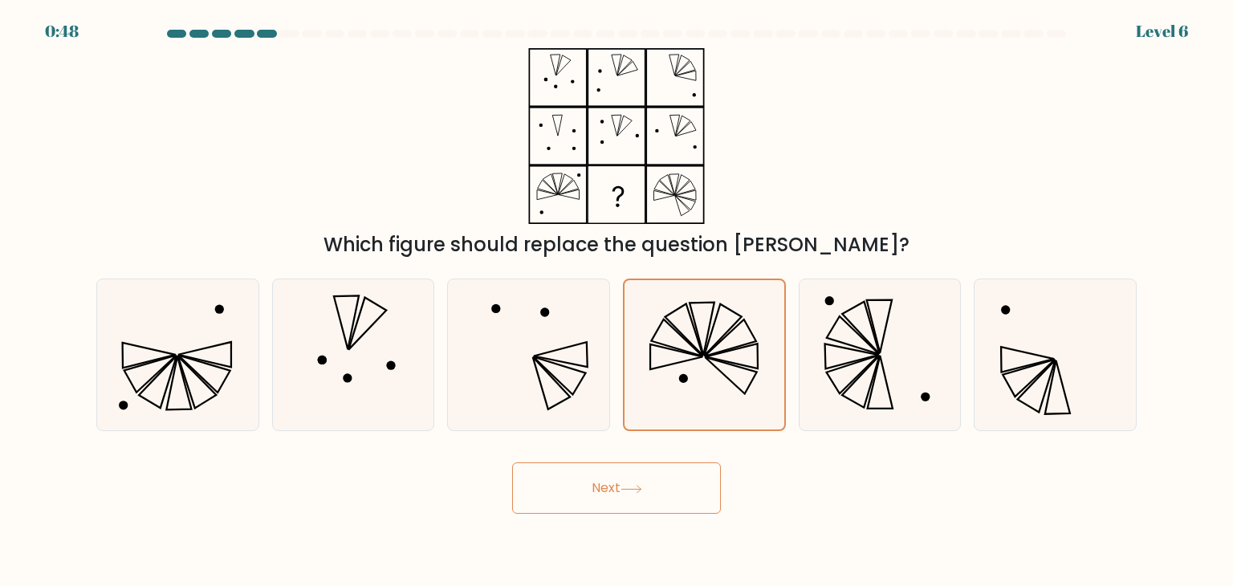
click at [680, 441] on form at bounding box center [616, 272] width 1233 height 484
click at [661, 482] on button "Next" at bounding box center [616, 487] width 209 height 51
click at [660, 479] on button "Next" at bounding box center [616, 487] width 209 height 51
click at [656, 478] on button "Next" at bounding box center [616, 487] width 209 height 51
drag, startPoint x: 656, startPoint y: 478, endPoint x: 891, endPoint y: 368, distance: 259.6
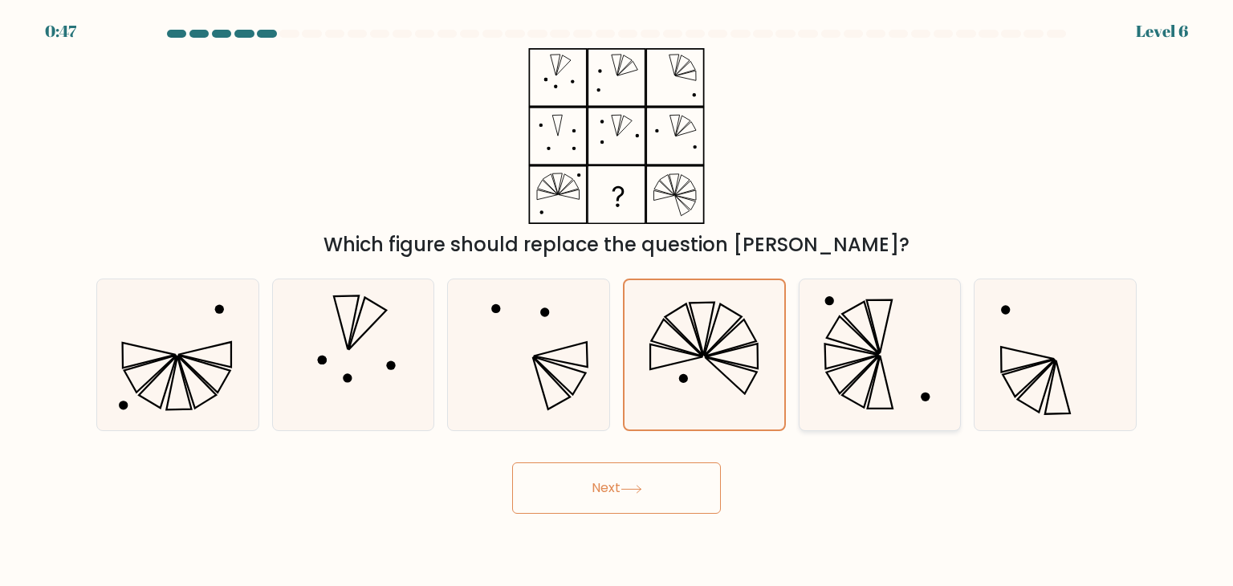
click at [657, 478] on button "Next" at bounding box center [616, 487] width 209 height 51
click at [898, 364] on icon at bounding box center [879, 354] width 151 height 151
click at [617, 301] on input "e." at bounding box center [616, 297] width 1 height 8
radio input "true"
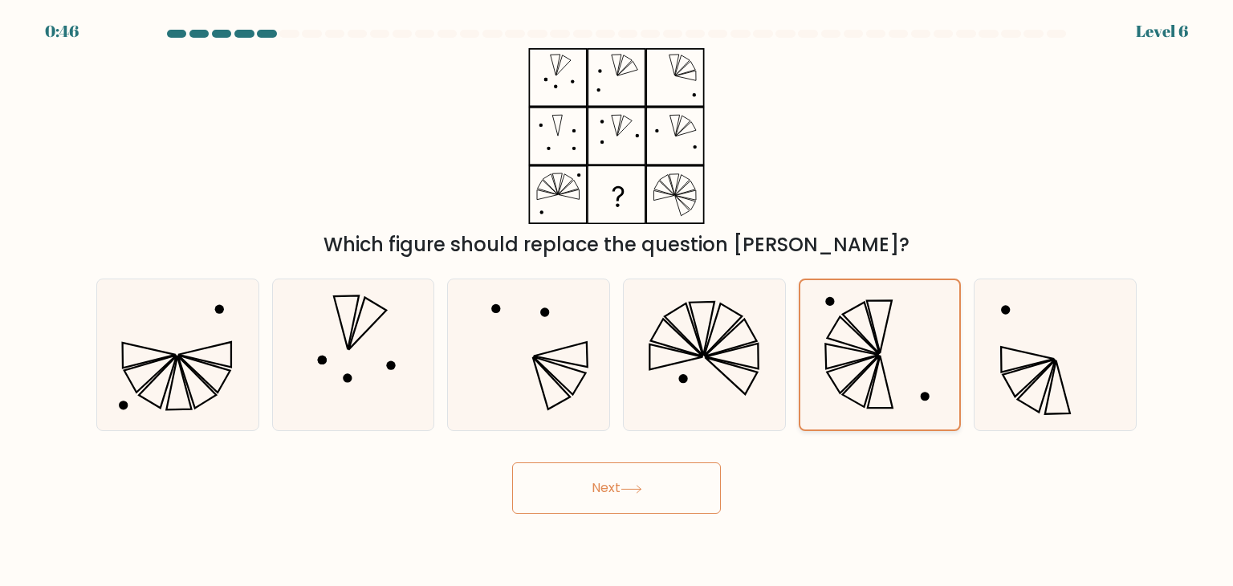
drag, startPoint x: 993, startPoint y: 358, endPoint x: 807, endPoint y: 347, distance: 185.7
click at [992, 358] on icon at bounding box center [1054, 354] width 151 height 151
click at [617, 301] on input "f." at bounding box center [616, 297] width 1 height 8
radio input "true"
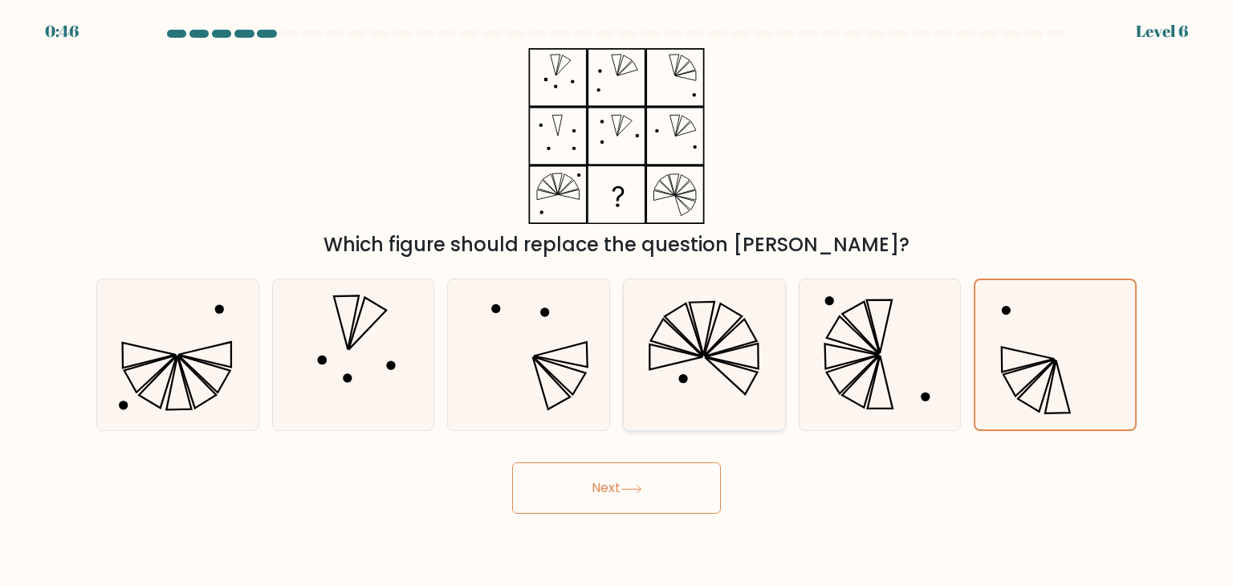
click at [770, 344] on icon at bounding box center [703, 354] width 151 height 151
click at [617, 301] on input "d." at bounding box center [616, 297] width 1 height 8
radio input "true"
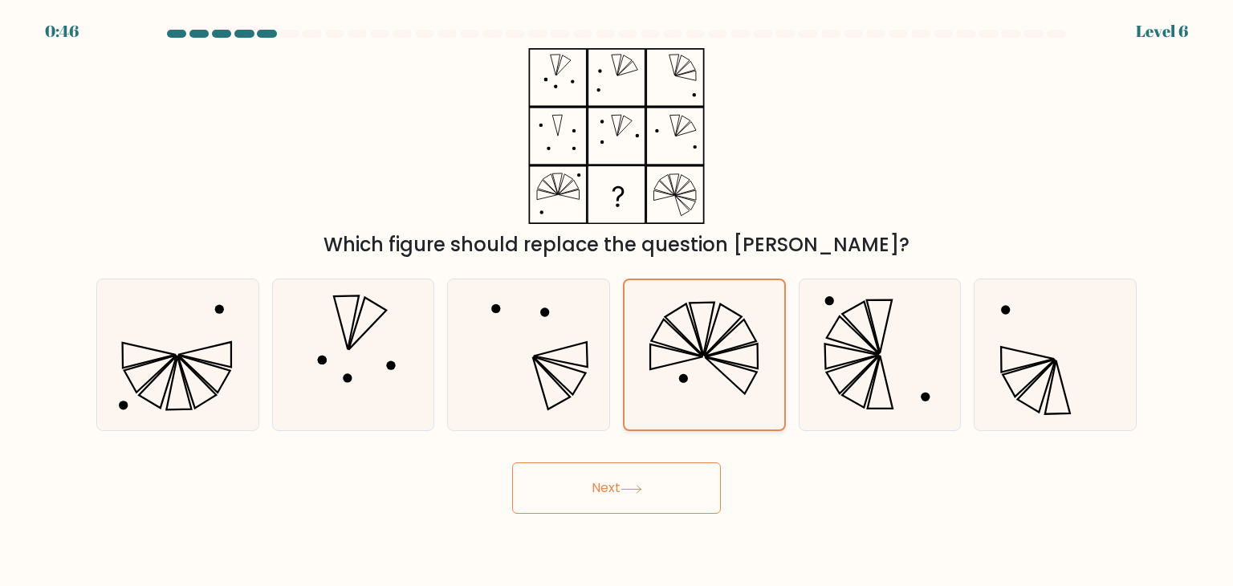
click at [762, 351] on icon at bounding box center [703, 354] width 149 height 149
click at [617, 301] on input "d." at bounding box center [616, 297] width 1 height 8
click at [761, 351] on icon at bounding box center [703, 354] width 149 height 149
click at [617, 301] on input "d." at bounding box center [616, 297] width 1 height 8
click at [576, 538] on body "0:45 Level 6" at bounding box center [616, 293] width 1233 height 586
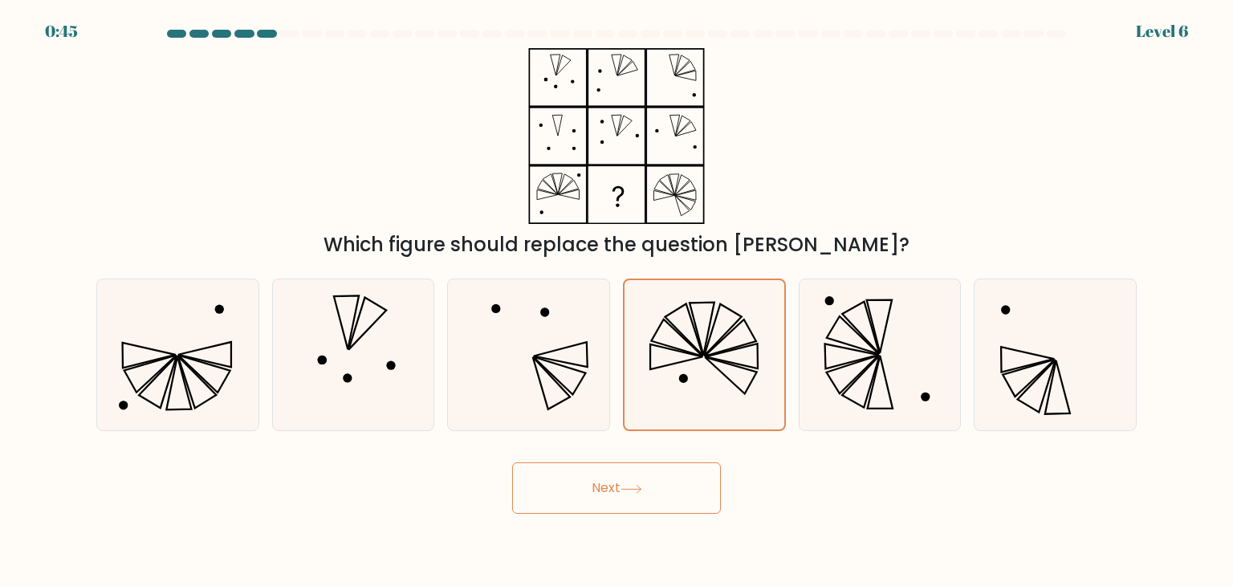
click at [606, 501] on button "Next" at bounding box center [616, 487] width 209 height 51
click at [606, 502] on button "Next" at bounding box center [616, 487] width 209 height 51
click at [606, 501] on button "Next" at bounding box center [616, 487] width 209 height 51
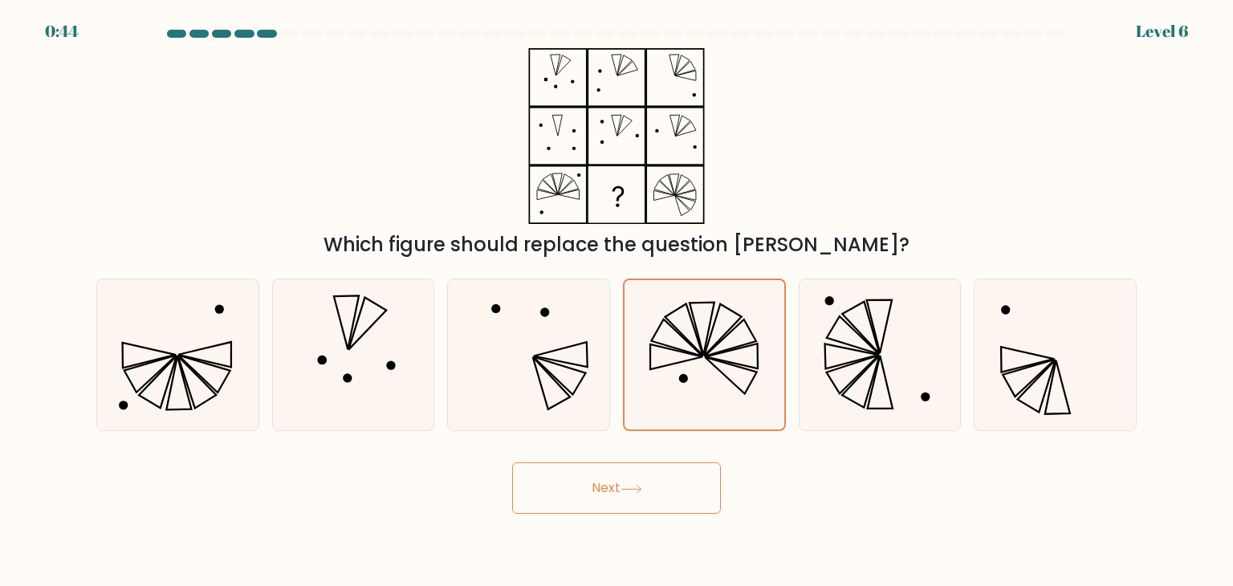
click at [605, 501] on button "Next" at bounding box center [616, 487] width 209 height 51
drag, startPoint x: 605, startPoint y: 501, endPoint x: 557, endPoint y: 255, distance: 250.3
click at [604, 502] on button "Next" at bounding box center [616, 487] width 209 height 51
drag, startPoint x: 578, startPoint y: 162, endPoint x: 590, endPoint y: 155, distance: 14.0
click at [579, 164] on icon at bounding box center [616, 136] width 201 height 176
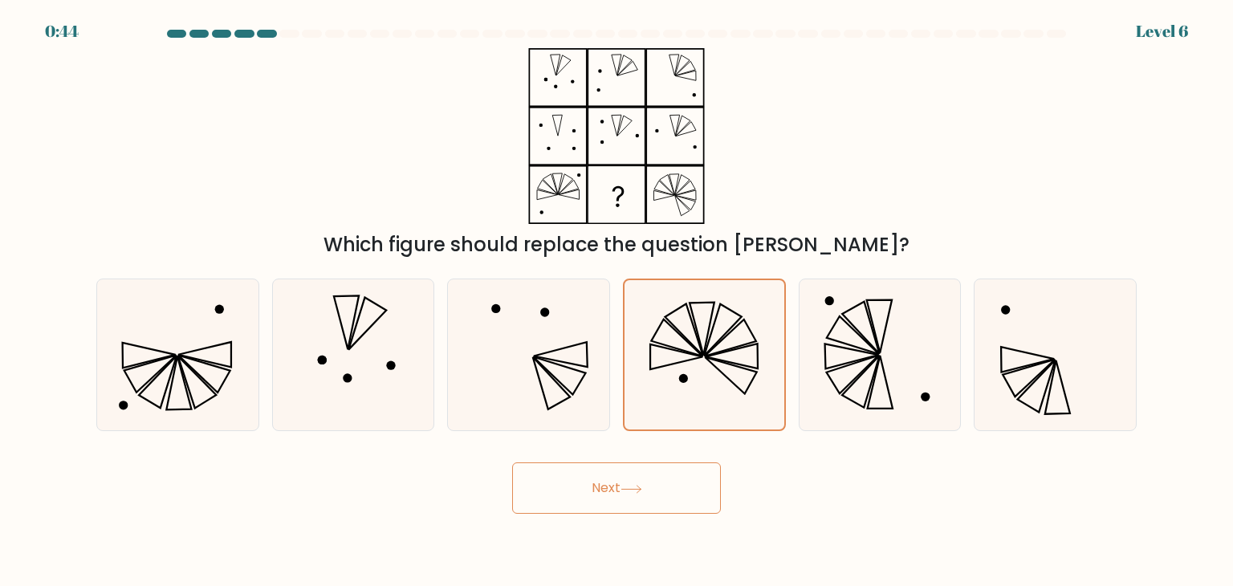
click at [590, 154] on icon at bounding box center [616, 136] width 201 height 176
click at [591, 155] on icon at bounding box center [616, 136] width 201 height 176
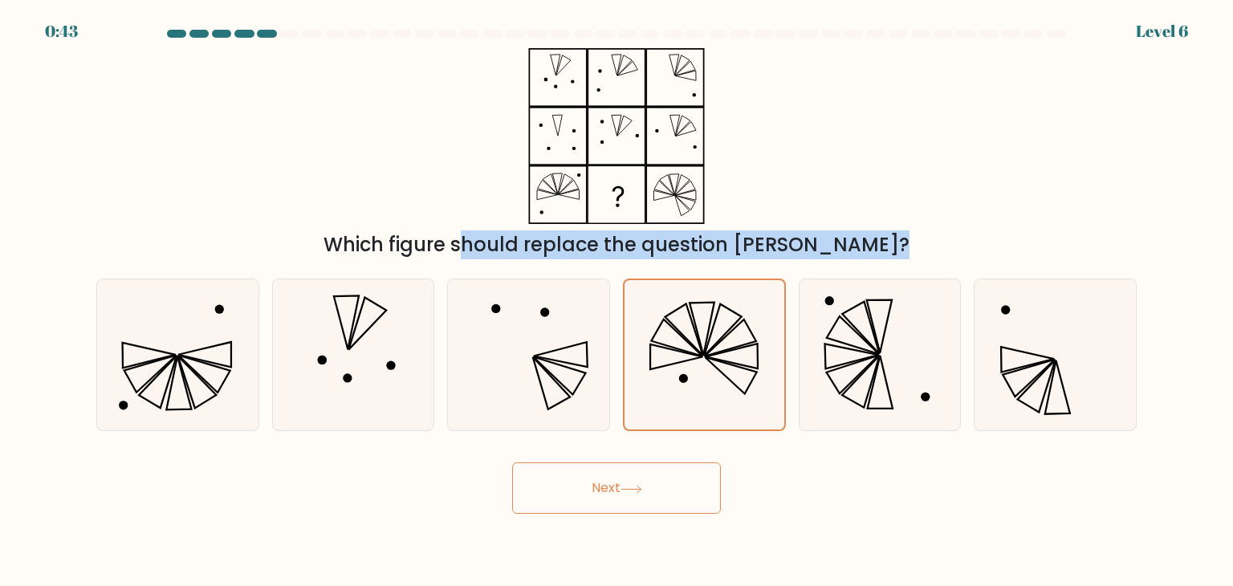
click at [591, 155] on icon at bounding box center [616, 136] width 201 height 176
drag, startPoint x: 591, startPoint y: 156, endPoint x: 583, endPoint y: 168, distance: 13.8
click at [591, 156] on icon at bounding box center [616, 136] width 201 height 176
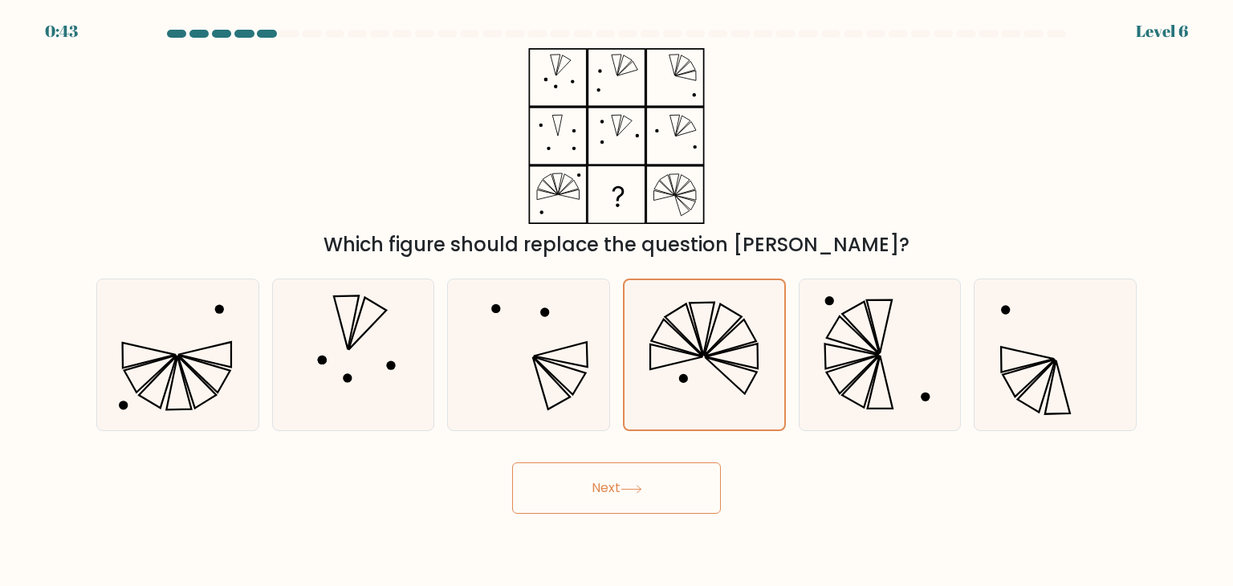
click at [586, 212] on icon at bounding box center [616, 136] width 201 height 176
click at [697, 332] on icon at bounding box center [701, 329] width 25 height 54
click at [617, 301] on input "d." at bounding box center [616, 297] width 1 height 8
radio input "true"
click at [637, 473] on button "Next" at bounding box center [616, 487] width 209 height 51
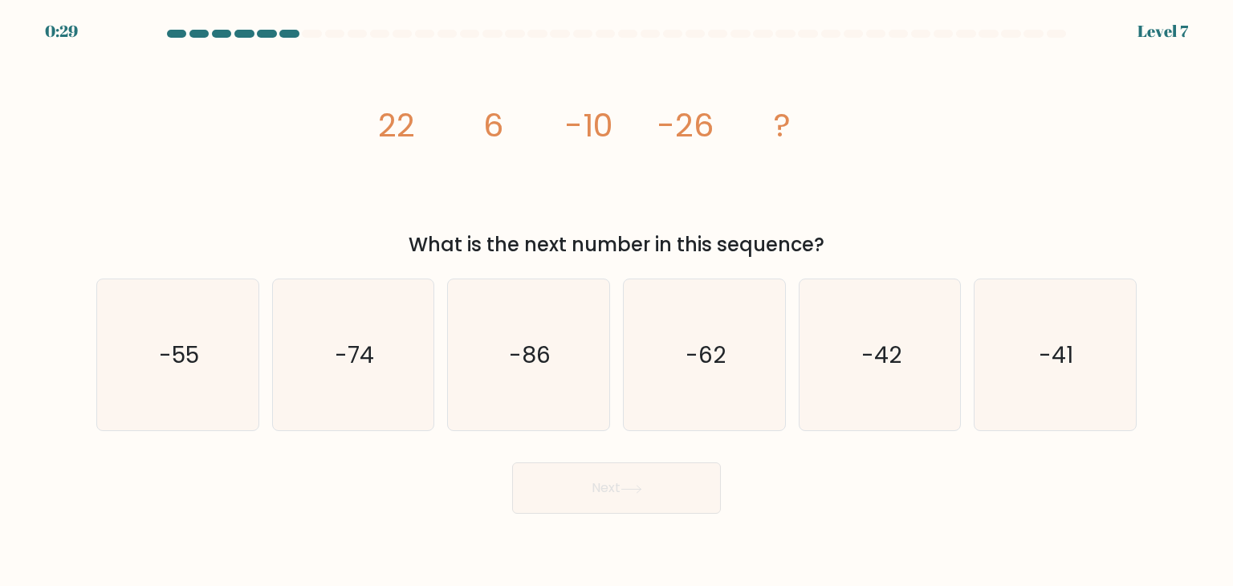
click at [628, 483] on button "Next" at bounding box center [616, 487] width 209 height 51
click at [287, 216] on div "image/svg+xml 22 6 -10 -26 ? What is the next number in this sequence?" at bounding box center [616, 153] width 1059 height 211
click at [396, 360] on icon "-74" at bounding box center [353, 354] width 151 height 151
click at [616, 301] on input "b. -74" at bounding box center [616, 297] width 1 height 8
radio input "true"
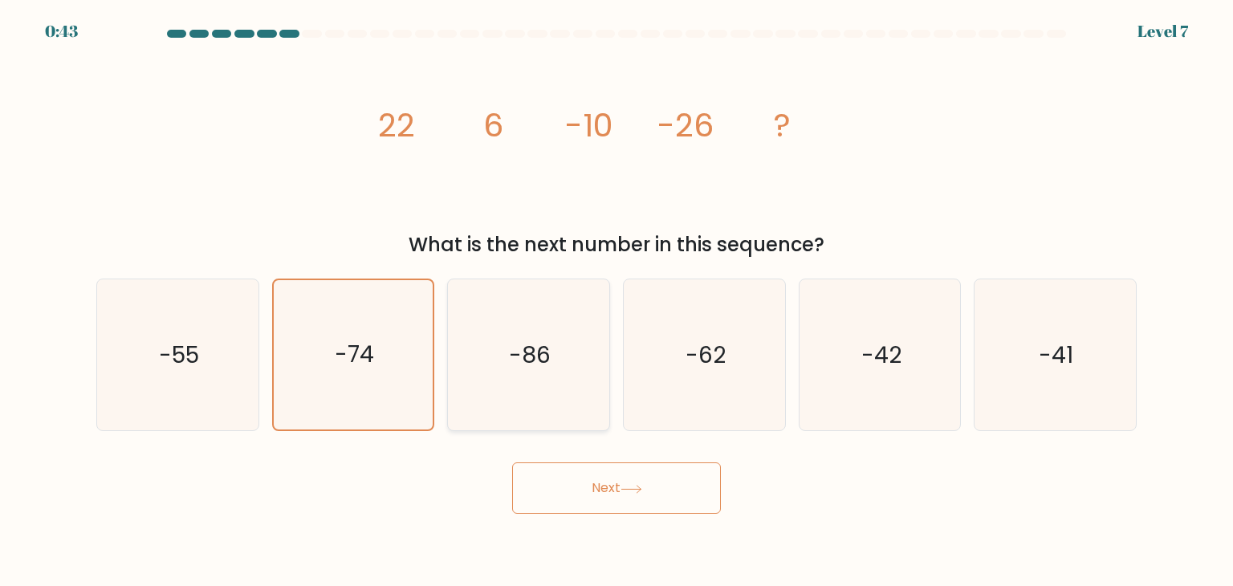
click at [551, 367] on icon "-86" at bounding box center [528, 354] width 151 height 151
click at [616, 301] on input "c. -86" at bounding box center [616, 297] width 1 height 8
radio input "true"
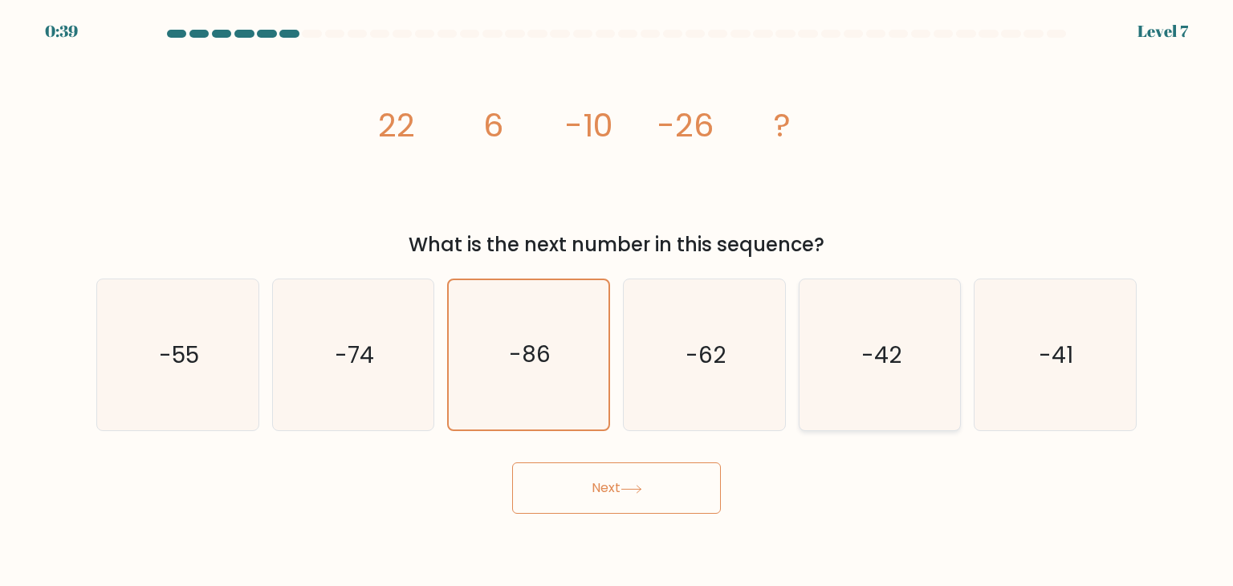
click at [896, 364] on text "-42" at bounding box center [881, 355] width 40 height 32
click at [617, 301] on input "e. -42" at bounding box center [616, 297] width 1 height 8
radio input "true"
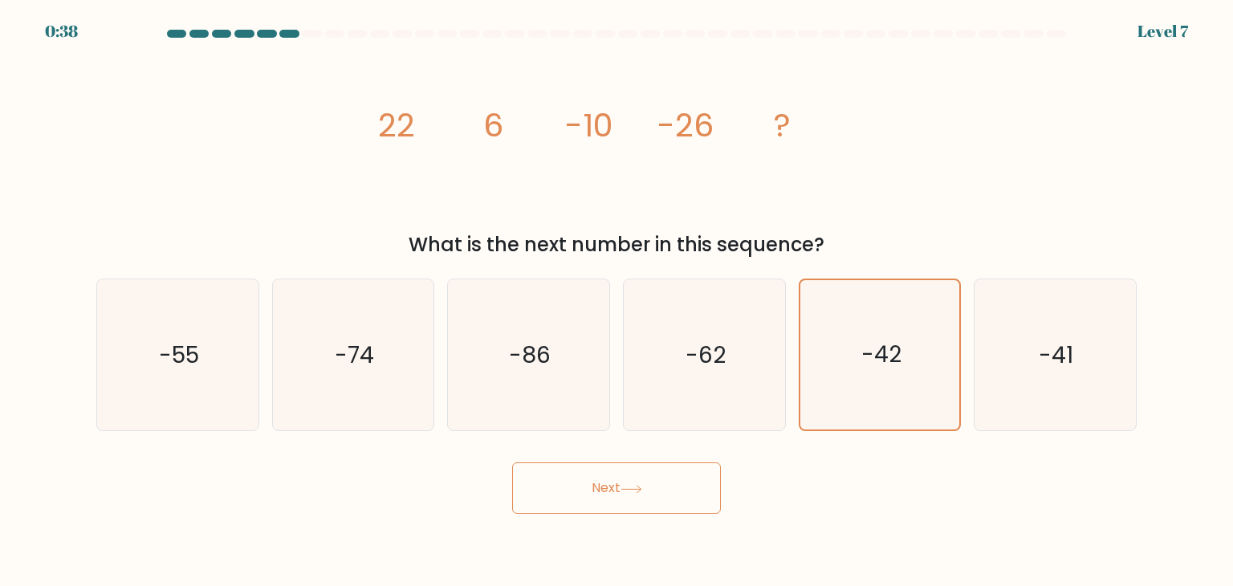
click at [640, 494] on button "Next" at bounding box center [616, 487] width 209 height 51
click at [629, 477] on button "Next" at bounding box center [616, 487] width 209 height 51
click at [814, 381] on icon "-42" at bounding box center [879, 354] width 149 height 149
click at [617, 301] on input "e. -42" at bounding box center [616, 297] width 1 height 8
click at [641, 463] on button "Next" at bounding box center [616, 487] width 209 height 51
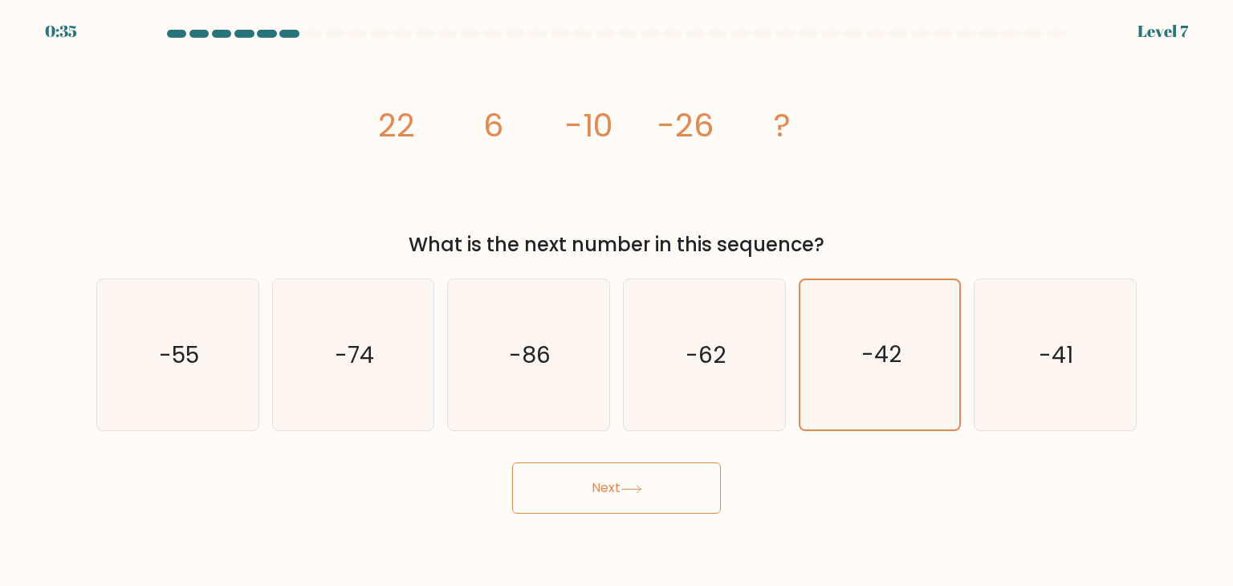
click at [629, 481] on button "Next" at bounding box center [616, 487] width 209 height 51
click at [628, 481] on button "Next" at bounding box center [616, 487] width 209 height 51
click at [626, 482] on button "Next" at bounding box center [616, 487] width 209 height 51
click at [617, 482] on button "Next" at bounding box center [616, 487] width 209 height 51
click at [876, 360] on text "-42" at bounding box center [881, 355] width 40 height 32
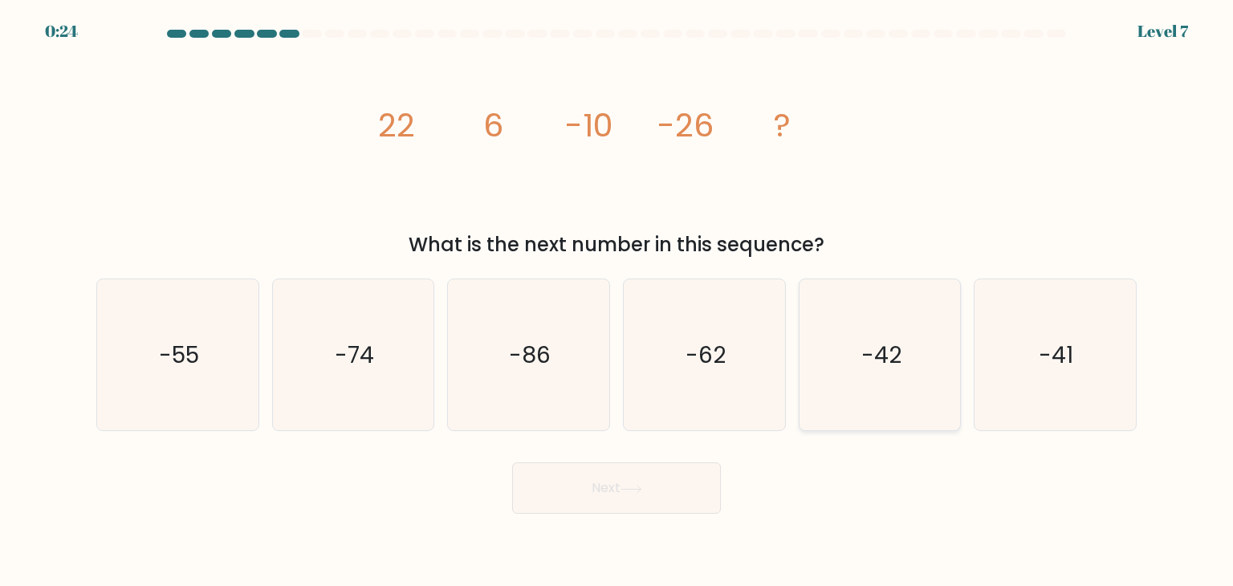
click at [617, 301] on input "e. -42" at bounding box center [616, 297] width 1 height 8
radio input "true"
click at [620, 511] on button "Next" at bounding box center [616, 487] width 209 height 51
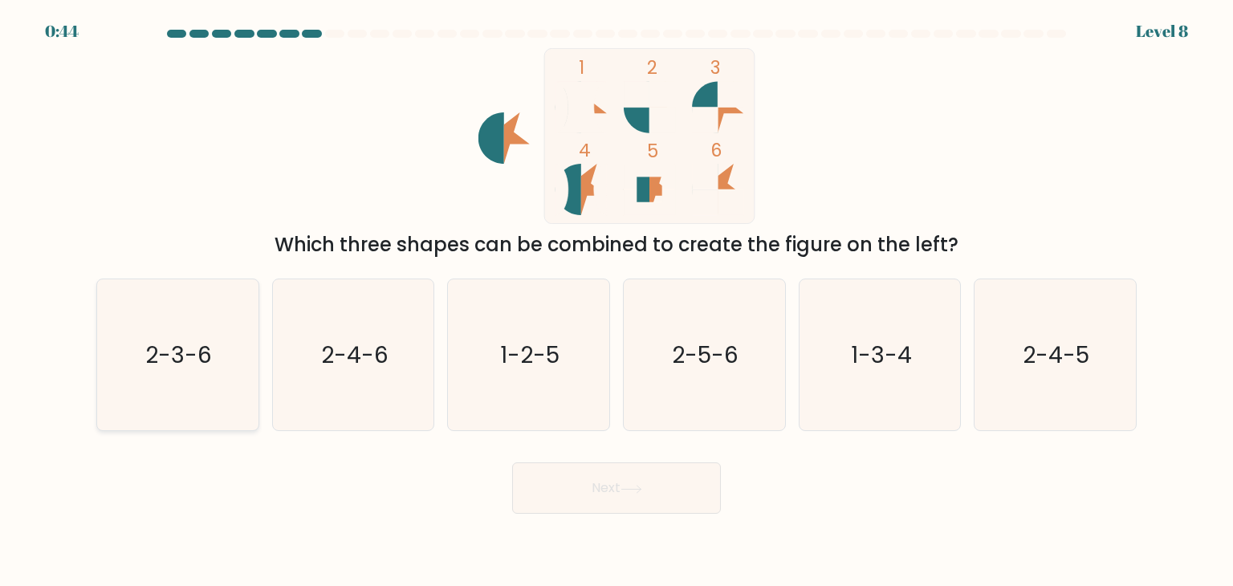
click at [187, 373] on icon "2-3-6" at bounding box center [177, 354] width 151 height 151
click at [616, 301] on input "a. 2-3-6" at bounding box center [616, 297] width 1 height 8
radio input "true"
click at [664, 494] on button "Next" at bounding box center [616, 487] width 209 height 51
click at [601, 481] on button "Next" at bounding box center [616, 487] width 209 height 51
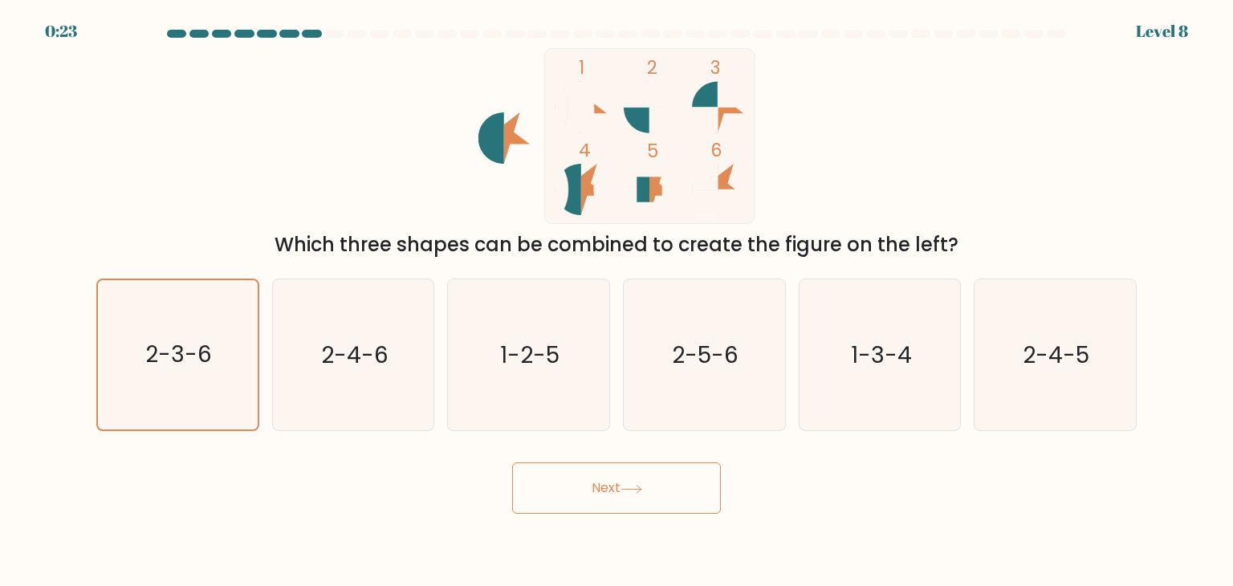
click at [623, 484] on button "Next" at bounding box center [616, 487] width 209 height 51
drag, startPoint x: 623, startPoint y: 485, endPoint x: 599, endPoint y: 480, distance: 24.6
click at [620, 484] on button "Next" at bounding box center [616, 487] width 209 height 51
click at [599, 480] on button "Next" at bounding box center [616, 487] width 209 height 51
click at [205, 354] on text "2-3-6" at bounding box center [179, 355] width 67 height 32
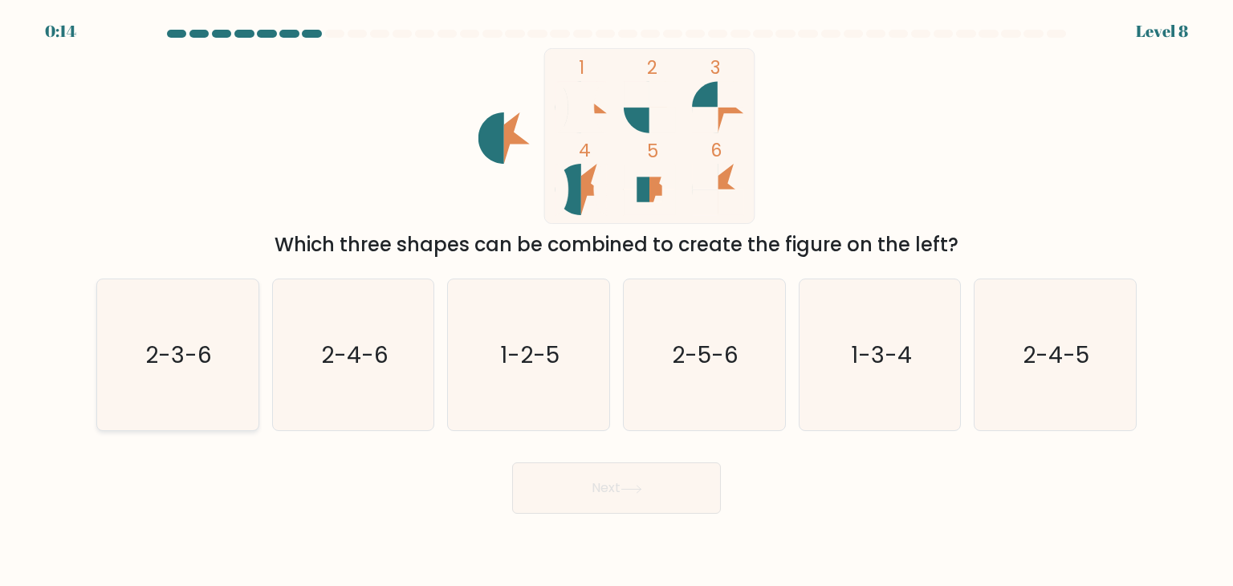
click at [616, 301] on input "a. 2-3-6" at bounding box center [616, 297] width 1 height 8
radio input "true"
click at [642, 489] on icon at bounding box center [631, 489] width 22 height 9
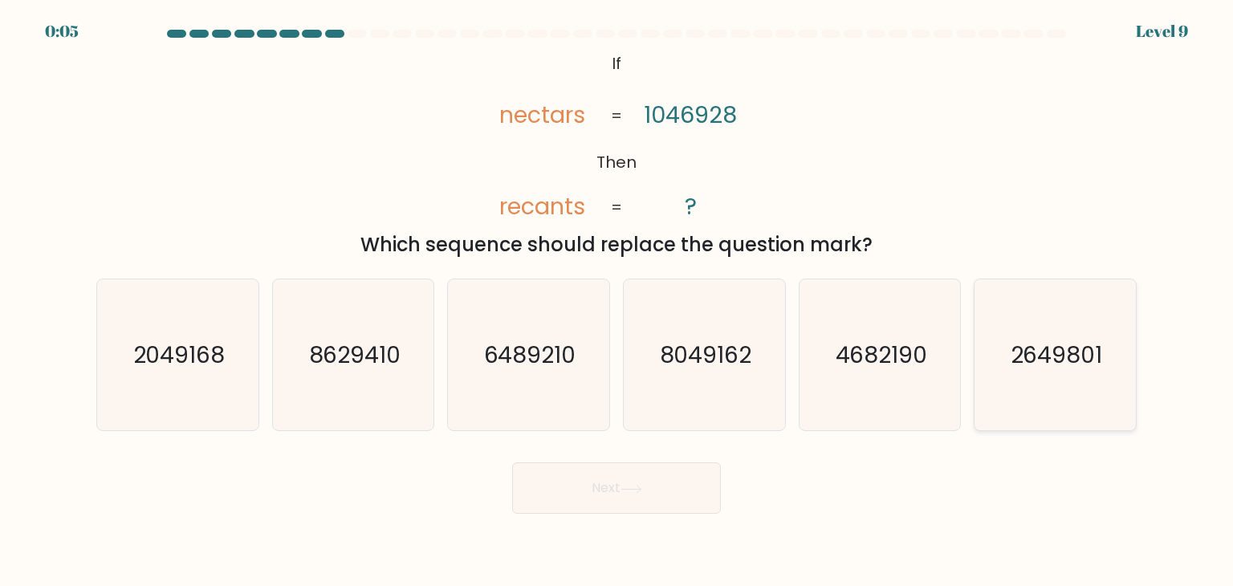
click at [1031, 358] on text "2649801" at bounding box center [1056, 355] width 92 height 32
click at [617, 301] on input "f. 2649801" at bounding box center [616, 297] width 1 height 8
radio input "true"
click at [604, 494] on button "Next" at bounding box center [616, 487] width 209 height 51
click at [587, 479] on button "Next" at bounding box center [616, 487] width 209 height 51
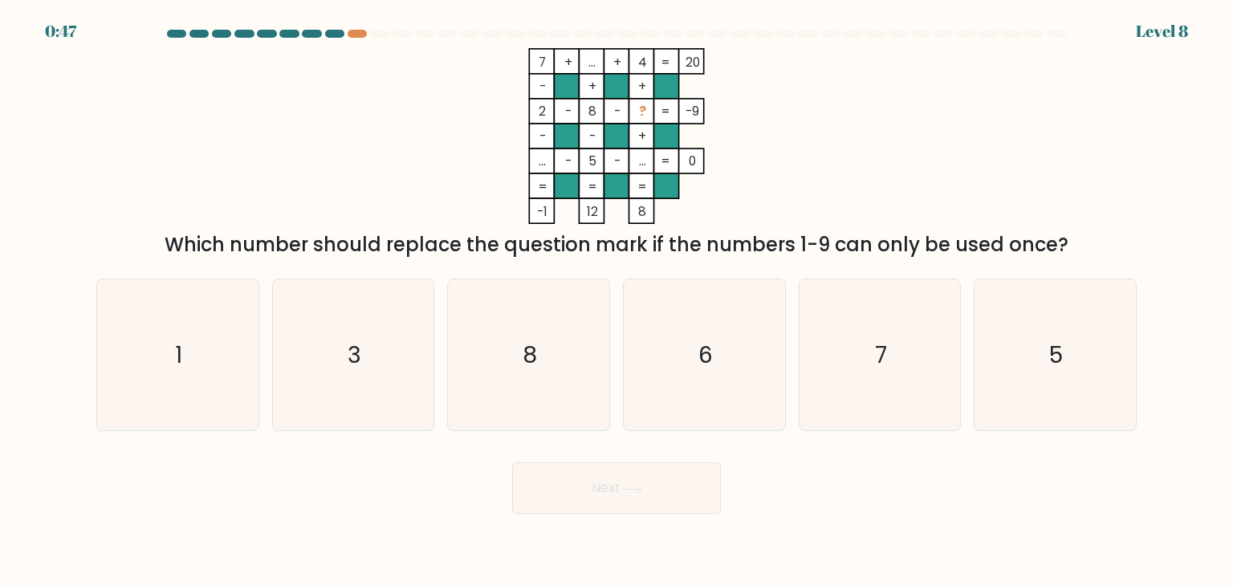
click at [350, 108] on div "7 + ... + 4 20 - + + 2 - 8 - ? -9 - - + ... - 5 - ... = 0 = = = = -1 12 8 = Whi…" at bounding box center [616, 153] width 1059 height 211
click at [531, 360] on text "8" at bounding box center [530, 355] width 14 height 32
click at [616, 301] on input "c. 8" at bounding box center [616, 297] width 1 height 8
radio input "true"
click at [614, 499] on button "Next" at bounding box center [616, 487] width 209 height 51
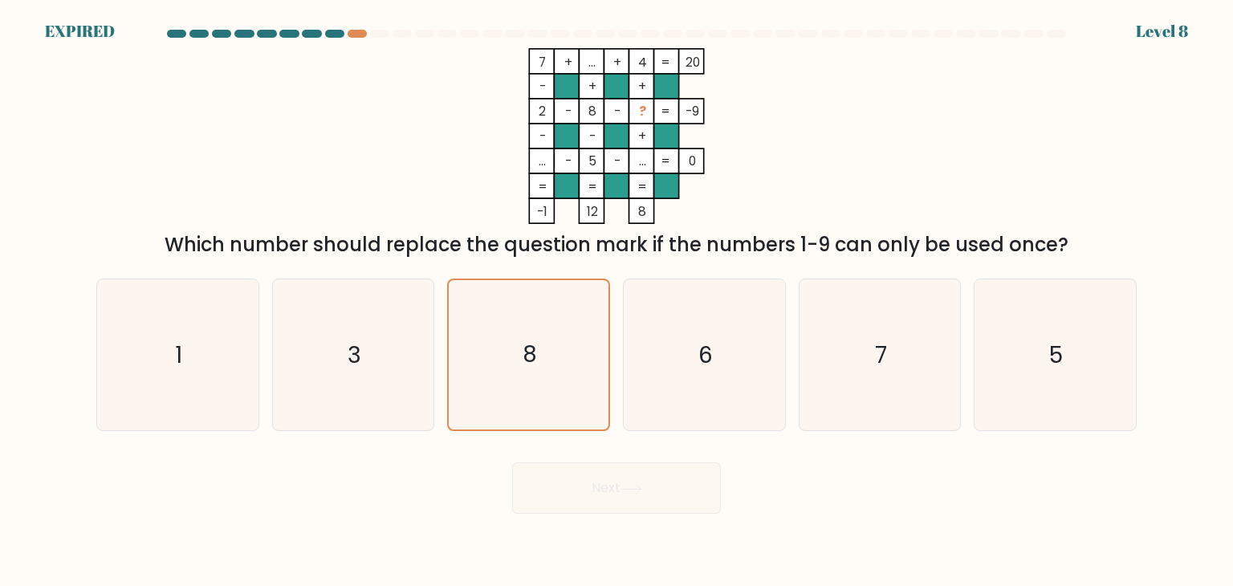
click at [612, 479] on div "Next" at bounding box center [616, 481] width 1059 height 63
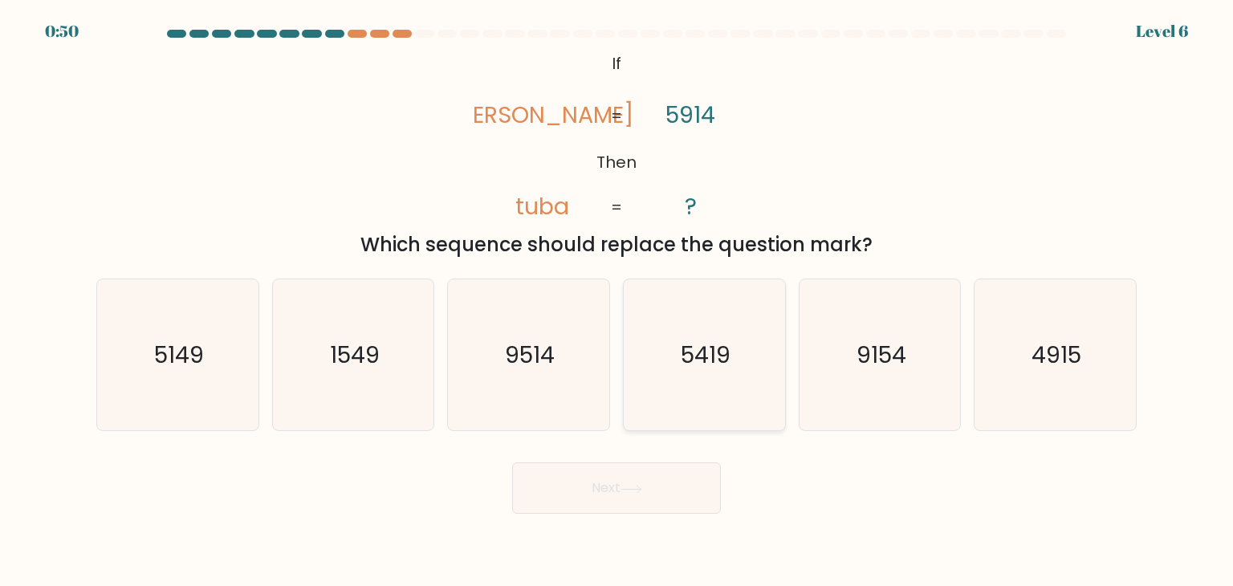
click at [730, 360] on icon "5419" at bounding box center [703, 354] width 151 height 151
click at [617, 301] on input "d. 5419" at bounding box center [616, 297] width 1 height 8
radio input "true"
click at [591, 499] on button "Next" at bounding box center [616, 487] width 209 height 51
click at [623, 486] on button "Next" at bounding box center [616, 487] width 209 height 51
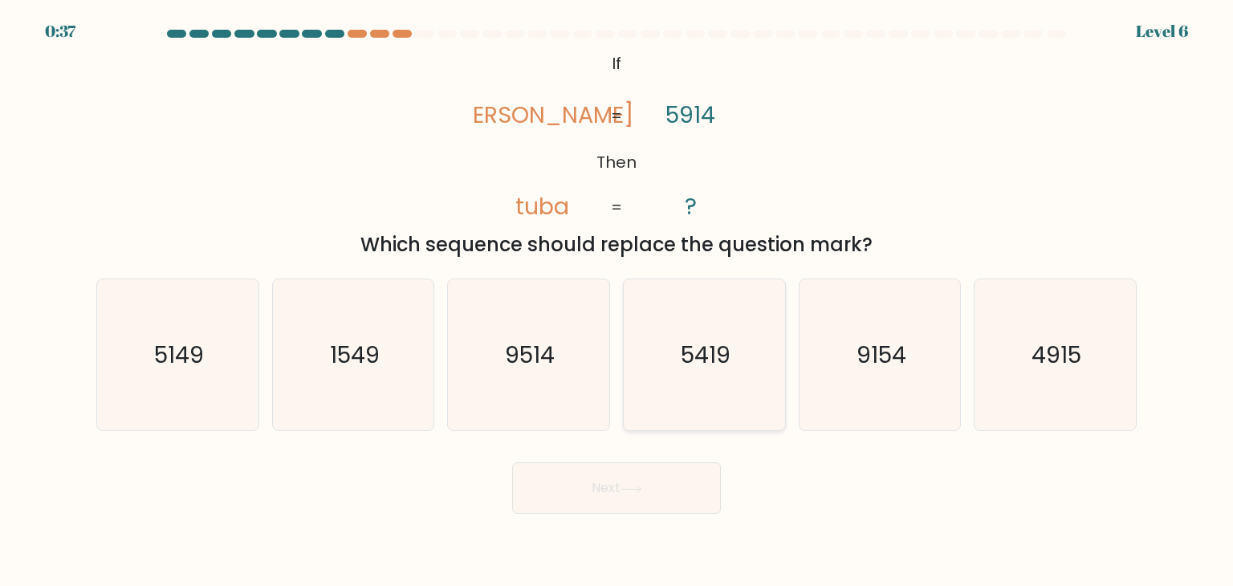
click at [684, 359] on text "5419" at bounding box center [706, 355] width 50 height 32
click at [617, 301] on input "d. 5419" at bounding box center [616, 297] width 1 height 8
radio input "true"
click at [626, 514] on body "0:36 Level 6 If" at bounding box center [616, 293] width 1233 height 586
click at [624, 485] on icon at bounding box center [631, 489] width 22 height 9
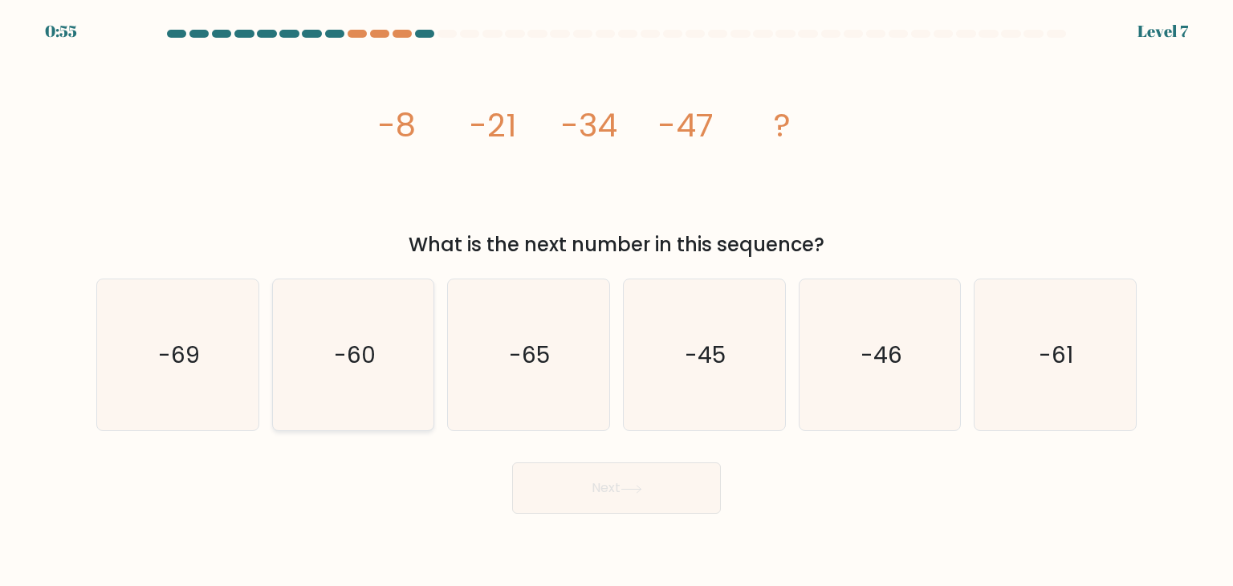
click at [408, 338] on icon "-60" at bounding box center [353, 354] width 151 height 151
click at [616, 301] on input "b. -60" at bounding box center [616, 297] width 1 height 8
radio input "true"
click at [627, 490] on icon at bounding box center [631, 489] width 22 height 9
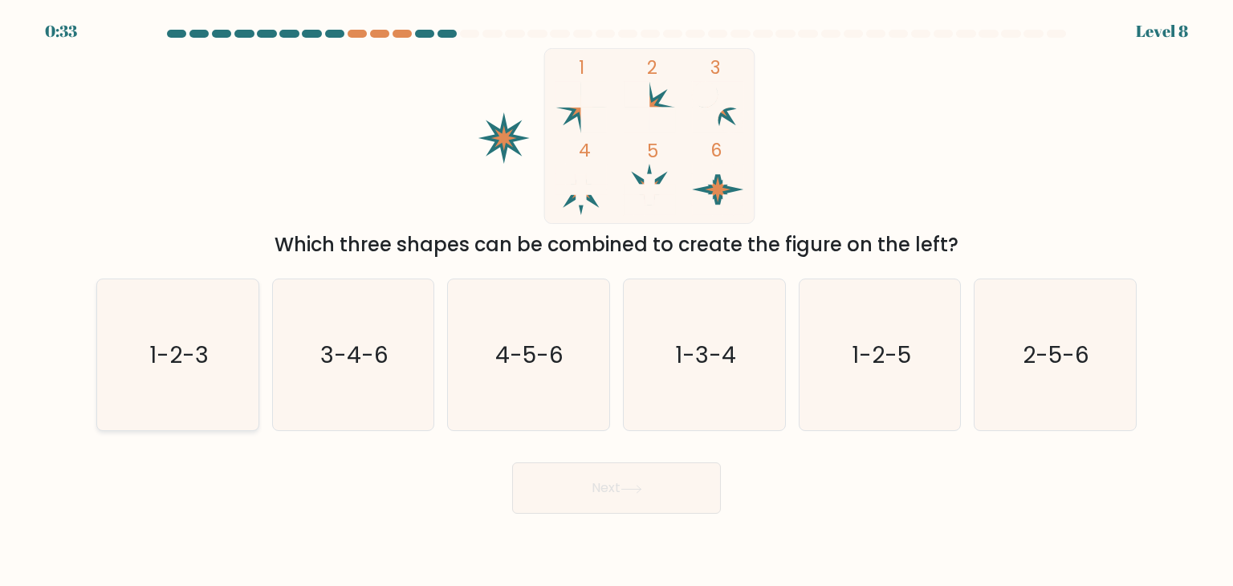
click at [209, 412] on icon "1-2-3" at bounding box center [177, 354] width 151 height 151
click at [616, 301] on input "a. 1-2-3" at bounding box center [616, 297] width 1 height 8
radio input "true"
click at [724, 382] on icon "1-3-4" at bounding box center [703, 354] width 151 height 151
click at [617, 301] on input "d. 1-3-4" at bounding box center [616, 297] width 1 height 8
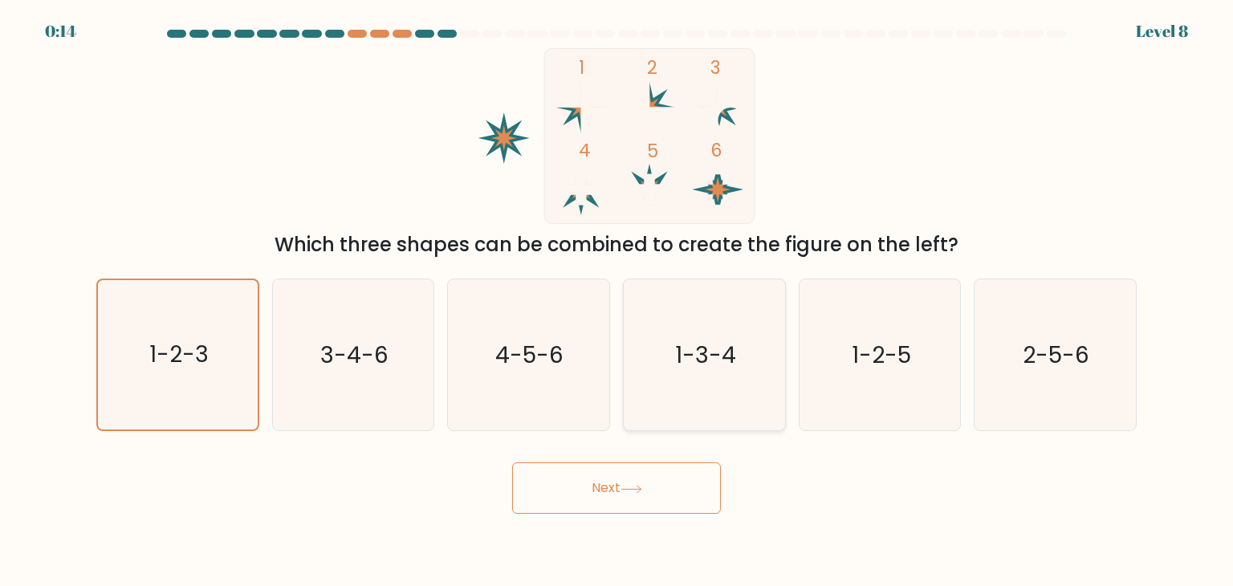
radio input "true"
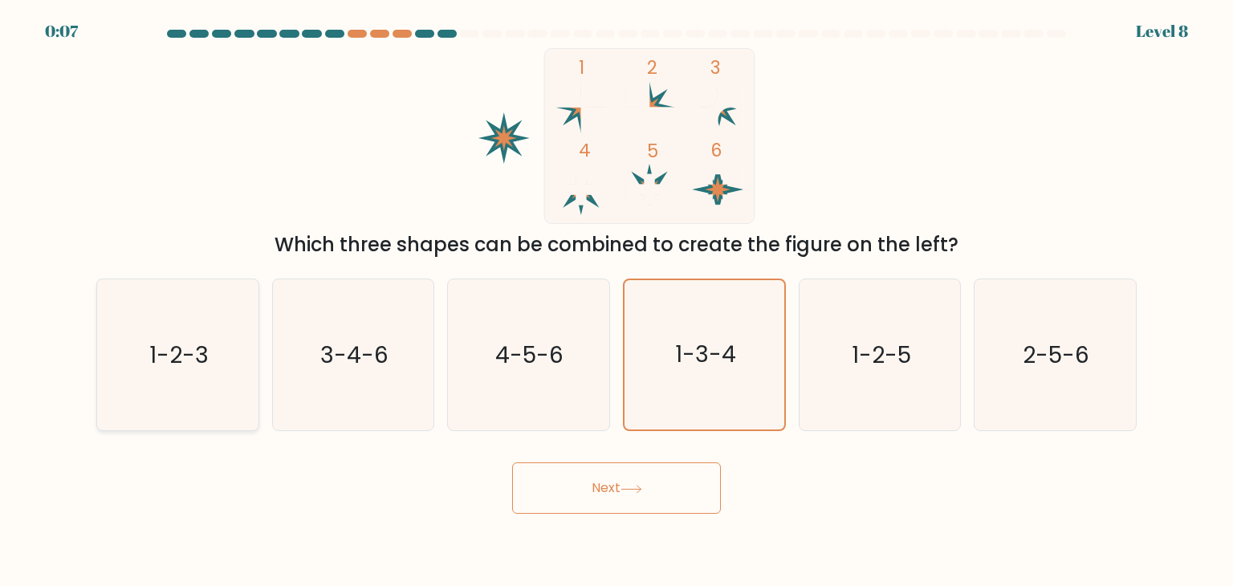
click at [195, 368] on text "1-2-3" at bounding box center [178, 355] width 59 height 32
click at [616, 301] on input "a. 1-2-3" at bounding box center [616, 297] width 1 height 8
radio input "true"
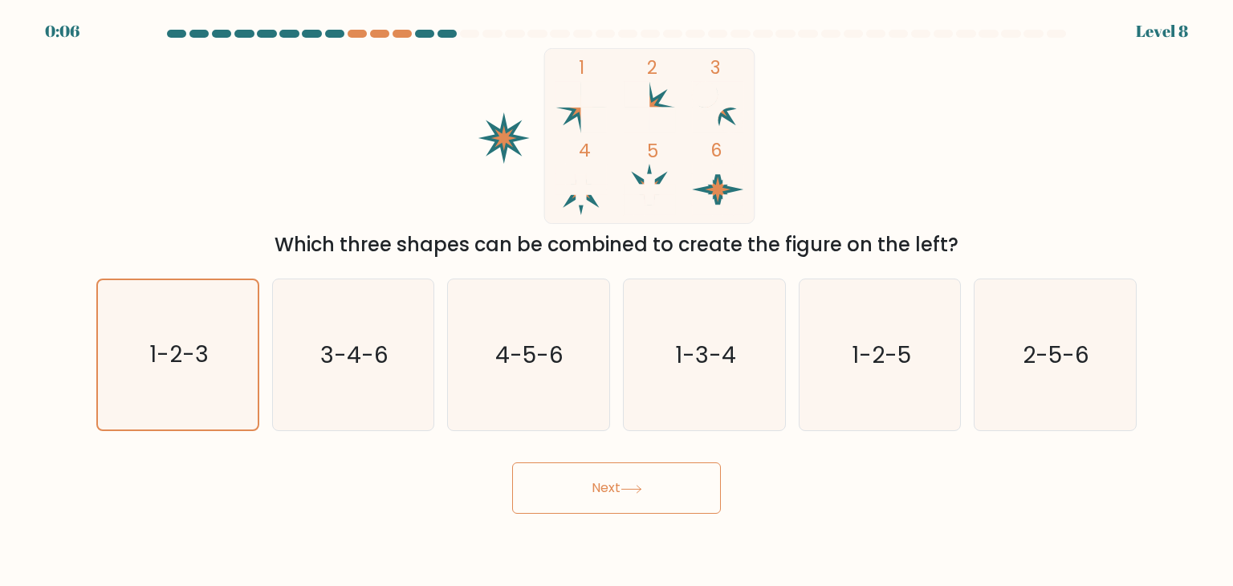
click at [628, 486] on icon at bounding box center [631, 489] width 22 height 9
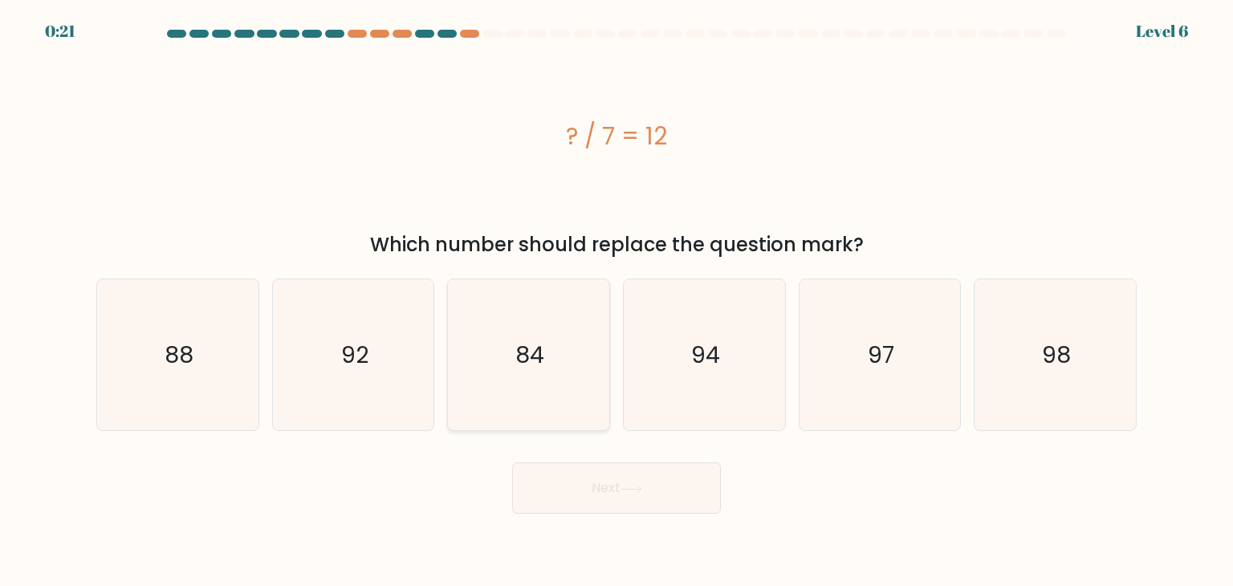
click at [540, 338] on icon "84" at bounding box center [528, 354] width 151 height 151
click at [616, 301] on input "c. 84" at bounding box center [616, 297] width 1 height 8
radio input "true"
click at [619, 534] on body "0:13 Level 6 a." at bounding box center [616, 293] width 1233 height 586
click at [620, 495] on button "Next" at bounding box center [616, 487] width 209 height 51
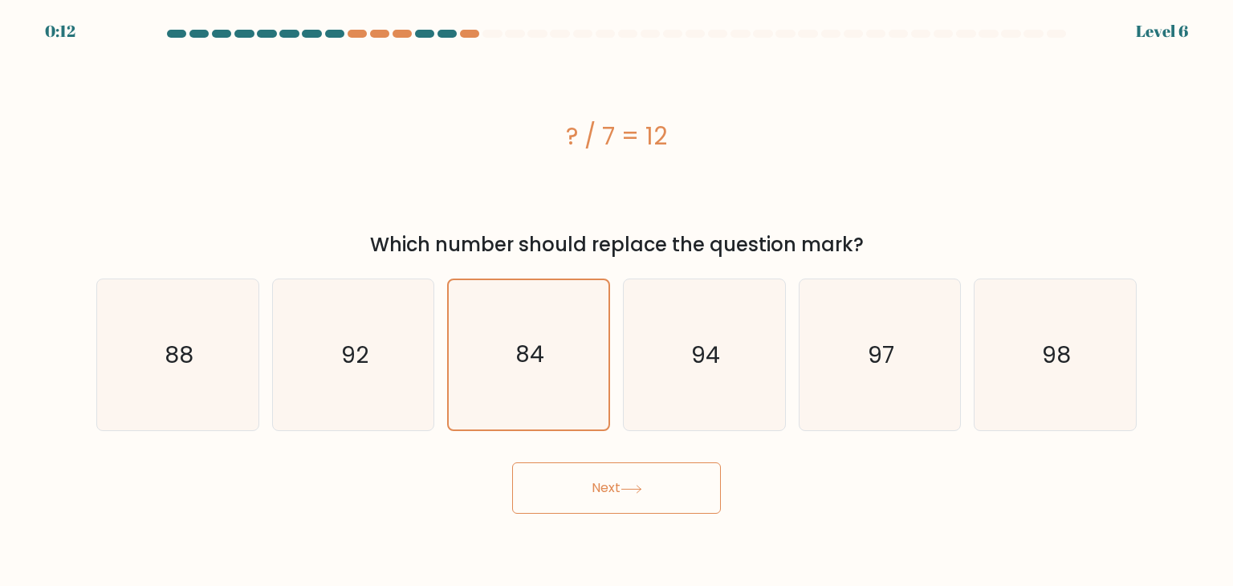
click at [631, 486] on icon at bounding box center [631, 489] width 22 height 9
drag, startPoint x: 636, startPoint y: 478, endPoint x: 591, endPoint y: 187, distance: 294.8
click at [636, 479] on button "Next" at bounding box center [616, 487] width 209 height 51
click at [699, 346] on text "94" at bounding box center [705, 355] width 29 height 32
click at [617, 301] on input "d. 94" at bounding box center [616, 297] width 1 height 8
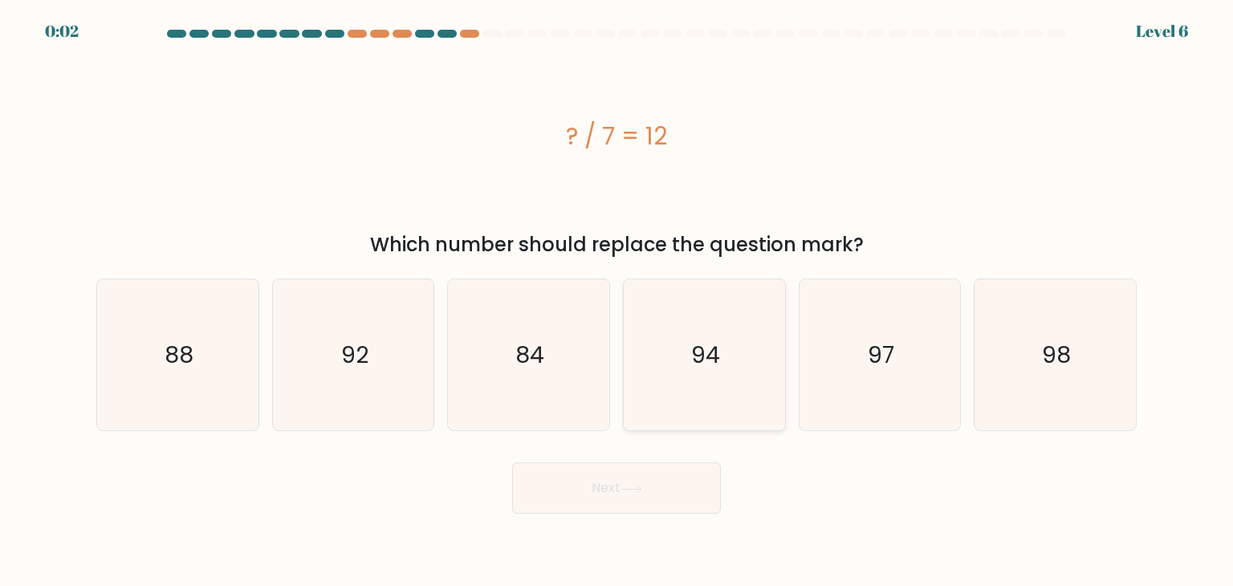
radio input "true"
drag, startPoint x: 584, startPoint y: 347, endPoint x: 606, endPoint y: 428, distance: 83.1
click at [585, 347] on icon "84" at bounding box center [528, 354] width 151 height 151
click at [616, 301] on input "c. 84" at bounding box center [616, 297] width 1 height 8
radio input "true"
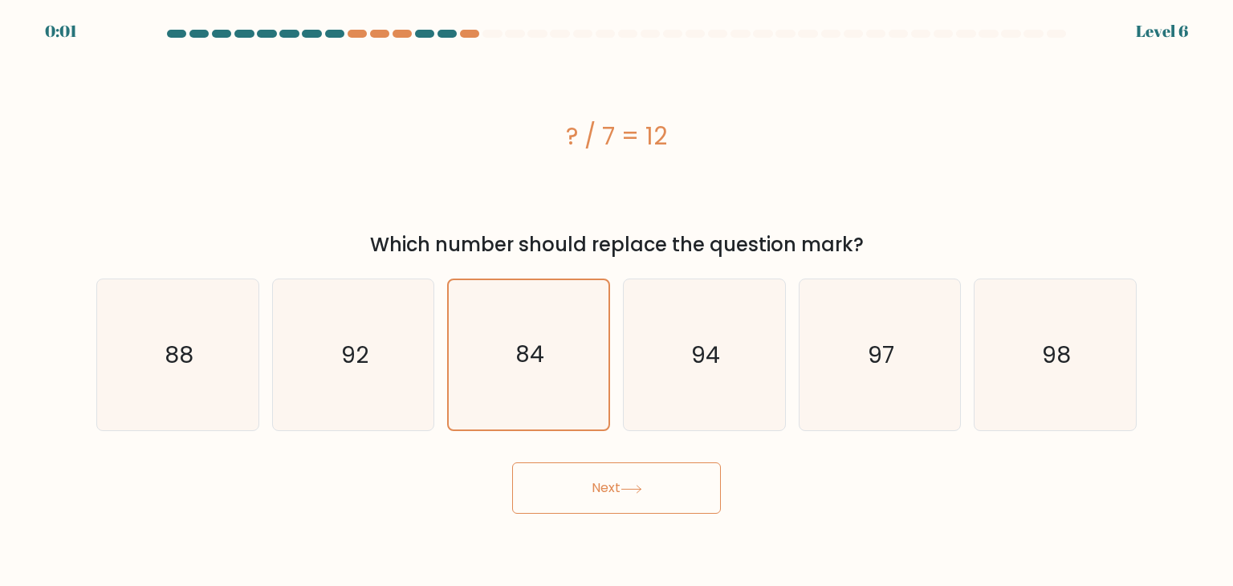
click at [610, 473] on button "Next" at bounding box center [616, 487] width 209 height 51
click at [612, 473] on button "Next" at bounding box center [616, 487] width 209 height 51
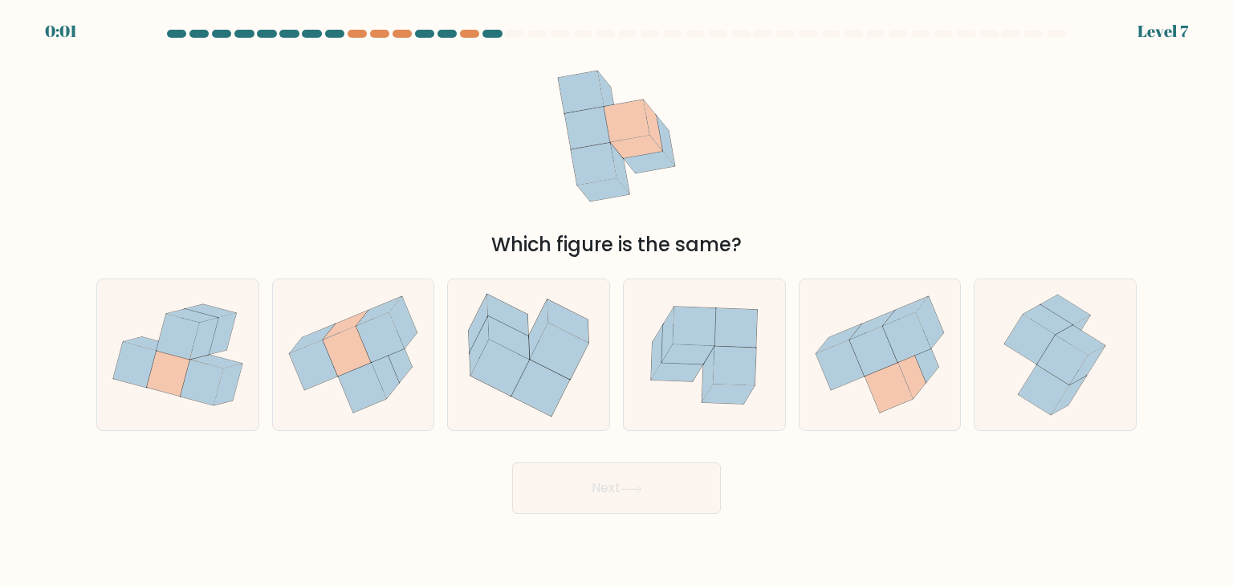
click at [613, 482] on button "Next" at bounding box center [616, 487] width 209 height 51
click at [2, 213] on form at bounding box center [616, 272] width 1233 height 484
click at [912, 357] on icon at bounding box center [911, 373] width 27 height 52
click at [617, 301] on input "e." at bounding box center [616, 297] width 1 height 8
radio input "true"
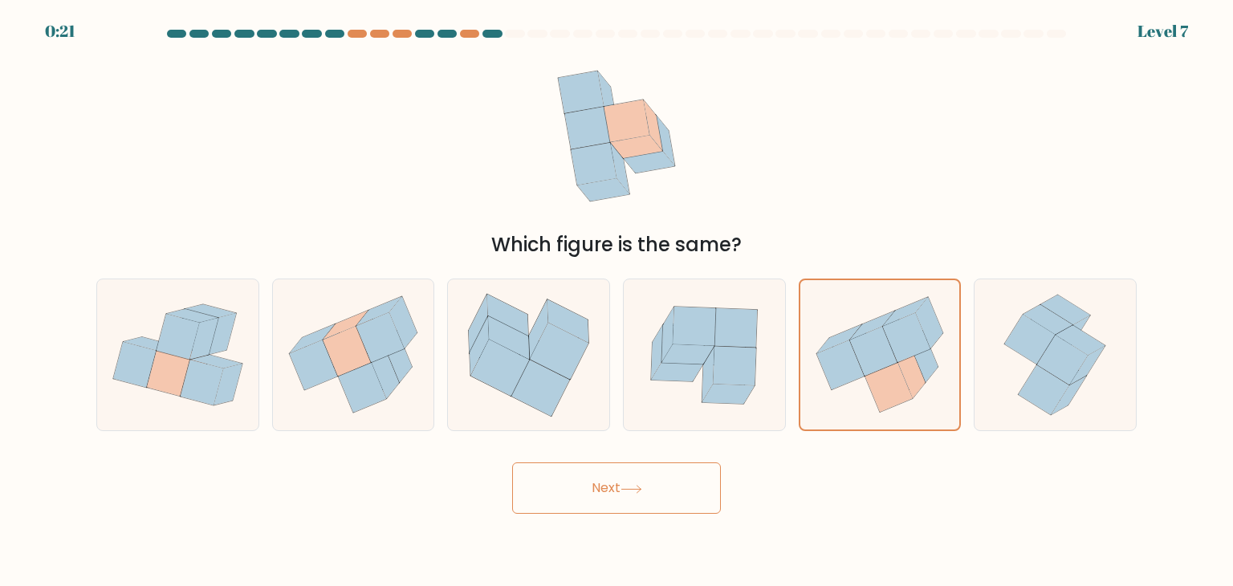
click at [611, 496] on button "Next" at bounding box center [616, 487] width 209 height 51
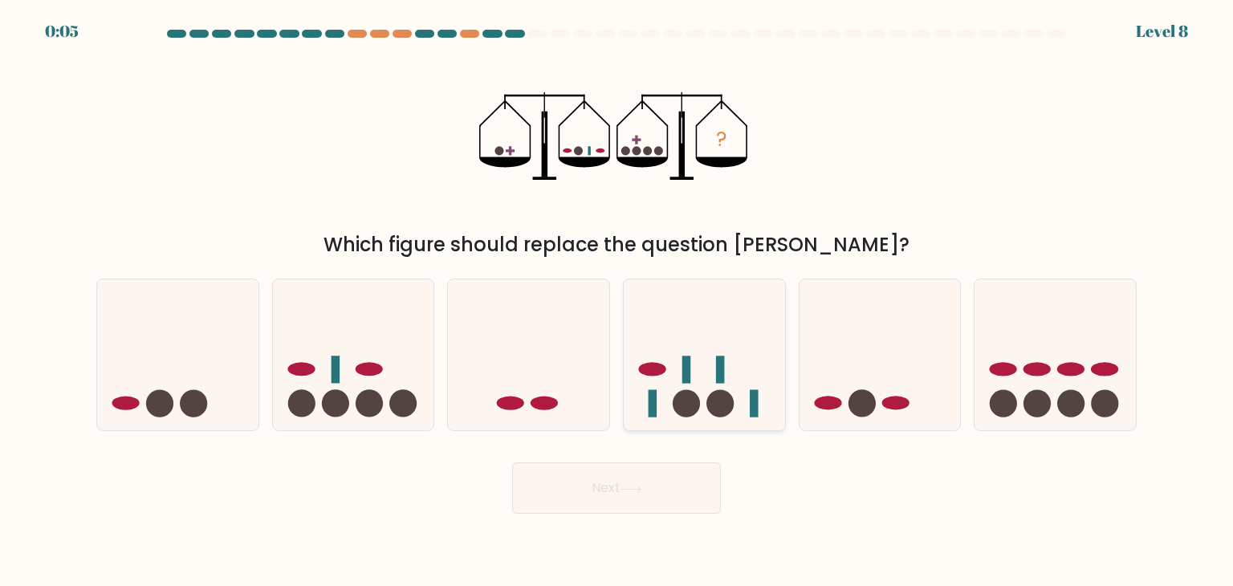
click at [713, 393] on circle at bounding box center [719, 403] width 27 height 27
click at [617, 301] on input "d." at bounding box center [616, 297] width 1 height 8
radio input "true"
click at [613, 500] on button "Next" at bounding box center [616, 487] width 209 height 51
click at [630, 479] on button "Next" at bounding box center [616, 487] width 209 height 51
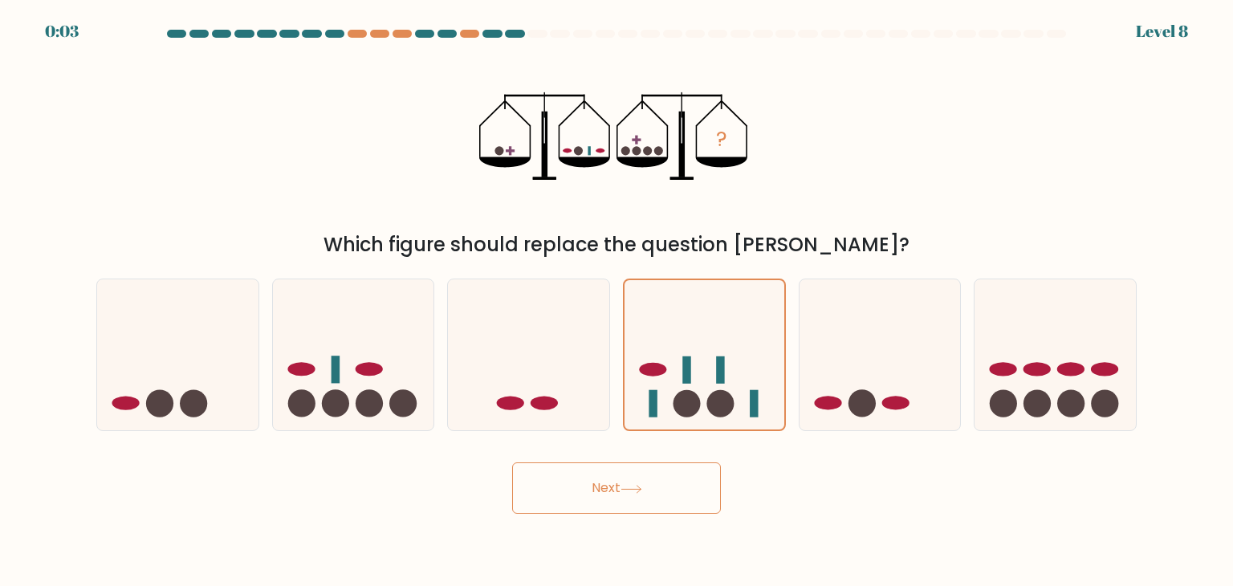
click at [629, 479] on button "Next" at bounding box center [616, 487] width 209 height 51
